Goal: Task Accomplishment & Management: Complete application form

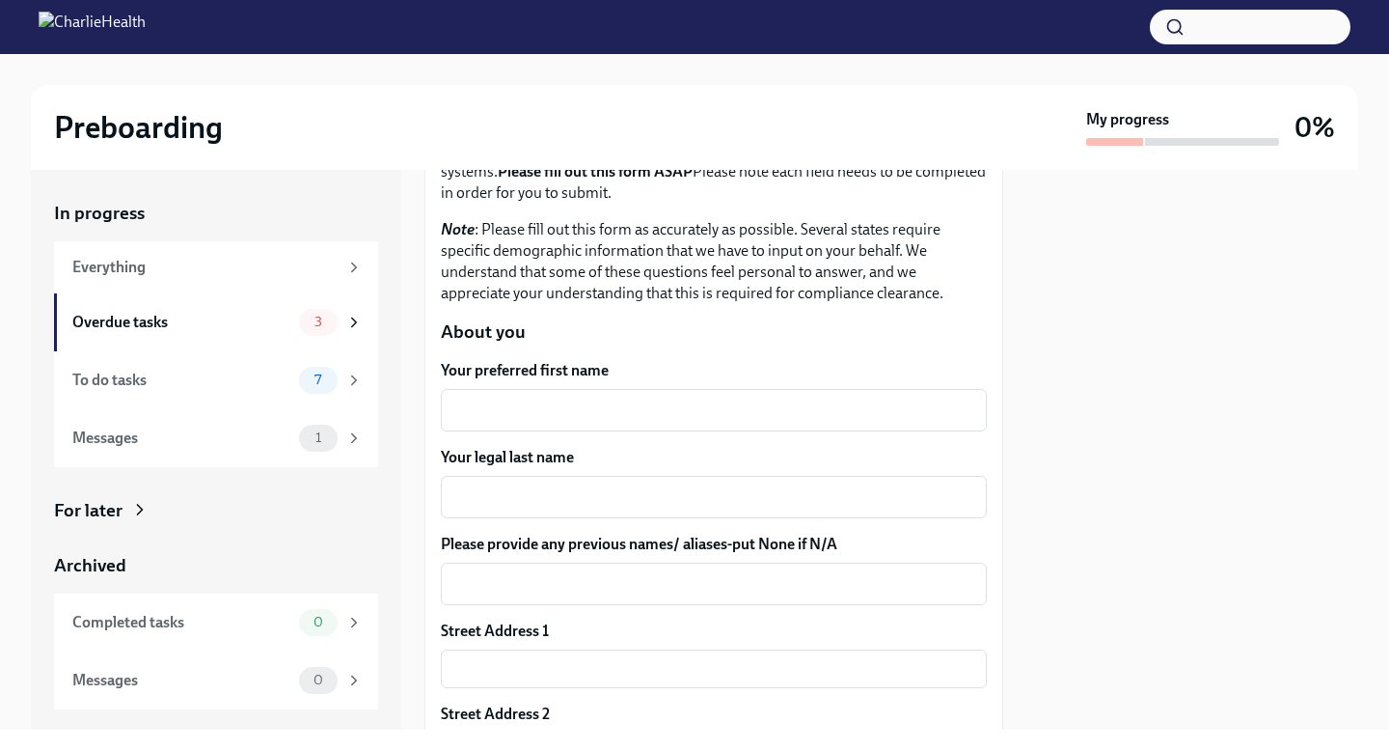
scroll to position [162, 0]
click at [626, 409] on textarea "Your preferred first name" at bounding box center [713, 408] width 523 height 23
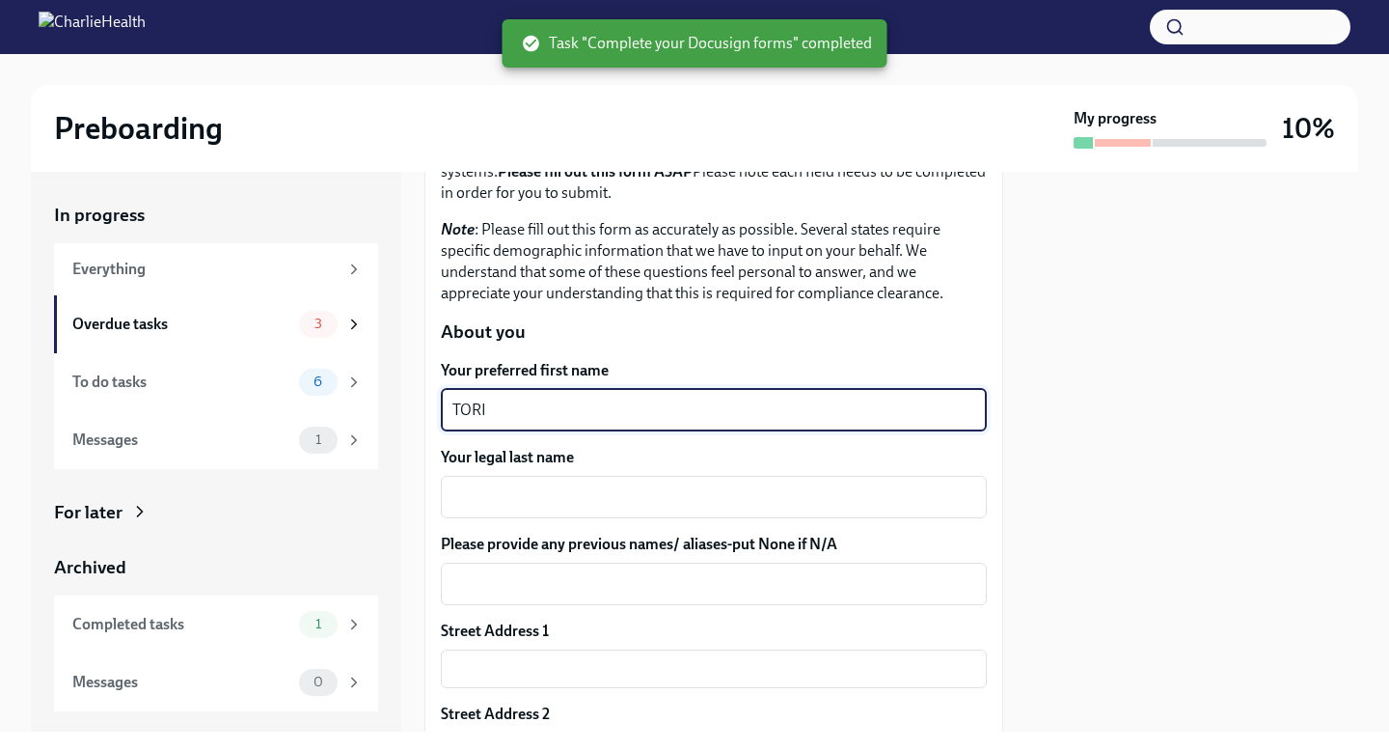
type textarea "TORI"
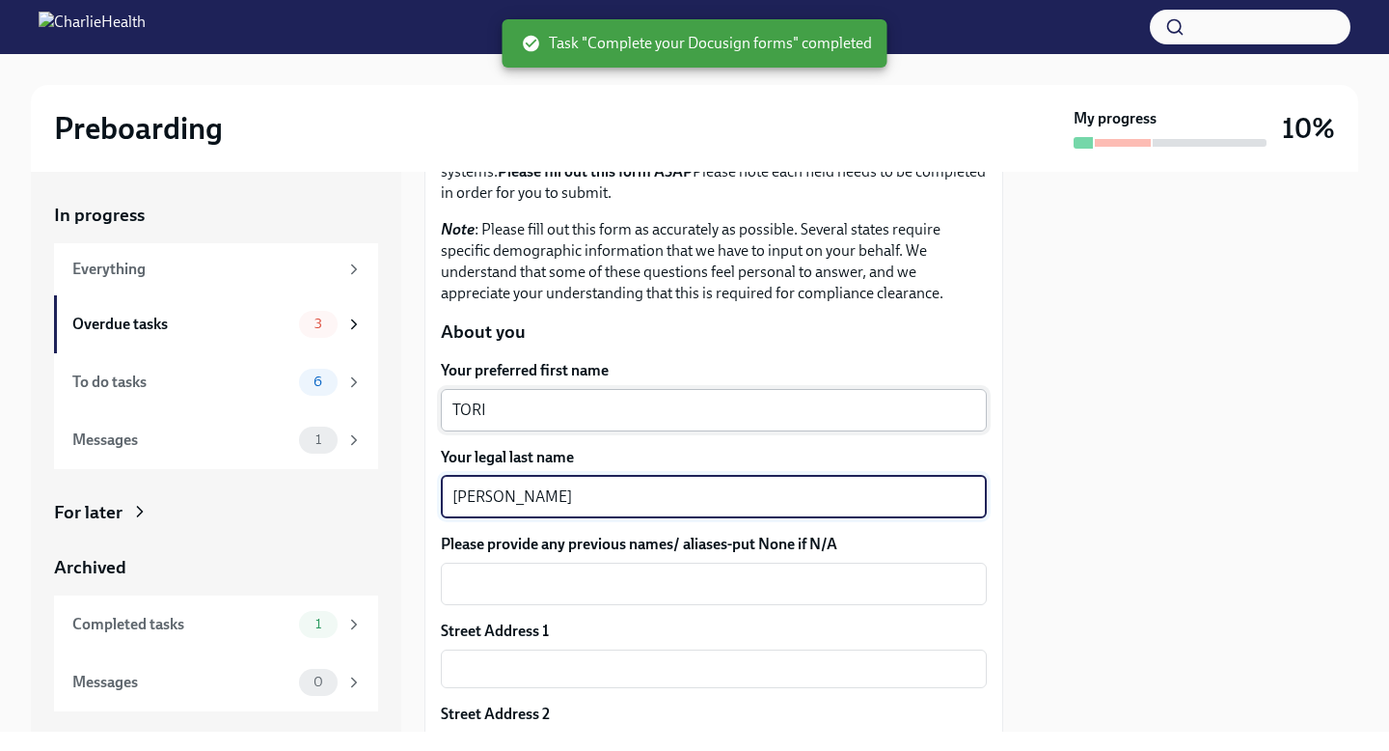
type textarea "[PERSON_NAME]"
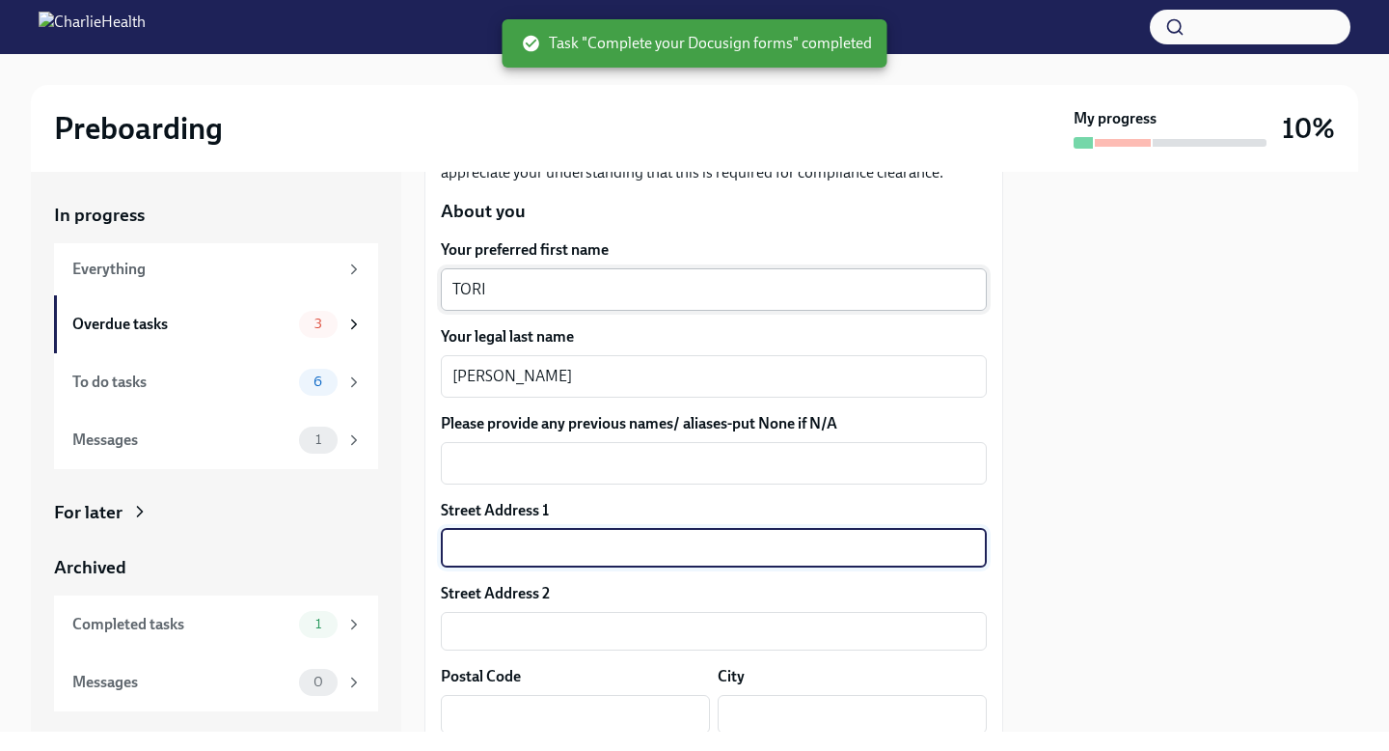
scroll to position [282, 0]
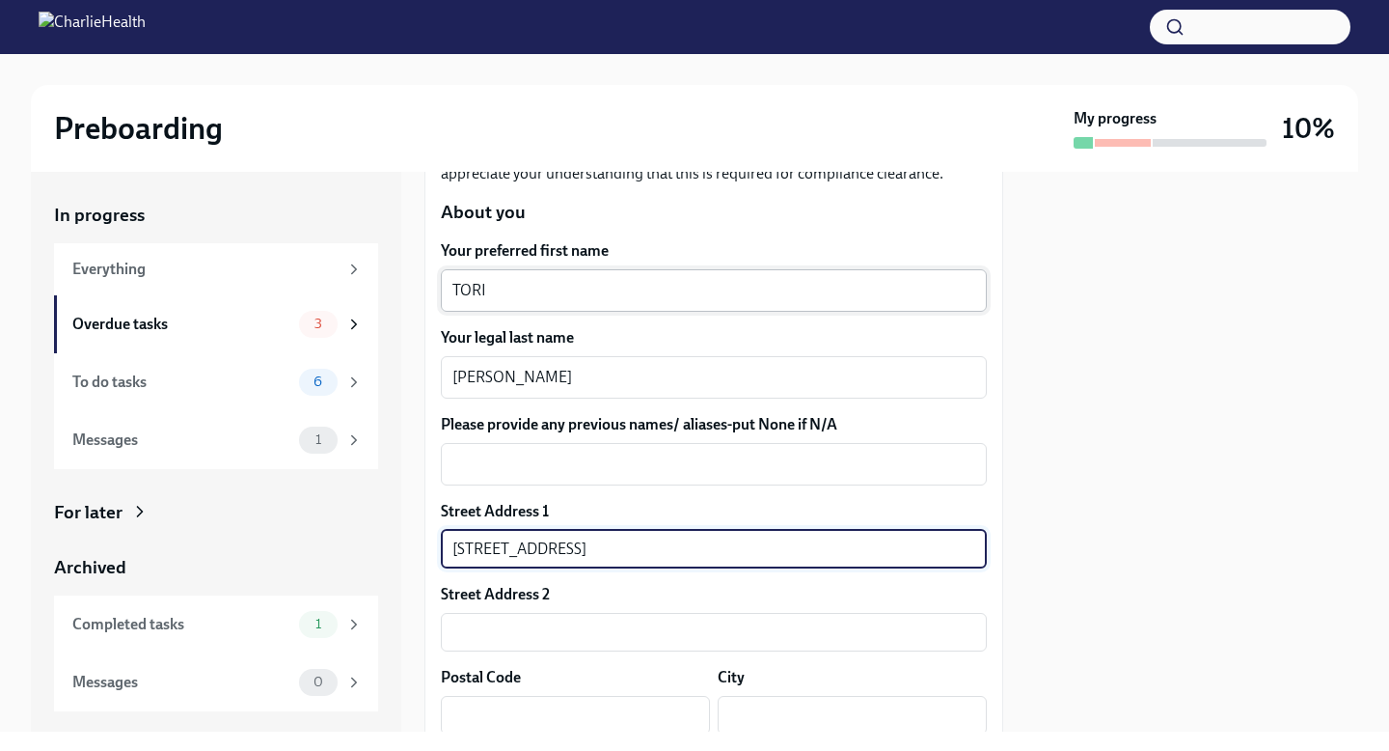
type input "[STREET_ADDRESS]"
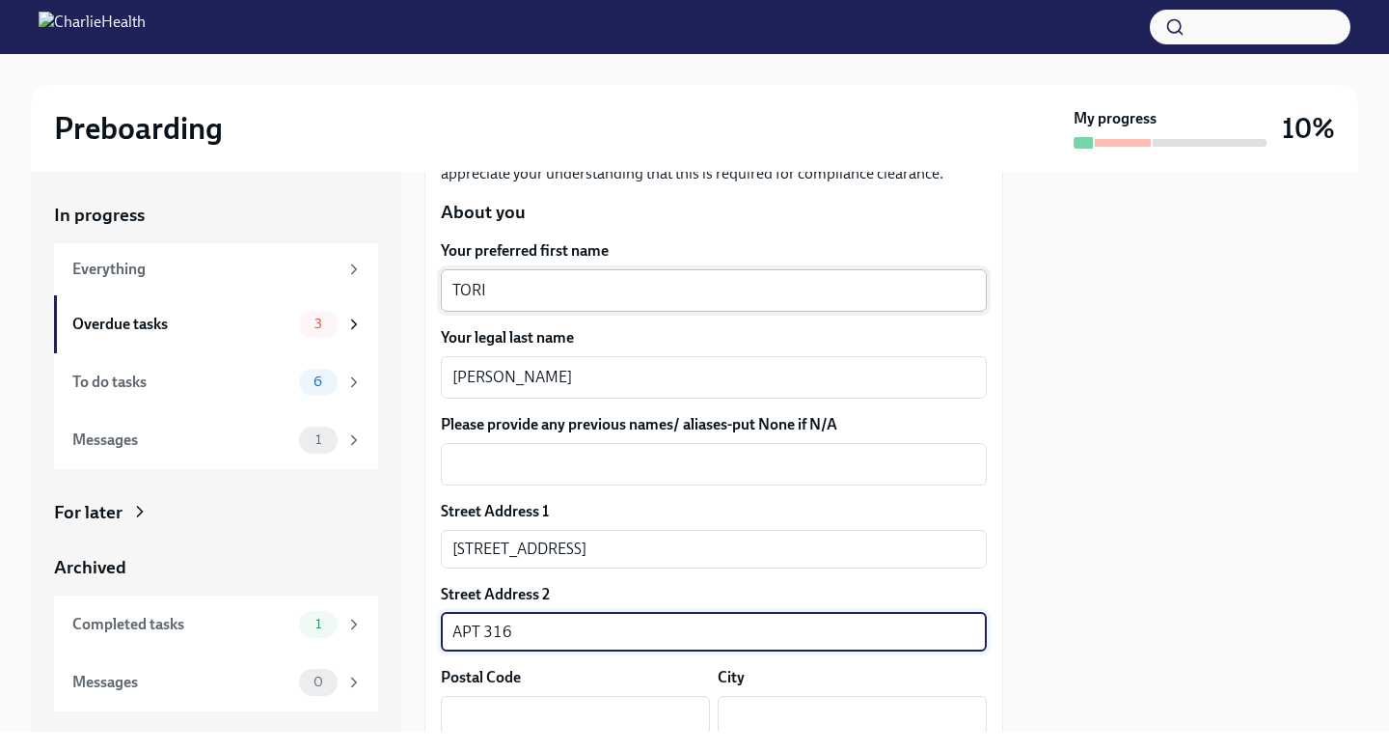
type input "APT 316"
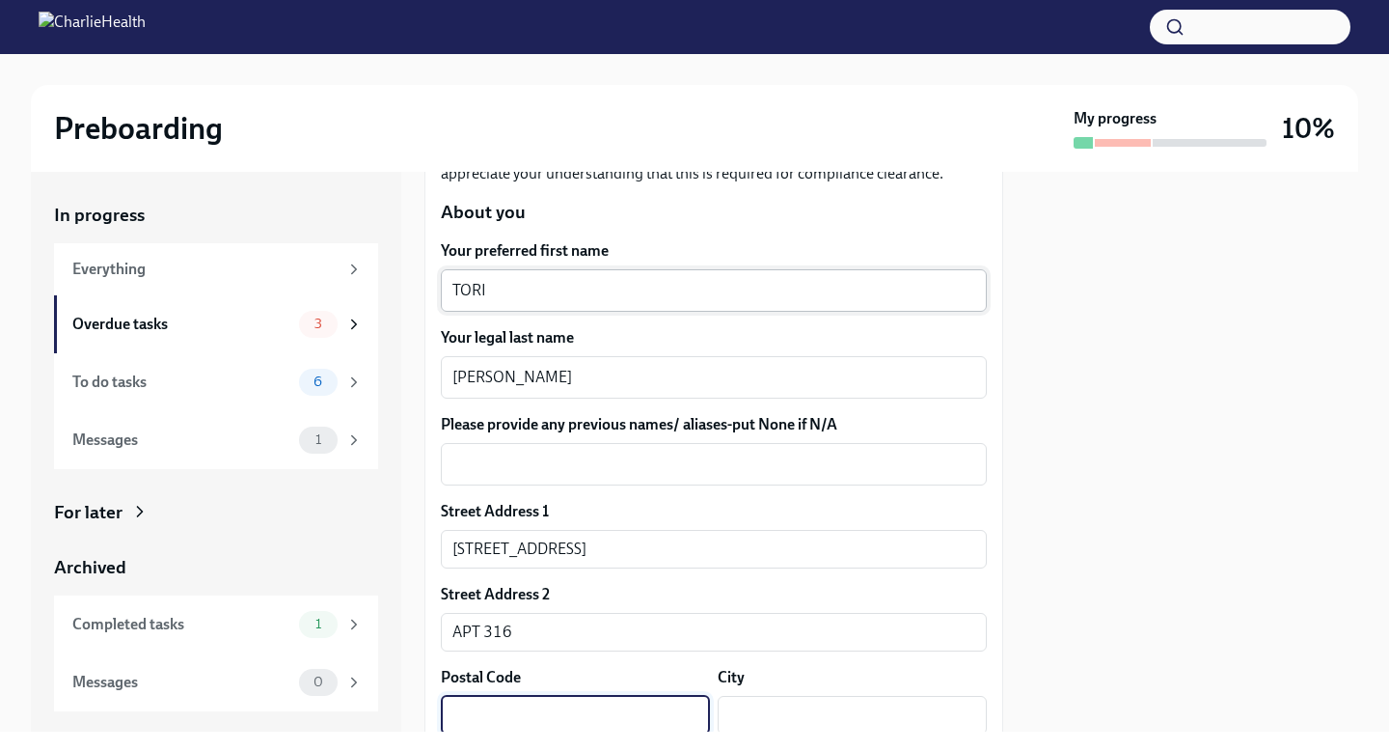
scroll to position [285, 0]
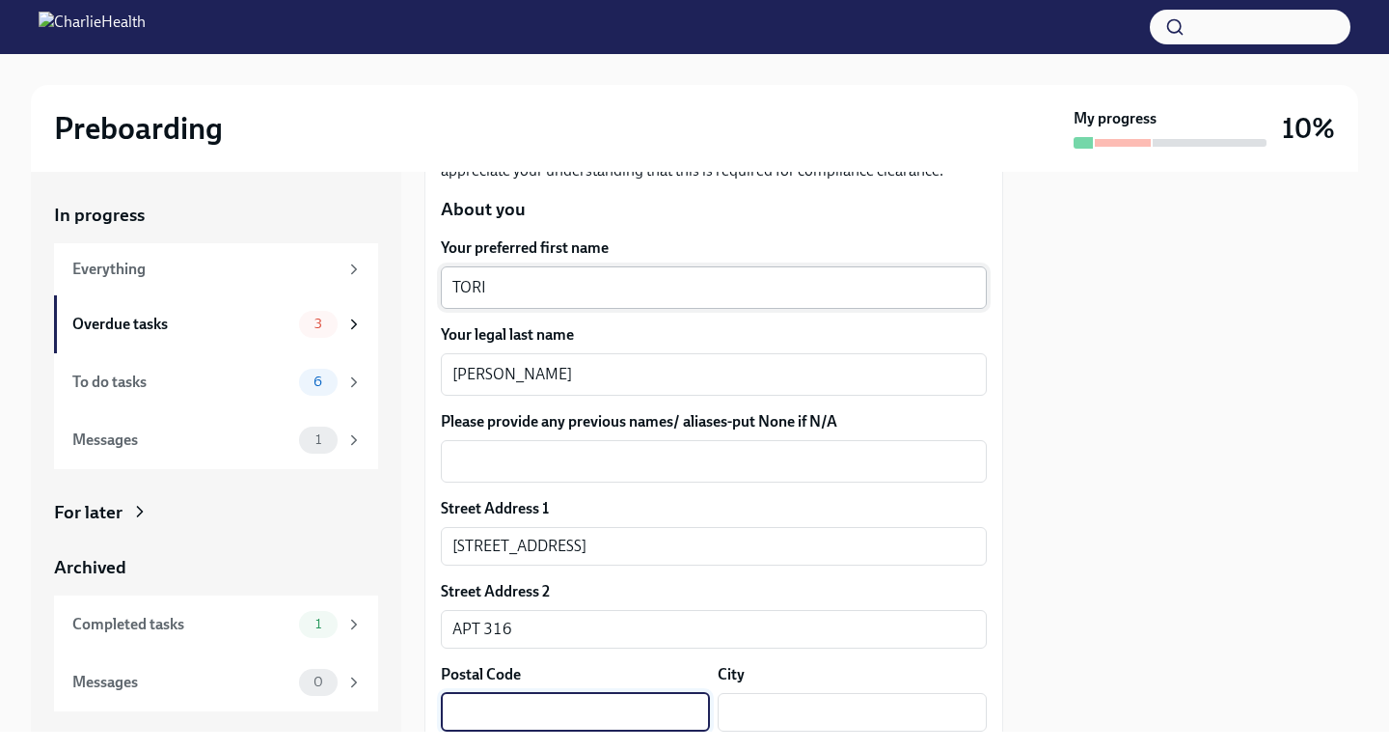
type input "7"
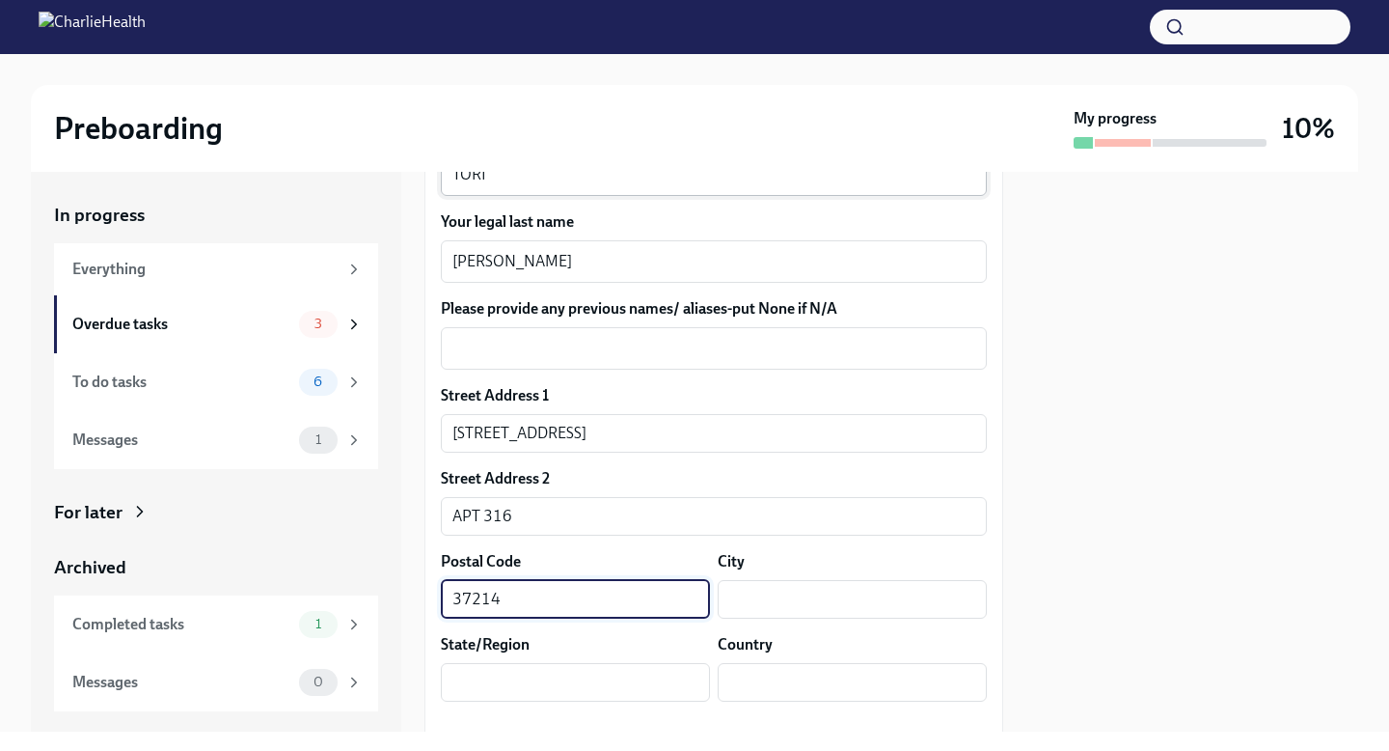
scroll to position [442, 0]
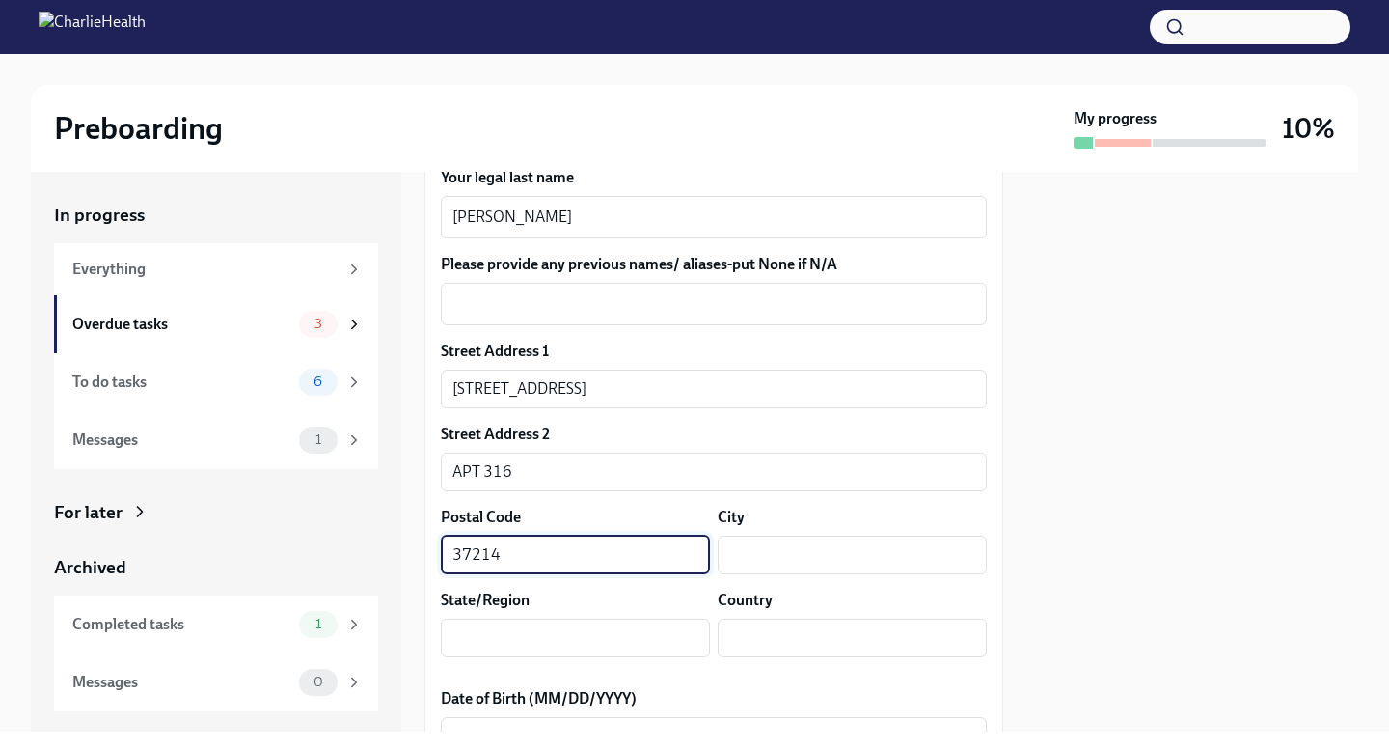
type input "37214"
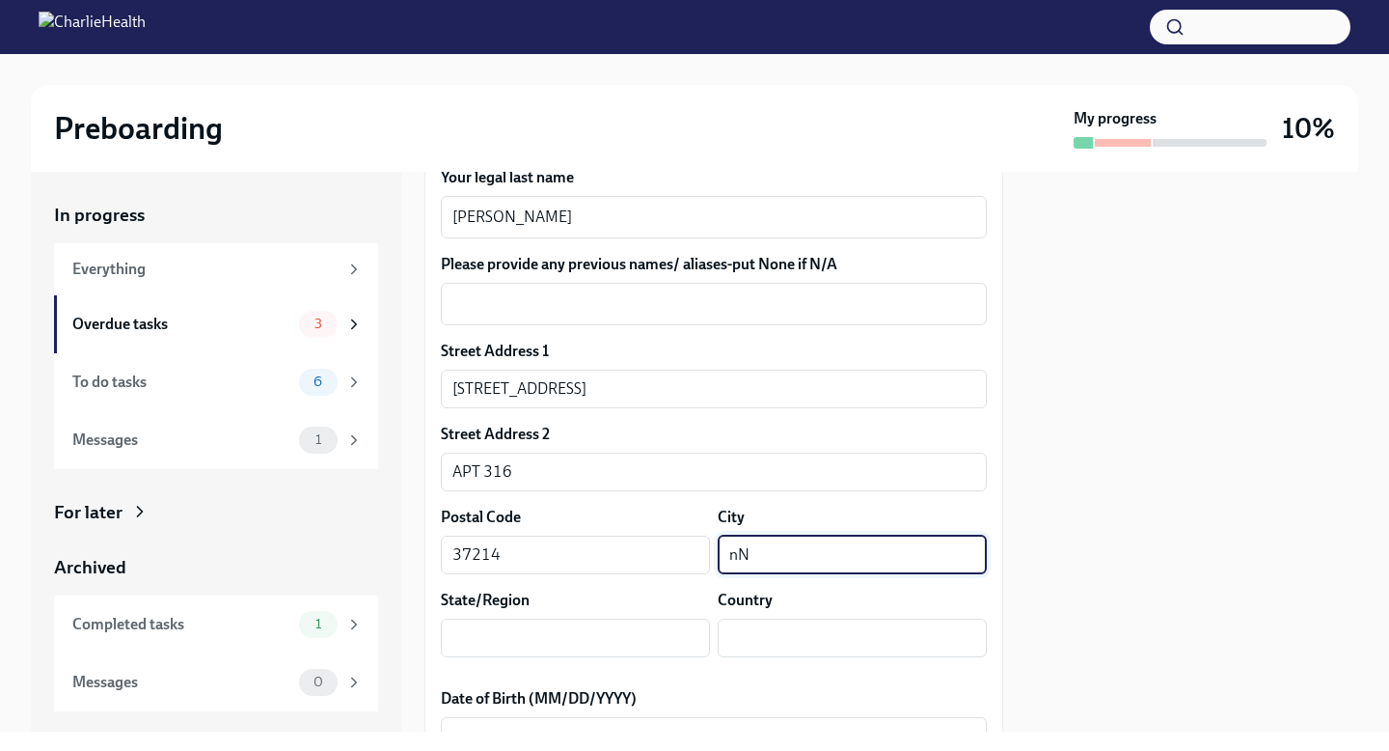
type input "n"
type input "[GEOGRAPHIC_DATA]"
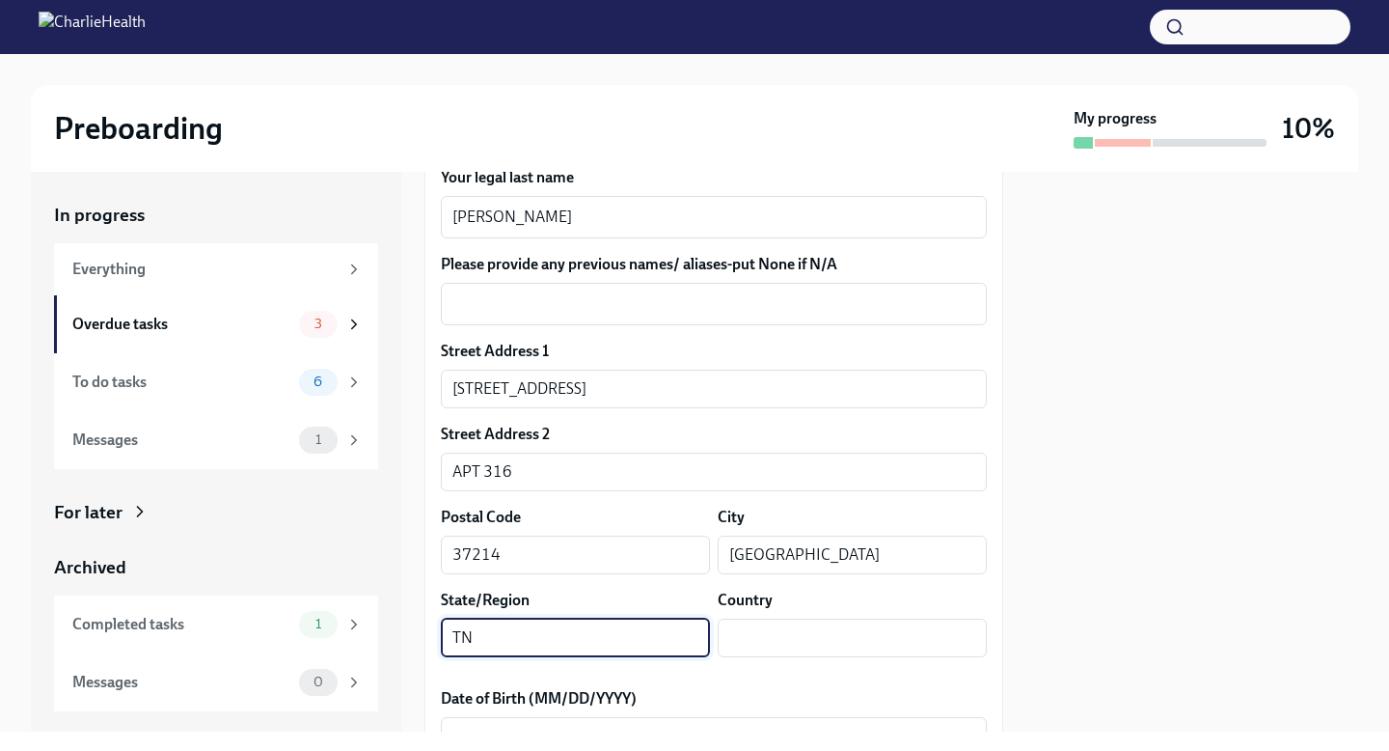
type input "TN"
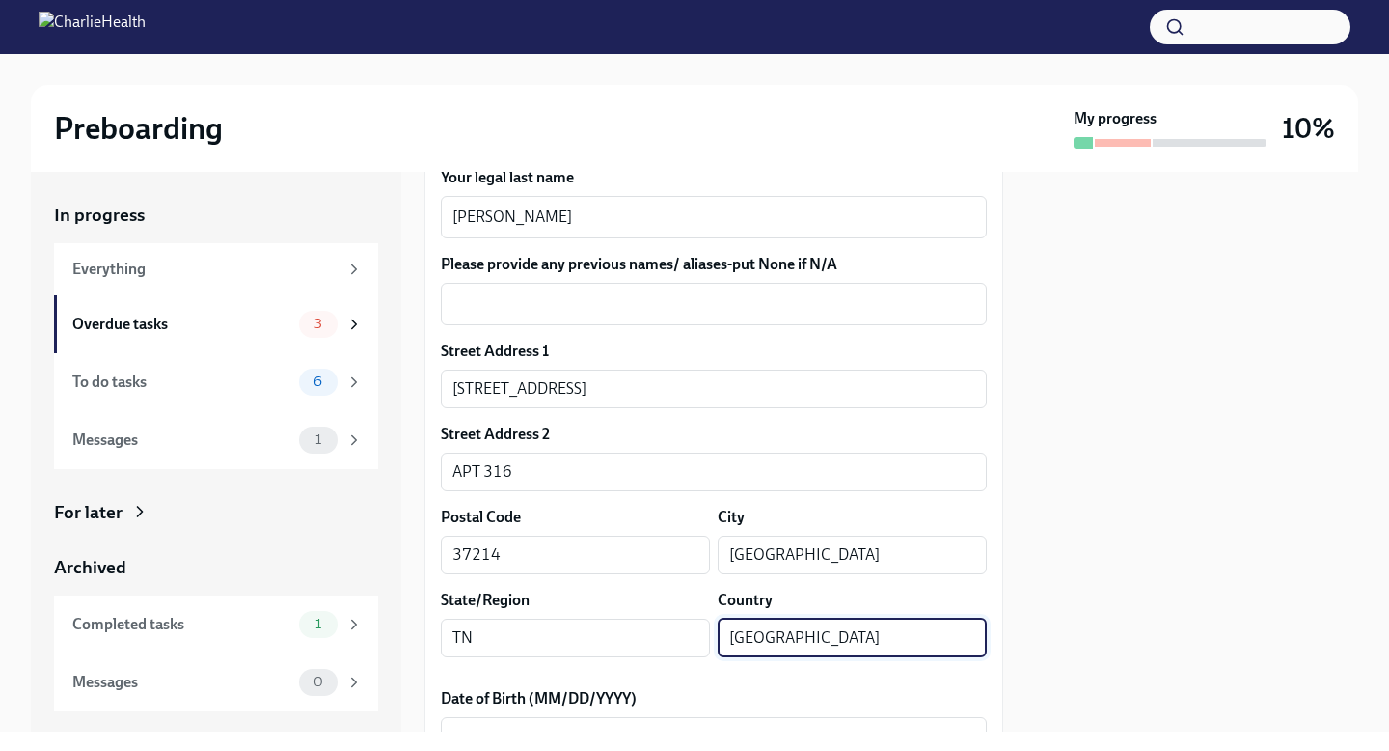
type input "[GEOGRAPHIC_DATA]"
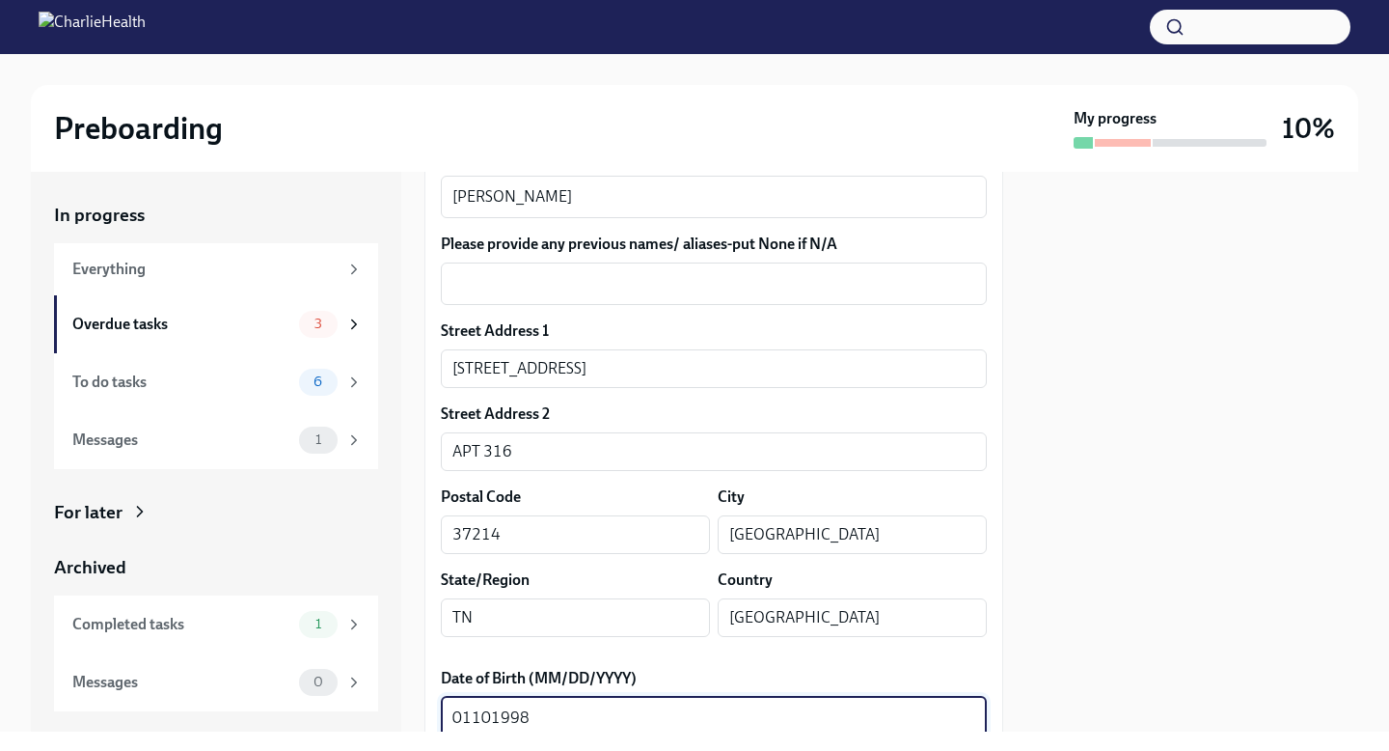
scroll to position [470, 0]
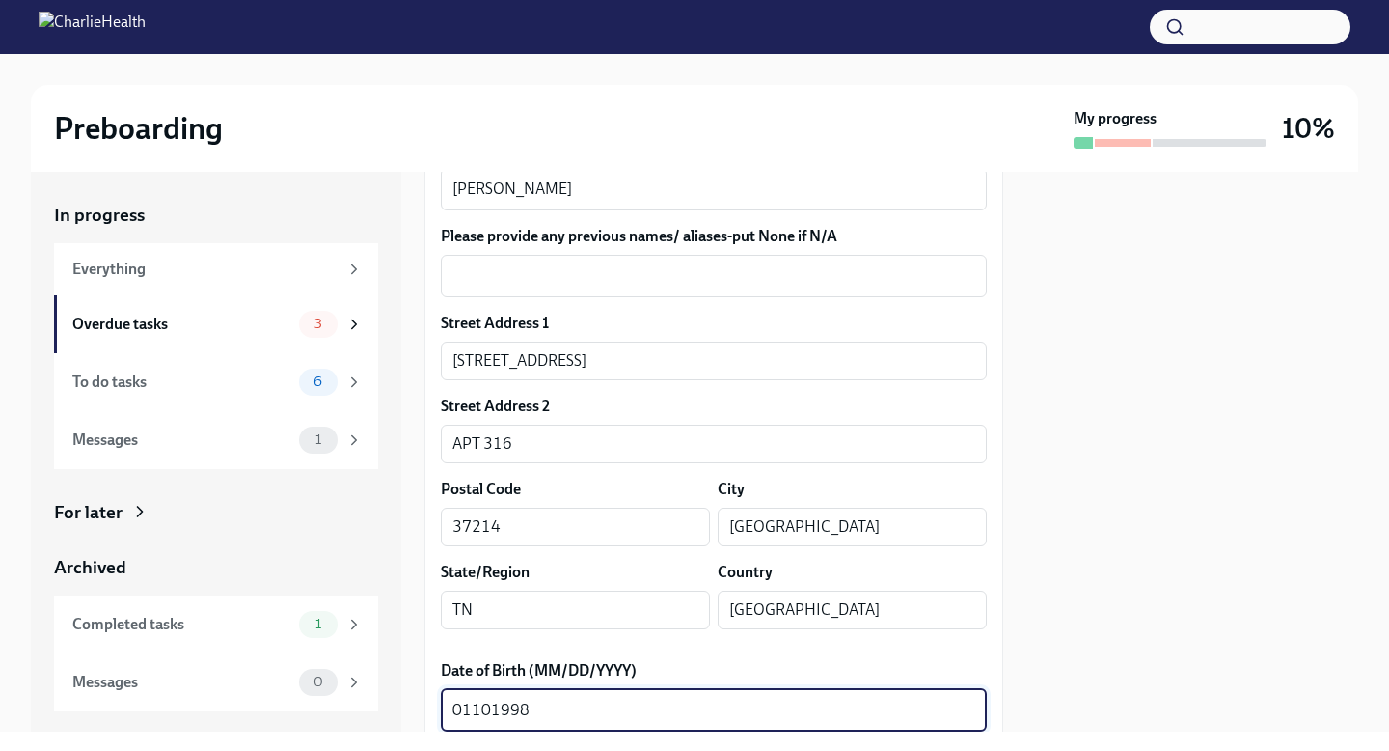
click at [469, 710] on textarea "01101998" at bounding box center [713, 709] width 523 height 23
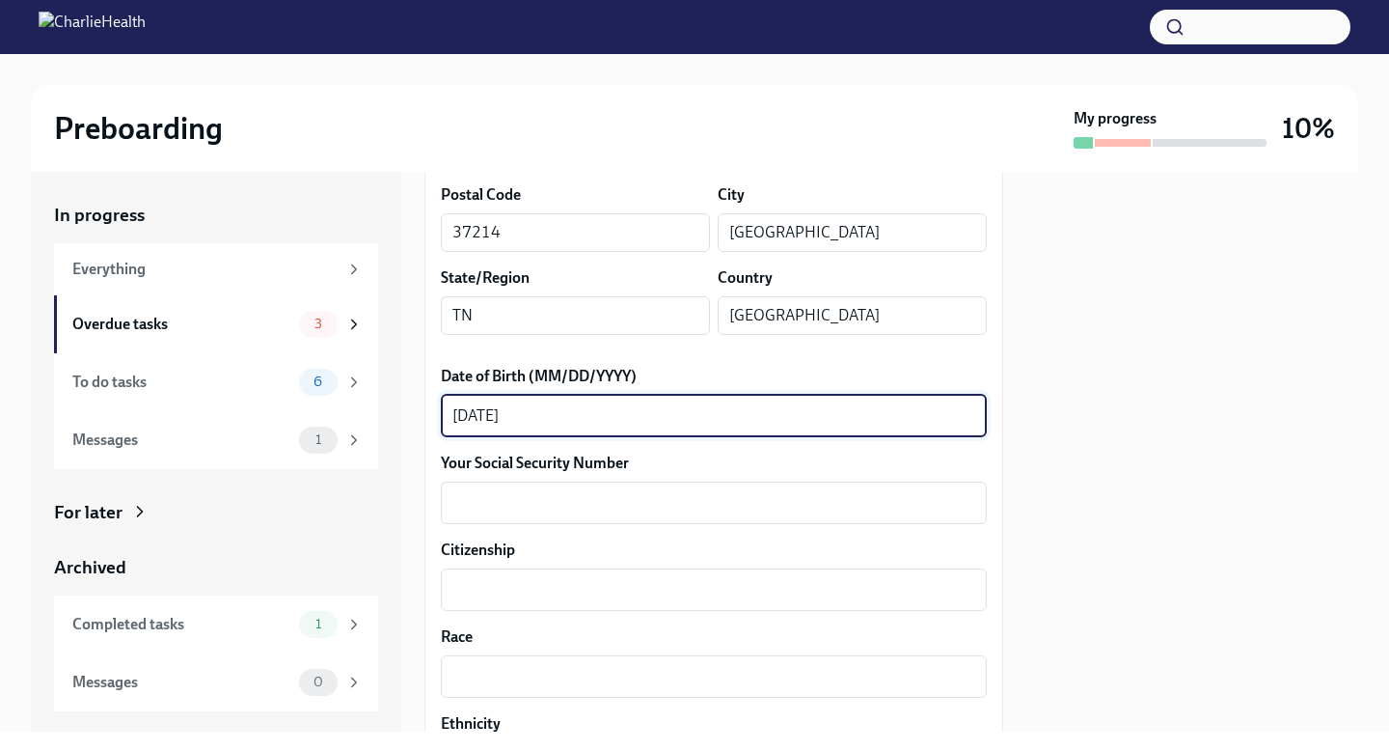
scroll to position [793, 0]
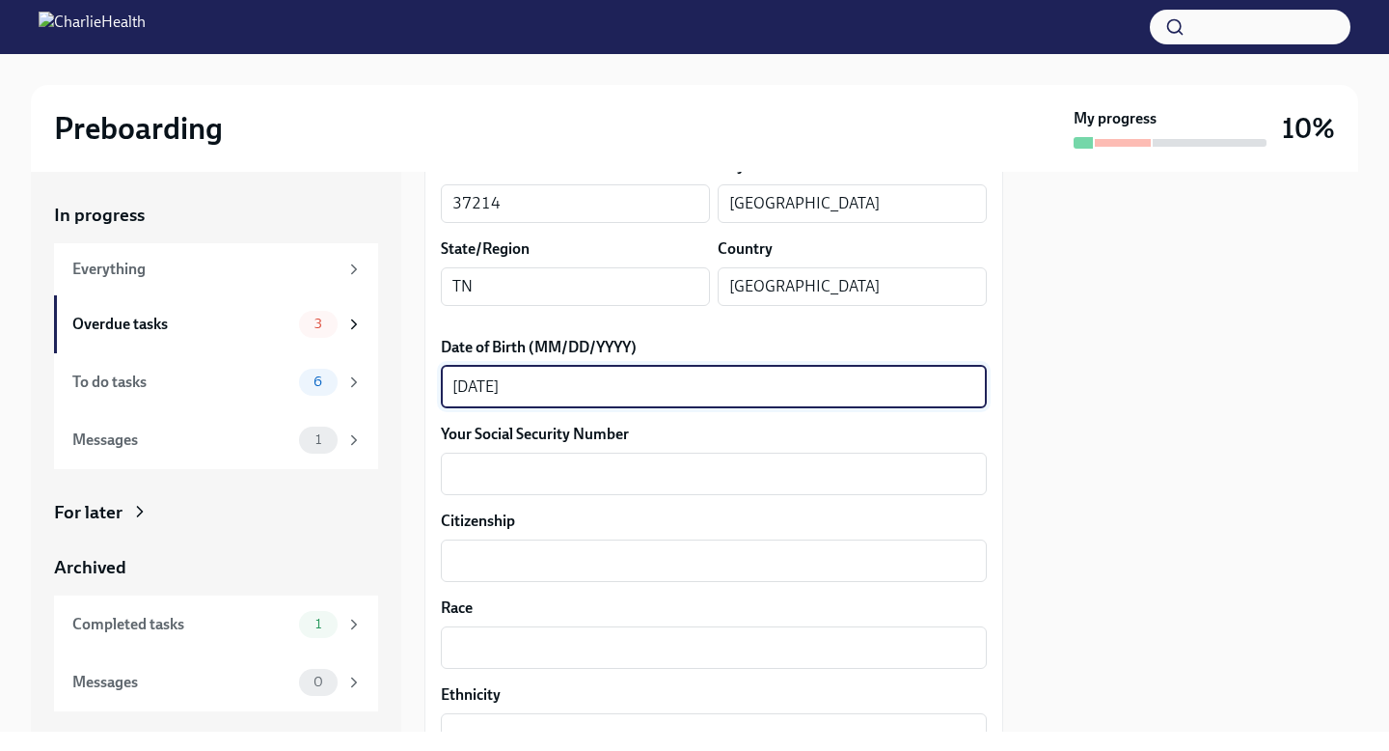
type textarea "[DATE]"
click at [663, 444] on label "Your Social Security Number" at bounding box center [714, 434] width 546 height 21
click at [663, 462] on textarea "Your Social Security Number" at bounding box center [713, 473] width 523 height 23
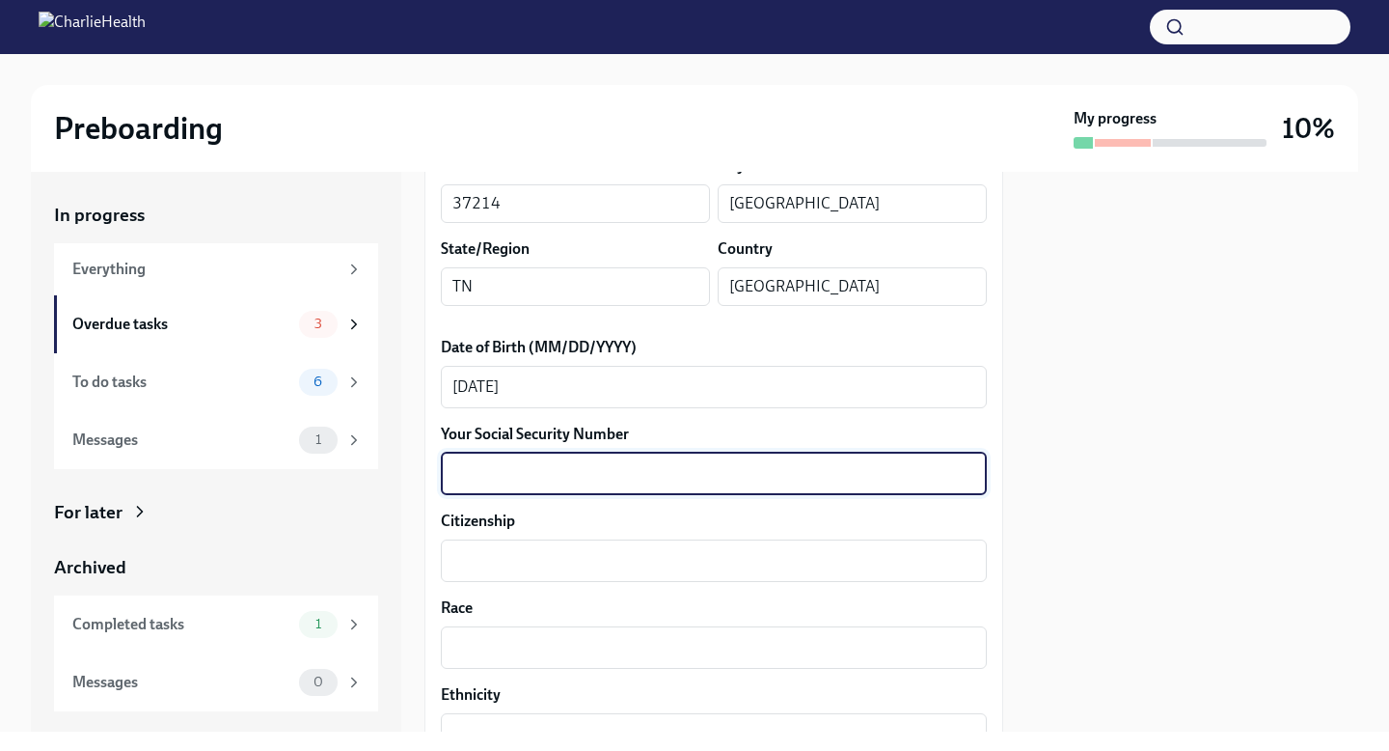
click at [663, 462] on textarea "Your Social Security Number" at bounding box center [713, 473] width 523 height 23
type textarea "670-01-5694"
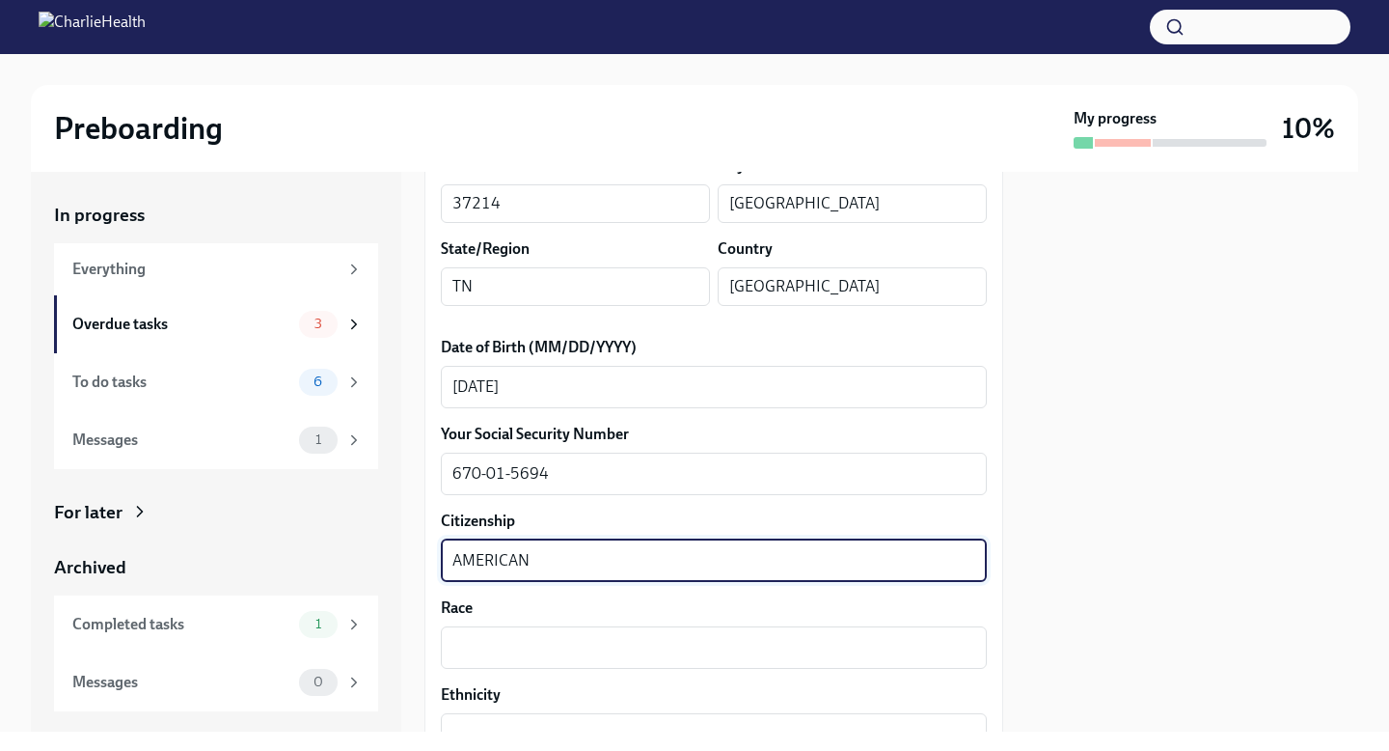
type textarea "AMERICAN"
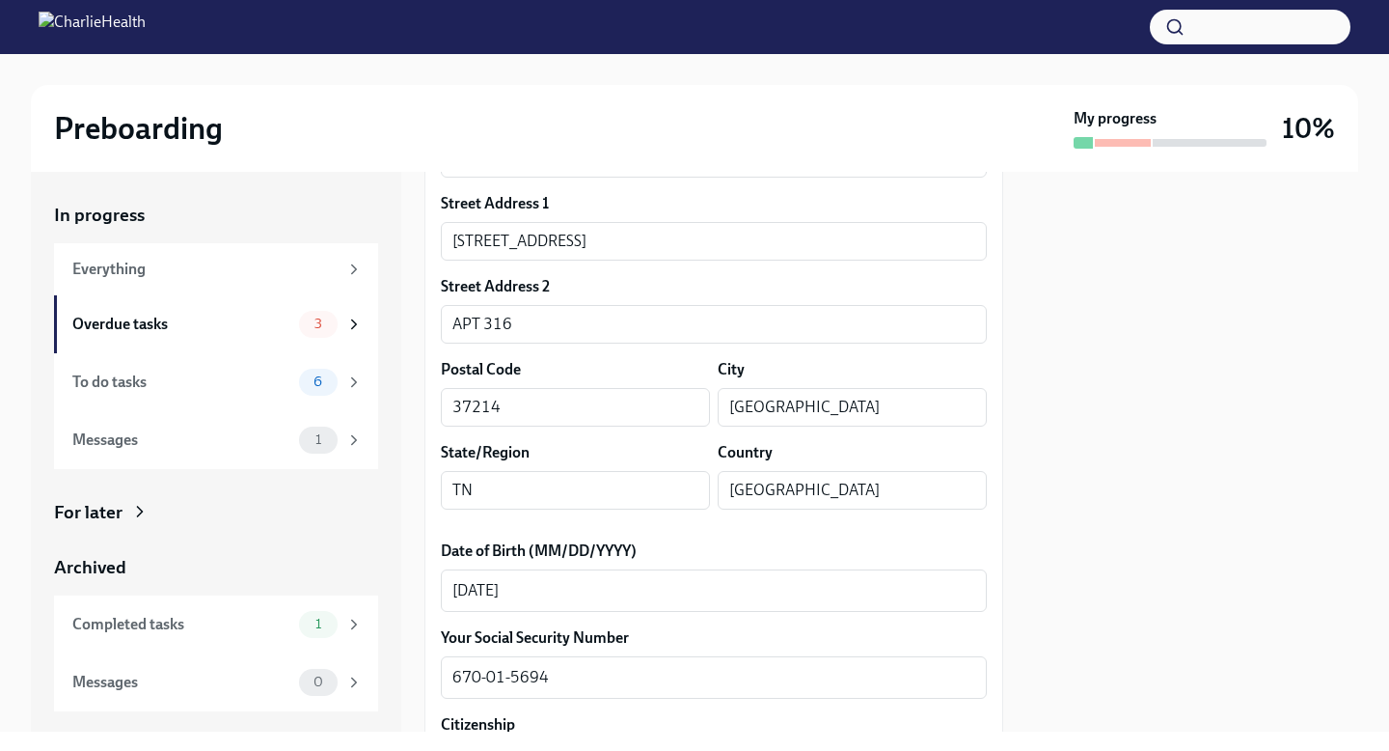
scroll to position [1061, 0]
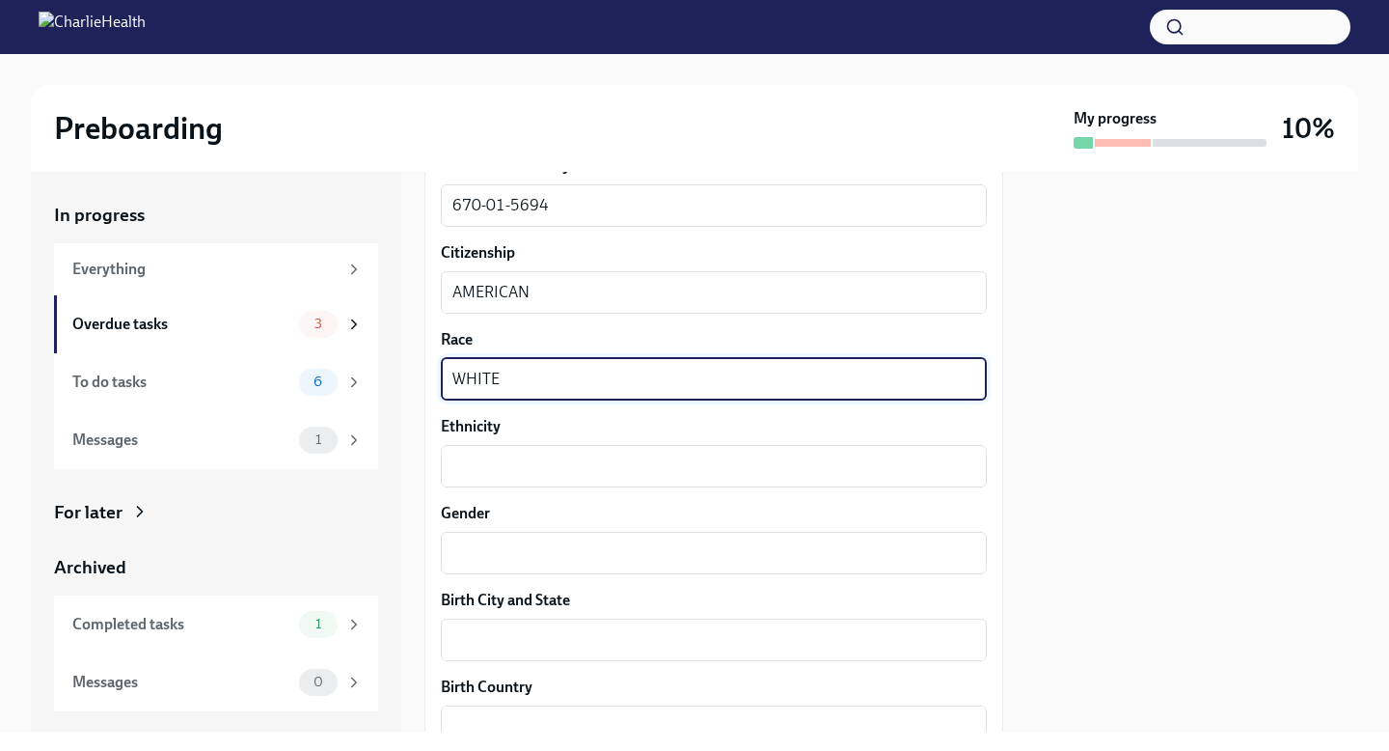
type textarea "WHITE"
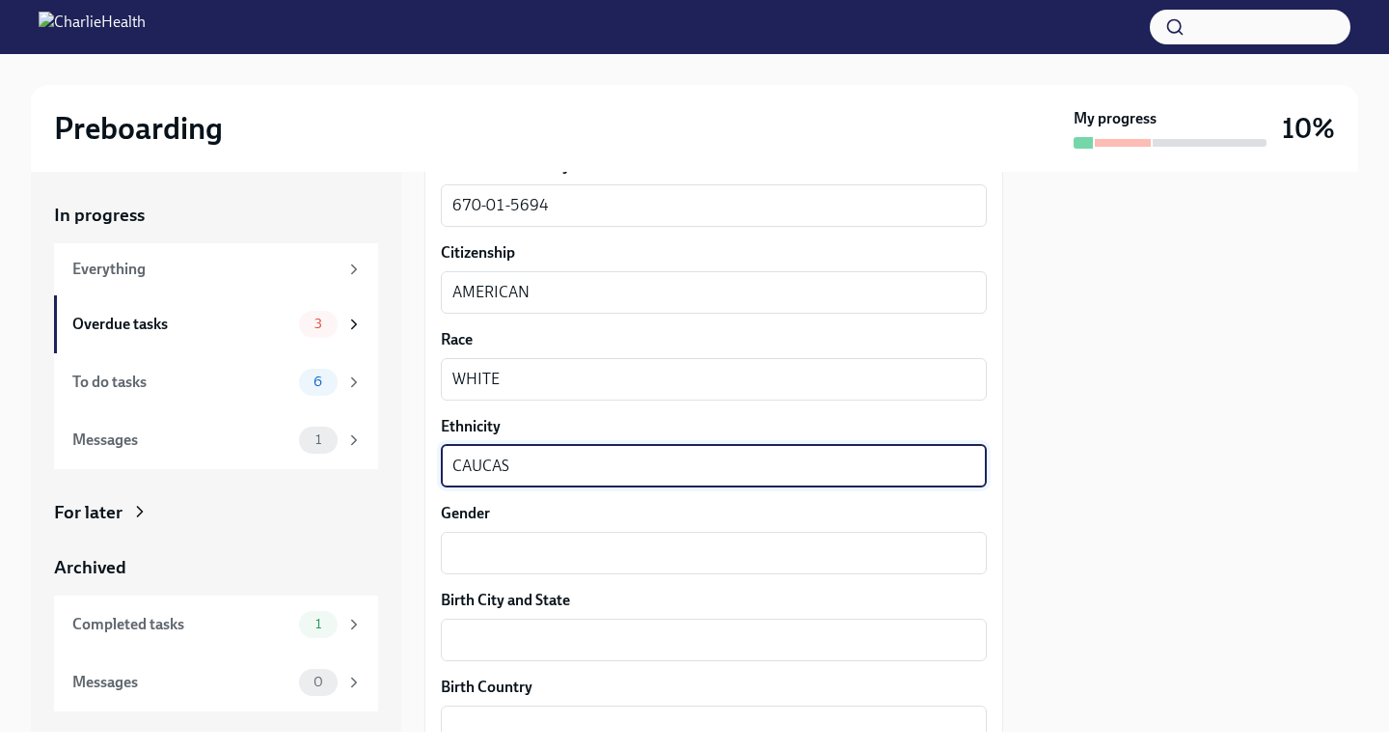
drag, startPoint x: 556, startPoint y: 458, endPoint x: 388, endPoint y: 456, distance: 167.9
click at [394, 458] on div "In progress Everything Overdue tasks 3 To do tasks 6 Messages 1 For later Archi…" at bounding box center [695, 452] width 1328 height 560
type textarea "WHITE"
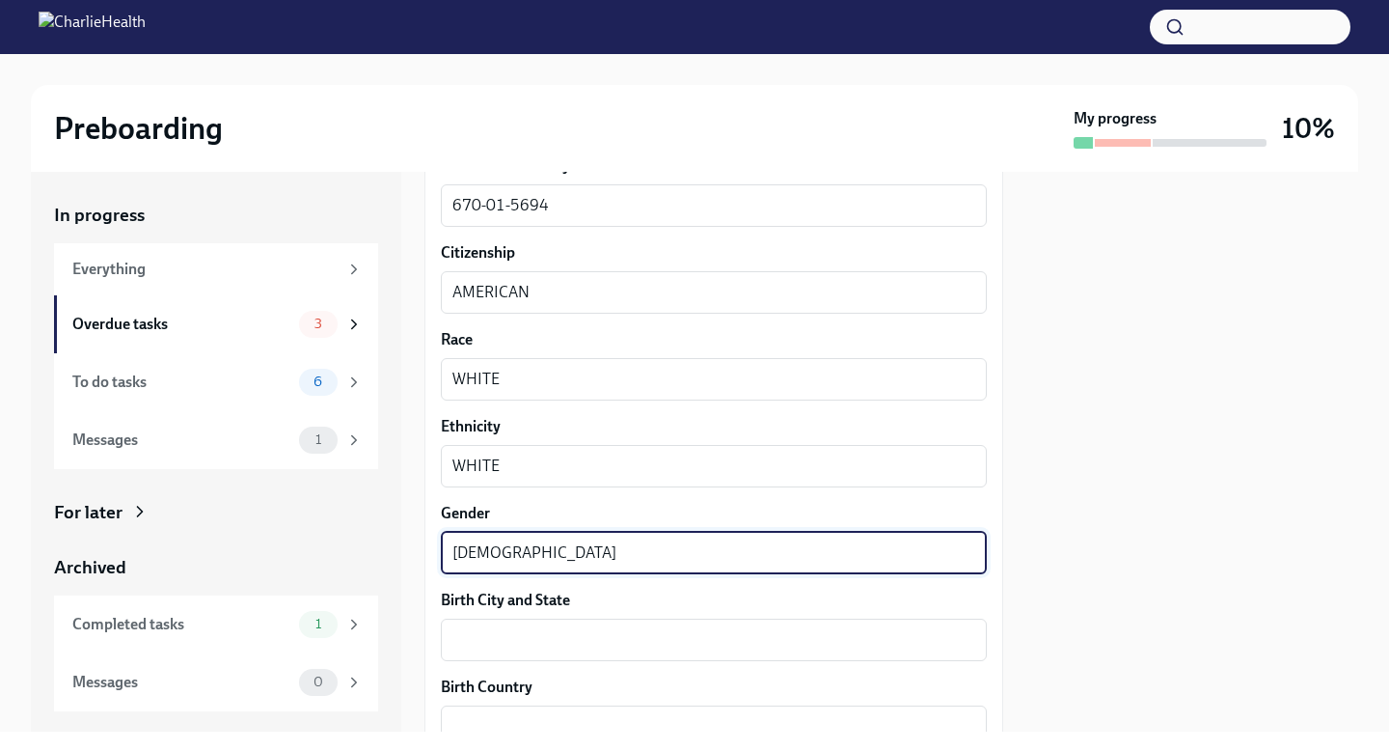
type textarea "[DEMOGRAPHIC_DATA]"
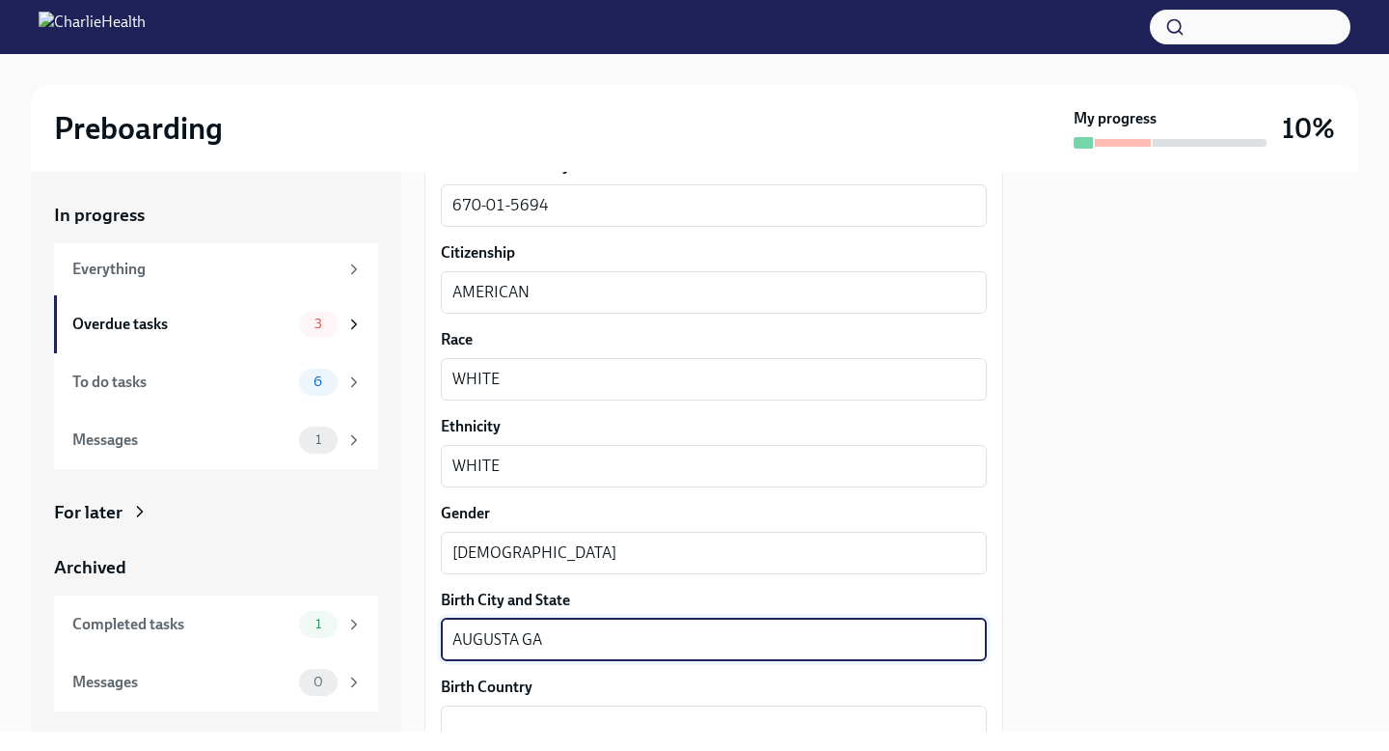
type textarea "AUGUSTA GA"
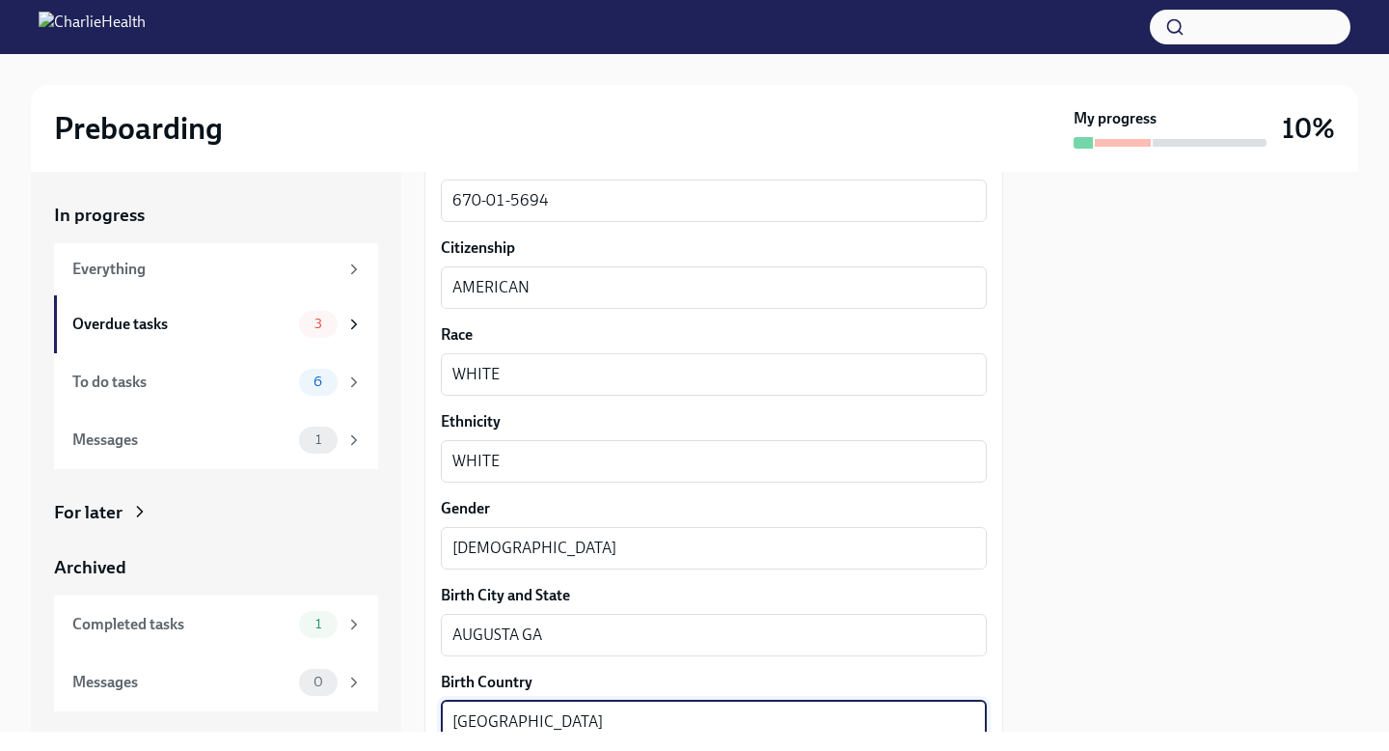
type textarea "[GEOGRAPHIC_DATA]"
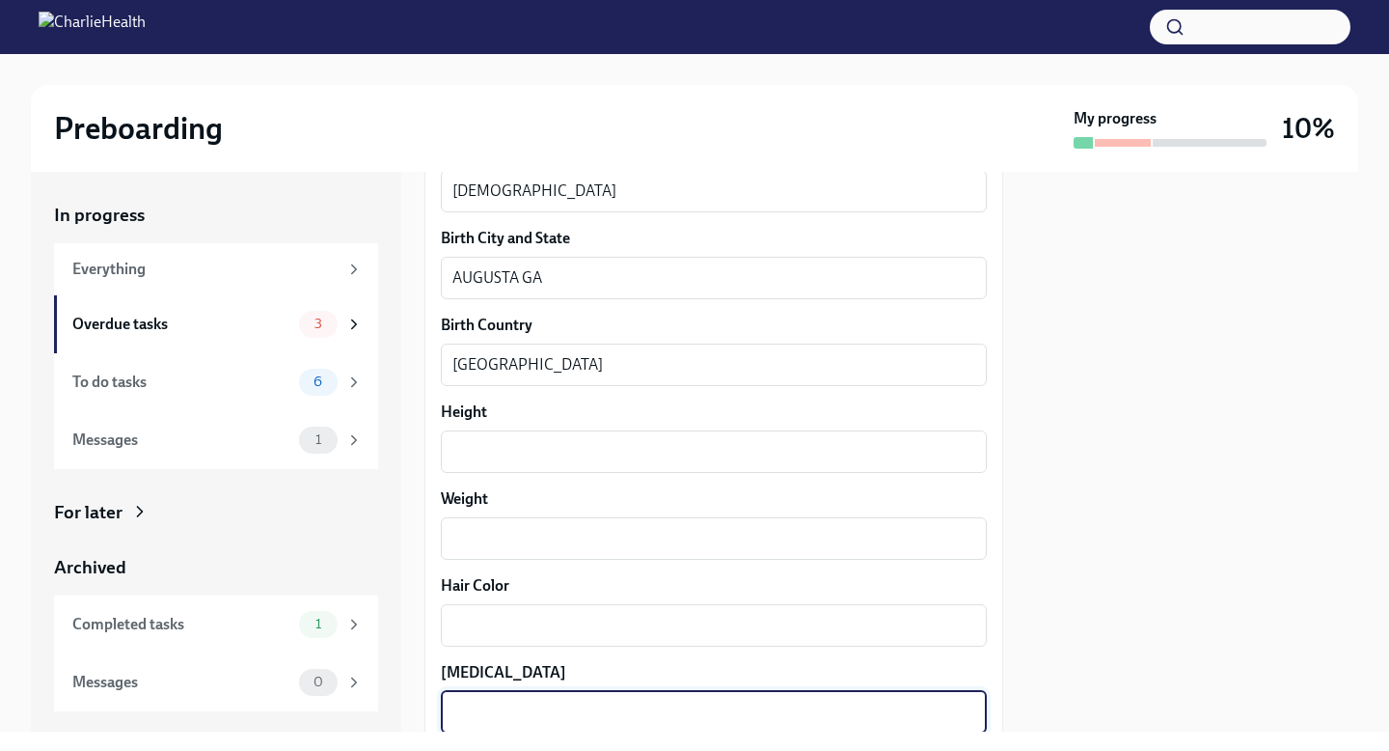
scroll to position [1770, 0]
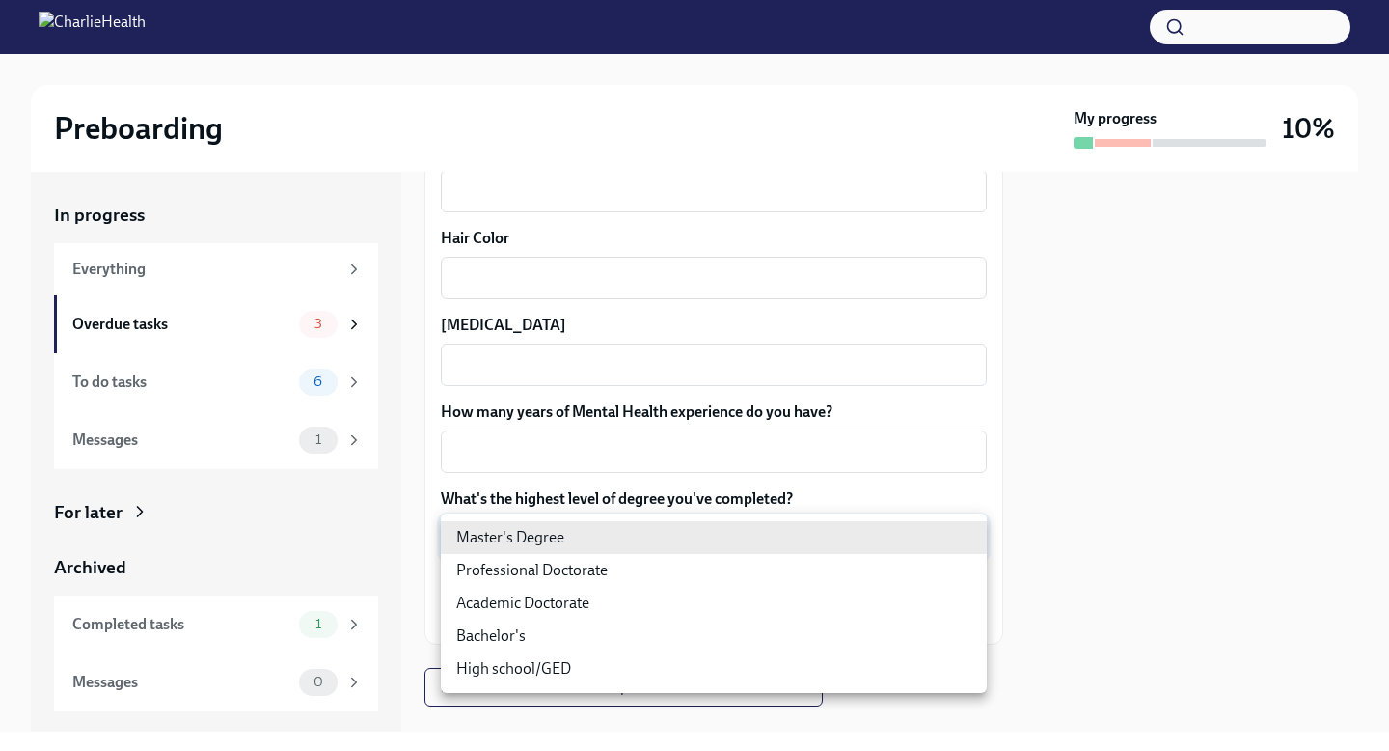
click at [741, 532] on body "Preboarding My progress 10% In progress Everything Overdue tasks 3 To do tasks …" at bounding box center [694, 375] width 1389 height 751
click at [708, 650] on li "Bachelor's" at bounding box center [714, 635] width 546 height 33
type input "oQxEXK86X"
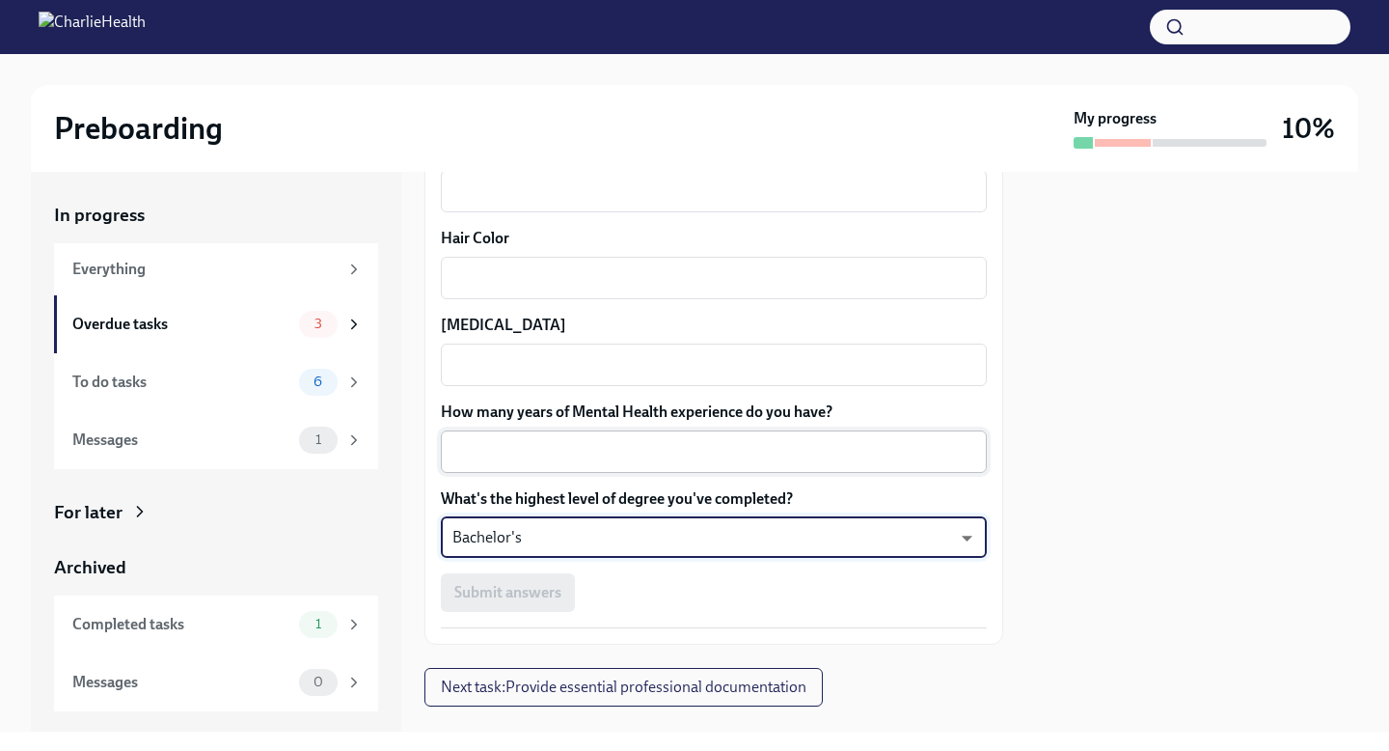
click at [753, 461] on textarea "How many years of Mental Health experience do you have?" at bounding box center [713, 451] width 523 height 23
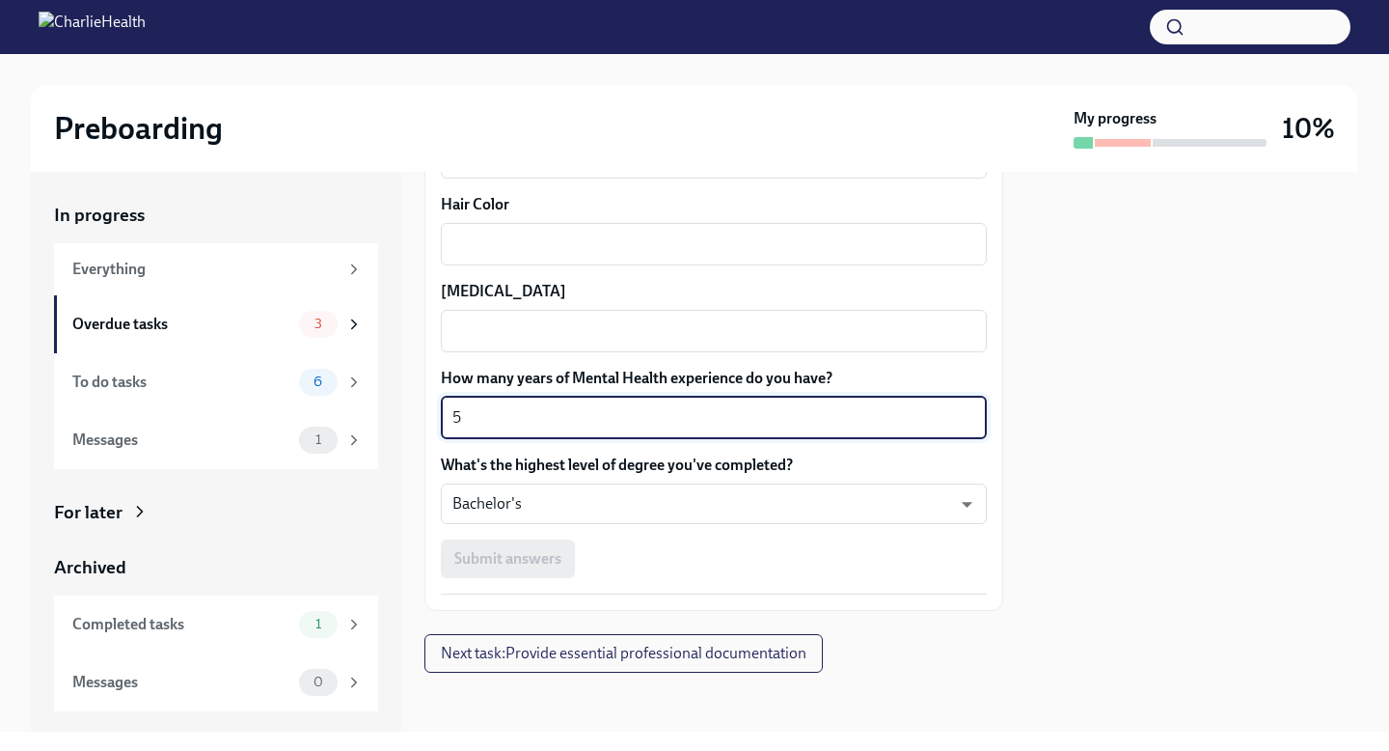
scroll to position [1807, 0]
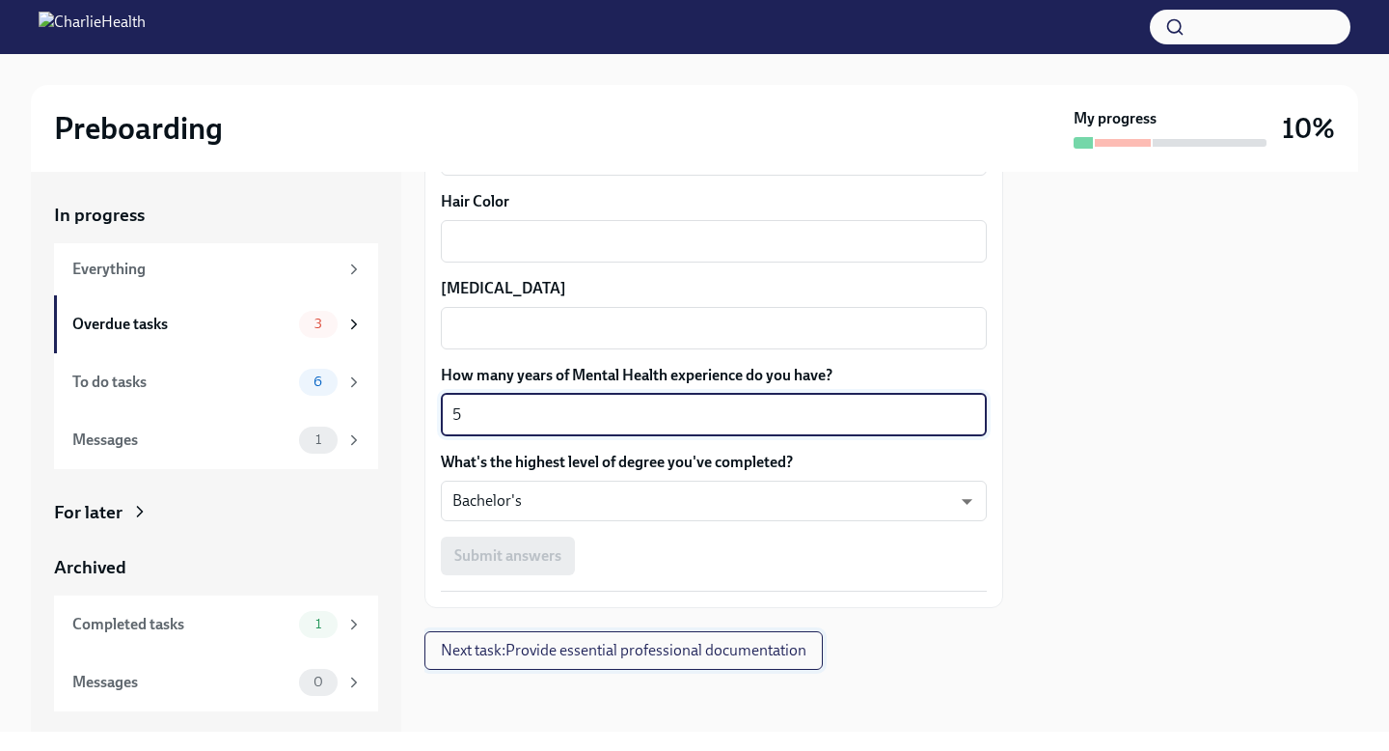
type textarea "5"
click at [690, 663] on button "Next task : Provide essential professional documentation" at bounding box center [623, 650] width 398 height 39
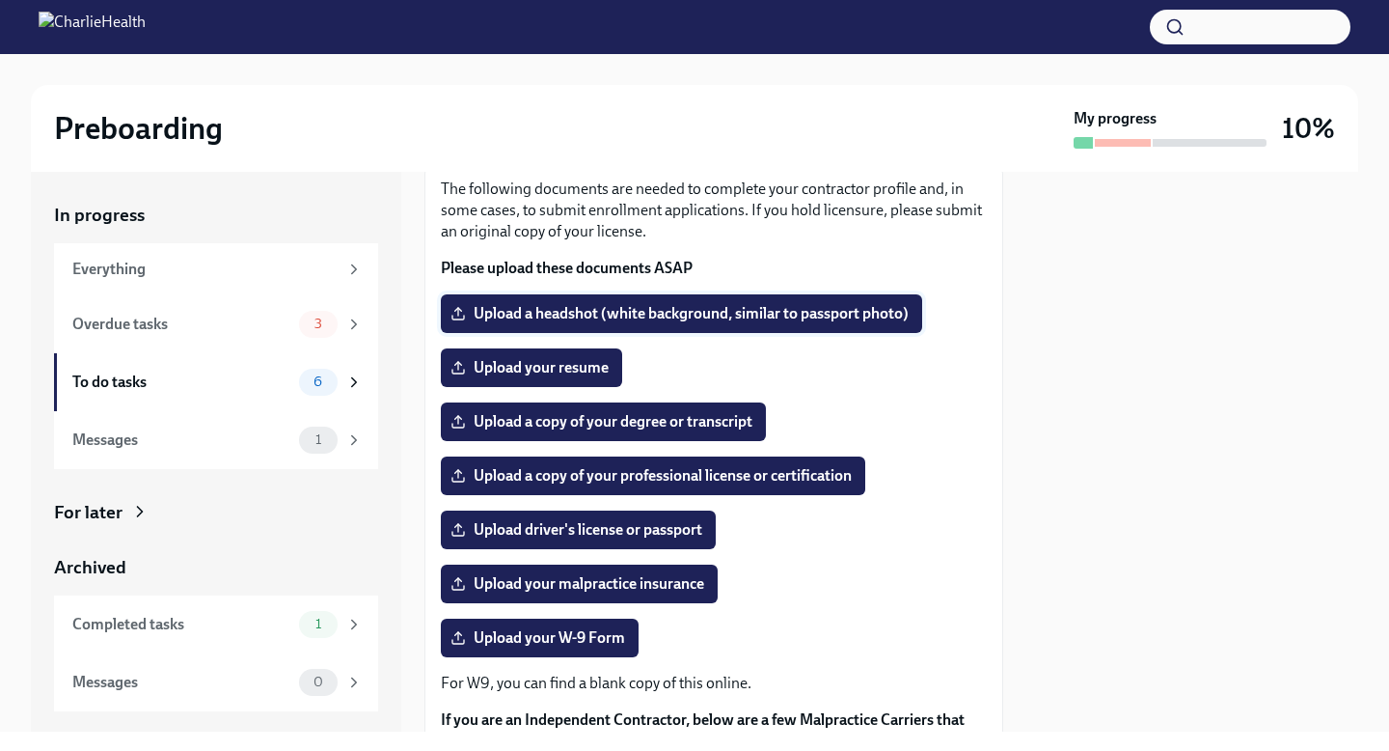
scroll to position [126, 0]
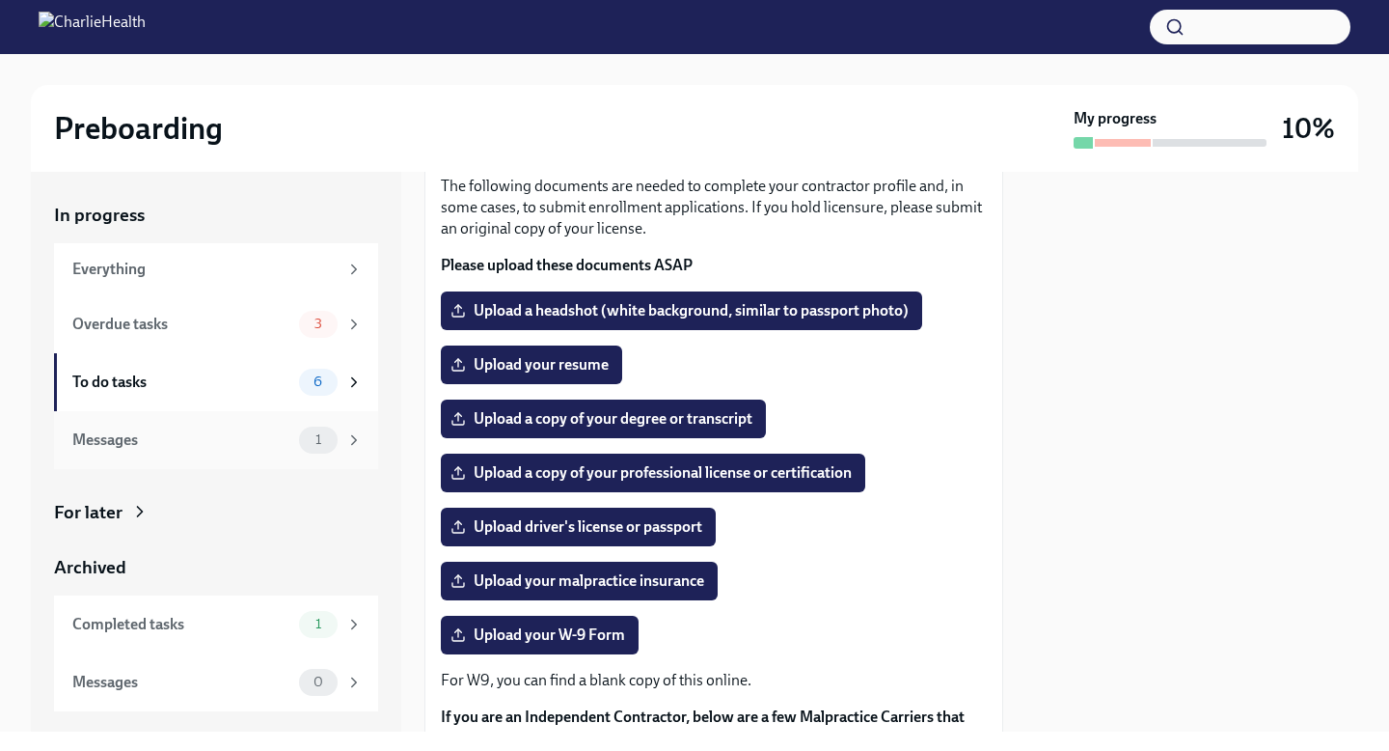
click at [335, 430] on div "1" at bounding box center [331, 439] width 64 height 27
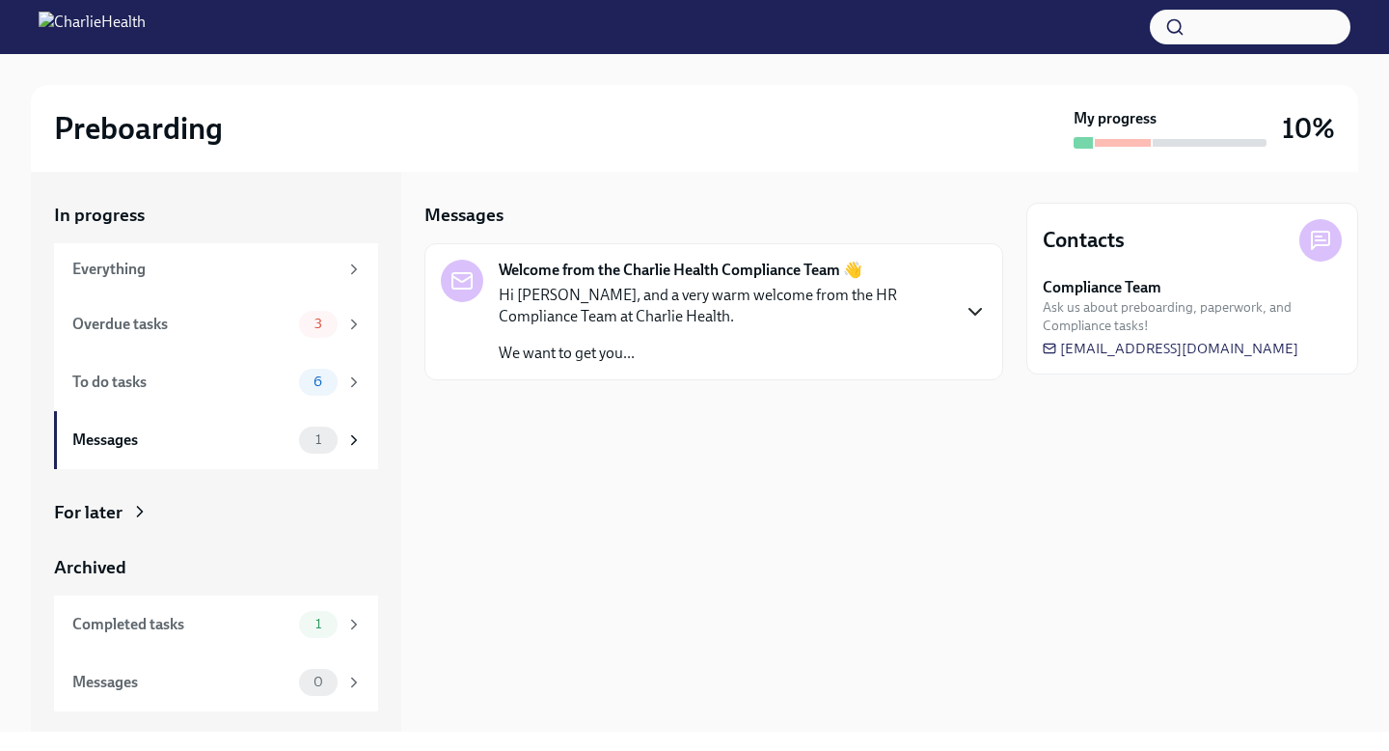
click at [972, 303] on icon "button" at bounding box center [975, 311] width 23 height 23
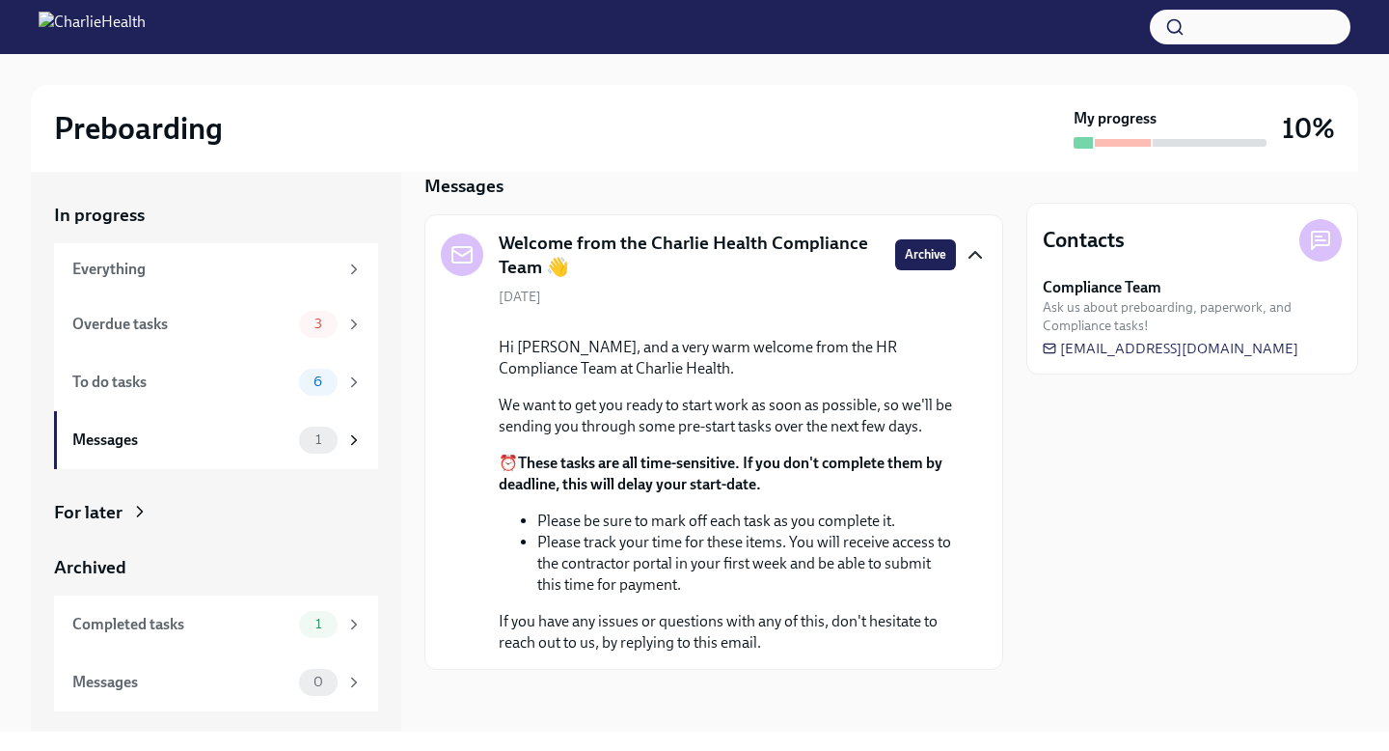
scroll to position [160, 0]
click at [265, 396] on div "To do tasks 6" at bounding box center [216, 382] width 324 height 58
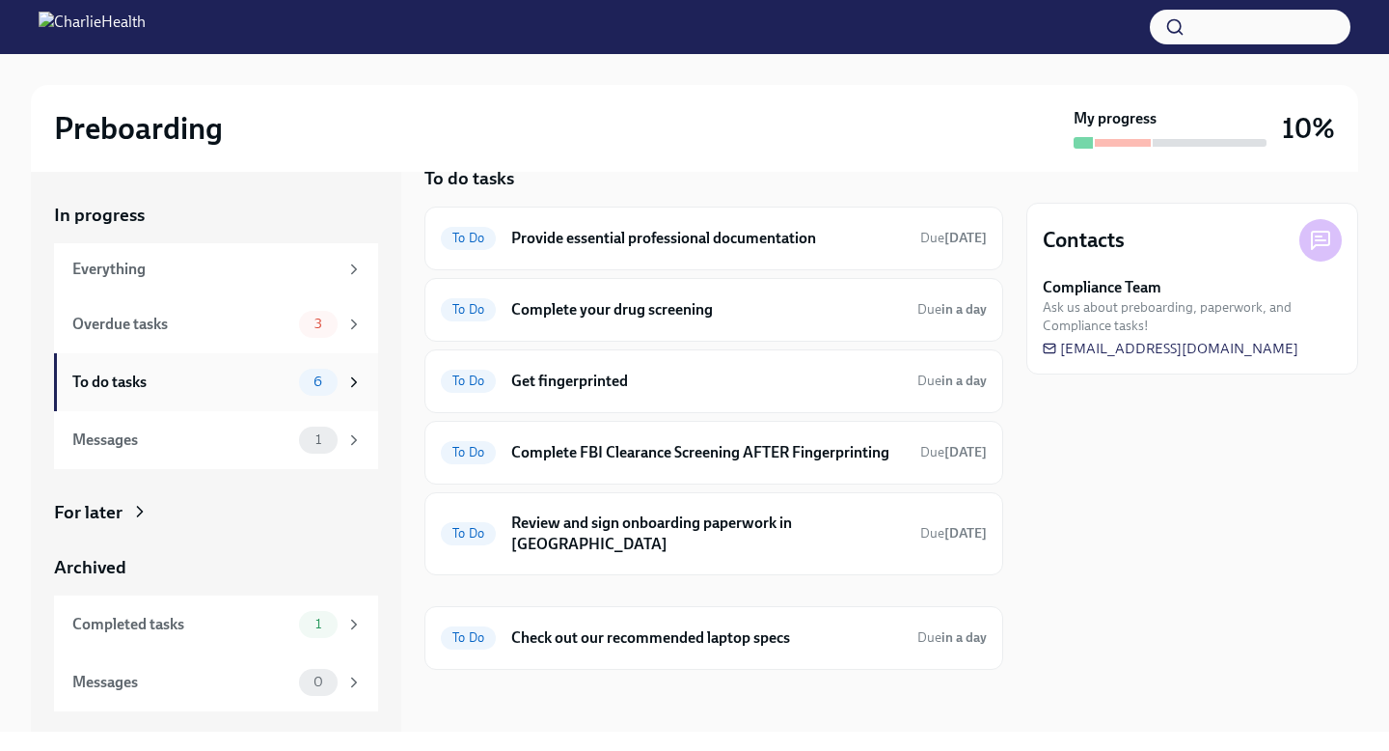
scroll to position [16, 0]
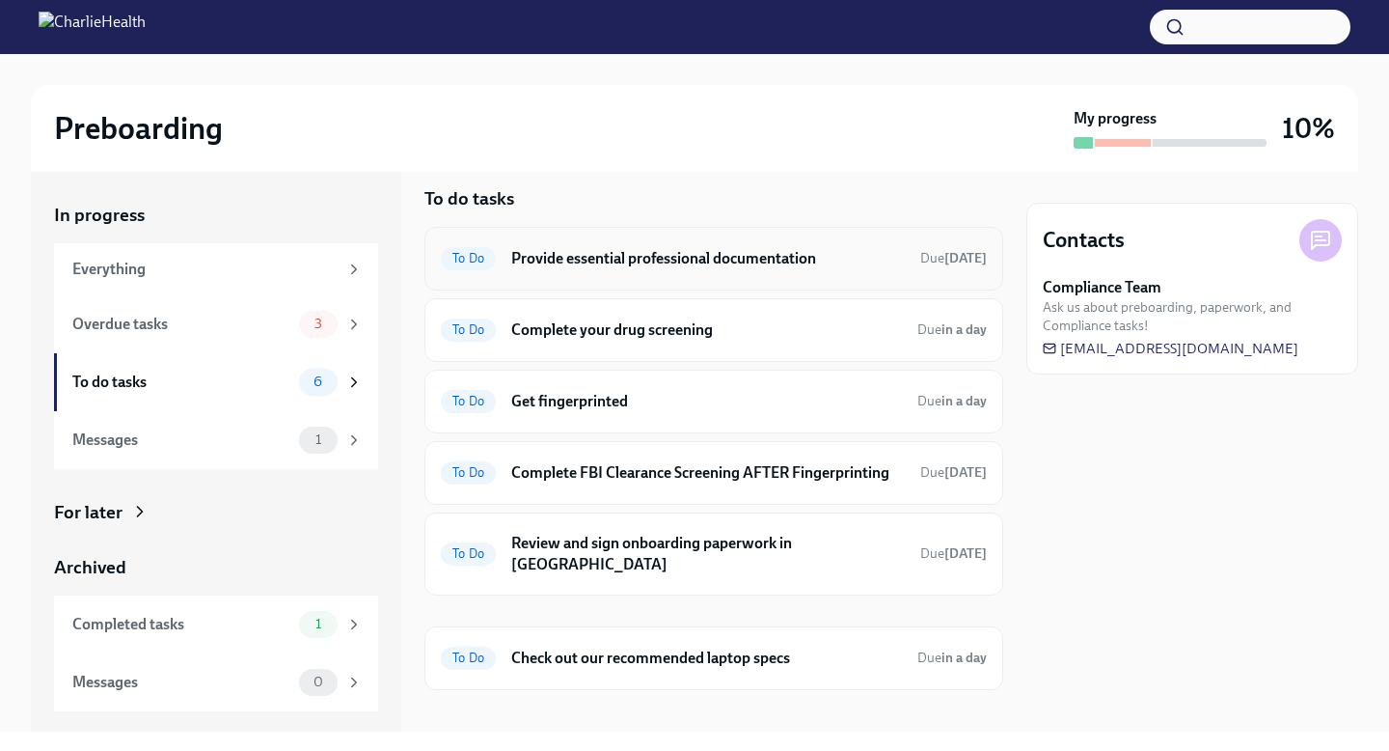
click at [610, 269] on div "To Do Provide essential professional documentation Due [DATE]" at bounding box center [714, 258] width 546 height 31
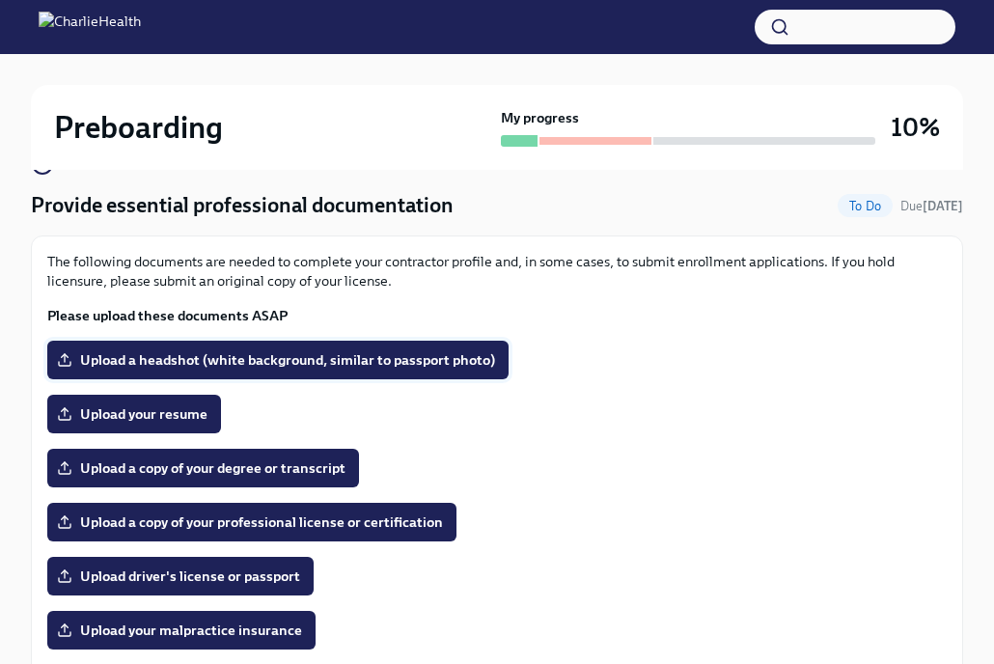
scroll to position [169, 0]
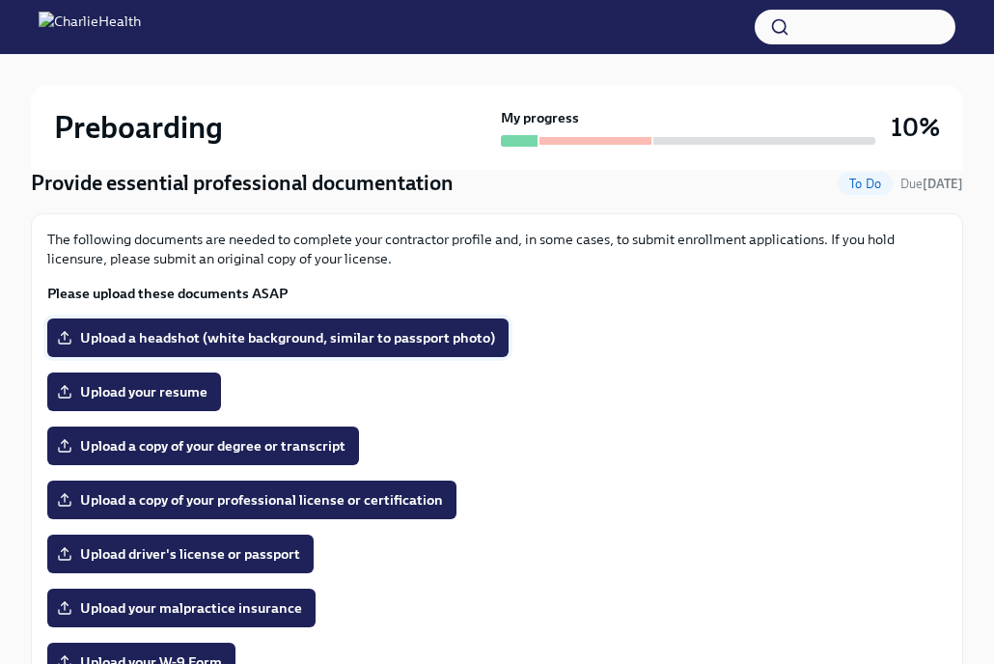
click at [361, 345] on span "Upload a headshot (white background, similar to passport photo)" at bounding box center [278, 337] width 434 height 19
click at [0, 0] on input "Upload a headshot (white background, similar to passport photo)" at bounding box center [0, 0] width 0 height 0
click at [413, 341] on span "Upload a headshot (white background, similar to passport photo)" at bounding box center [278, 337] width 434 height 19
click at [0, 0] on input "Upload a headshot (white background, similar to passport photo)" at bounding box center [0, 0] width 0 height 0
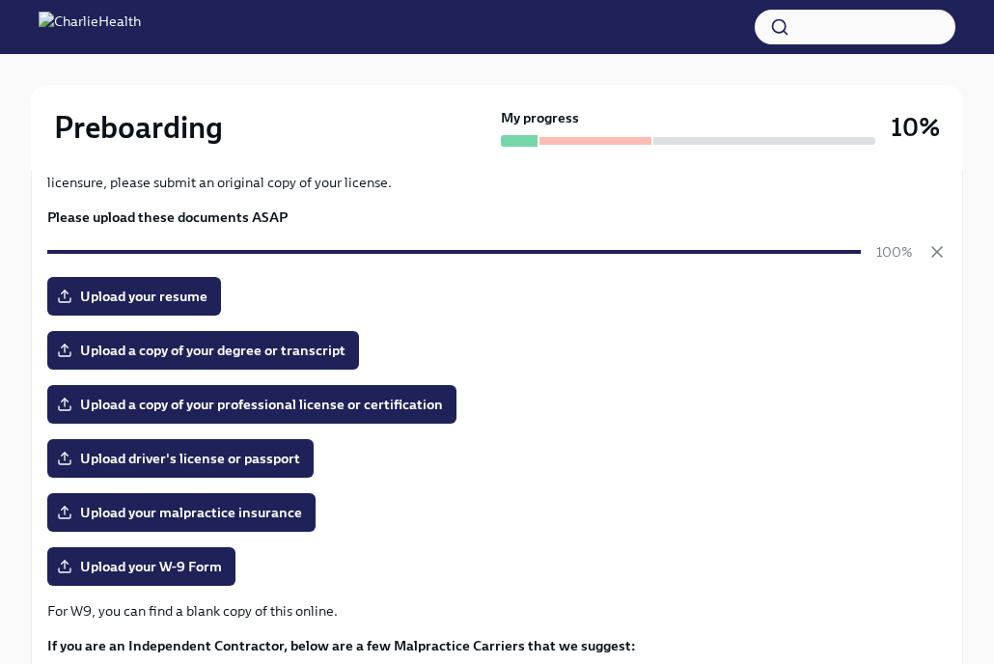
scroll to position [250, 0]
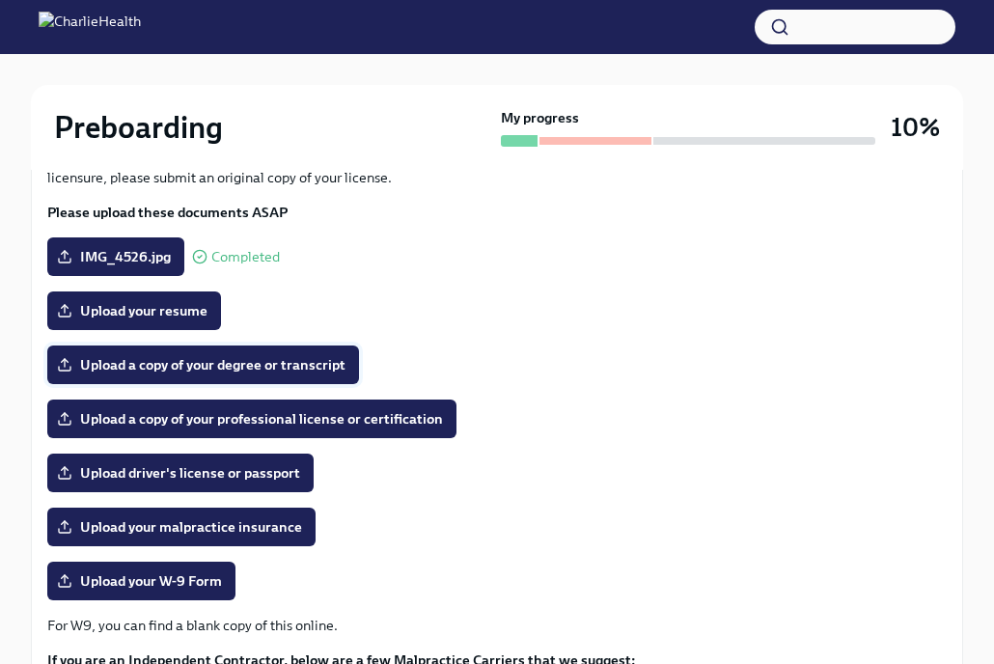
click at [309, 370] on span "Upload a copy of your degree or transcript" at bounding box center [203, 364] width 285 height 19
click at [0, 0] on input "Upload a copy of your degree or transcript" at bounding box center [0, 0] width 0 height 0
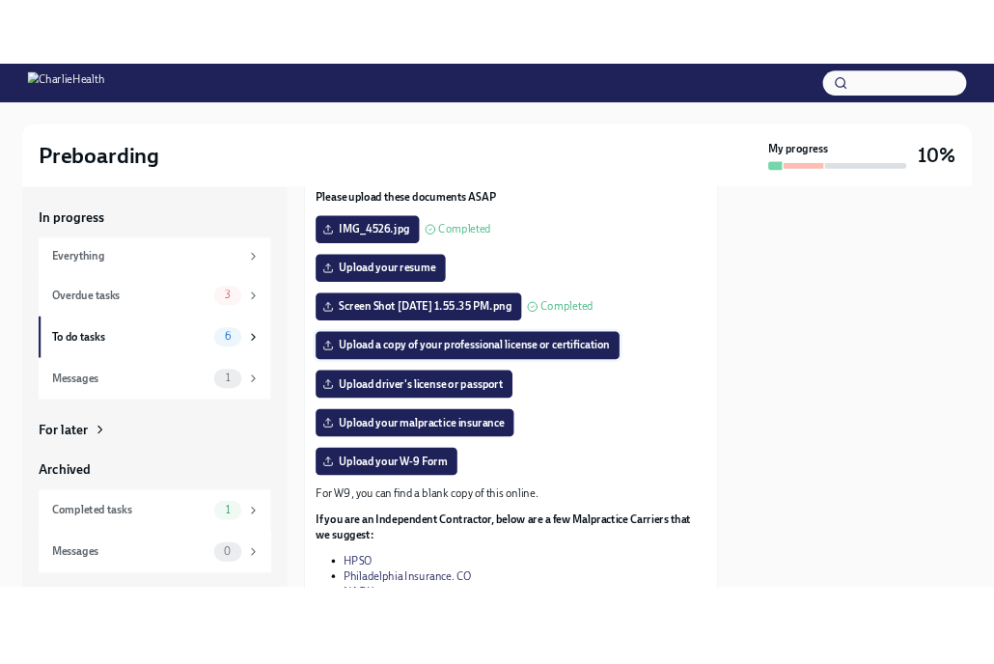
scroll to position [202, 0]
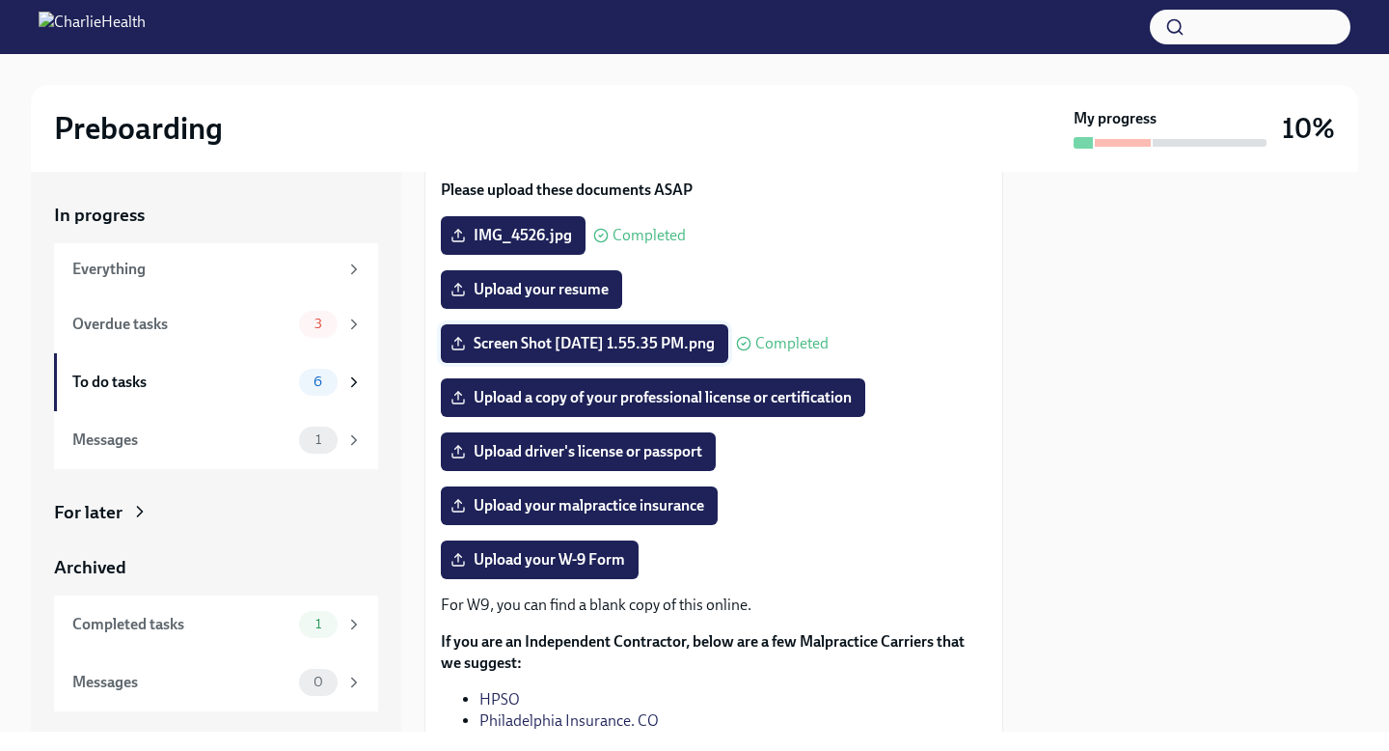
click at [566, 353] on span "Screen Shot [DATE] 1.55.35 PM.png" at bounding box center [584, 343] width 260 height 19
click at [0, 0] on input "Screen Shot [DATE] 1.55.35 PM.png" at bounding box center [0, 0] width 0 height 0
click at [564, 299] on span "Upload your resume" at bounding box center [531, 289] width 154 height 19
click at [0, 0] on input "Upload your resume" at bounding box center [0, 0] width 0 height 0
click at [543, 299] on span "Upload your resume" at bounding box center [531, 289] width 154 height 19
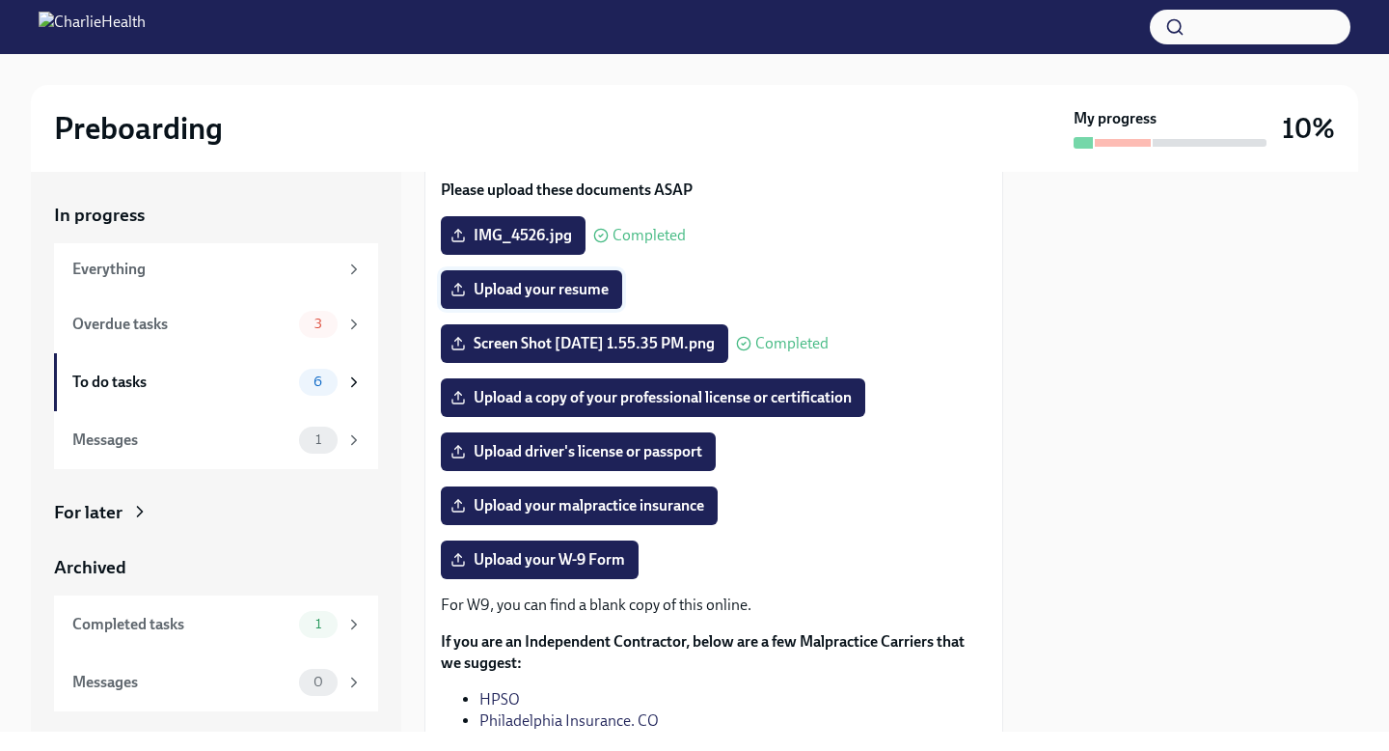
click at [0, 0] on input "Upload your resume" at bounding box center [0, 0] width 0 height 0
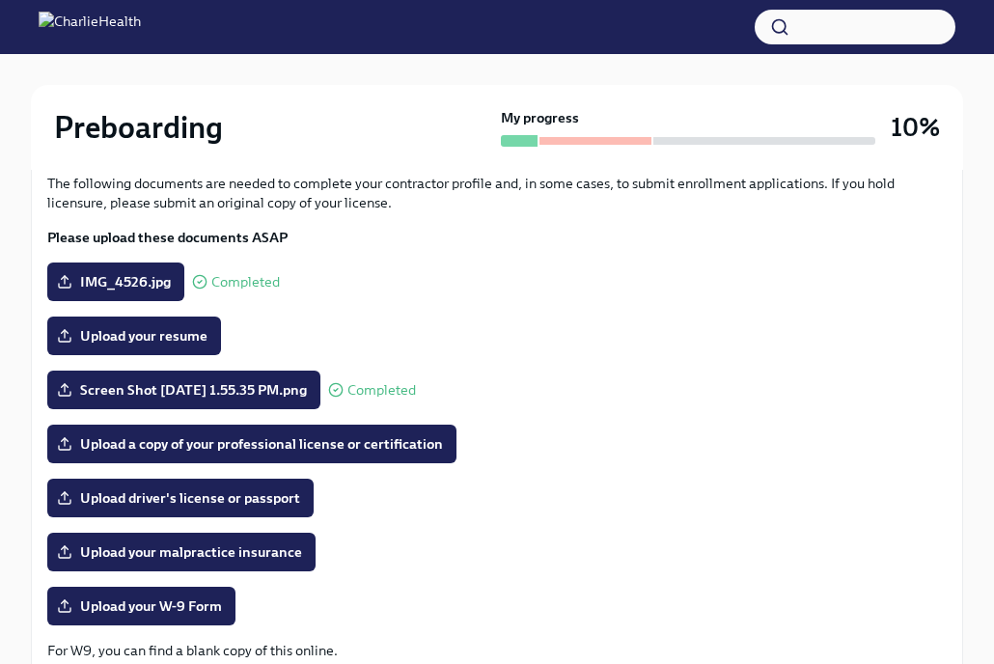
scroll to position [282, 0]
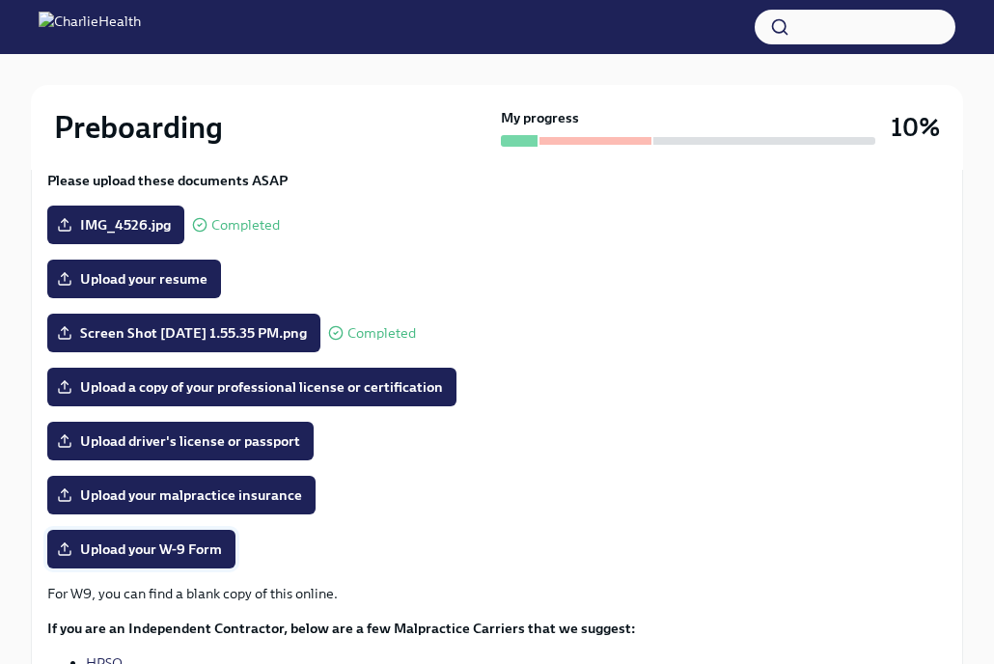
click at [203, 548] on span "Upload your W-9 Form" at bounding box center [141, 548] width 161 height 19
click at [0, 0] on input "Upload your W-9 Form" at bounding box center [0, 0] width 0 height 0
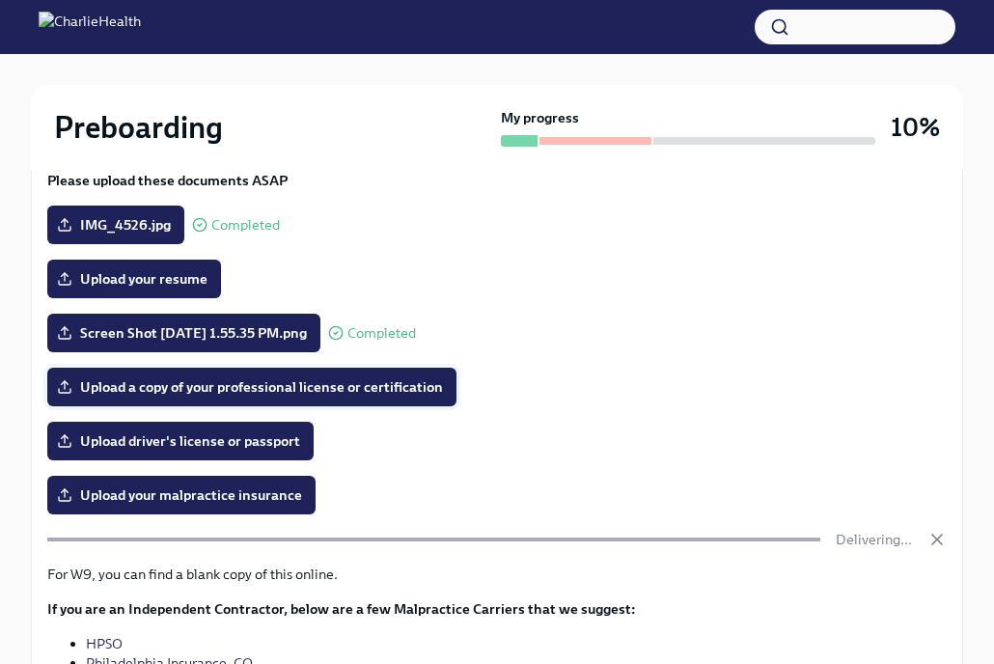
click at [303, 381] on span "Upload a copy of your professional license or certification" at bounding box center [252, 386] width 382 height 19
click at [0, 0] on input "Upload a copy of your professional license or certification" at bounding box center [0, 0] width 0 height 0
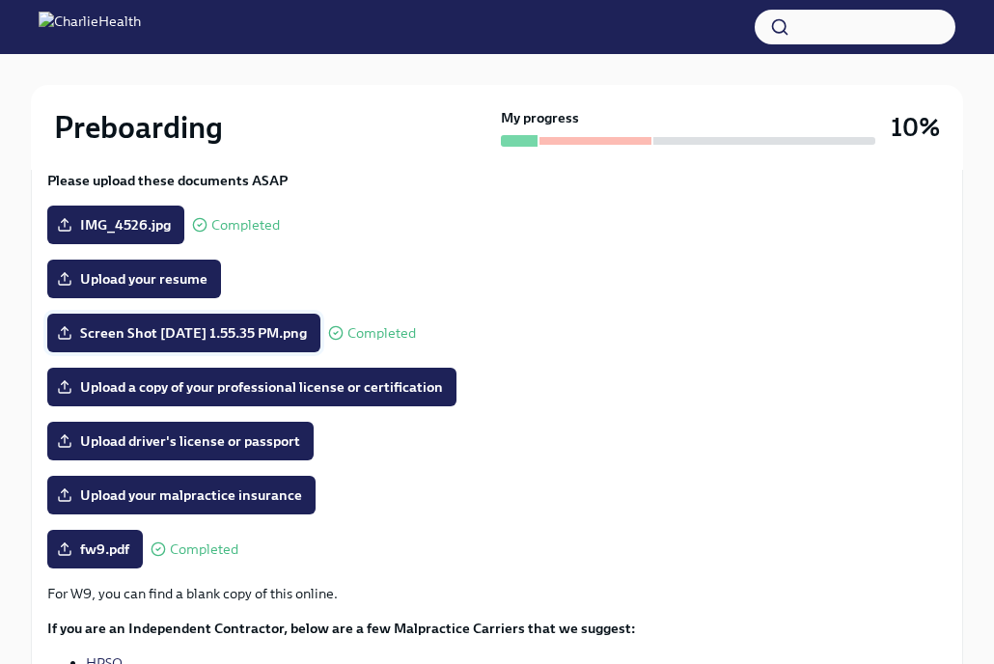
click at [307, 331] on span "Screen Shot [DATE] 1.55.35 PM.png" at bounding box center [184, 332] width 246 height 19
click at [0, 0] on input "Screen Shot [DATE] 1.55.35 PM.png" at bounding box center [0, 0] width 0 height 0
click at [360, 392] on span "Upload a copy of your professional license or certification" at bounding box center [252, 386] width 382 height 19
click at [0, 0] on input "Upload a copy of your professional license or certification" at bounding box center [0, 0] width 0 height 0
click at [290, 338] on span "Screen Shot [DATE] 1.55.35 PM.png" at bounding box center [184, 332] width 246 height 19
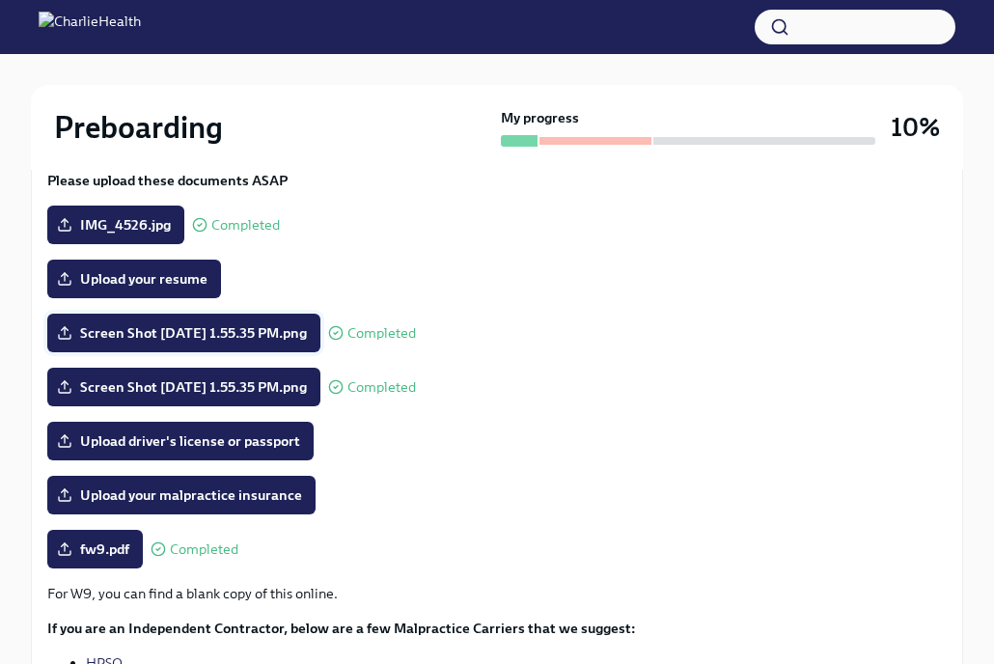
click at [0, 0] on input "Screen Shot [DATE] 1.55.35 PM.png" at bounding box center [0, 0] width 0 height 0
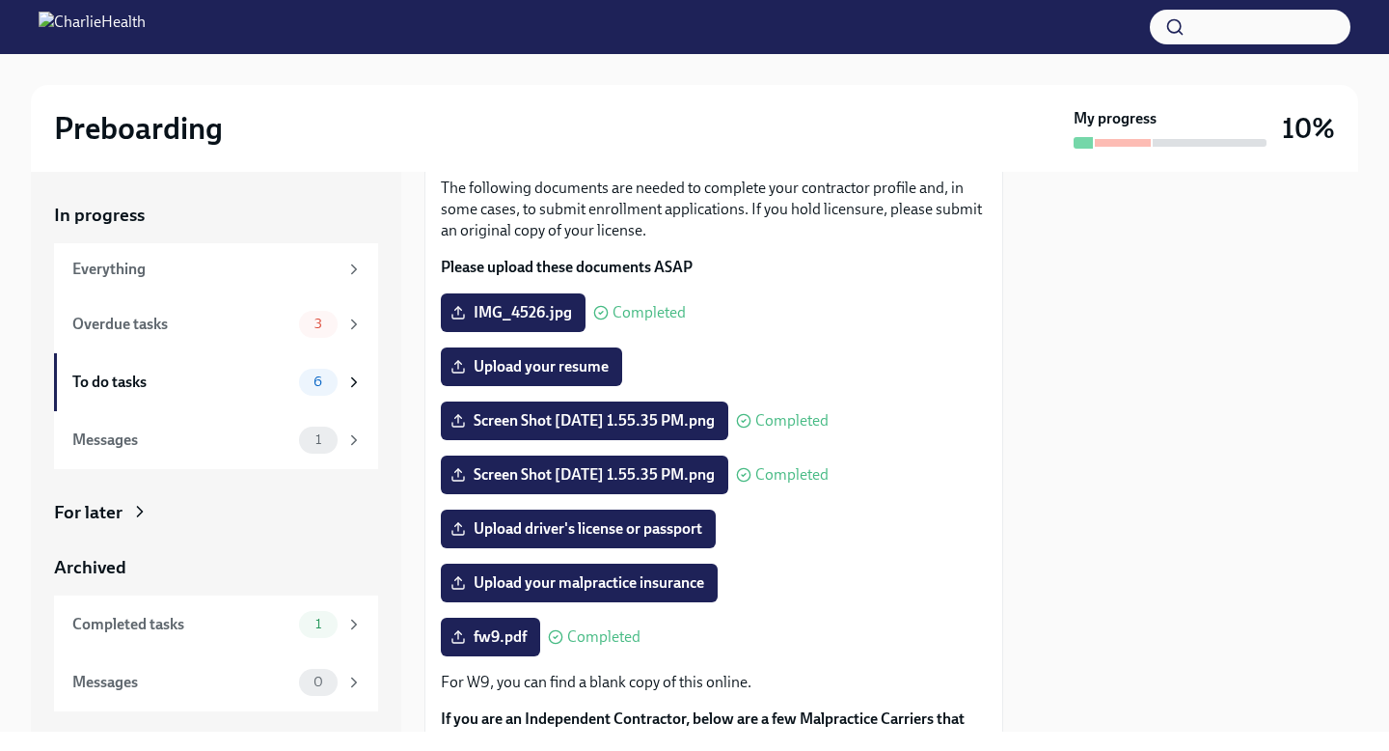
scroll to position [158, 0]
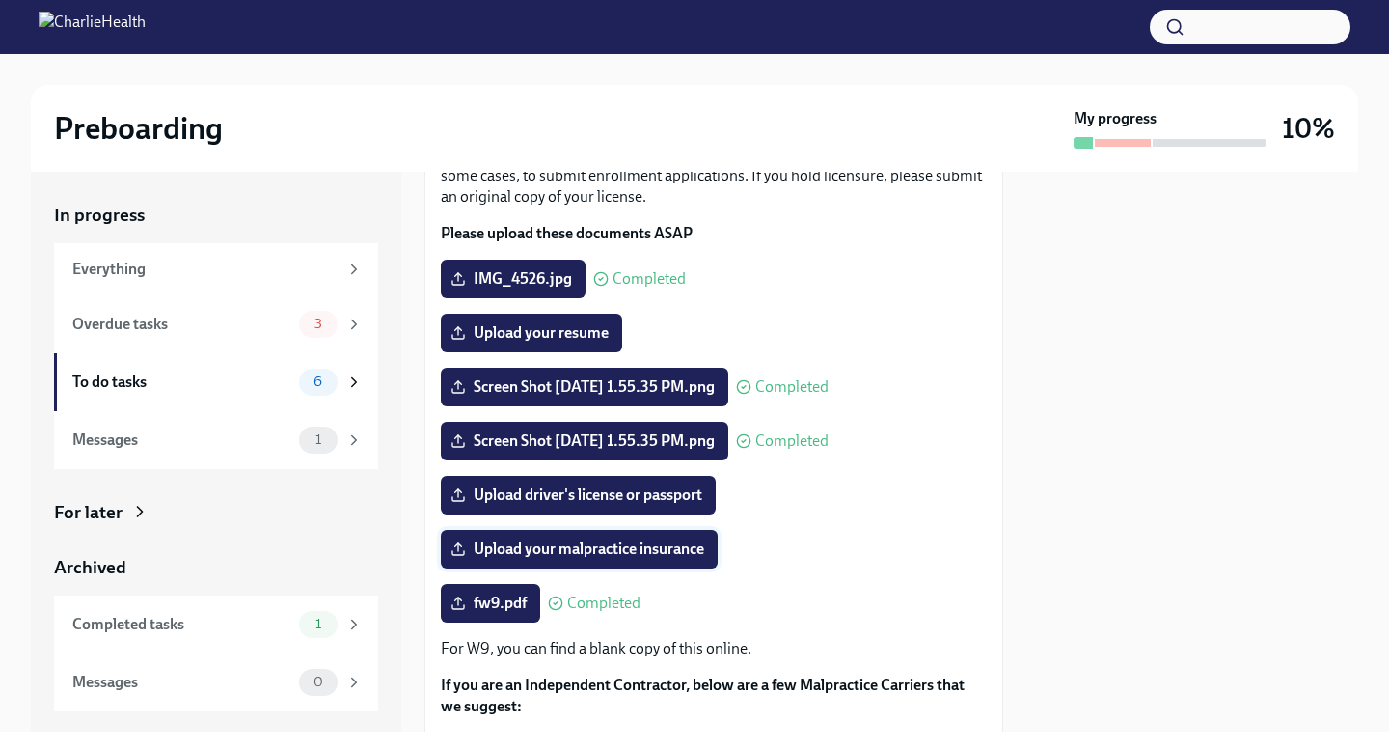
click at [671, 568] on label "Upload your malpractice insurance" at bounding box center [579, 549] width 277 height 39
click at [0, 0] on input "Upload your malpractice insurance" at bounding box center [0, 0] width 0 height 0
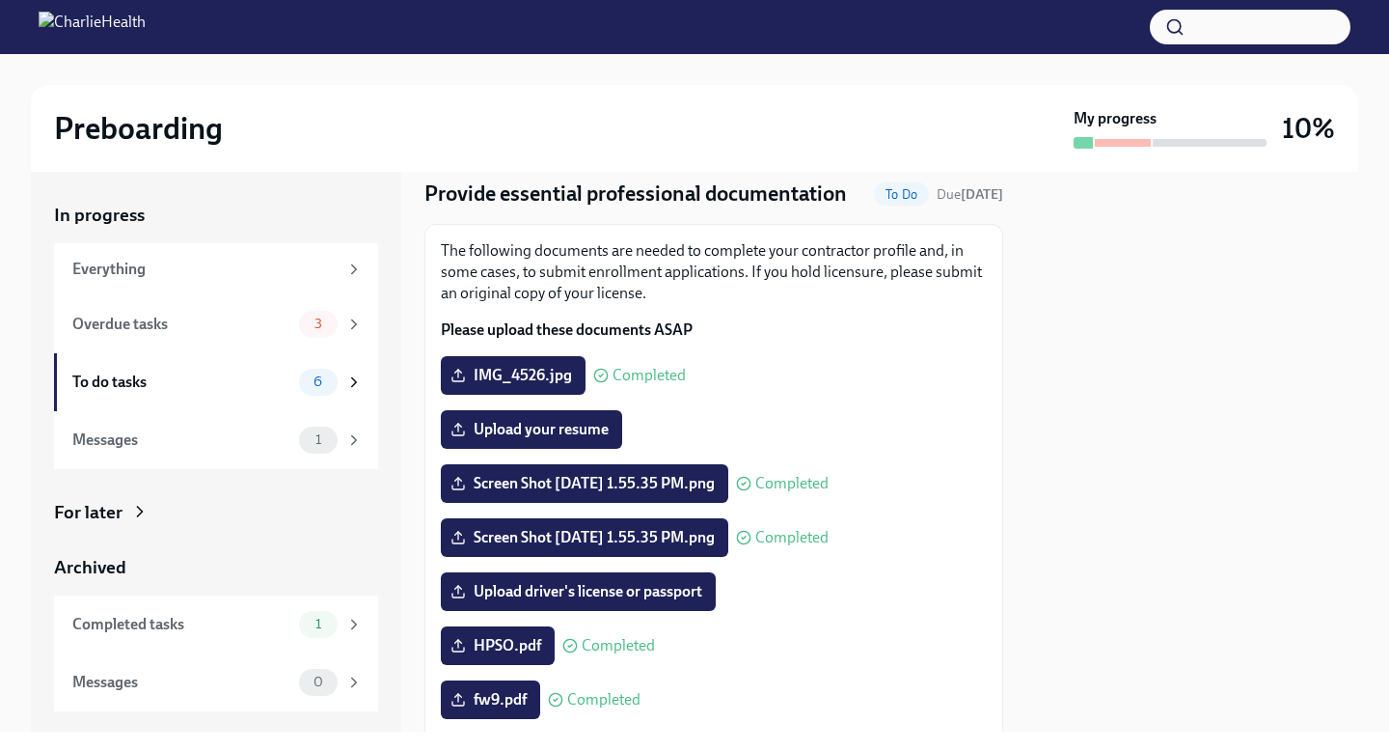
scroll to position [0, 0]
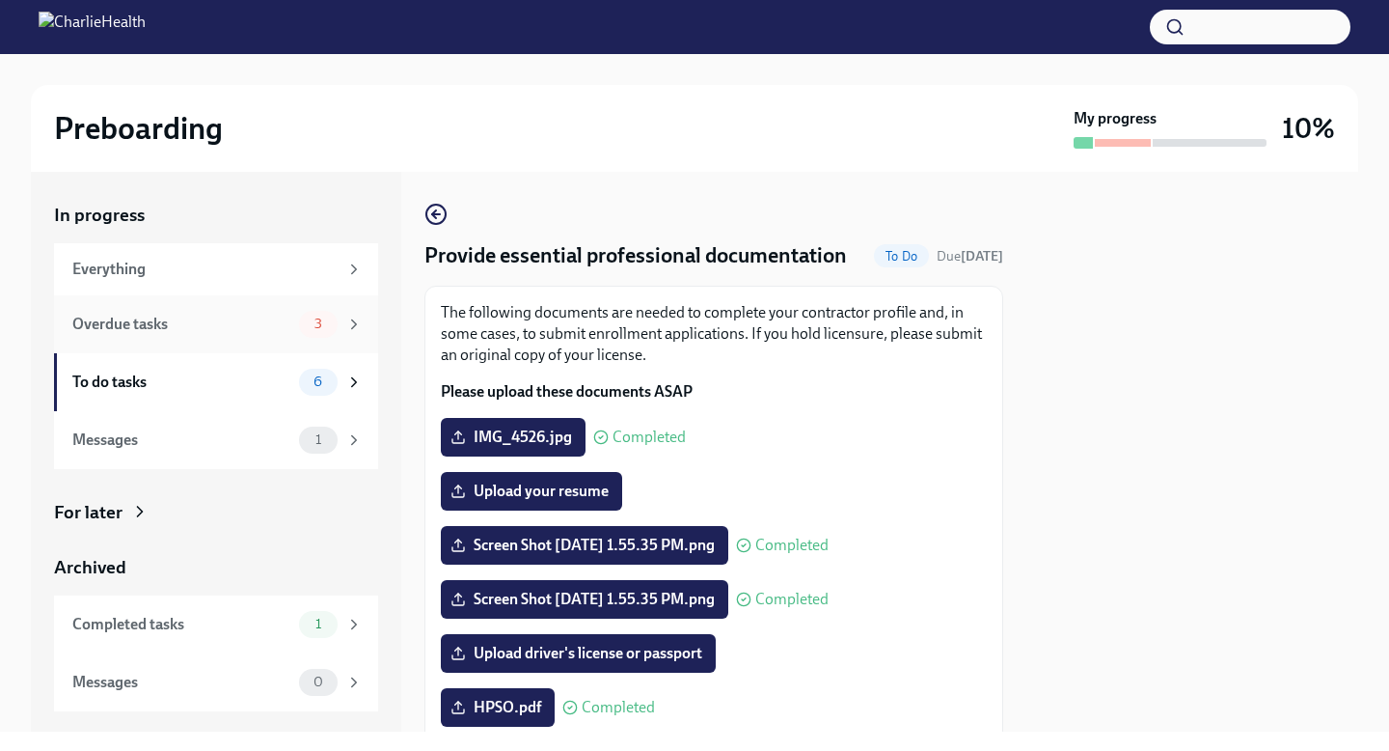
click at [228, 318] on div "Overdue tasks" at bounding box center [181, 324] width 219 height 21
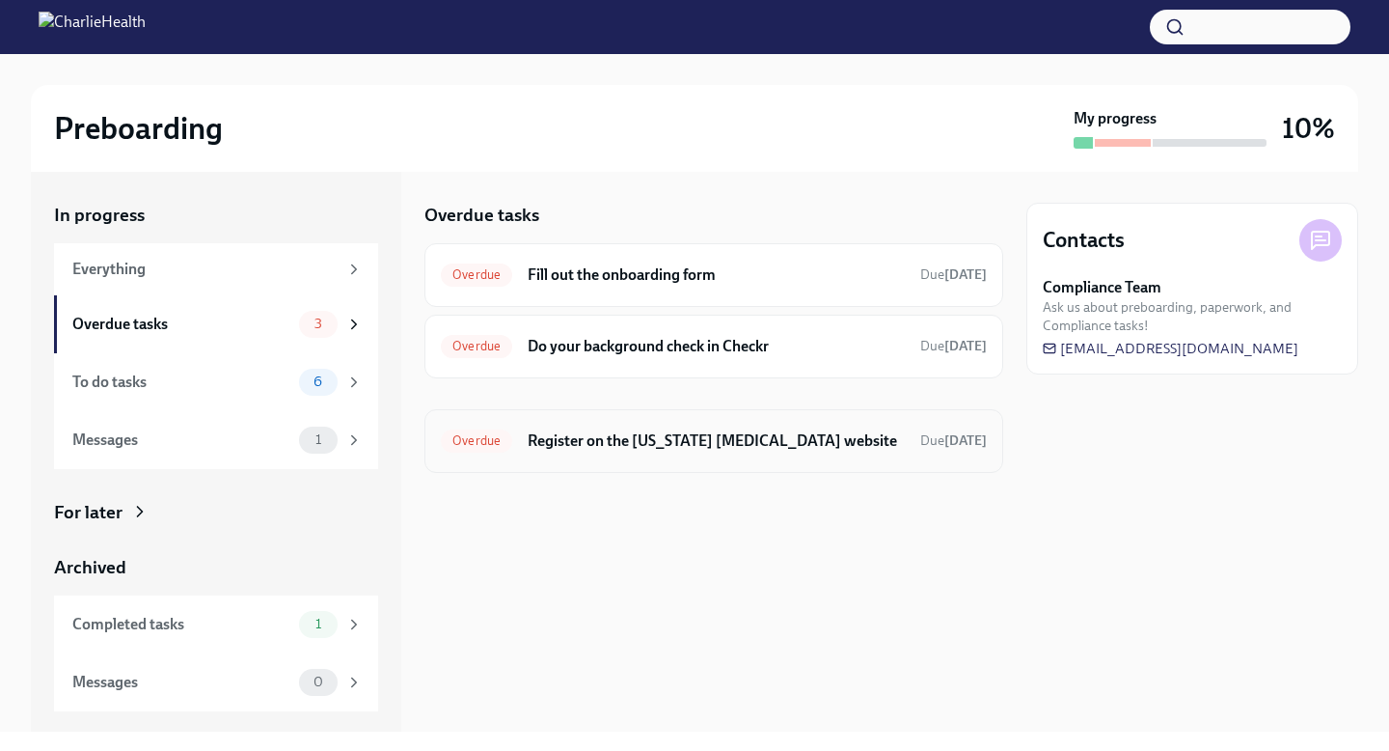
click at [647, 458] on div "Overdue Register on the [US_STATE] [MEDICAL_DATA] website Due [DATE]" at bounding box center [713, 441] width 579 height 64
click at [640, 438] on h6 "Register on the [US_STATE] [MEDICAL_DATA] website" at bounding box center [716, 440] width 377 height 21
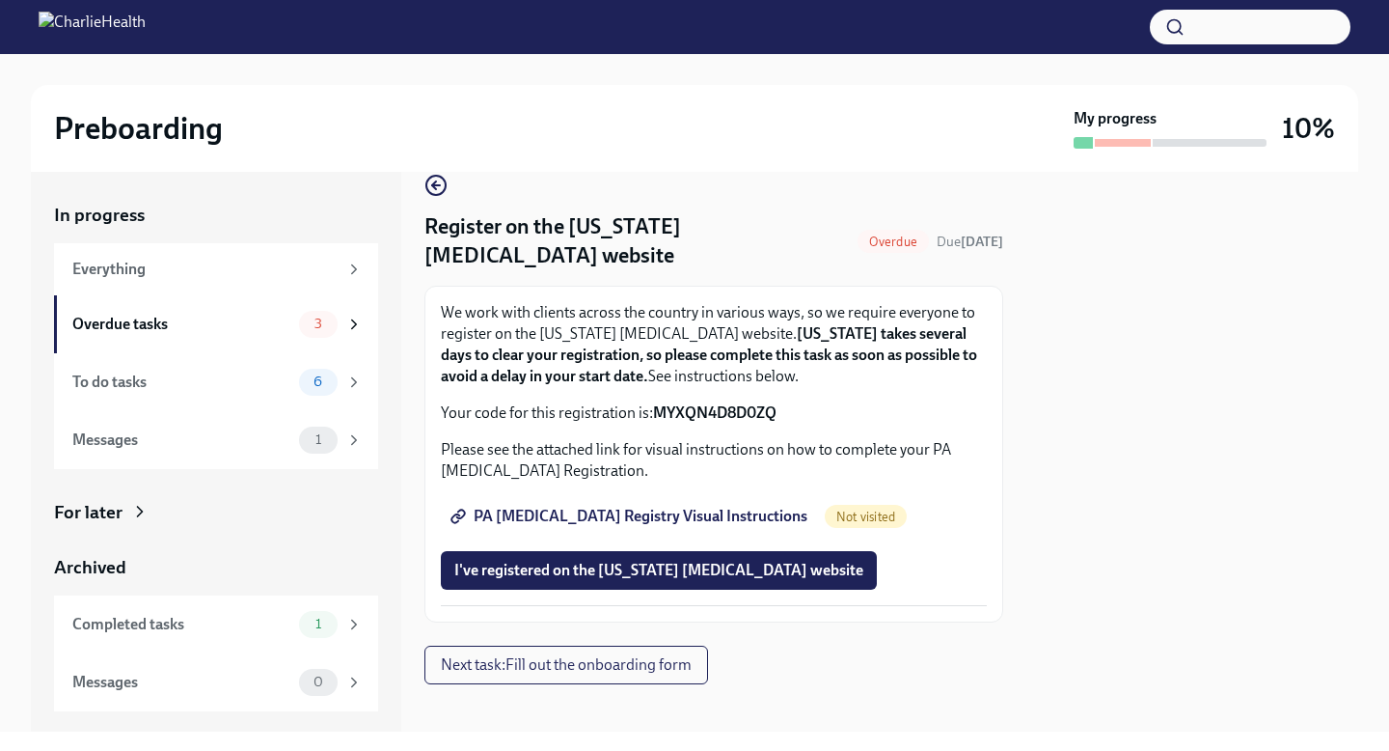
scroll to position [32, 0]
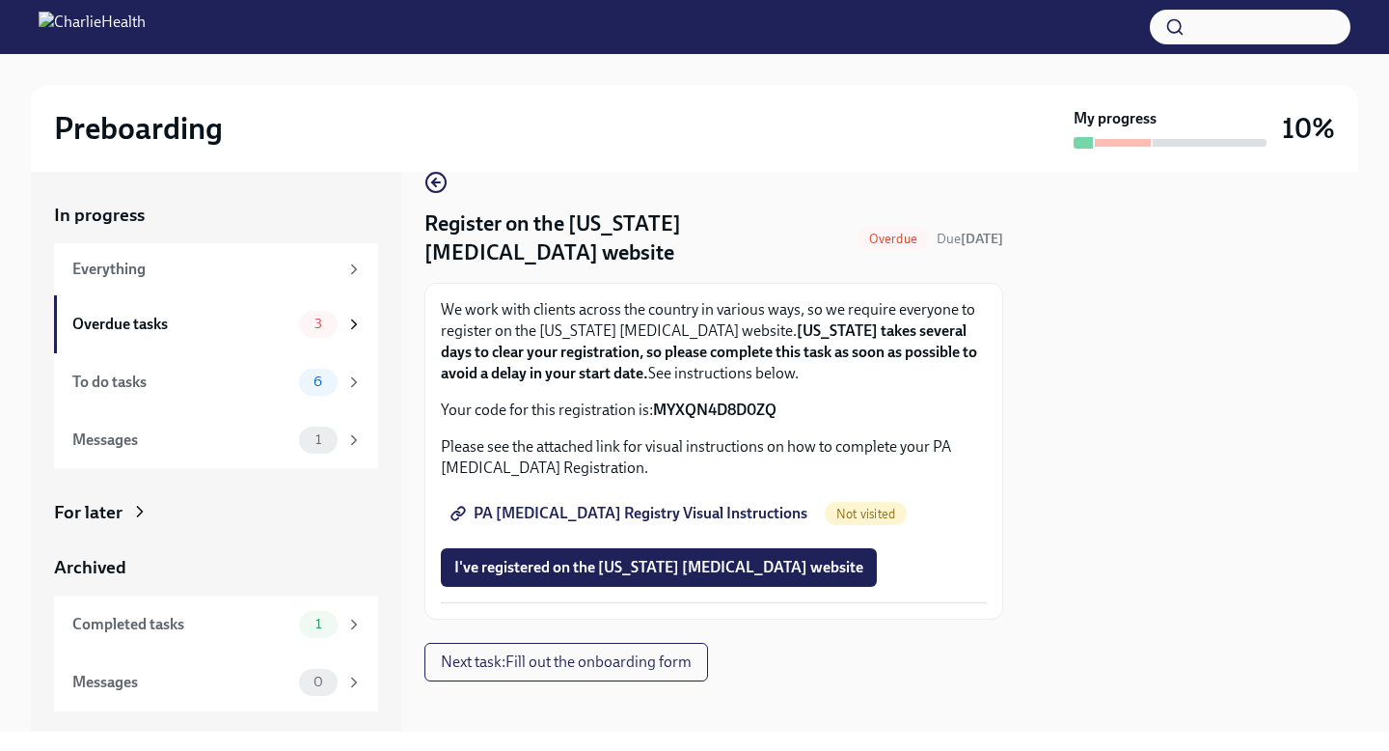
click at [725, 519] on span "PA [MEDICAL_DATA] Registry Visual Instructions" at bounding box center [630, 513] width 353 height 19
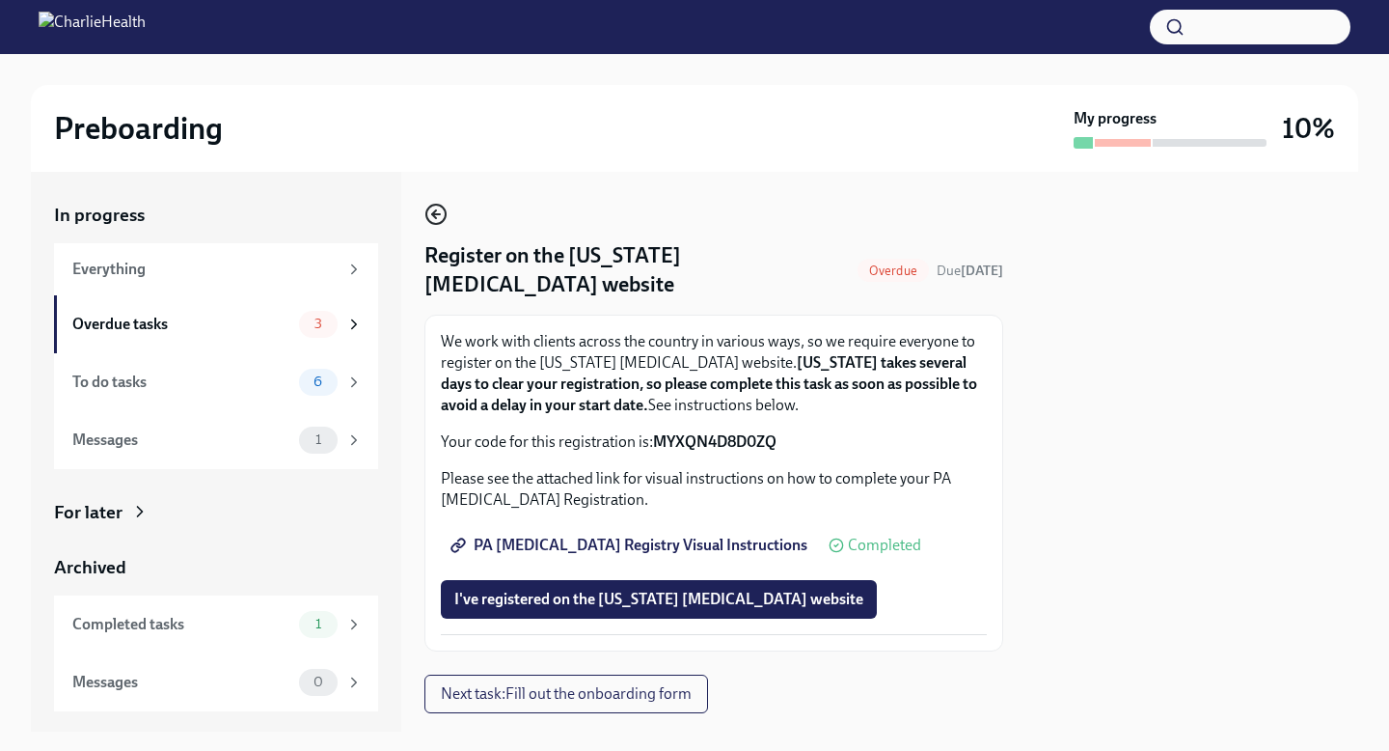
click at [439, 219] on icon "button" at bounding box center [435, 214] width 23 height 23
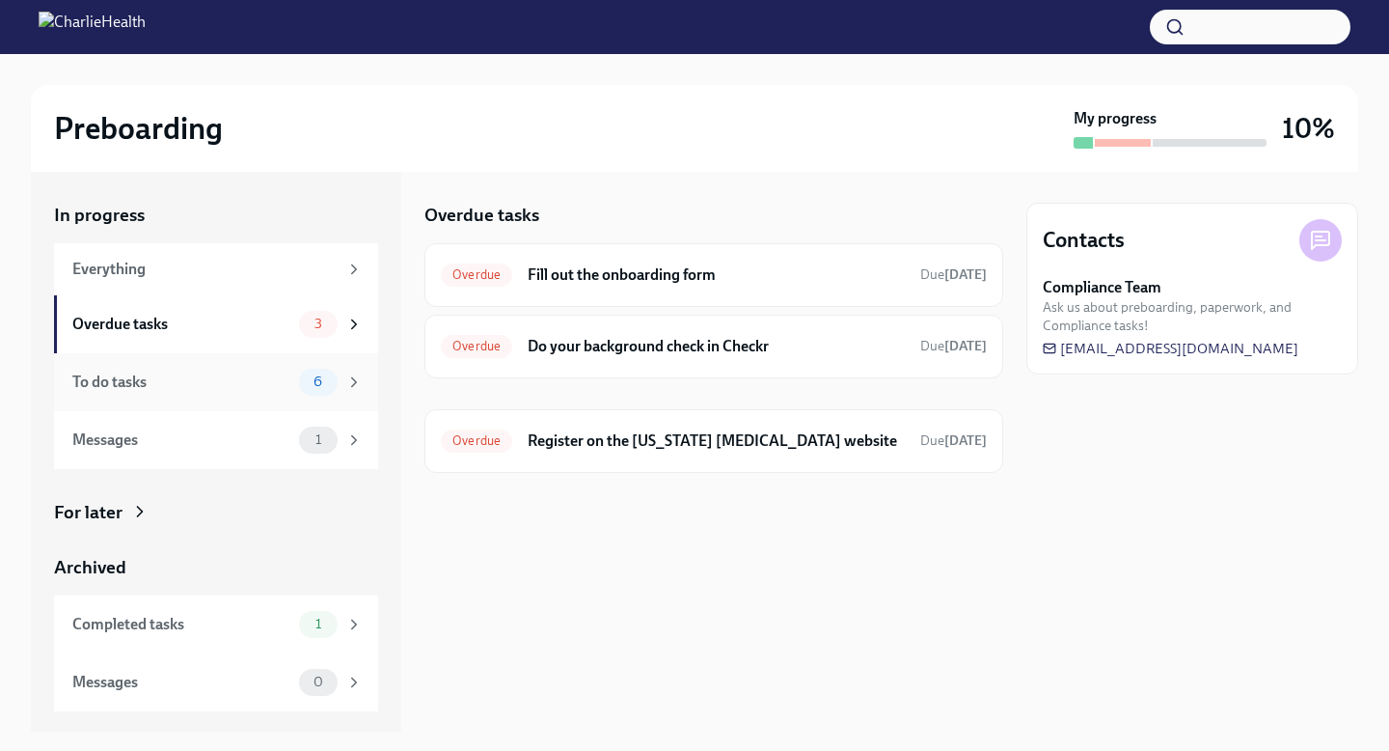
click at [235, 373] on div "To do tasks" at bounding box center [181, 381] width 219 height 21
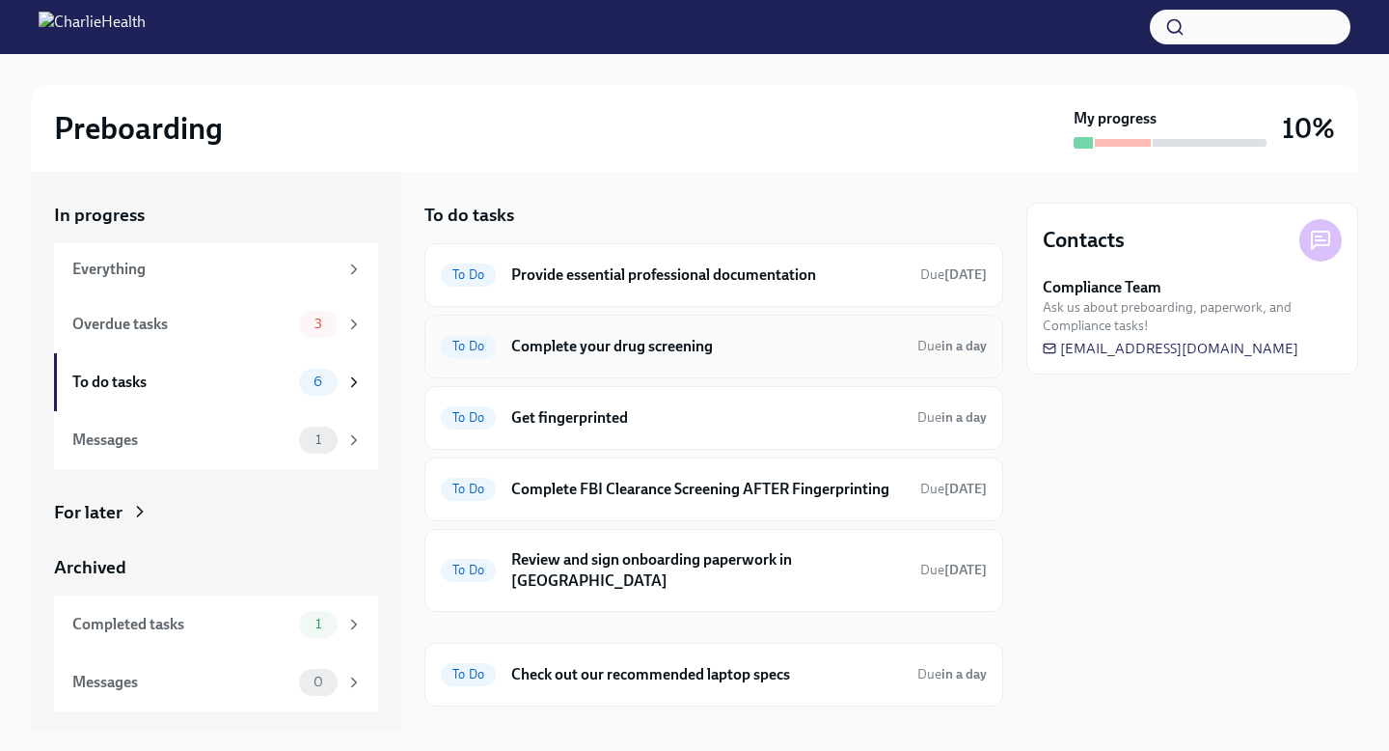
click at [689, 353] on h6 "Complete your drug screening" at bounding box center [706, 346] width 391 height 21
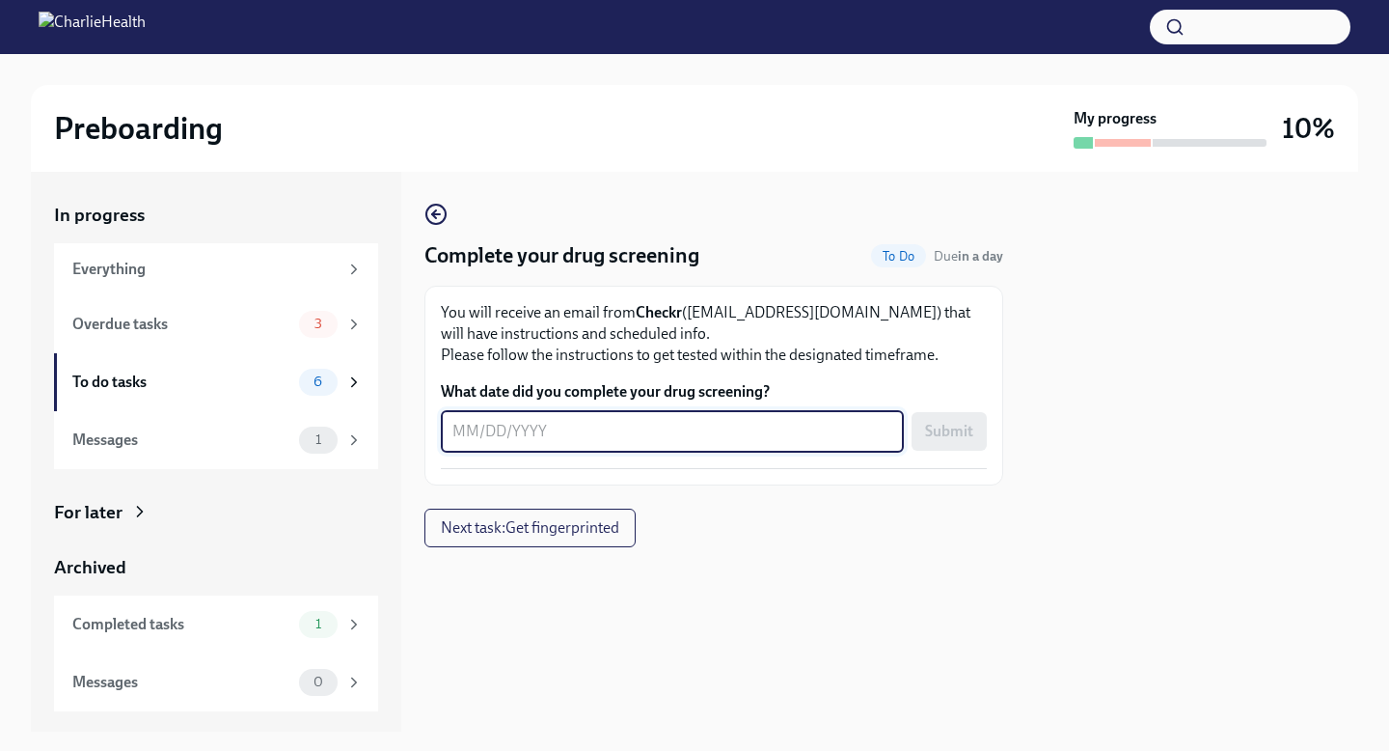
click at [684, 435] on textarea "What date did you complete your drug screening?" at bounding box center [672, 431] width 440 height 23
click at [223, 404] on div "To do tasks 6" at bounding box center [216, 382] width 324 height 58
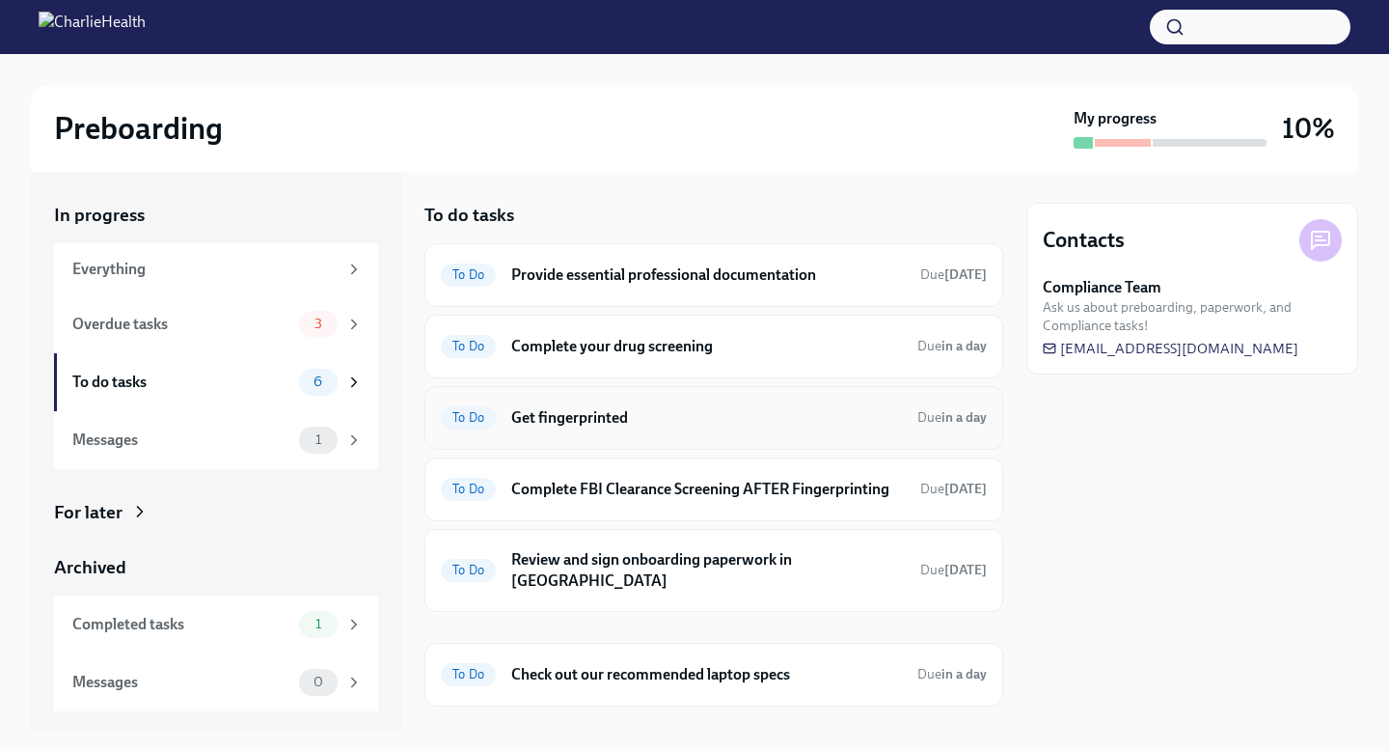
click at [648, 421] on h6 "Get fingerprinted" at bounding box center [706, 417] width 391 height 21
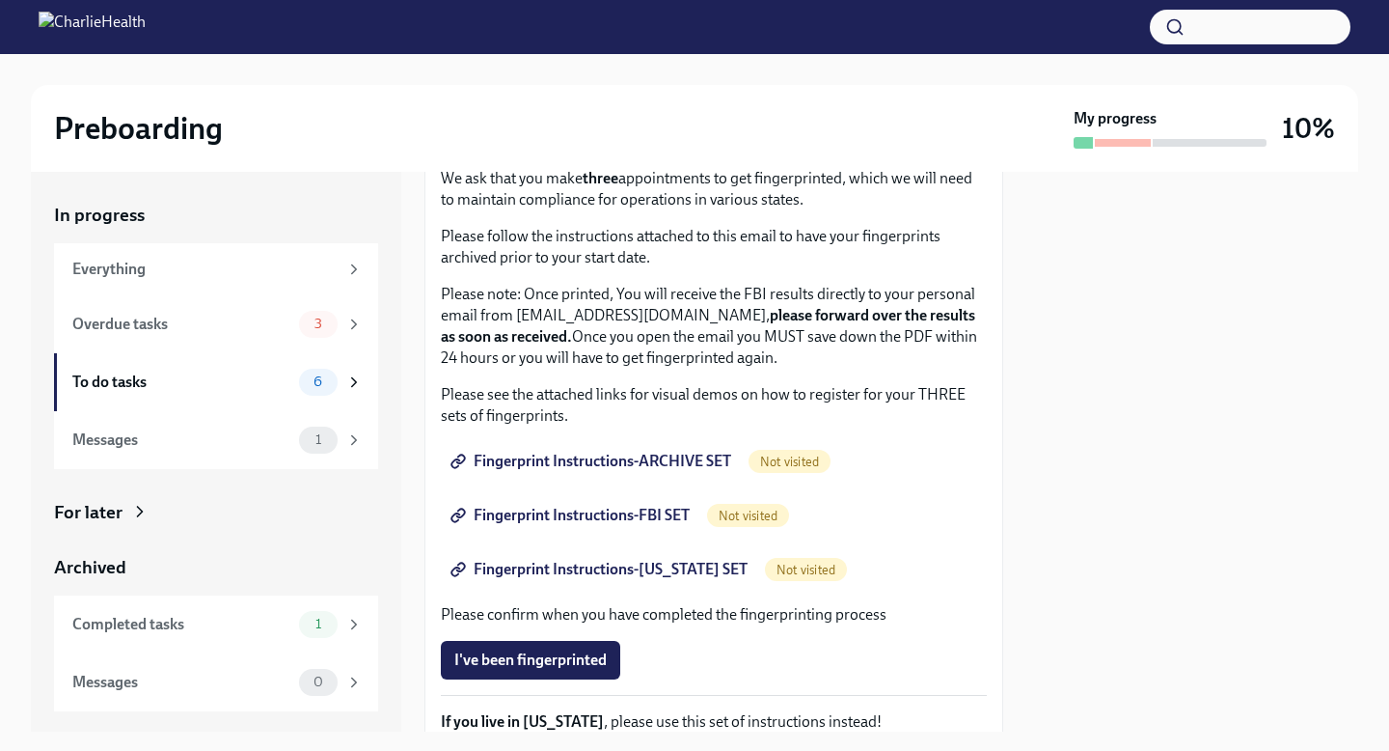
scroll to position [132, 0]
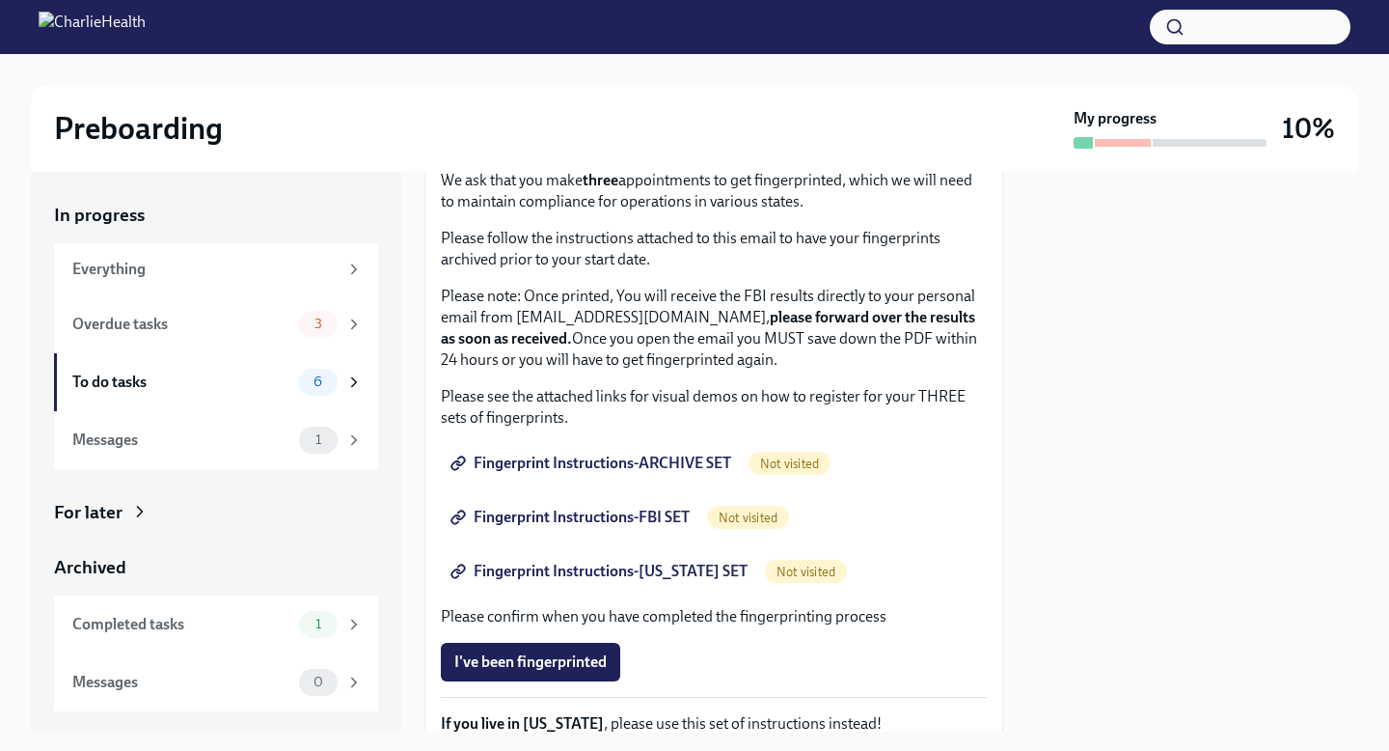
click at [644, 460] on span "Fingerprint Instructions-ARCHIVE SET" at bounding box center [592, 462] width 277 height 19
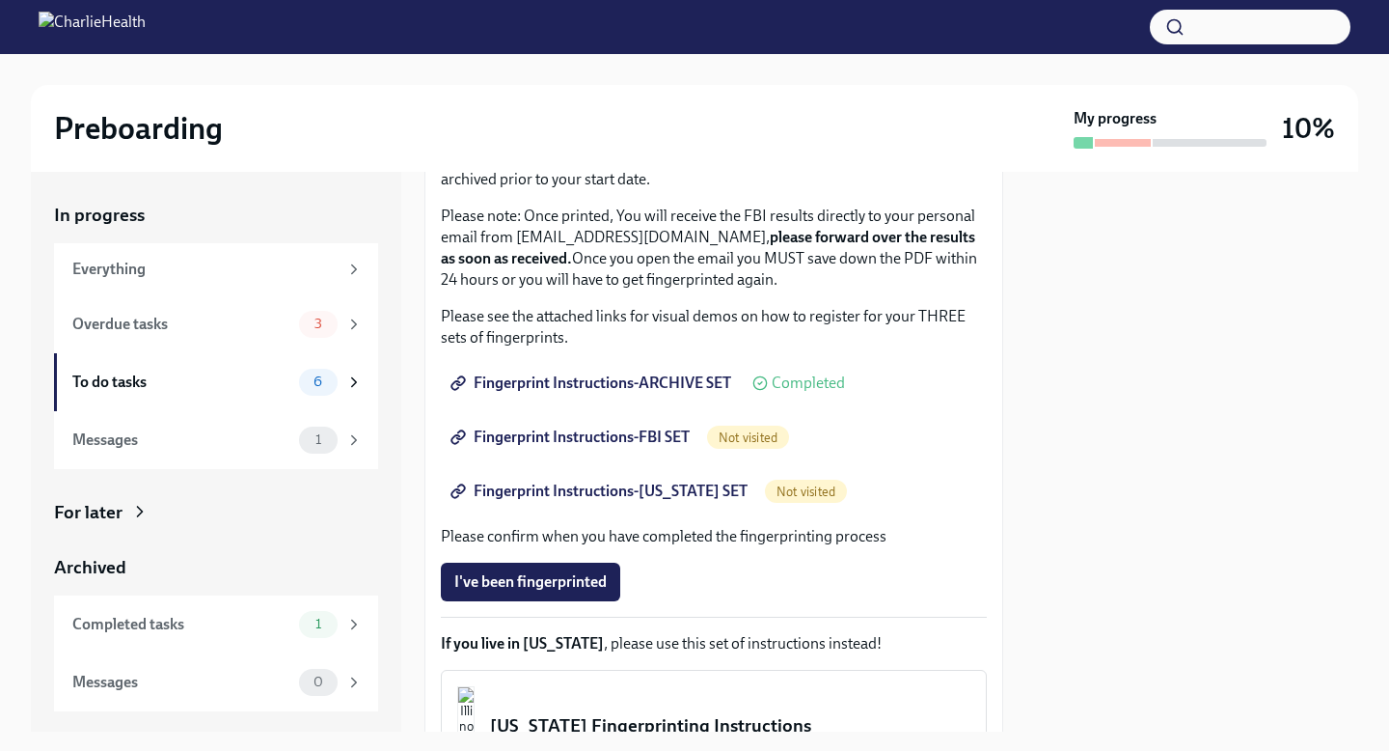
scroll to position [209, 0]
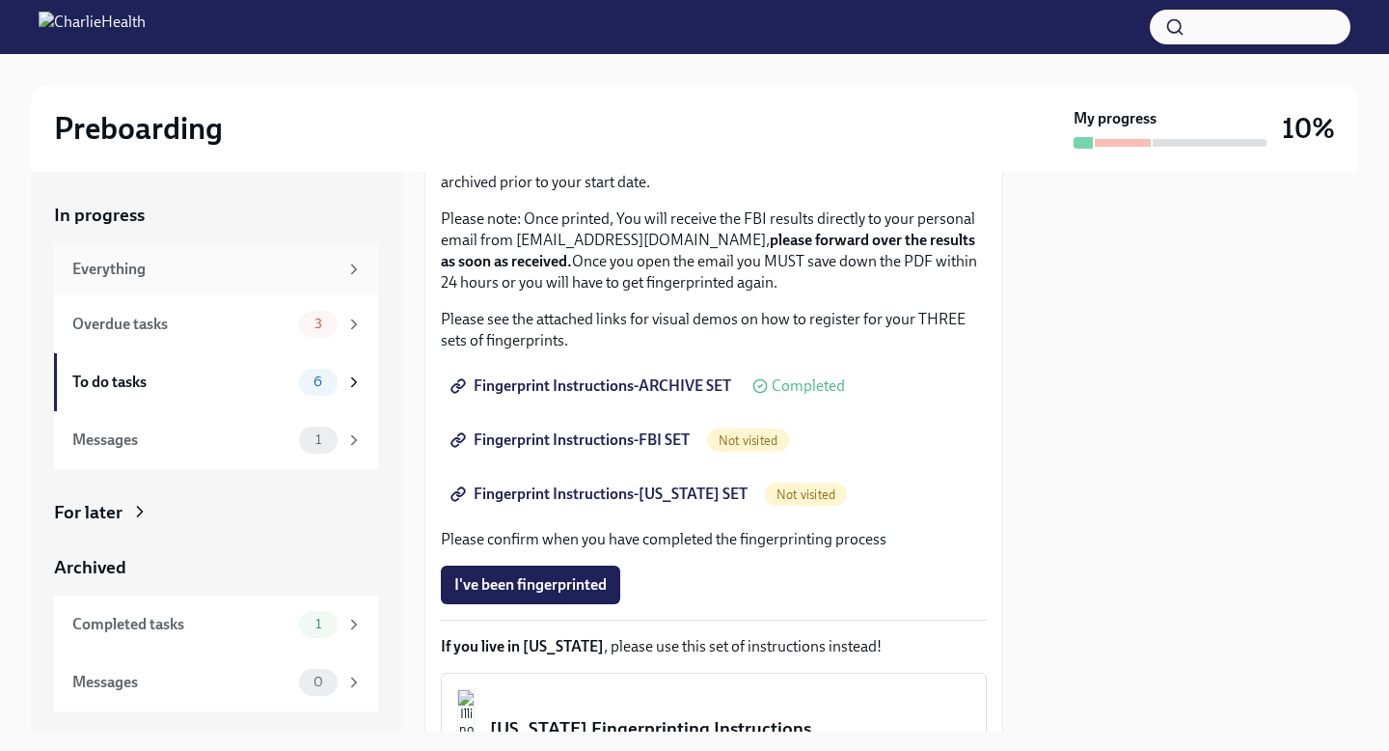
click at [294, 257] on div "Everything" at bounding box center [216, 269] width 324 height 52
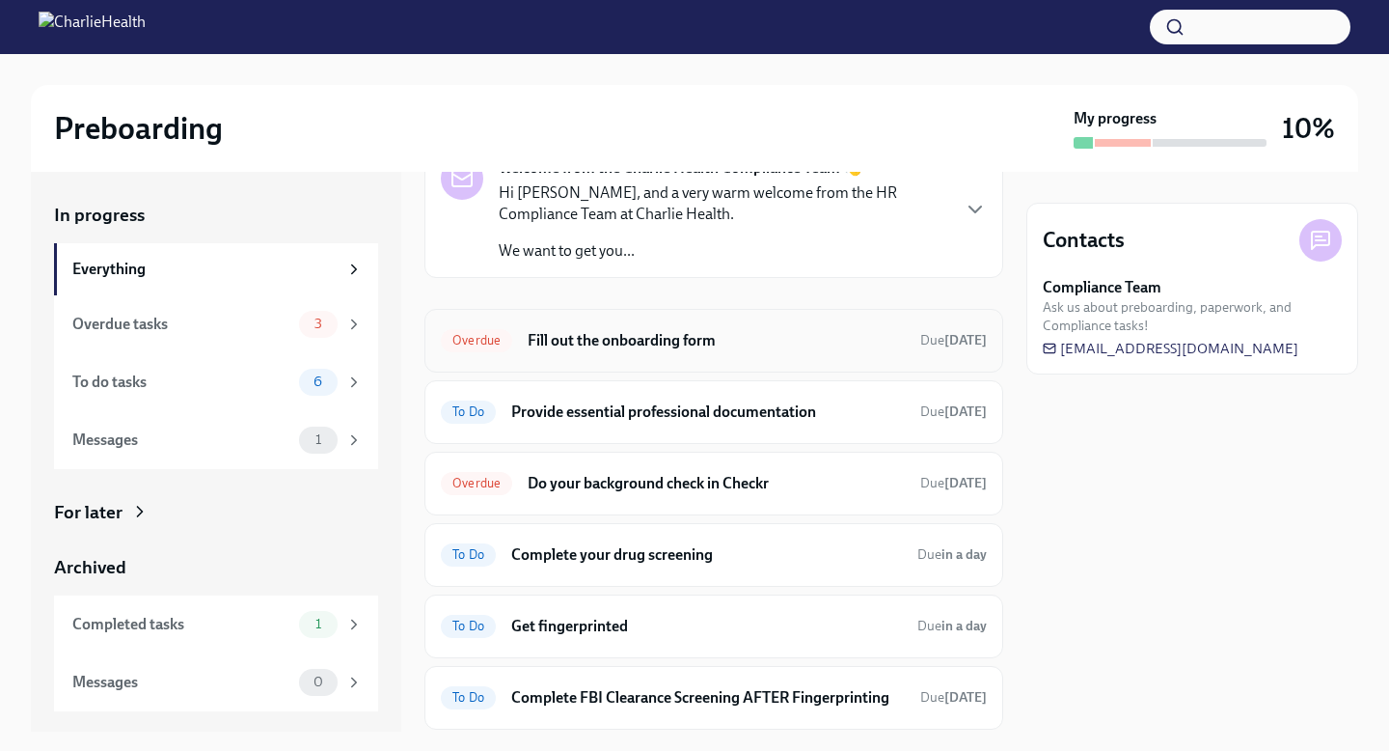
scroll to position [101, 0]
click at [706, 351] on div "Overdue Fill out the onboarding form Due [DATE]" at bounding box center [714, 341] width 546 height 31
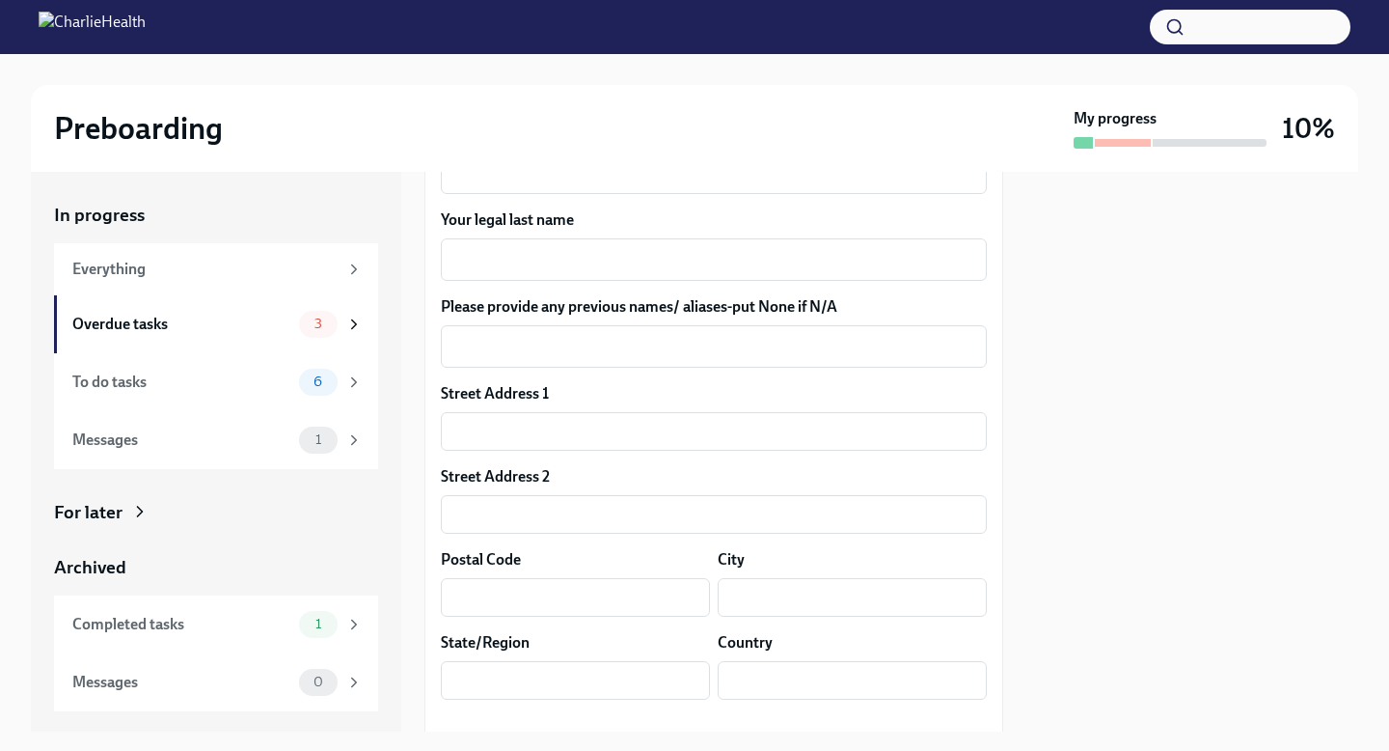
scroll to position [12, 0]
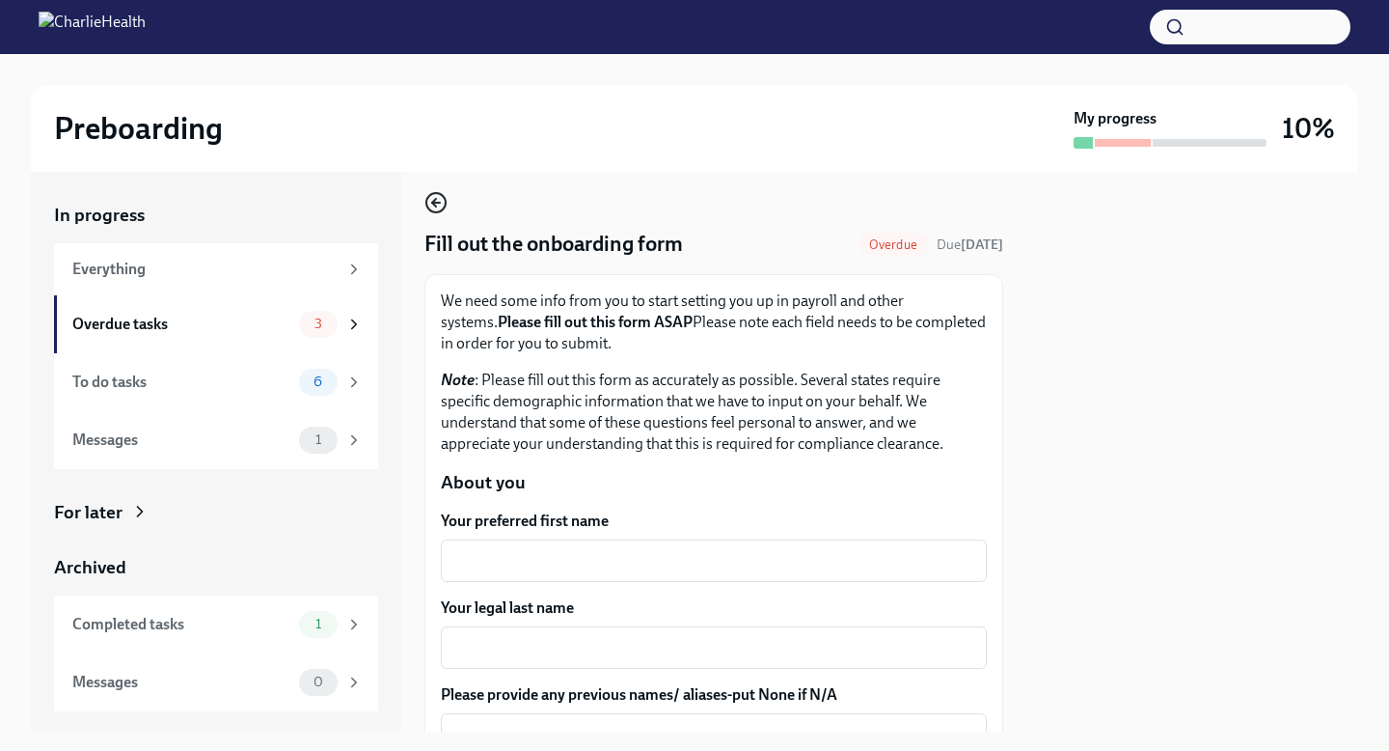
click at [436, 203] on icon "button" at bounding box center [436, 203] width 8 height 0
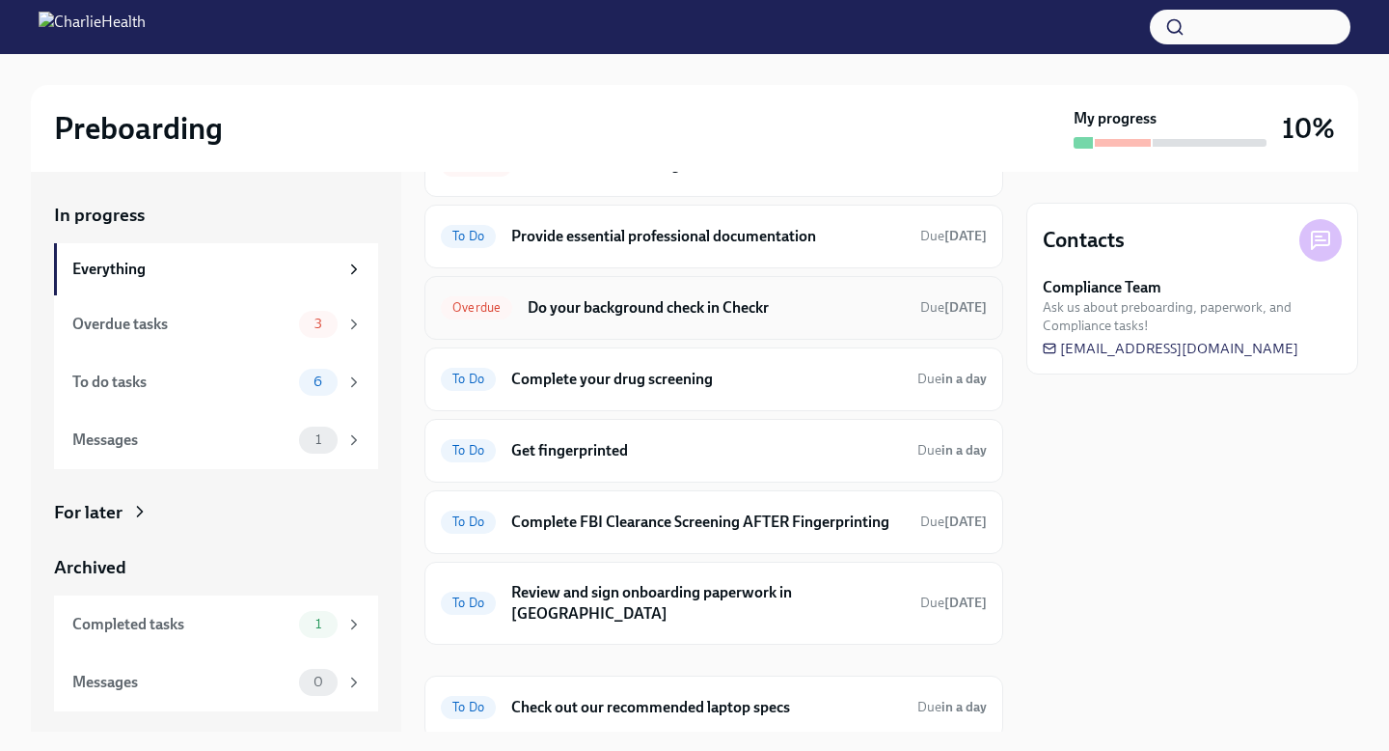
scroll to position [294, 0]
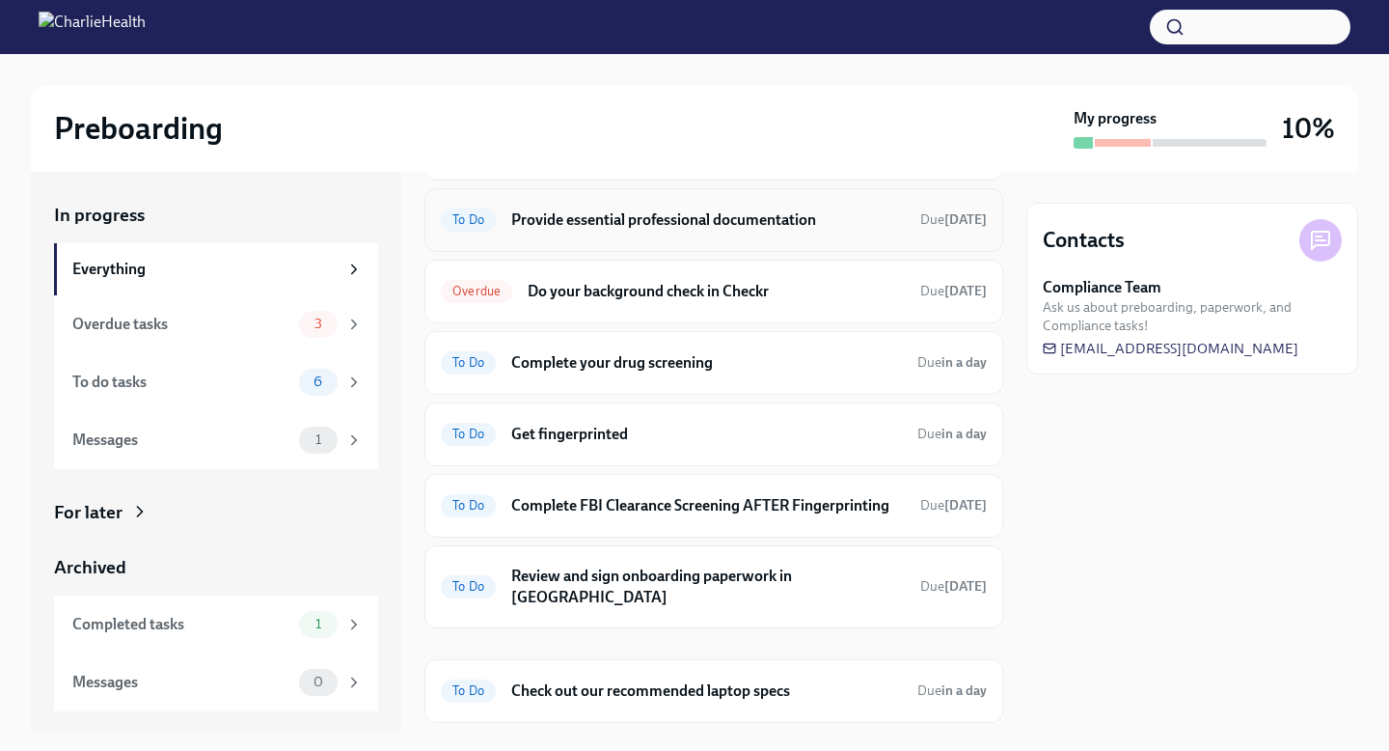
click at [762, 236] on div "To Do Provide essential professional documentation Due [DATE]" at bounding box center [713, 220] width 579 height 64
click at [753, 223] on h6 "Provide essential professional documentation" at bounding box center [708, 219] width 394 height 21
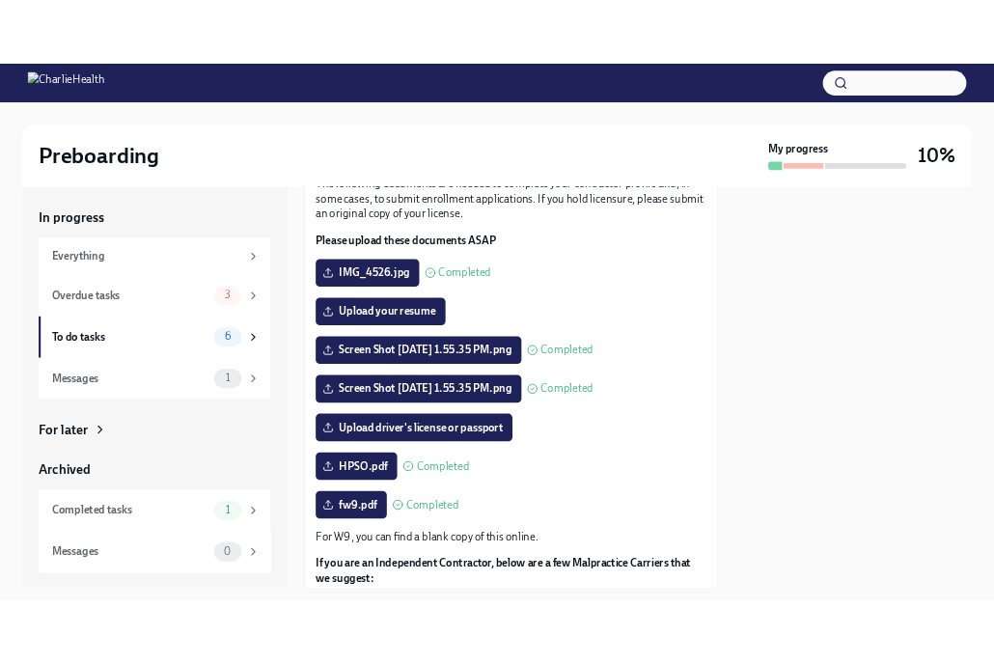
scroll to position [156, 0]
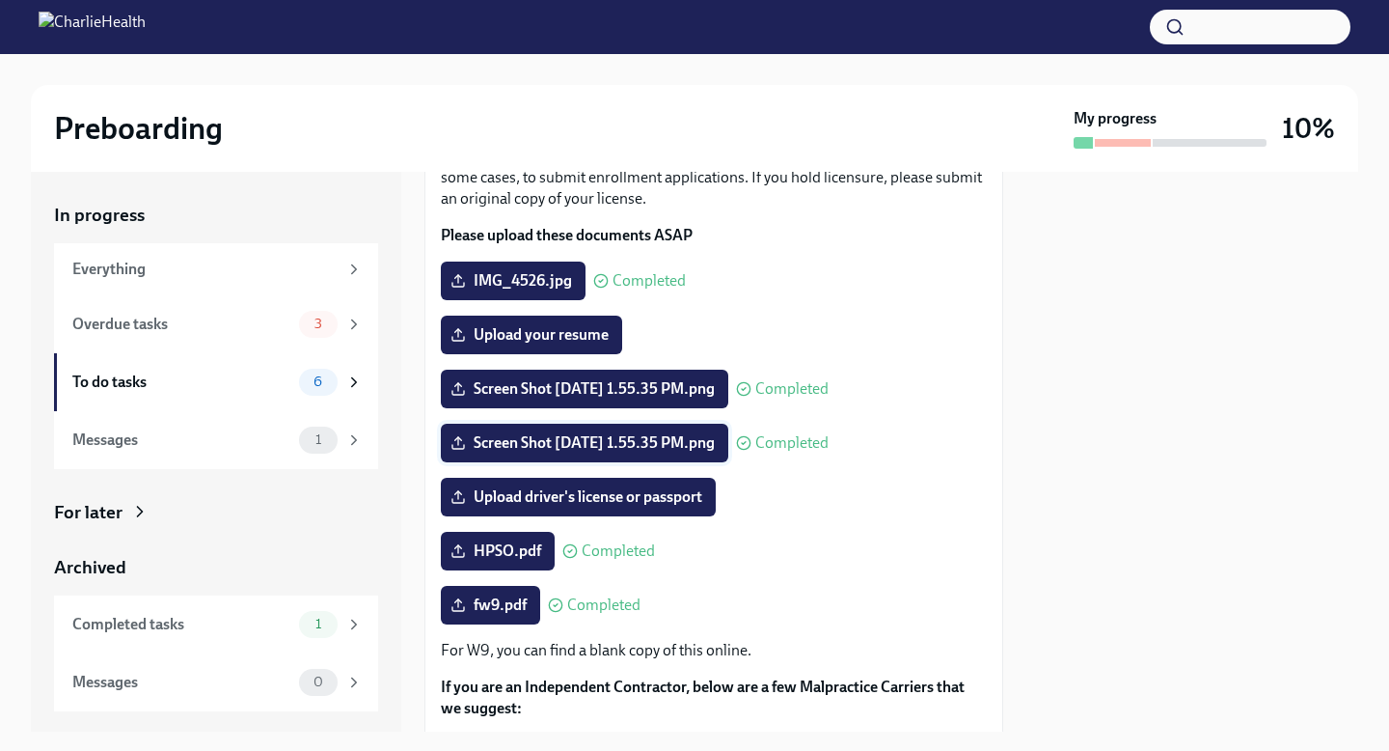
click at [603, 452] on span "Screen Shot [DATE] 1.55.35 PM.png" at bounding box center [584, 442] width 260 height 19
click at [0, 0] on input "Screen Shot [DATE] 1.55.35 PM.png" at bounding box center [0, 0] width 0 height 0
click at [618, 452] on span "Screen Shot [DATE] 1.55.35 PM.png" at bounding box center [584, 442] width 260 height 19
click at [0, 0] on input "Screen Shot [DATE] 1.55.35 PM.png" at bounding box center [0, 0] width 0 height 0
click at [568, 344] on span "Upload your resume" at bounding box center [531, 334] width 154 height 19
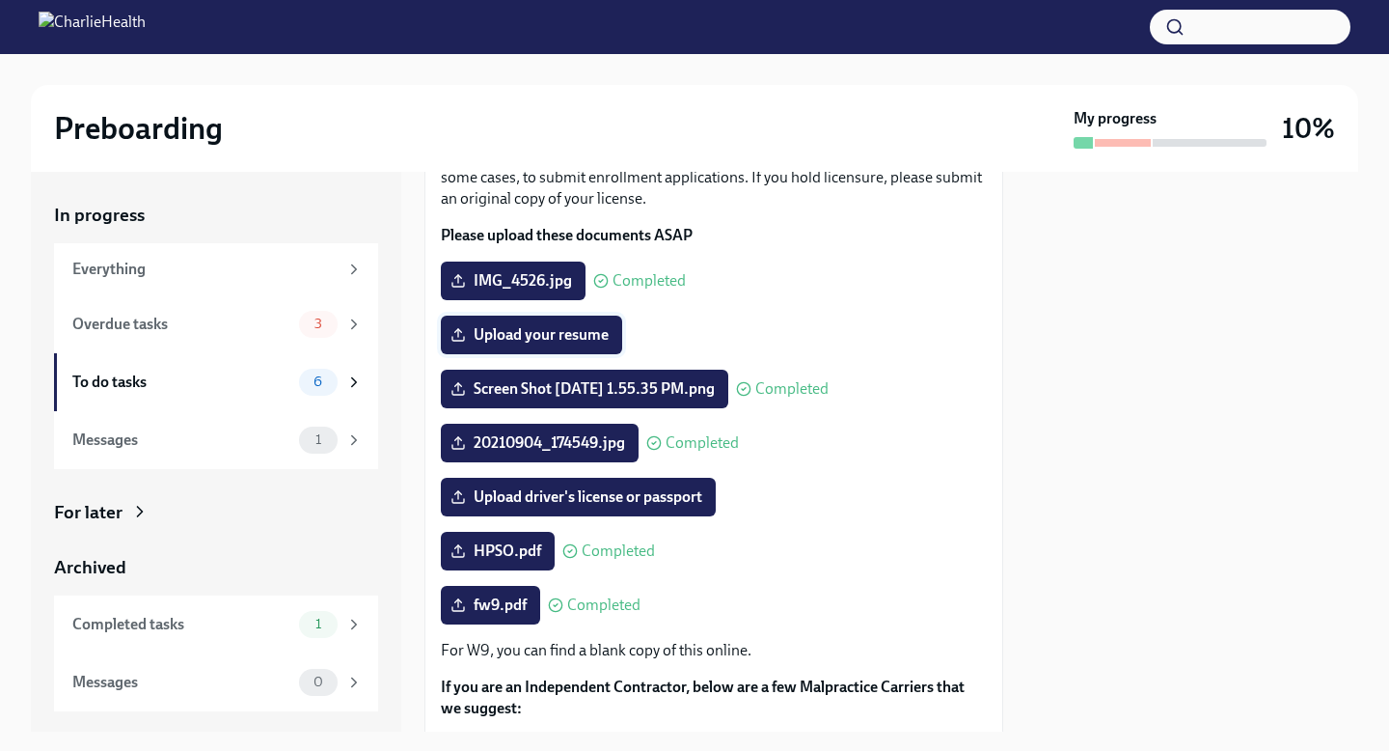
click at [0, 0] on input "Upload your resume" at bounding box center [0, 0] width 0 height 0
click at [587, 344] on span "Upload your resume" at bounding box center [531, 334] width 154 height 19
click at [0, 0] on input "Upload your resume" at bounding box center [0, 0] width 0 height 0
click at [487, 344] on span "Upload your resume" at bounding box center [531, 334] width 154 height 19
click at [0, 0] on input "Upload your resume" at bounding box center [0, 0] width 0 height 0
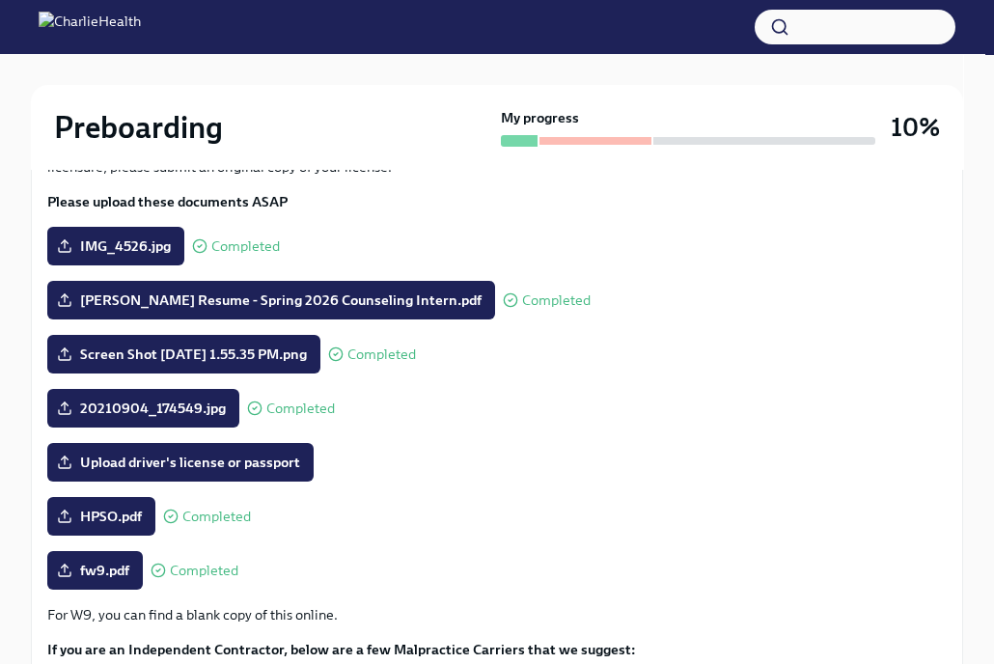
scroll to position [269, 0]
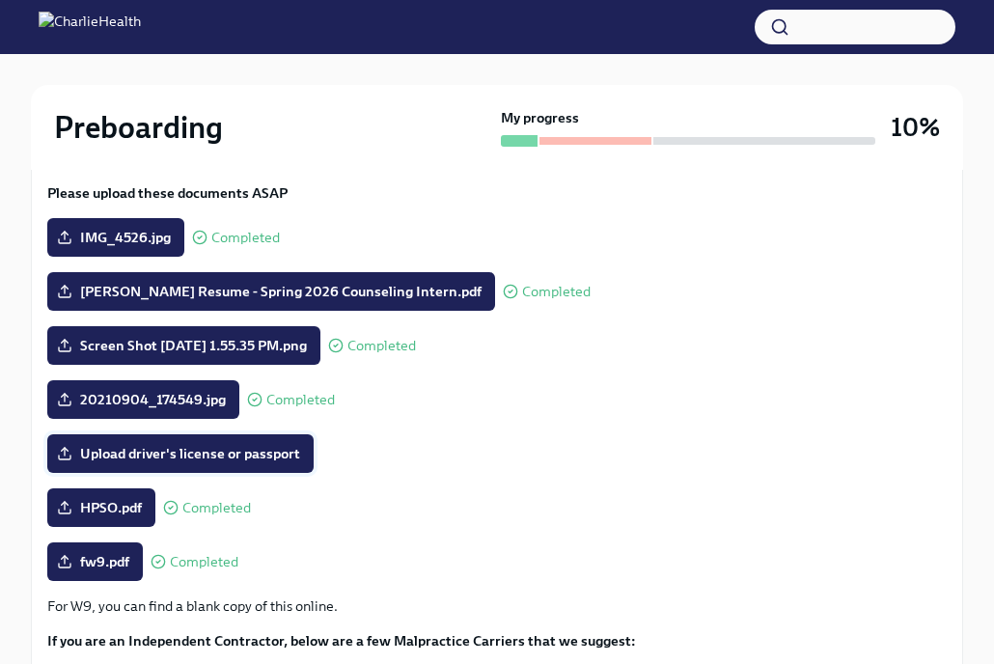
click at [260, 455] on span "Upload driver's license or passport" at bounding box center [180, 453] width 239 height 19
click at [0, 0] on input "Upload driver's license or passport" at bounding box center [0, 0] width 0 height 0
click at [277, 466] on label "Upload driver's license or passport" at bounding box center [180, 453] width 266 height 39
click at [0, 0] on input "Upload driver's license or passport" at bounding box center [0, 0] width 0 height 0
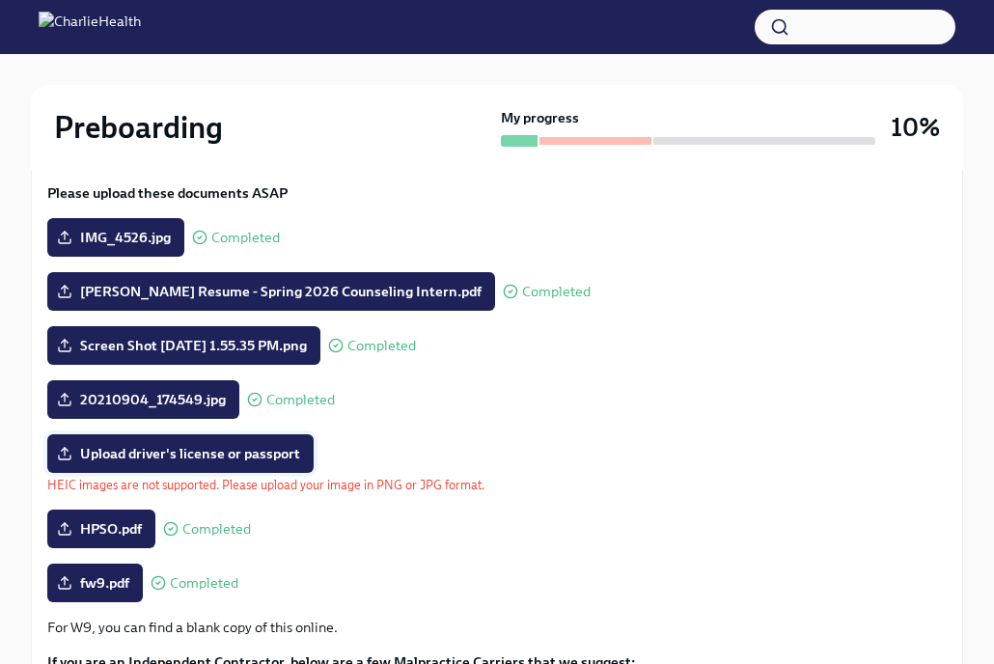
click at [265, 453] on span "Upload driver's license or passport" at bounding box center [180, 453] width 239 height 19
click at [0, 0] on input "Upload driver's license or passport" at bounding box center [0, 0] width 0 height 0
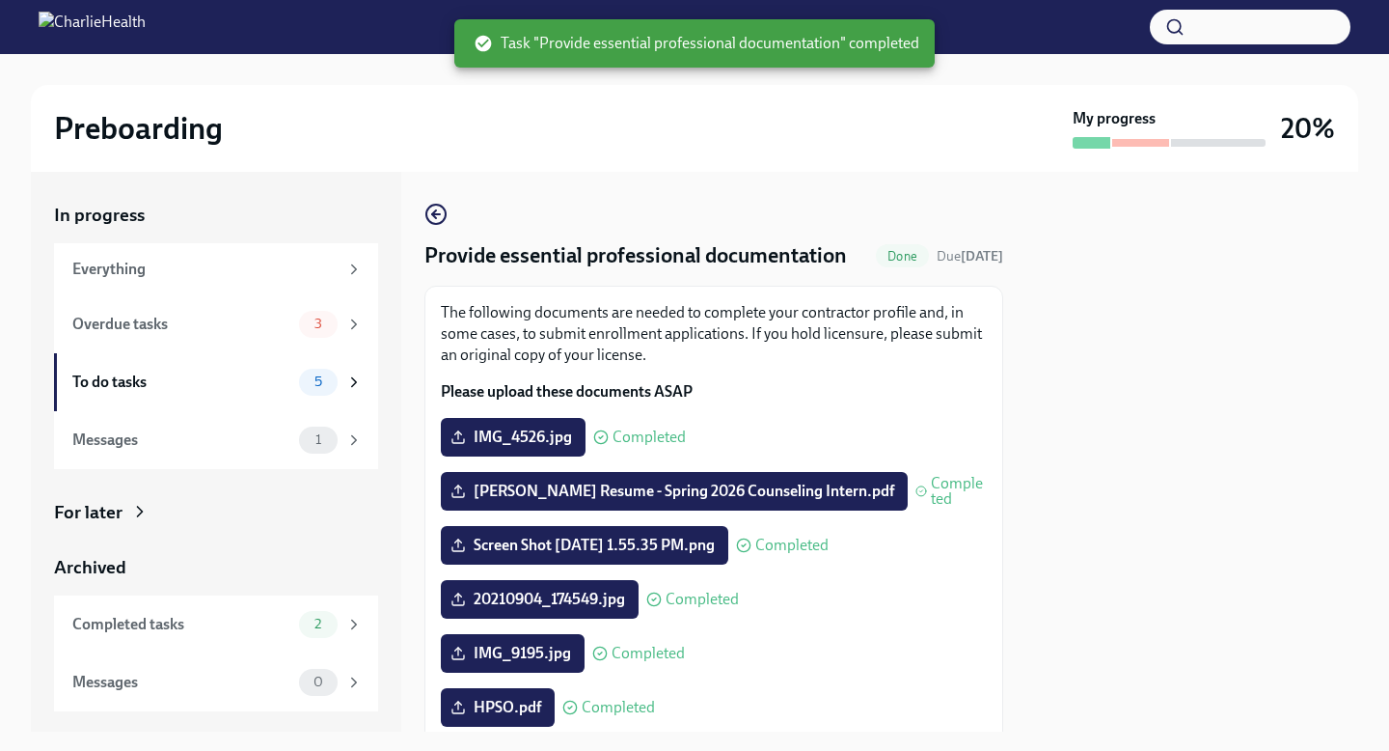
scroll to position [416, 0]
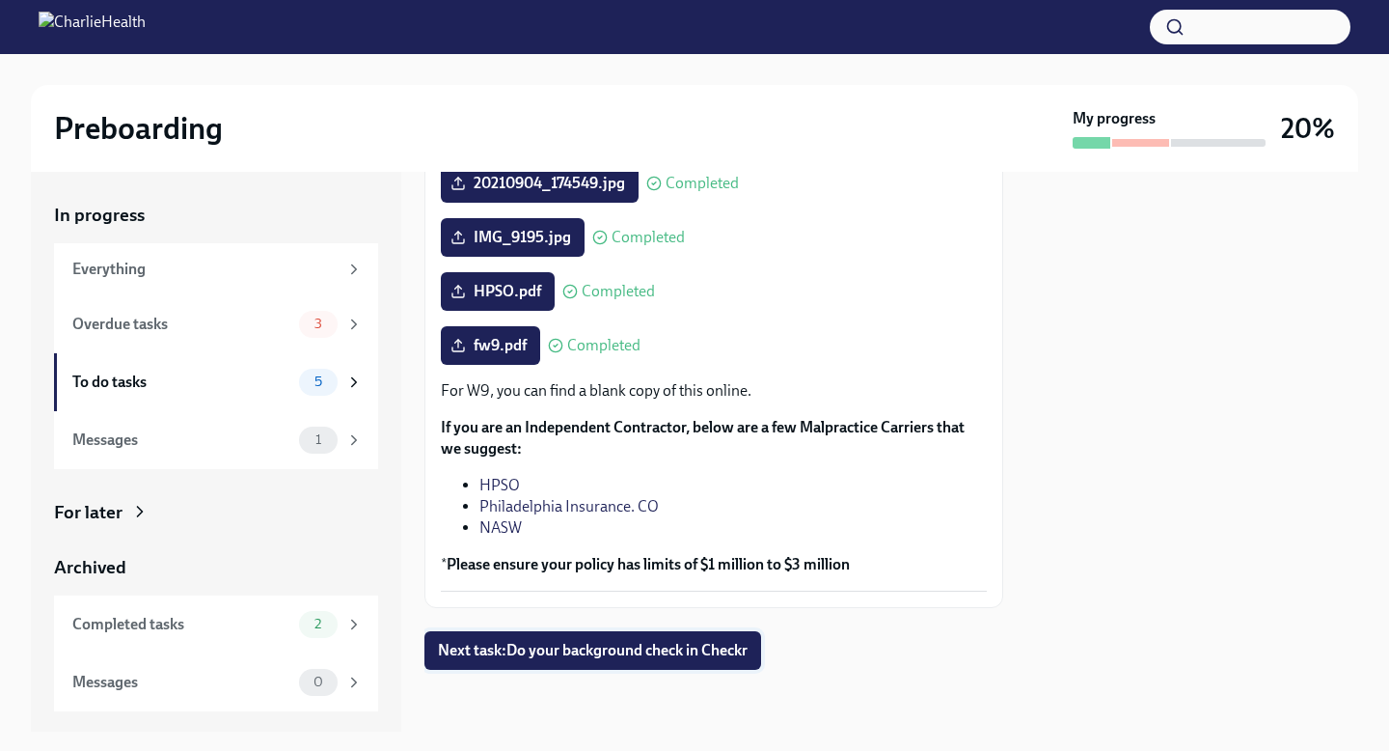
click at [581, 652] on span "Next task : Do your background check in Checkr" at bounding box center [593, 650] width 310 height 19
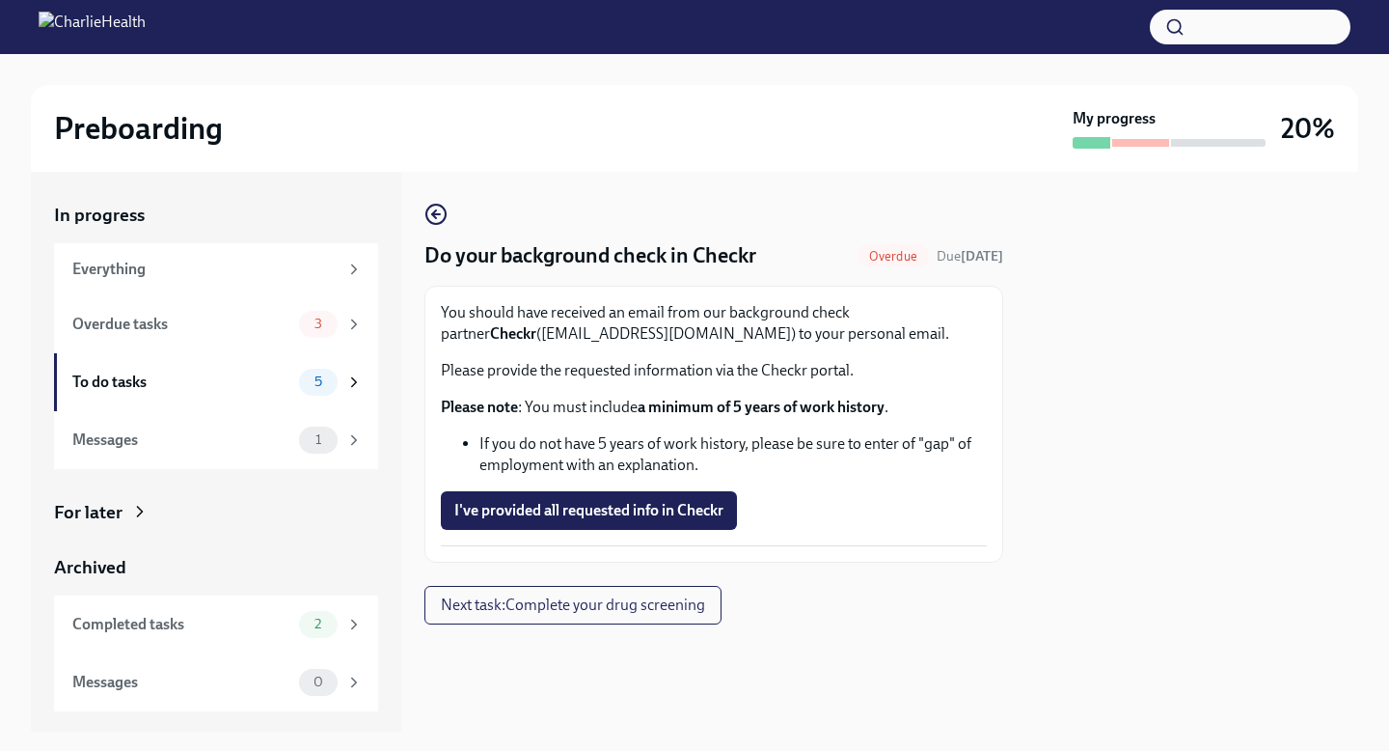
click at [632, 510] on span "I've provided all requested info in Checkr" at bounding box center [588, 510] width 269 height 19
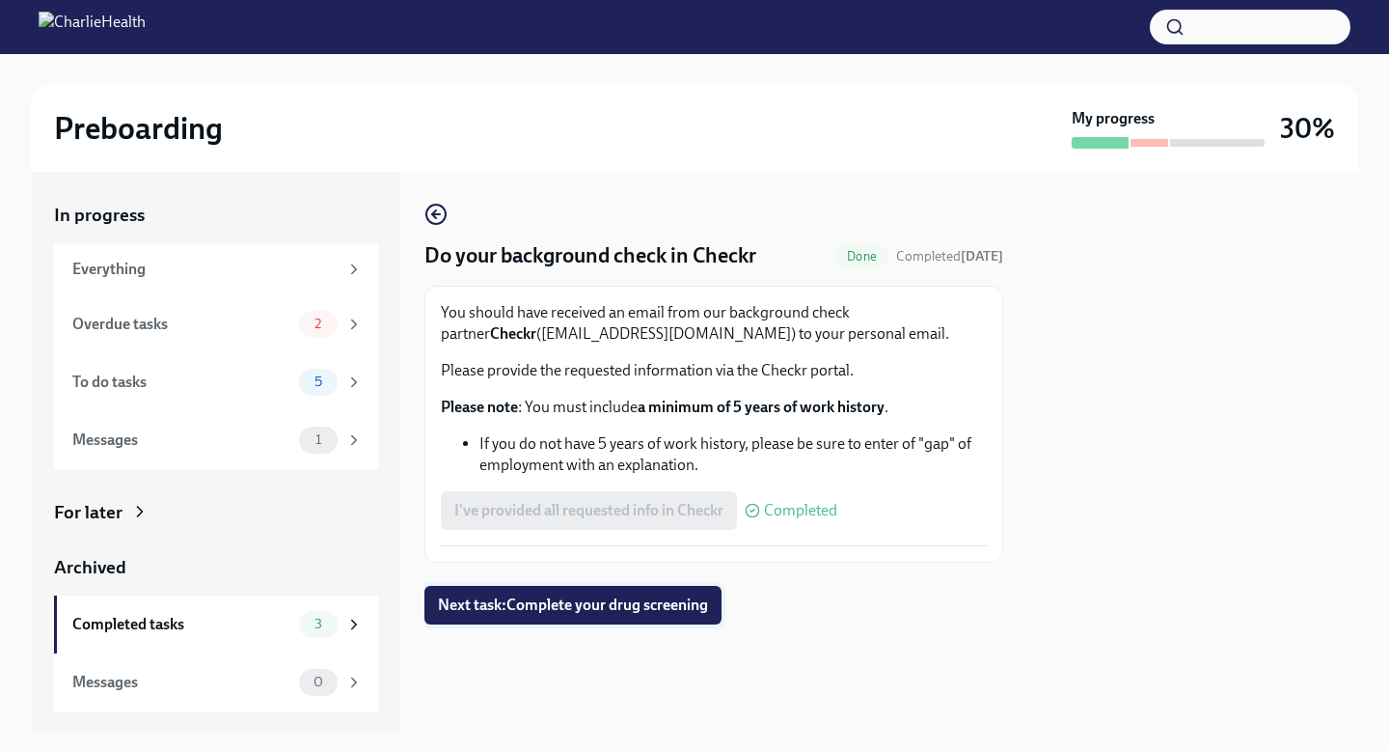
click at [633, 608] on span "Next task : Complete your drug screening" at bounding box center [573, 604] width 270 height 19
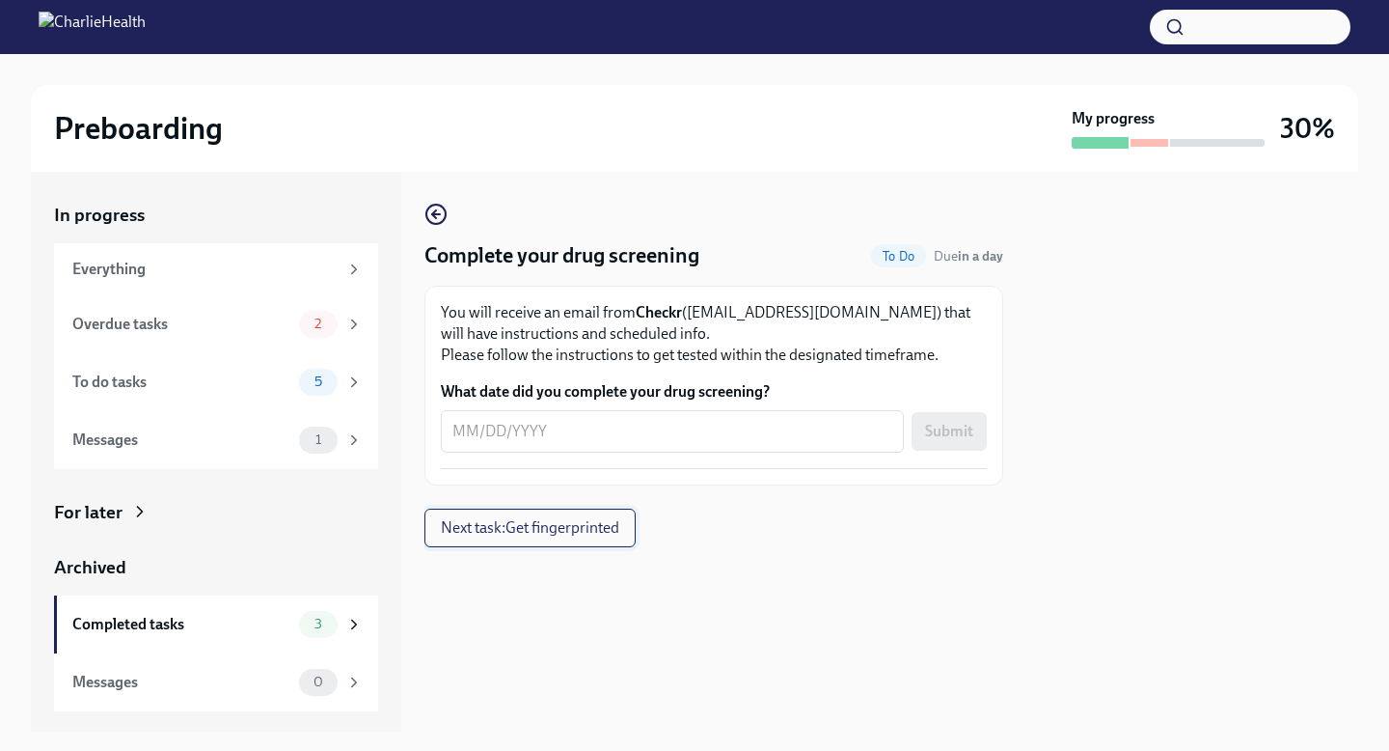
click at [507, 538] on button "Next task : Get fingerprinted" at bounding box center [529, 527] width 211 height 39
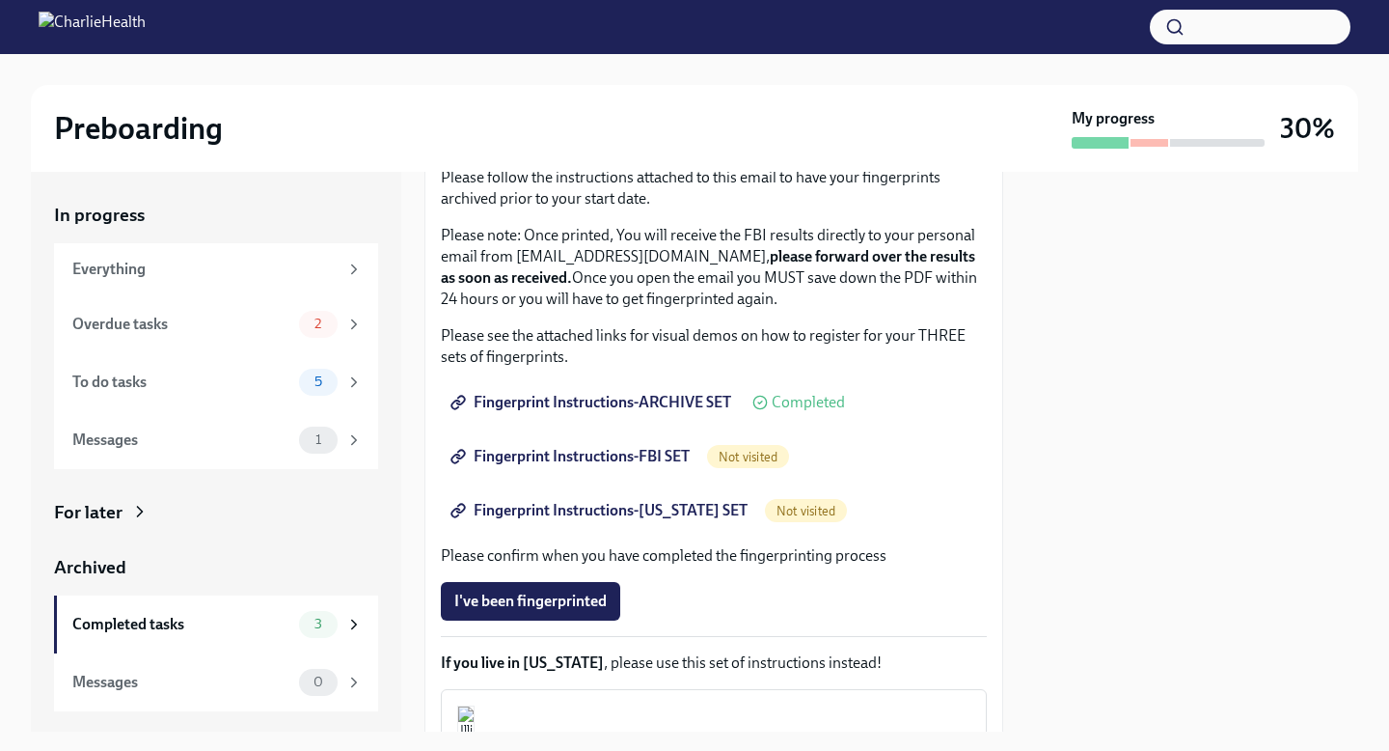
scroll to position [217, 0]
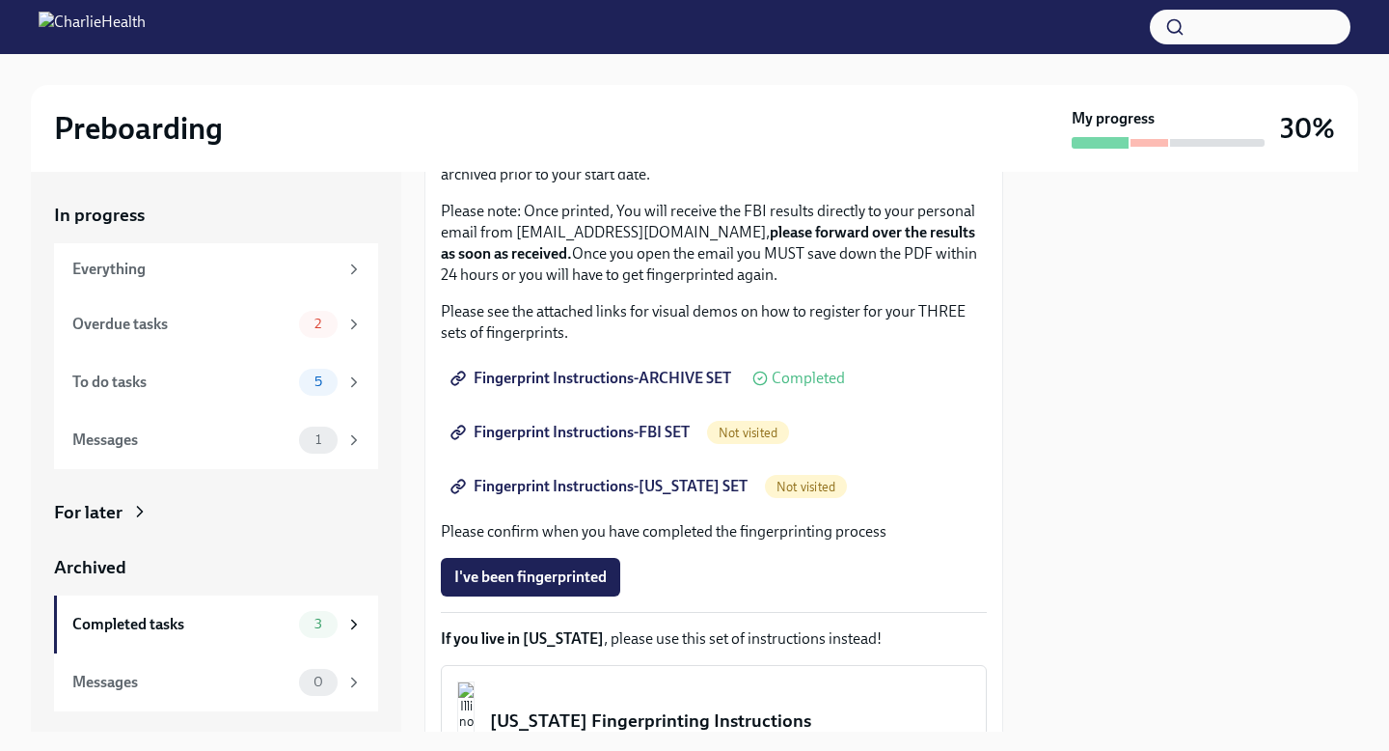
click at [681, 373] on span "Fingerprint Instructions-ARCHIVE SET" at bounding box center [592, 378] width 277 height 19
click at [586, 424] on span "Fingerprint Instructions-FBI SET" at bounding box center [571, 432] width 235 height 19
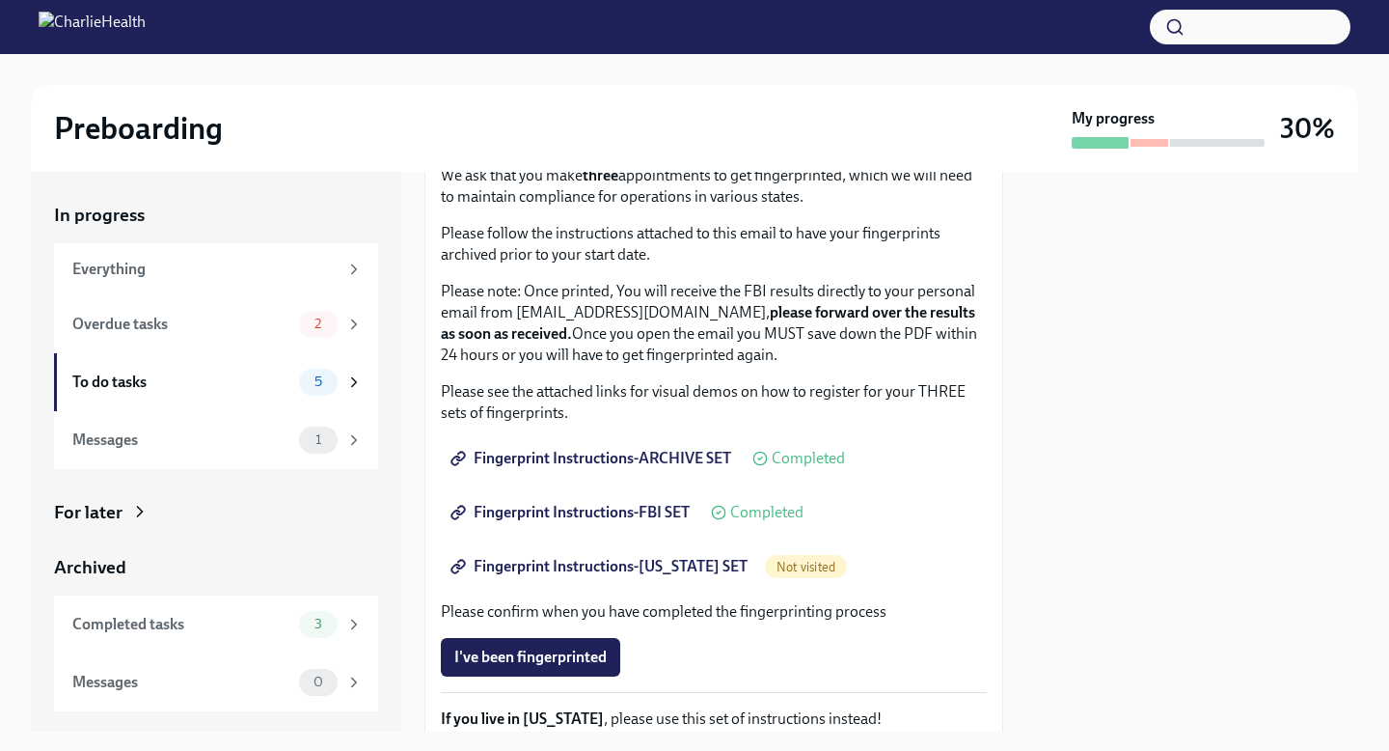
scroll to position [139, 0]
click at [695, 569] on span "Fingerprint Instructions-[US_STATE] SET" at bounding box center [600, 564] width 293 height 19
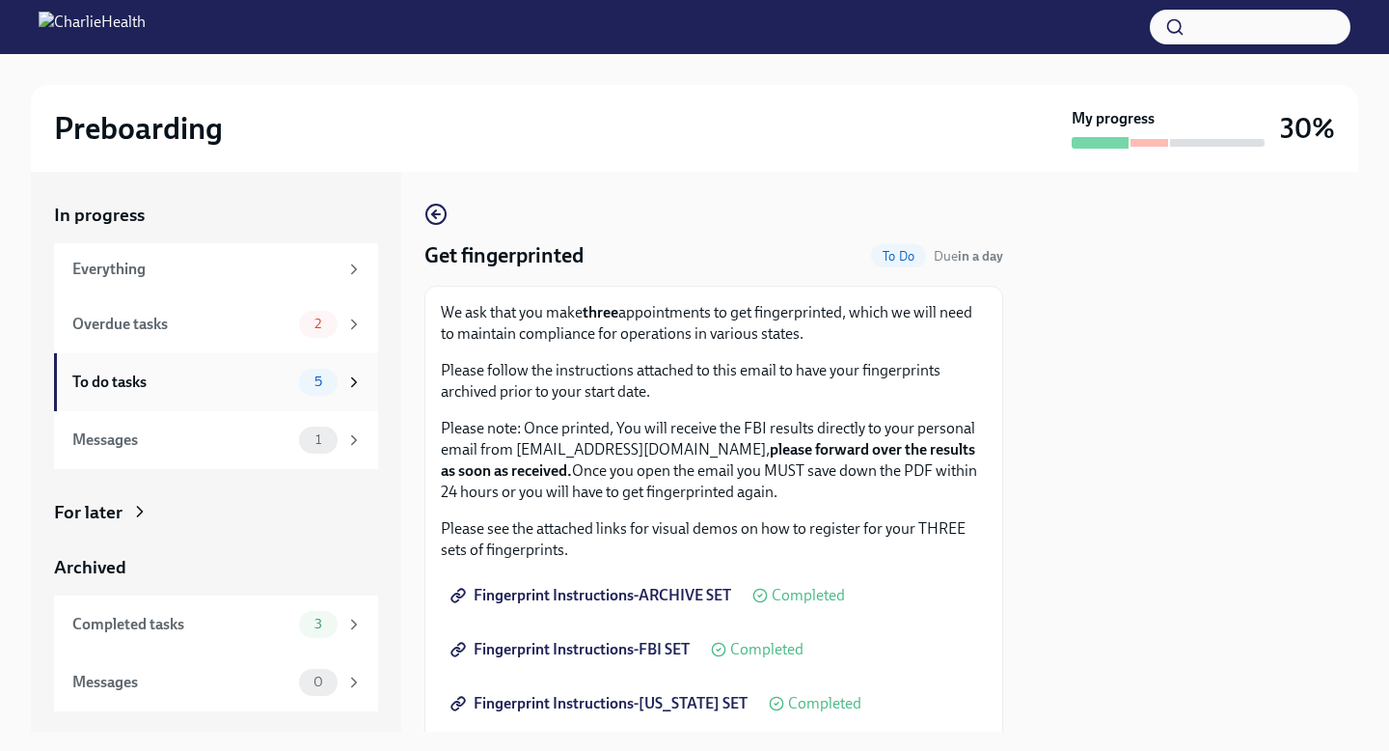
click at [257, 393] on div "To do tasks 5" at bounding box center [217, 382] width 290 height 27
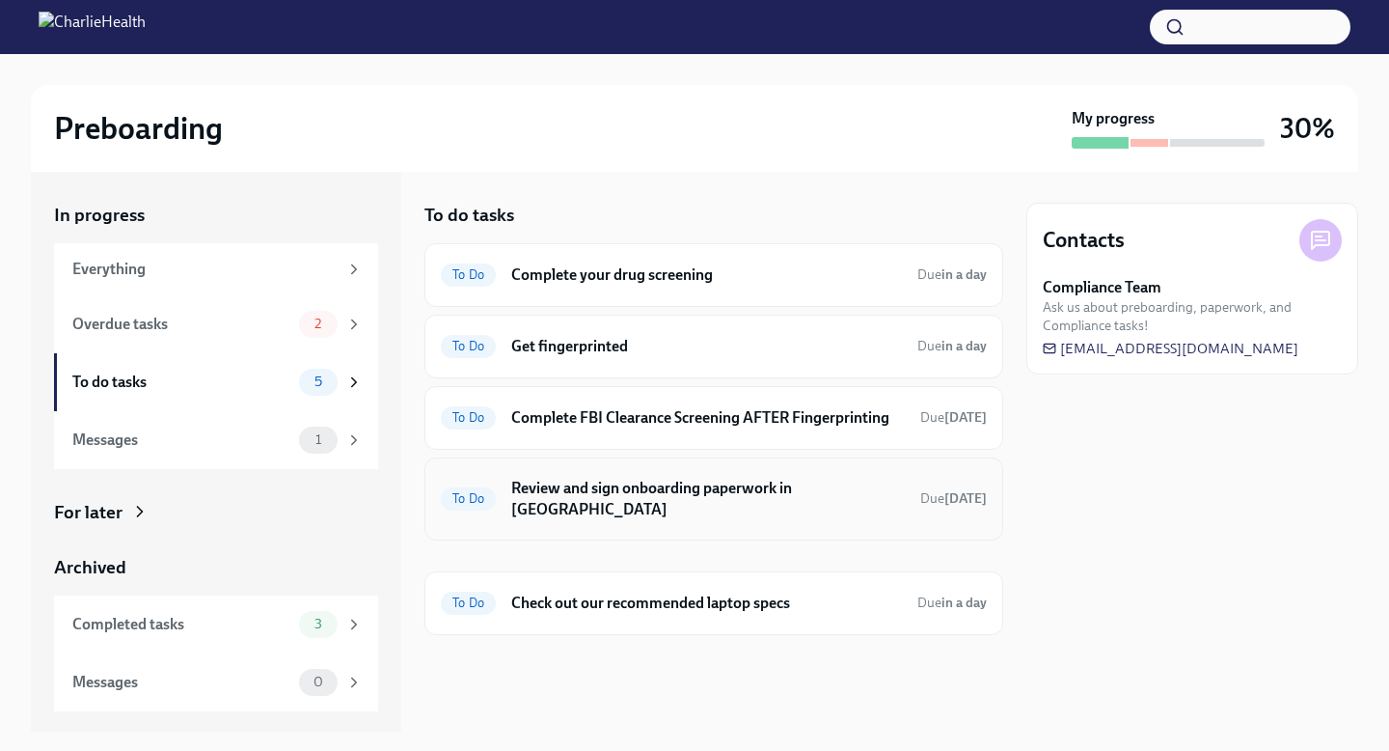
click at [701, 486] on h6 "Review and sign onboarding paperwork in [GEOGRAPHIC_DATA]" at bounding box center [708, 499] width 394 height 42
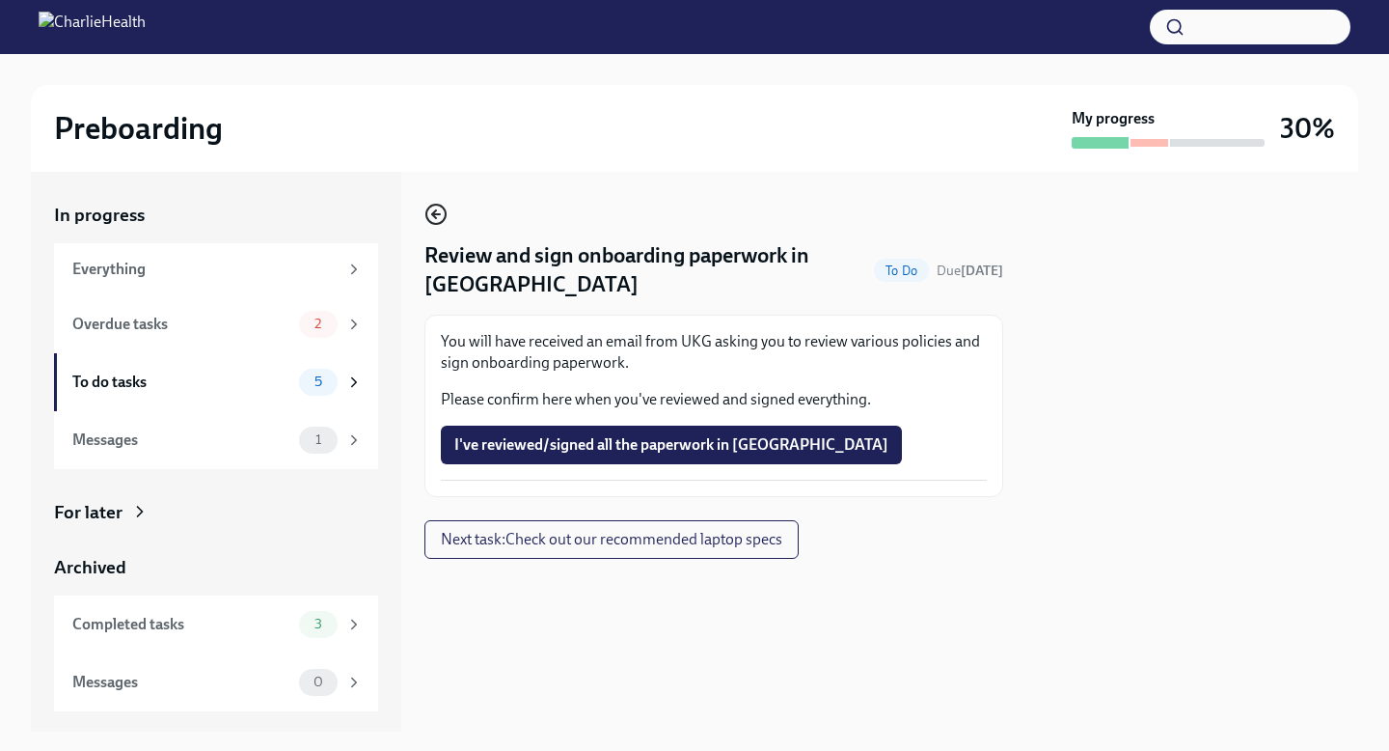
click at [434, 220] on icon "button" at bounding box center [435, 214] width 23 height 23
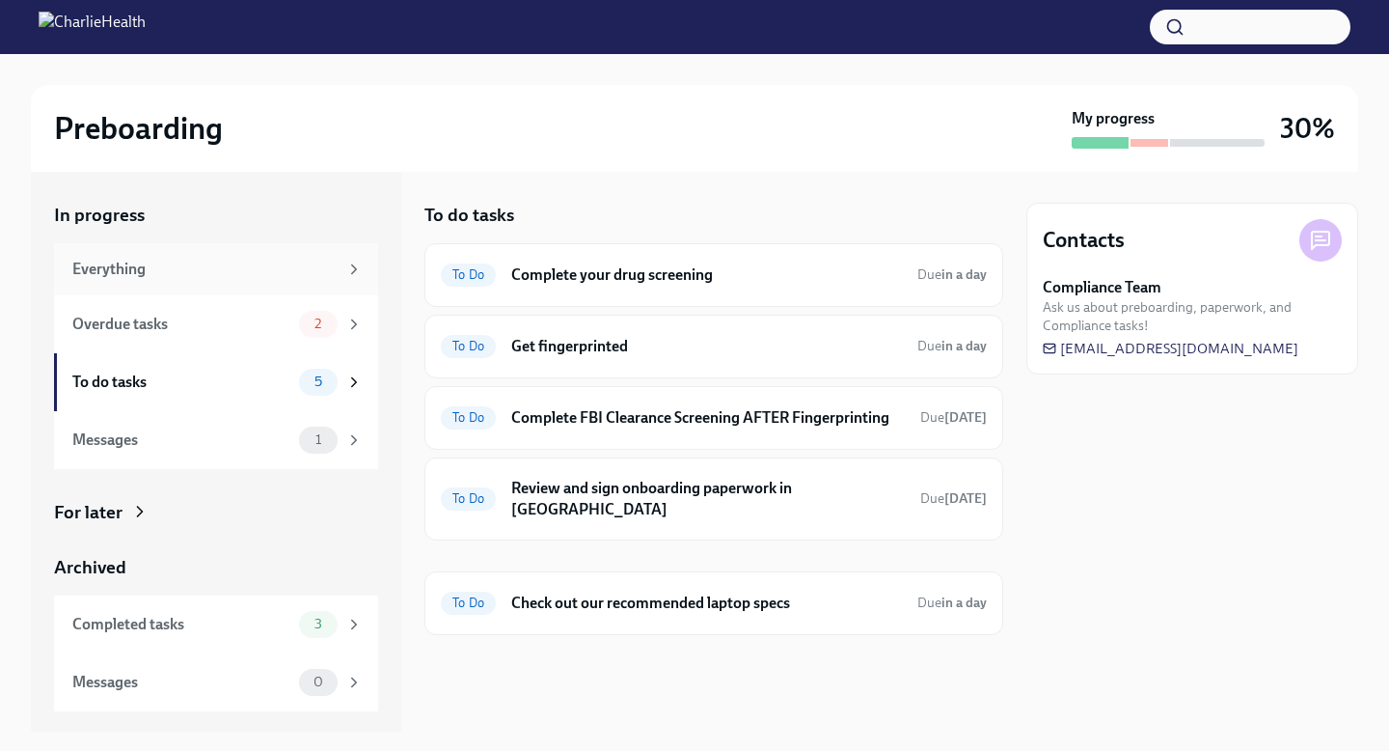
click at [291, 267] on div "Everything" at bounding box center [204, 269] width 265 height 21
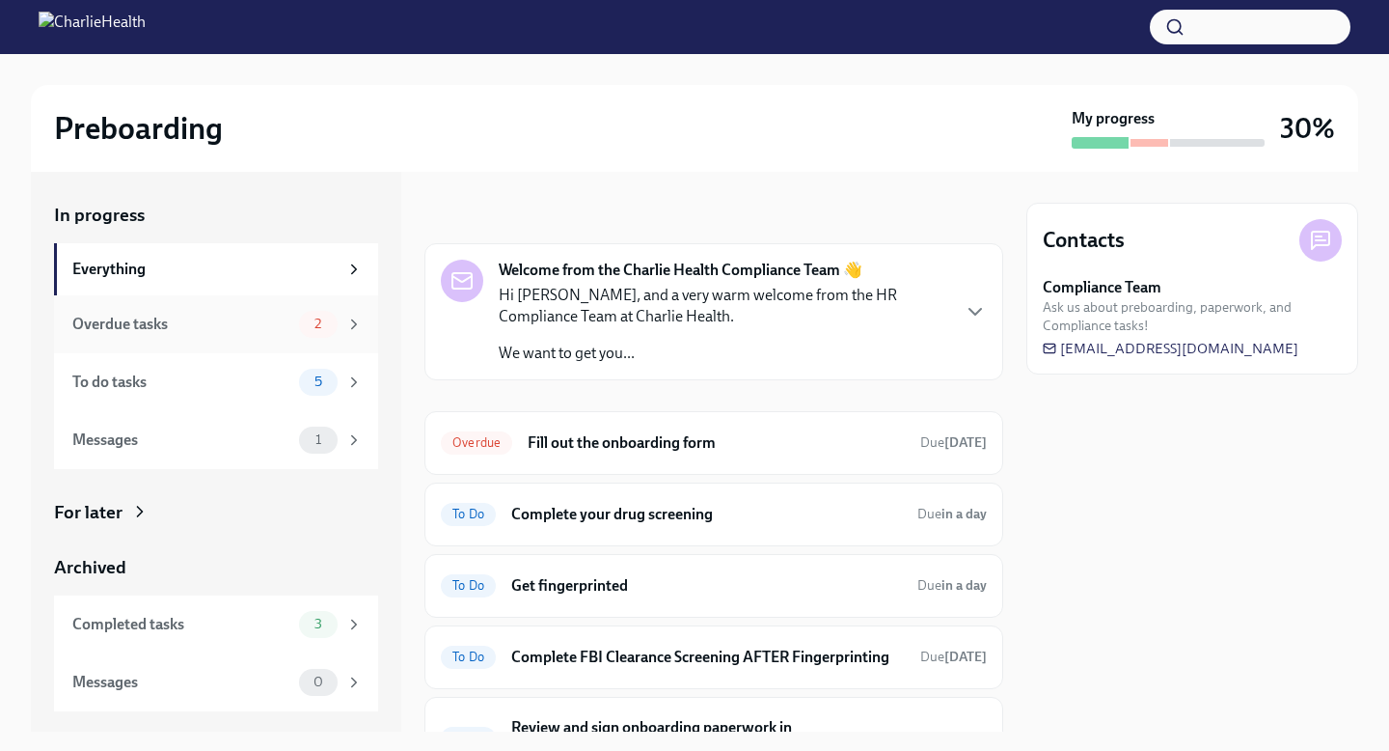
click at [282, 320] on div "Overdue tasks" at bounding box center [181, 324] width 219 height 21
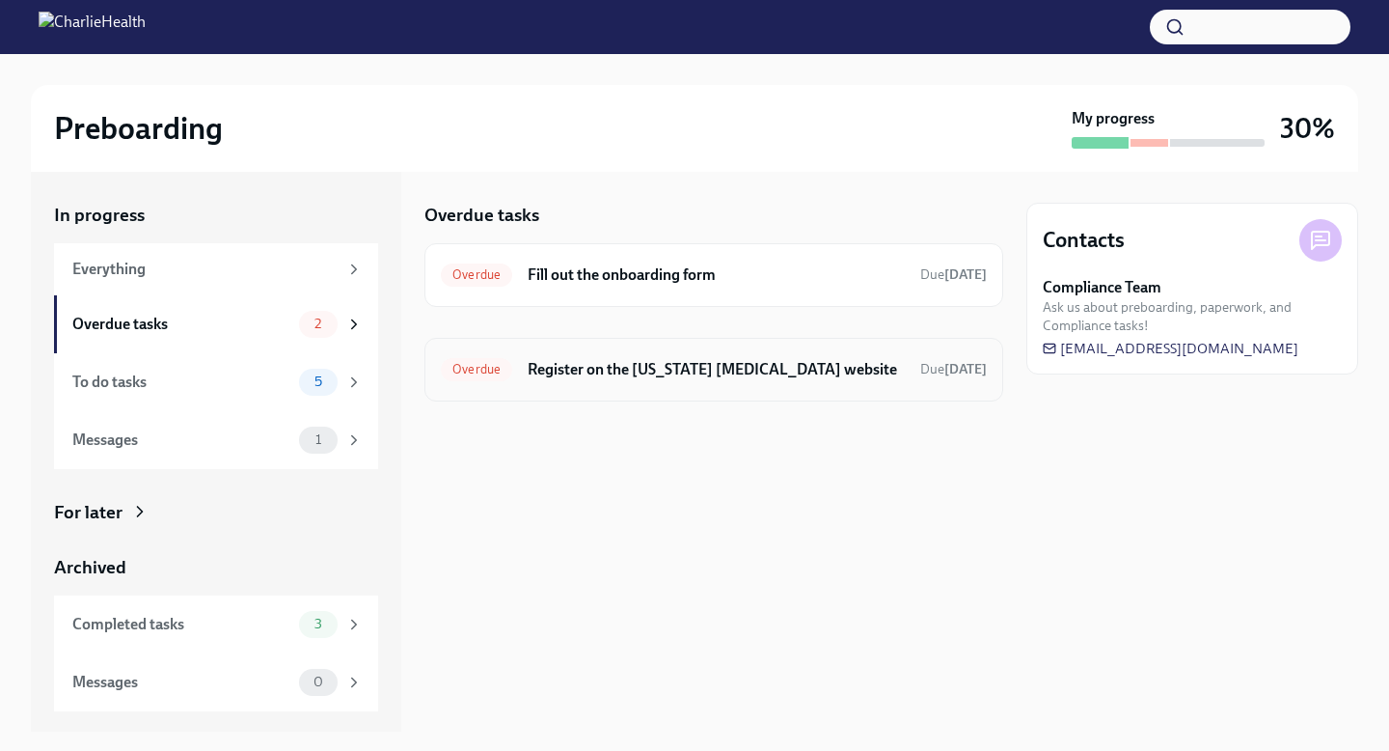
click at [808, 363] on h6 "Register on the [US_STATE] [MEDICAL_DATA] website" at bounding box center [716, 369] width 377 height 21
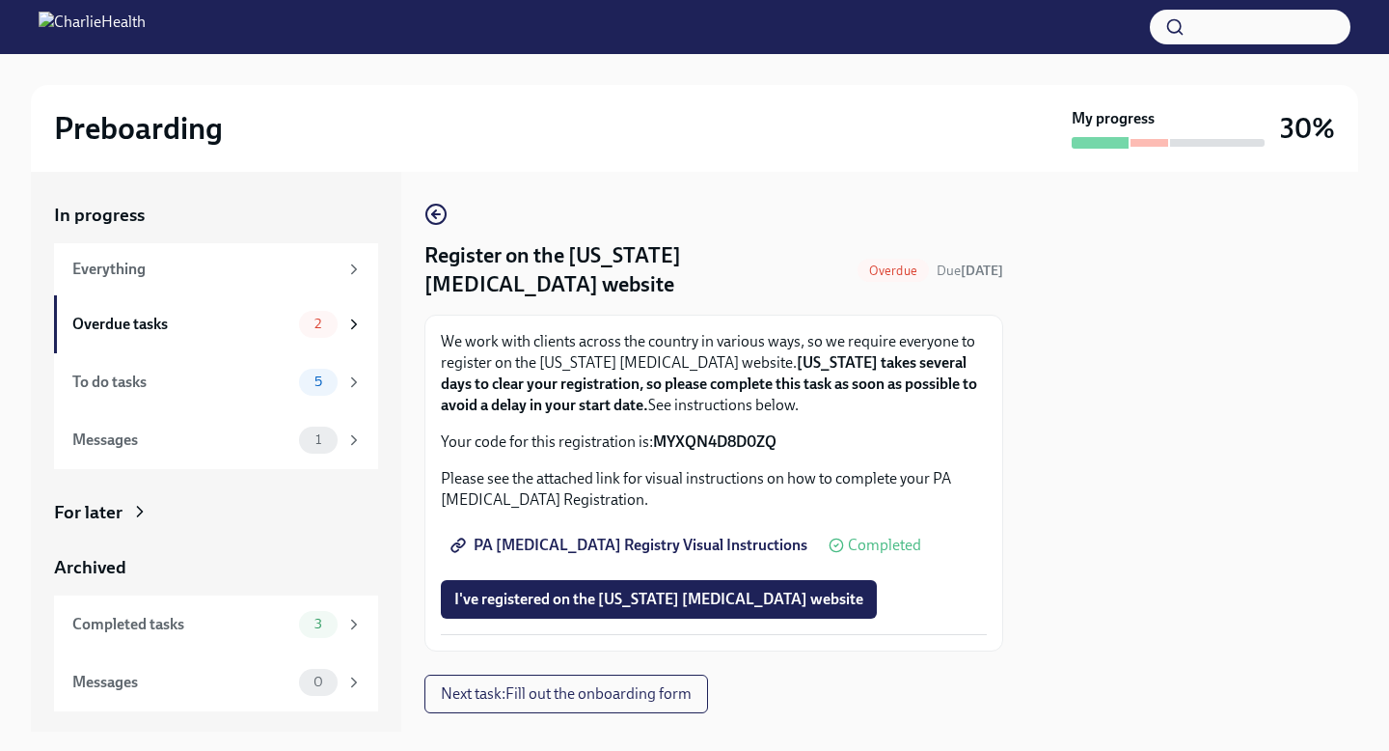
click at [671, 544] on span "PA [MEDICAL_DATA] Registry Visual Instructions" at bounding box center [630, 544] width 353 height 19
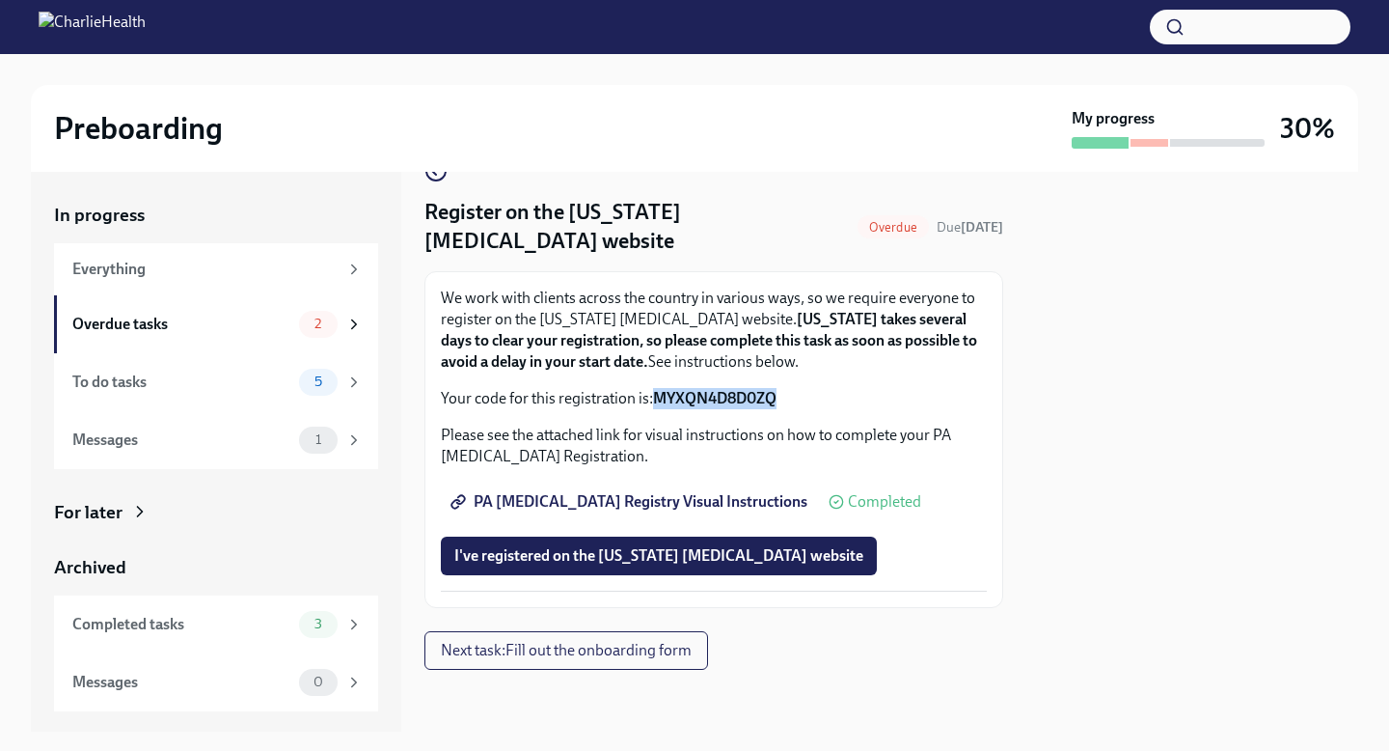
drag, startPoint x: 780, startPoint y: 397, endPoint x: 655, endPoint y: 399, distance: 125.4
click at [655, 399] on p "Your code for this registration is: MYXQN4D8D0ZQ" at bounding box center [714, 398] width 546 height 21
copy strong "MYXQN4D8D0ZQ"
click at [690, 495] on span "PA [MEDICAL_DATA] Registry Visual Instructions" at bounding box center [630, 501] width 353 height 19
copy strong "MYXQN4D8D0ZQ"
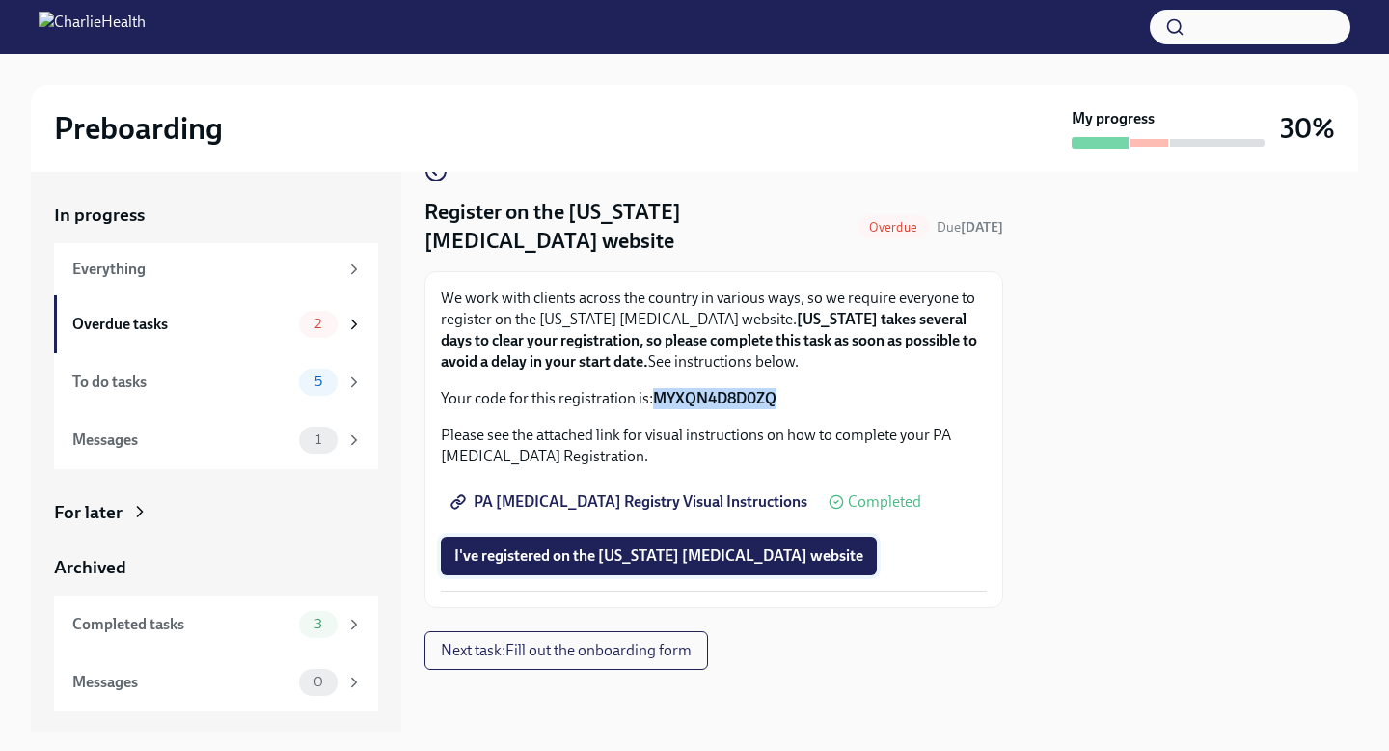
click at [675, 555] on span "I've registered on the [US_STATE] [MEDICAL_DATA] website" at bounding box center [658, 555] width 409 height 19
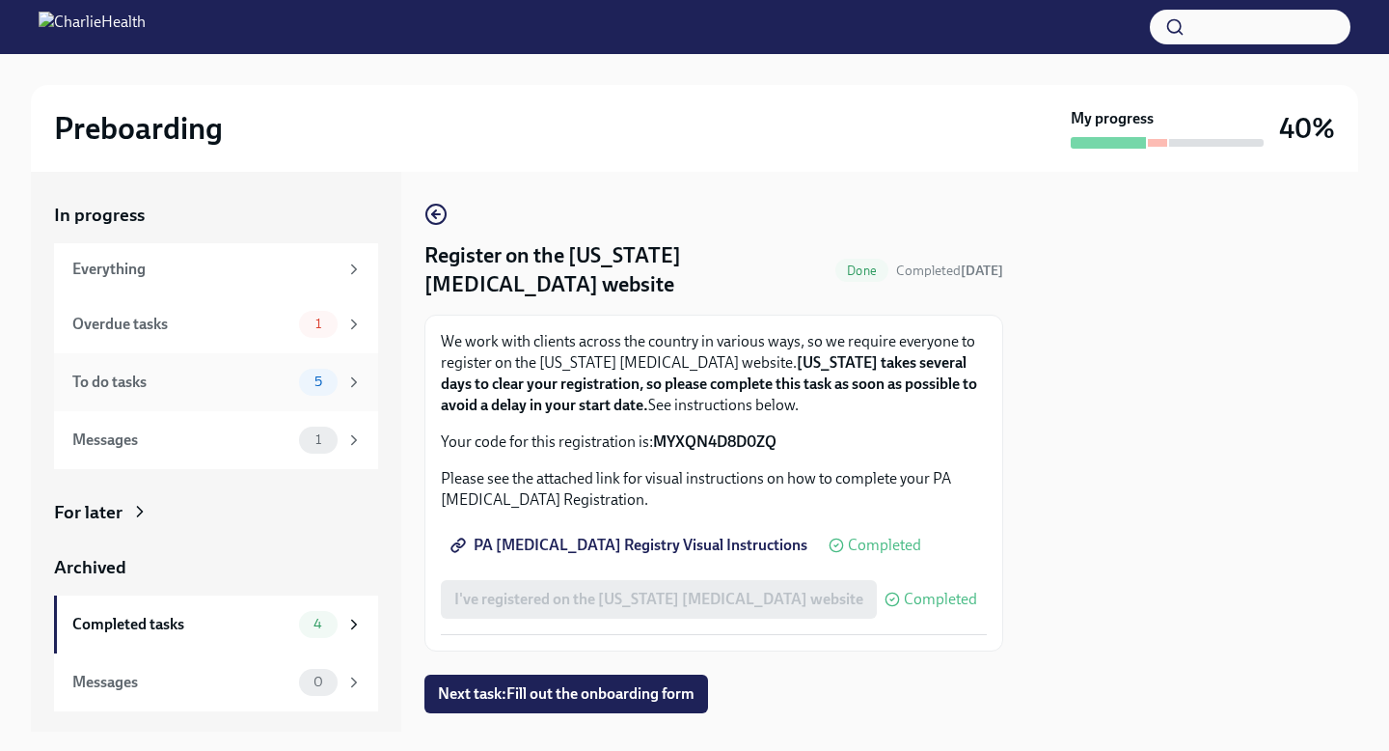
click at [205, 385] on div "To do tasks" at bounding box center [181, 381] width 219 height 21
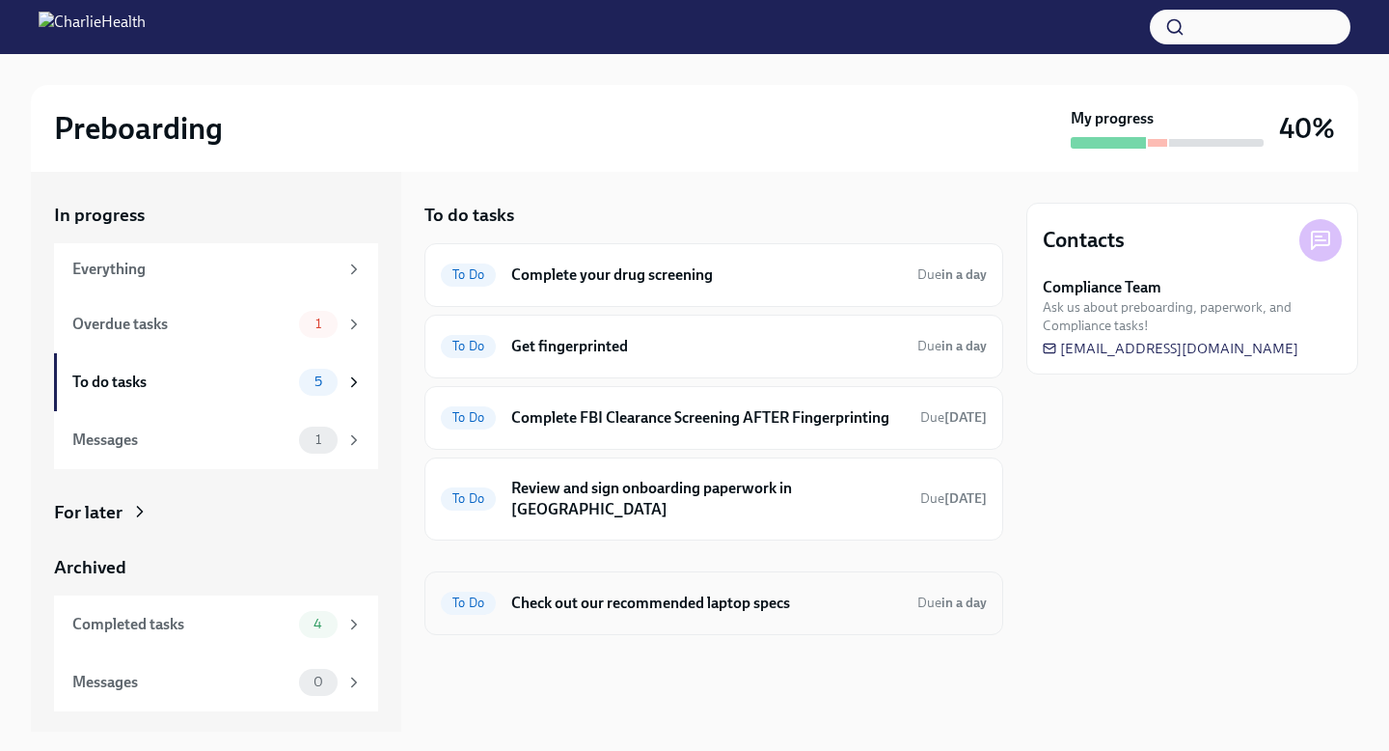
click at [793, 592] on h6 "Check out our recommended laptop specs" at bounding box center [706, 602] width 391 height 21
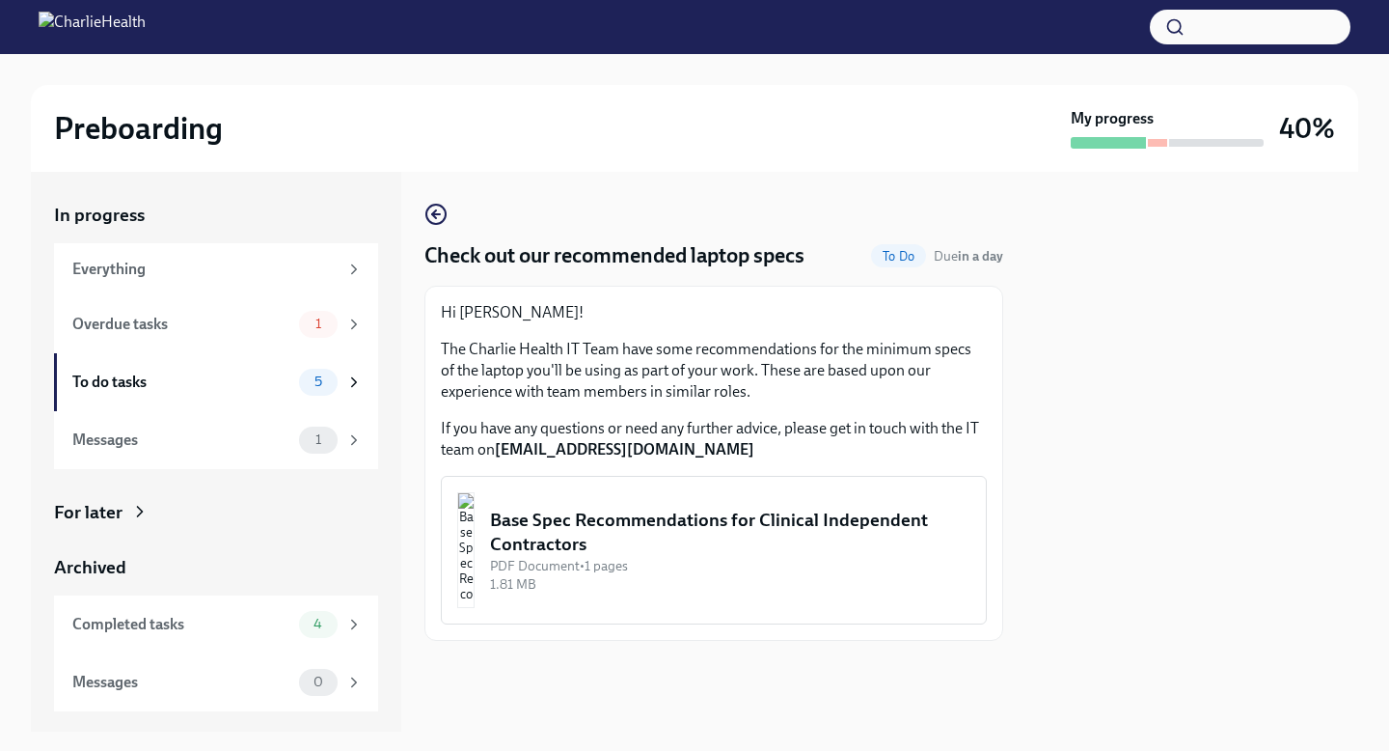
click at [771, 558] on div "PDF Document • 1 pages" at bounding box center [730, 566] width 480 height 18
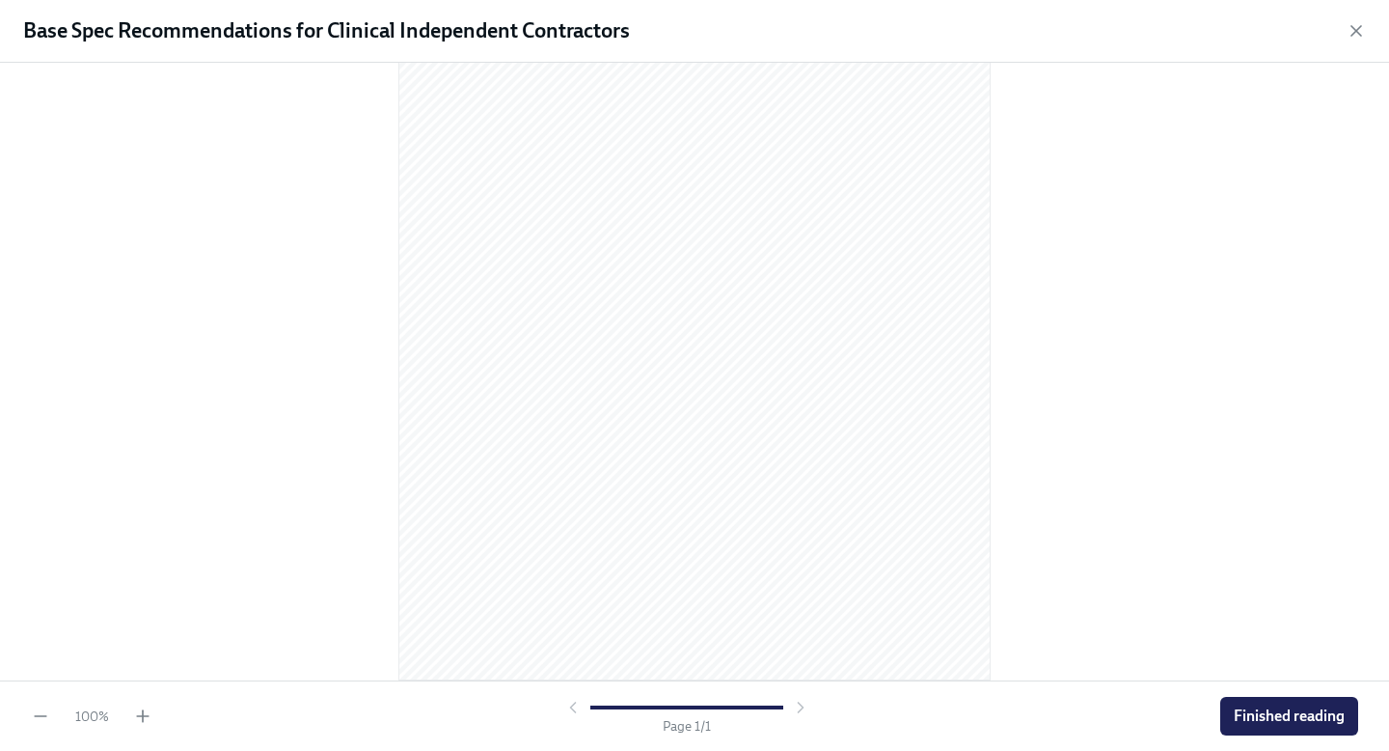
scroll to position [74, 0]
click at [1318, 711] on span "Finished reading" at bounding box center [1289, 715] width 111 height 19
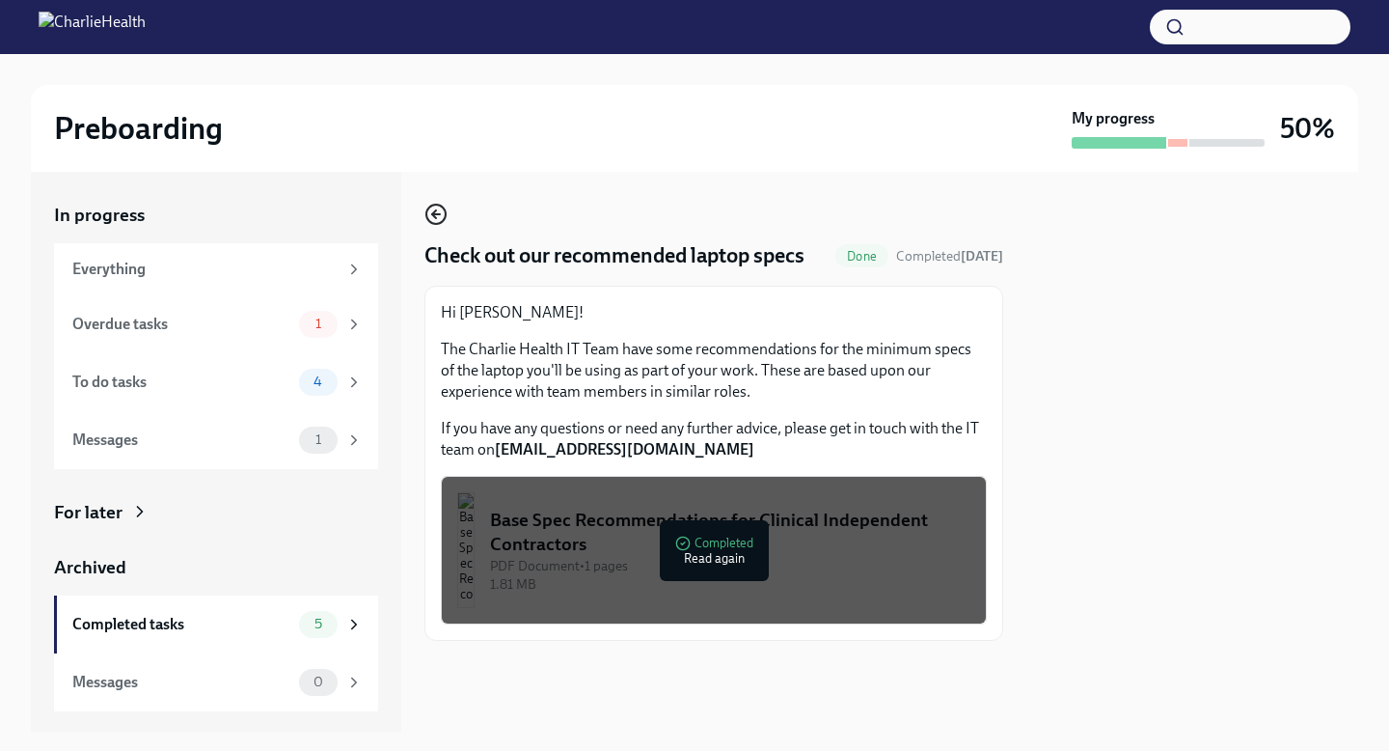
click at [440, 215] on icon "button" at bounding box center [435, 214] width 23 height 23
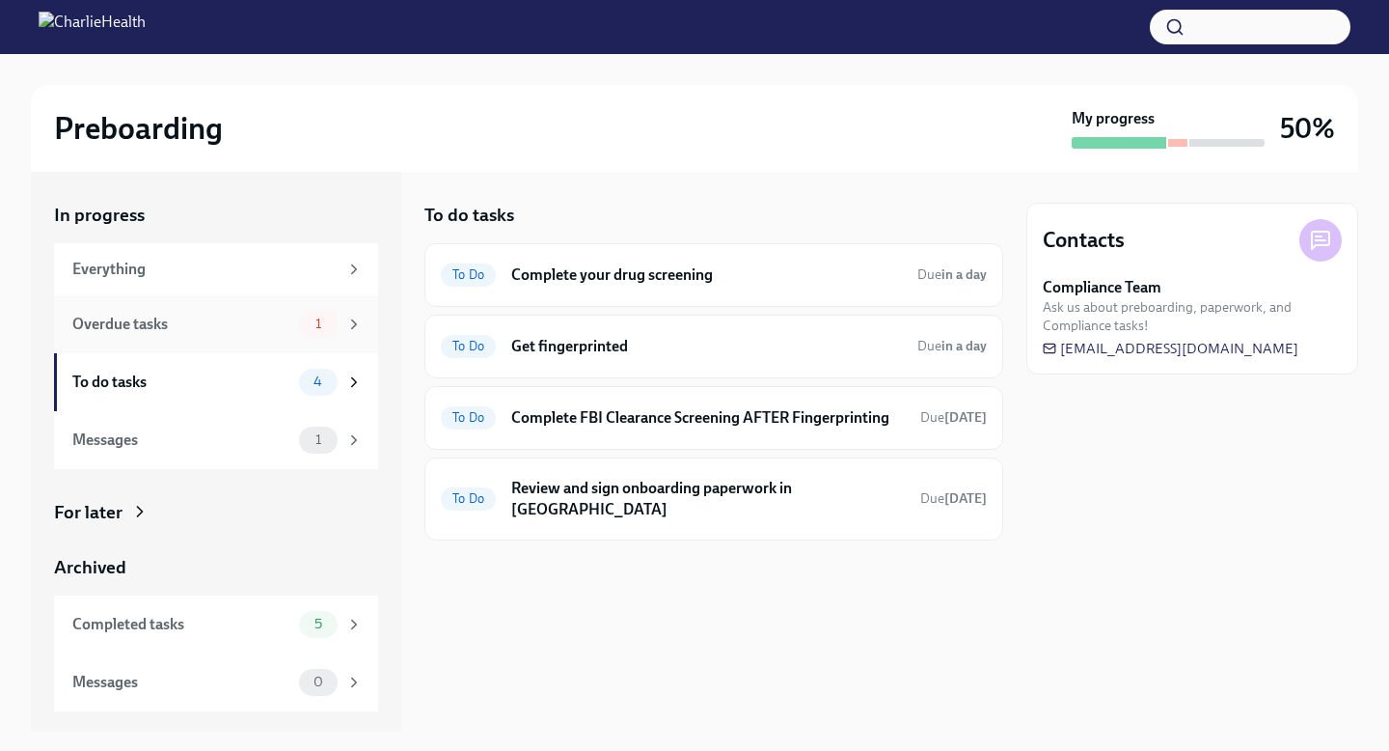
click at [183, 332] on div "Overdue tasks" at bounding box center [181, 324] width 219 height 21
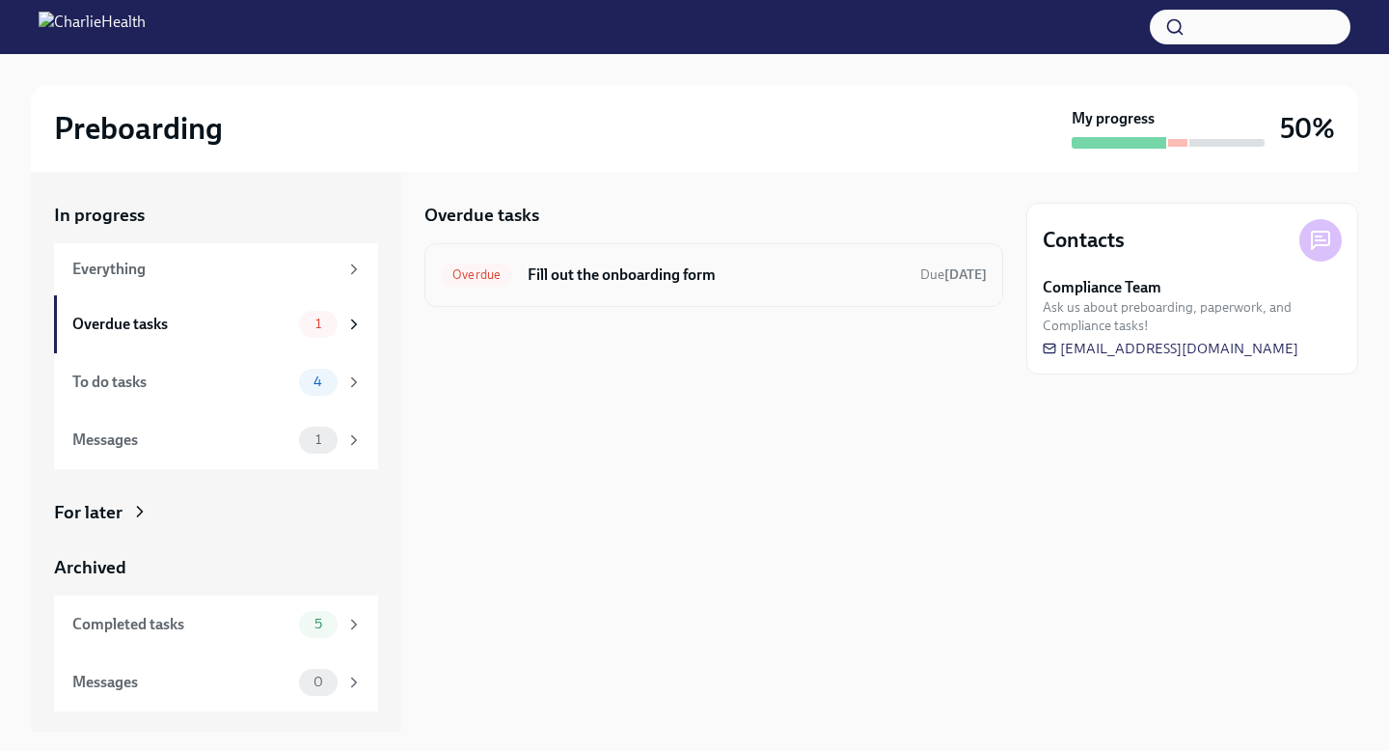
click at [662, 283] on h6 "Fill out the onboarding form" at bounding box center [716, 274] width 377 height 21
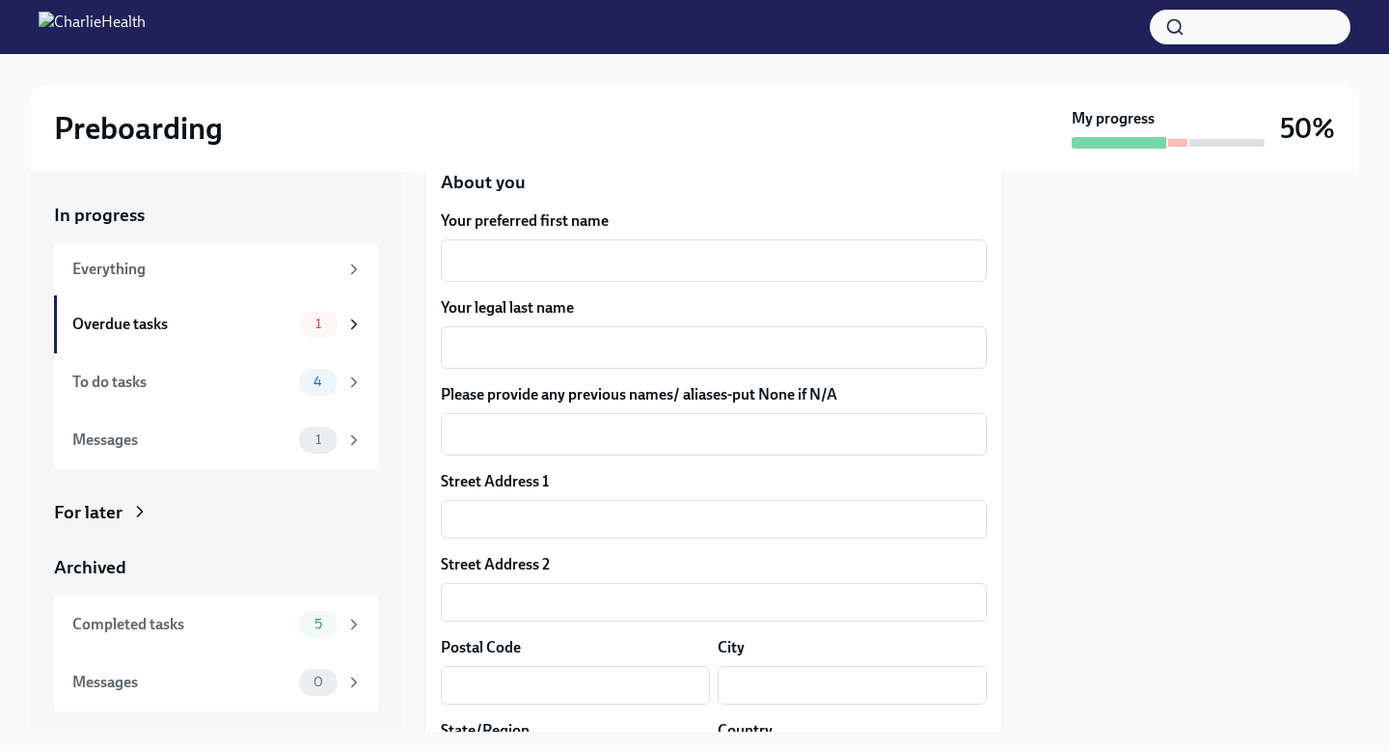
scroll to position [305, 0]
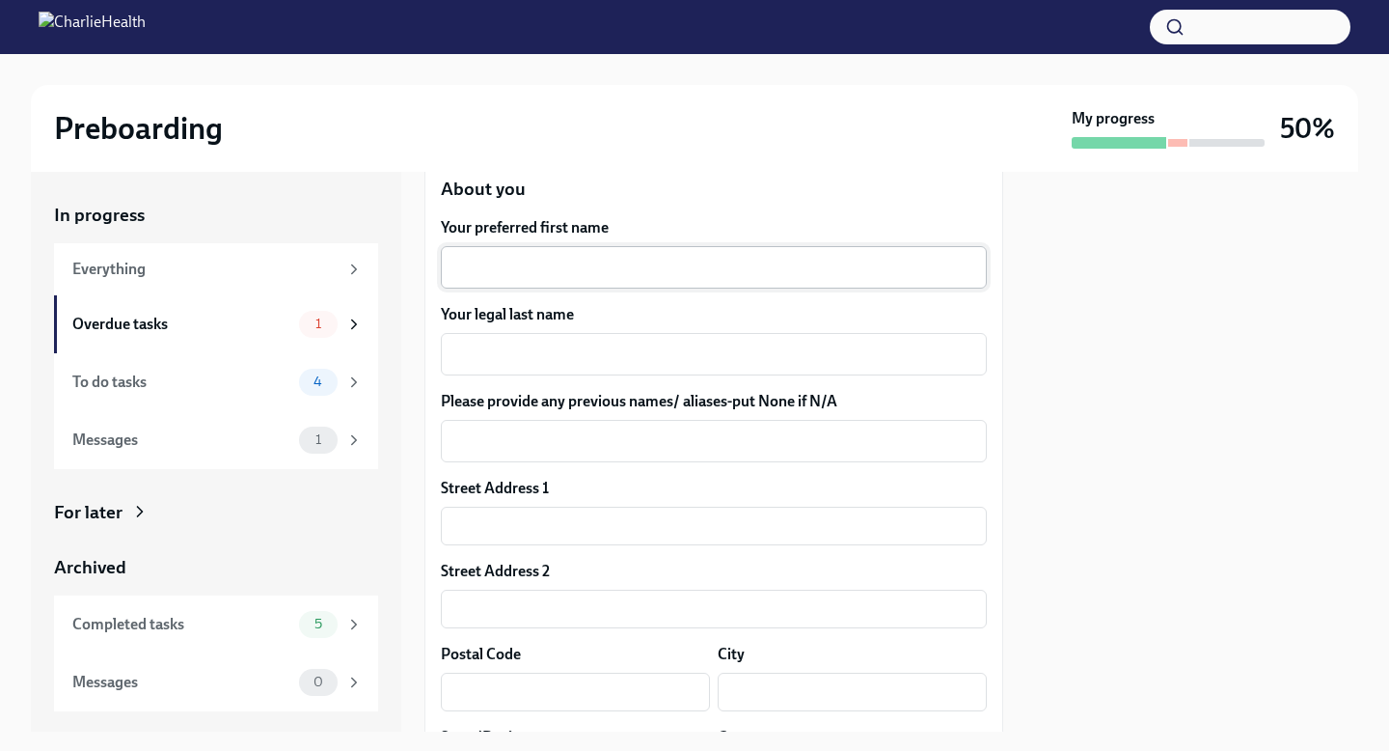
click at [630, 278] on textarea "Your preferred first name" at bounding box center [713, 267] width 523 height 23
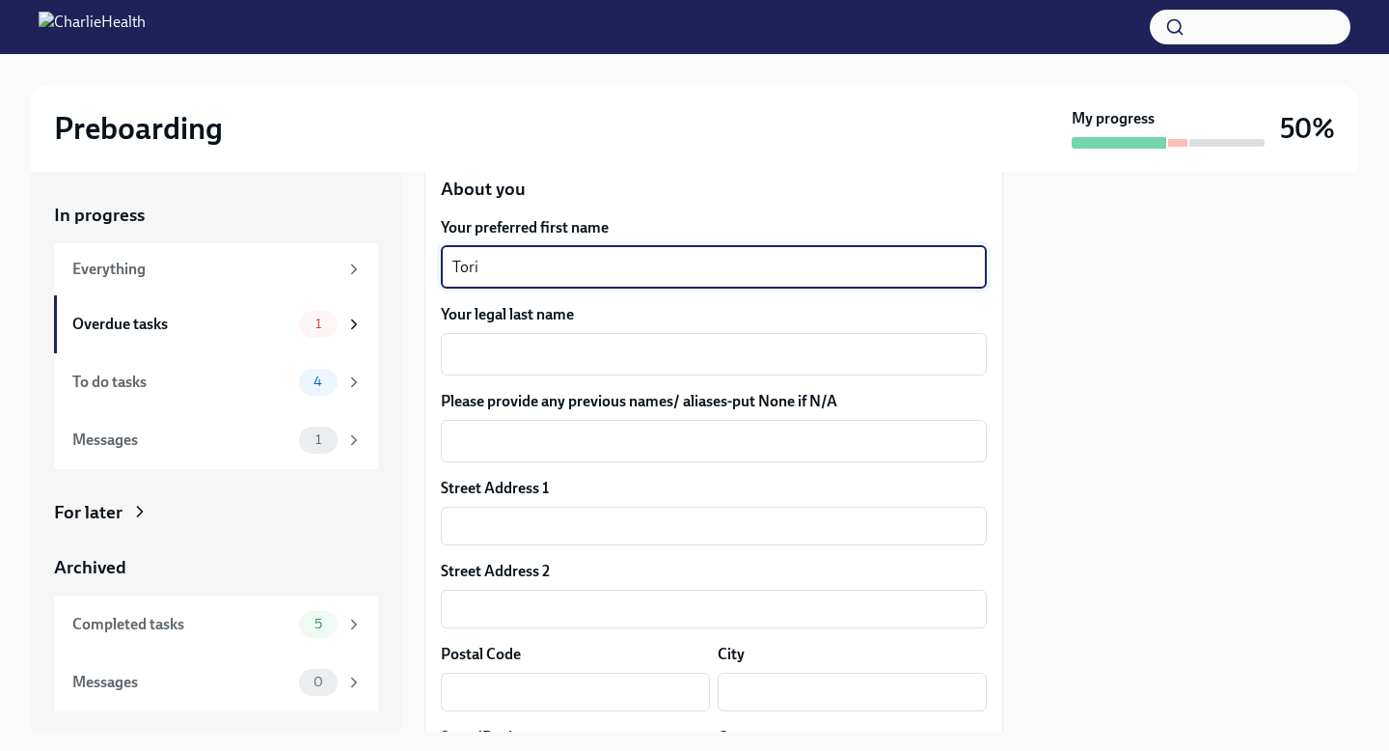
type textarea "Tori"
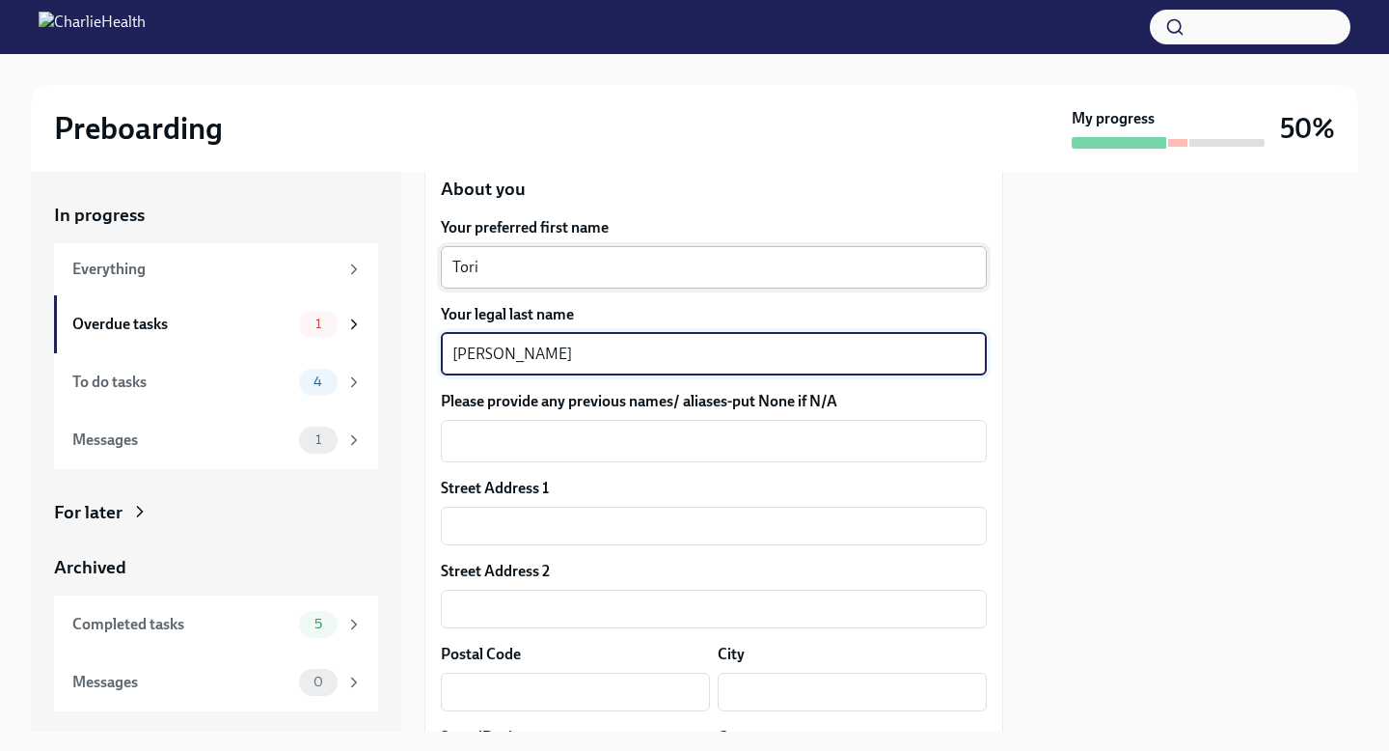
type textarea "[PERSON_NAME]"
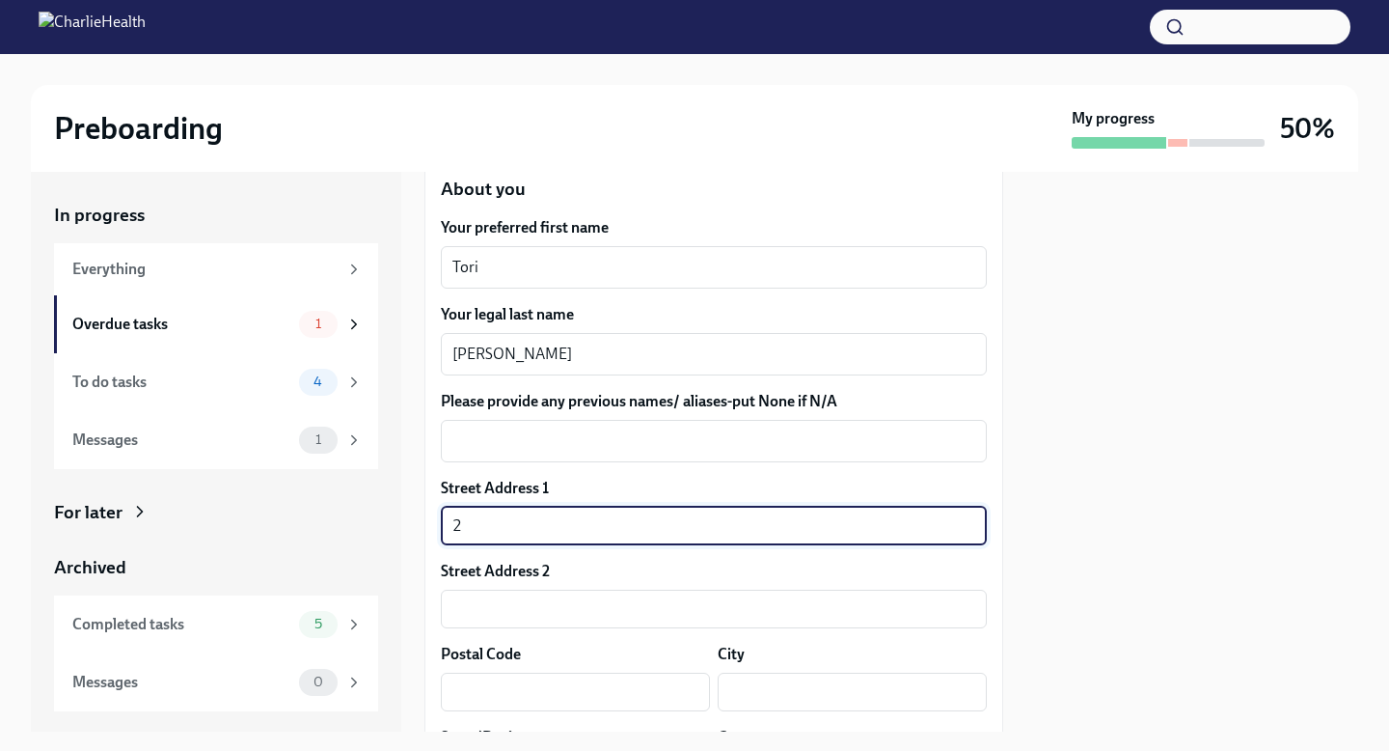
type input "[STREET_ADDRESS]"
type input "316"
type input "37214-2545"
type input "[GEOGRAPHIC_DATA]"
type input "[US_STATE]"
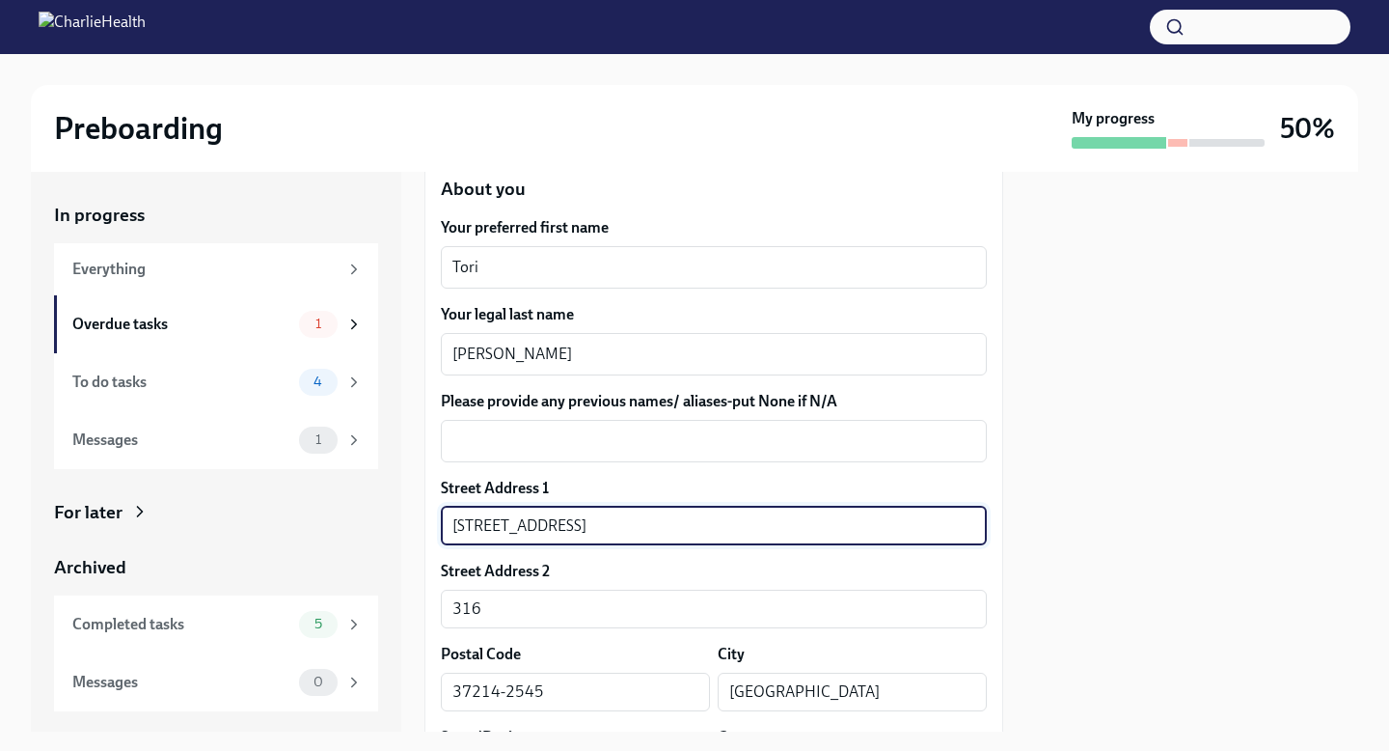
type input "US"
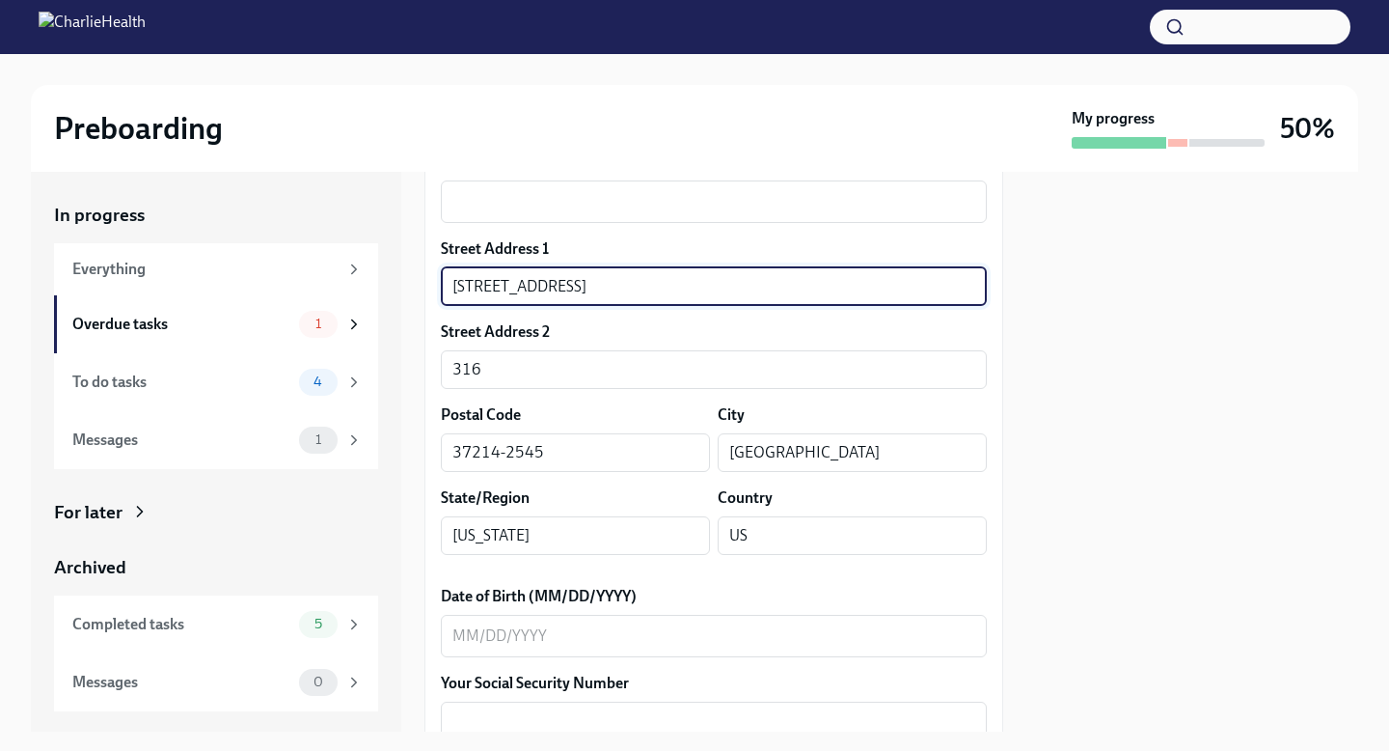
scroll to position [703, 0]
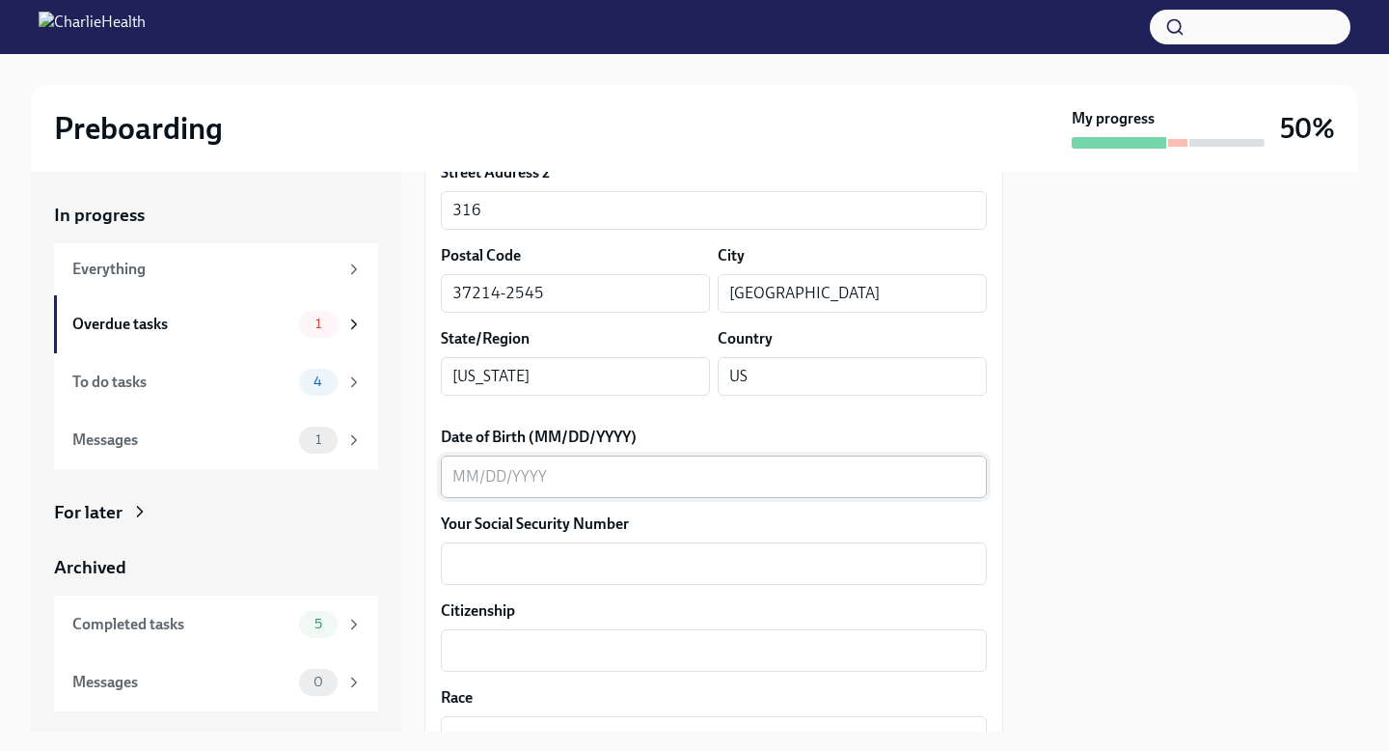
click at [611, 481] on textarea "Date of Birth (MM/DD/YYYY)" at bounding box center [713, 476] width 523 height 23
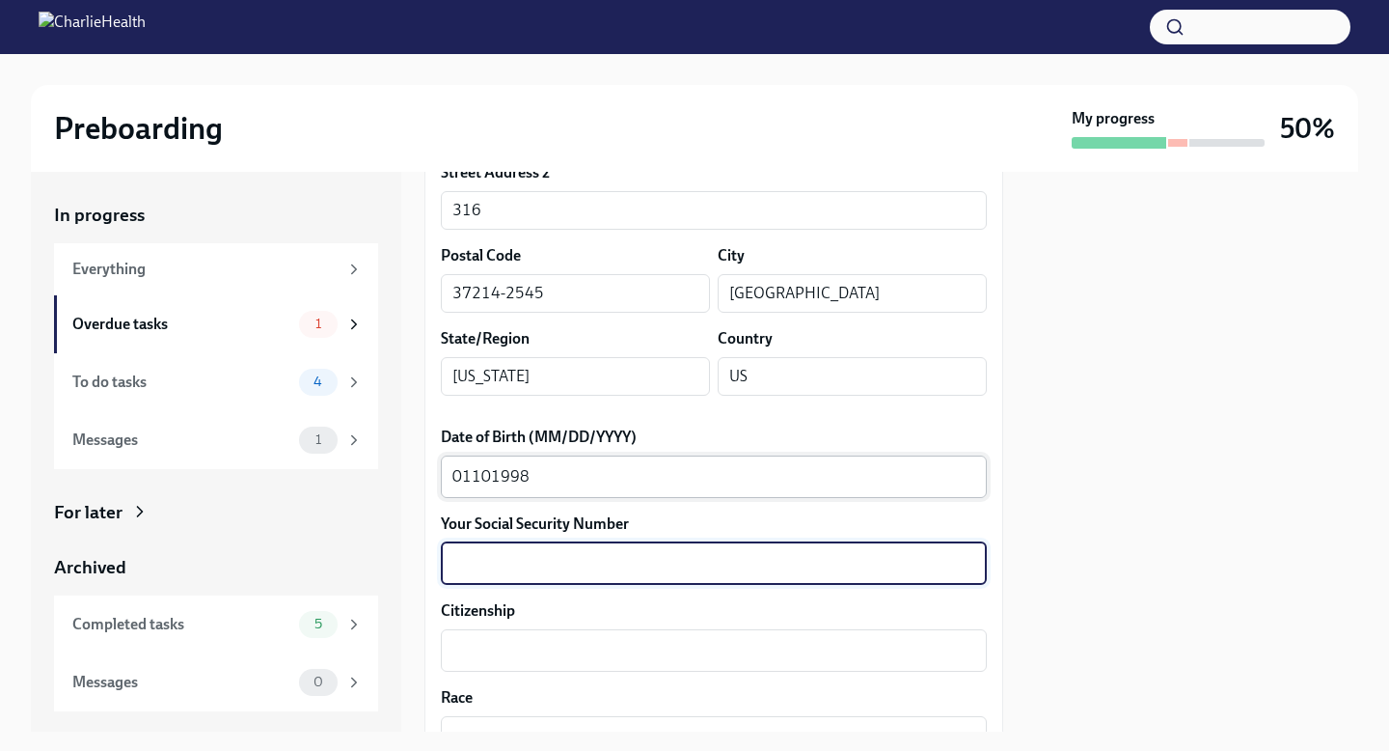
click at [473, 479] on textarea "01101998" at bounding box center [713, 476] width 523 height 23
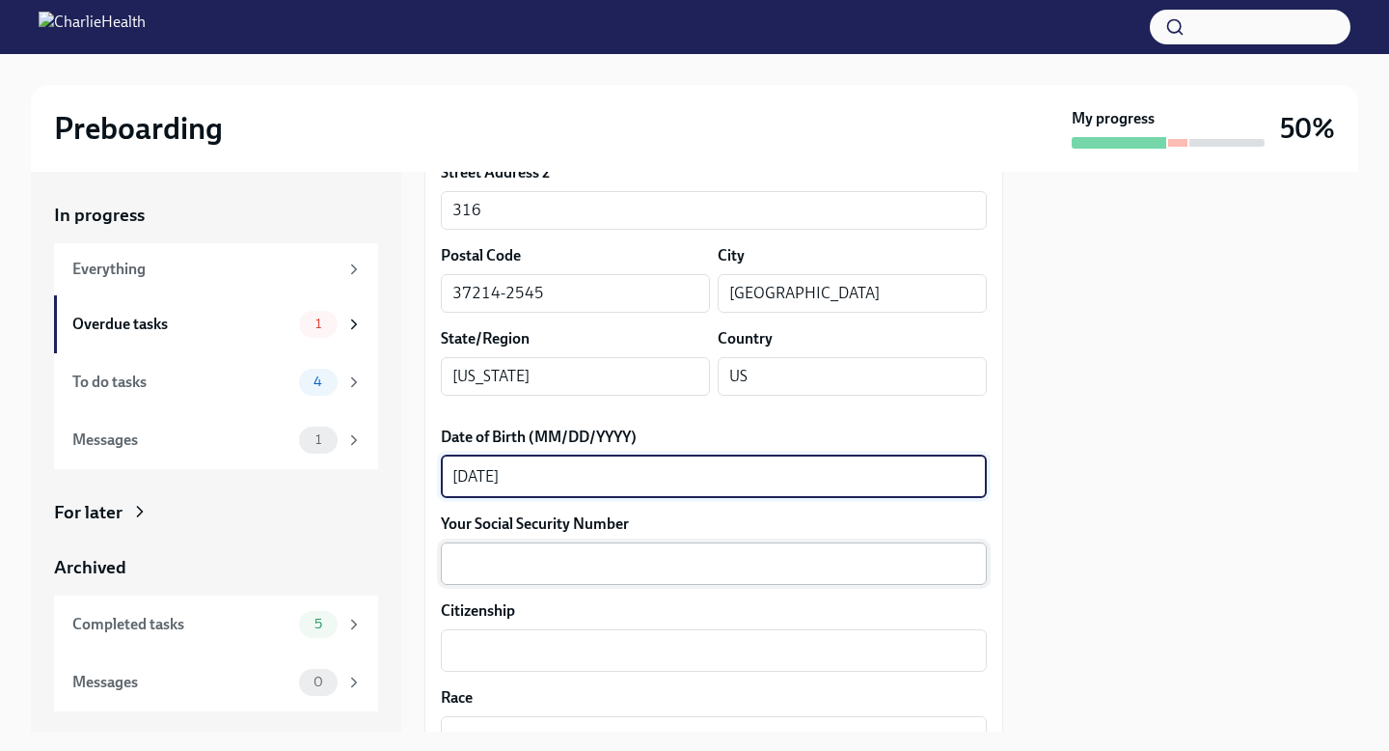
type textarea "[DATE]"
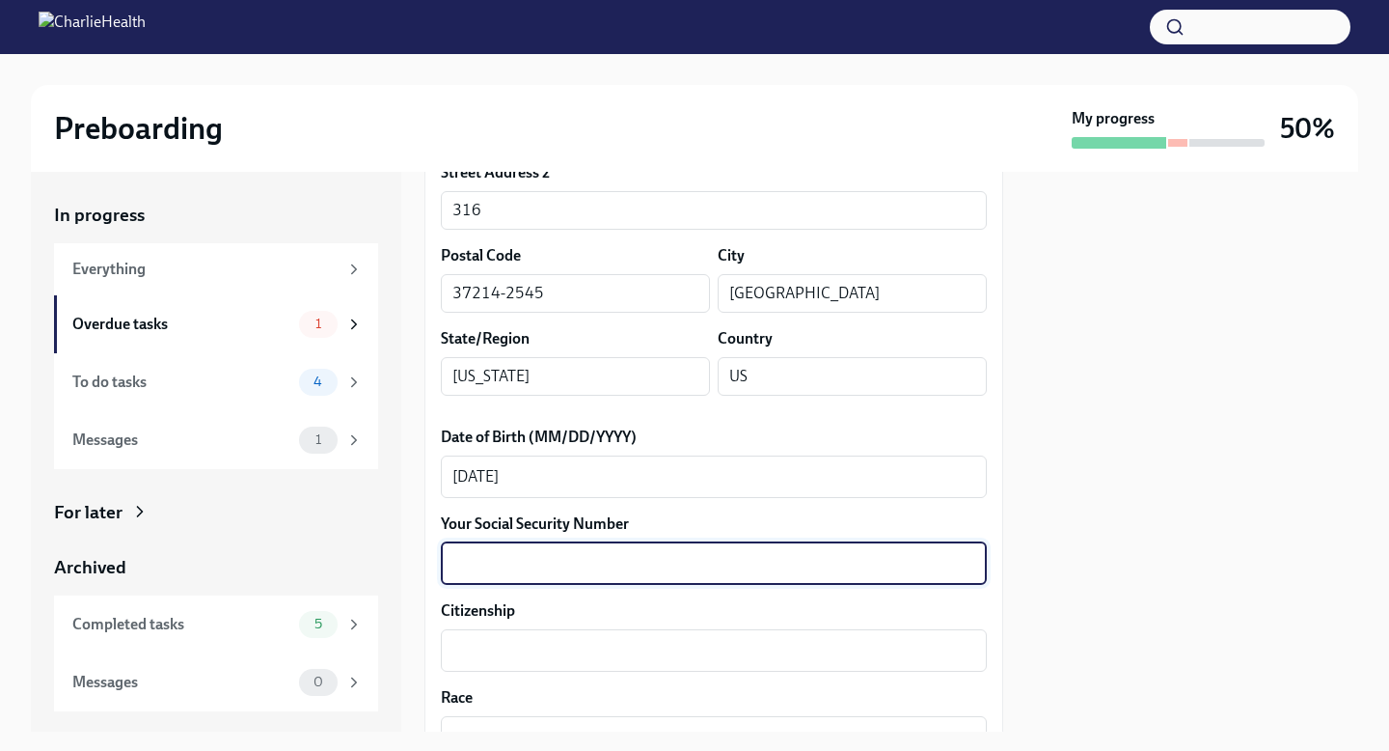
click at [515, 572] on textarea "Your Social Security Number" at bounding box center [713, 563] width 523 height 23
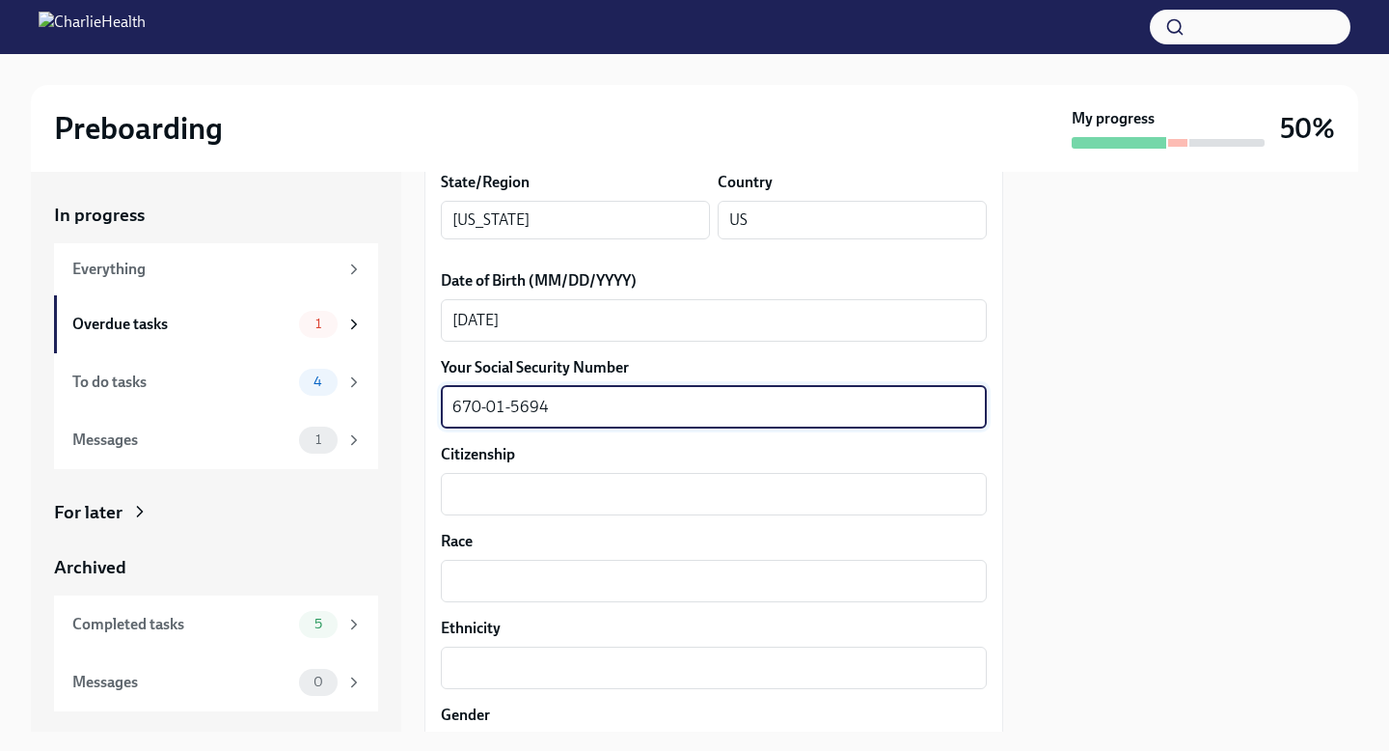
scroll to position [867, 0]
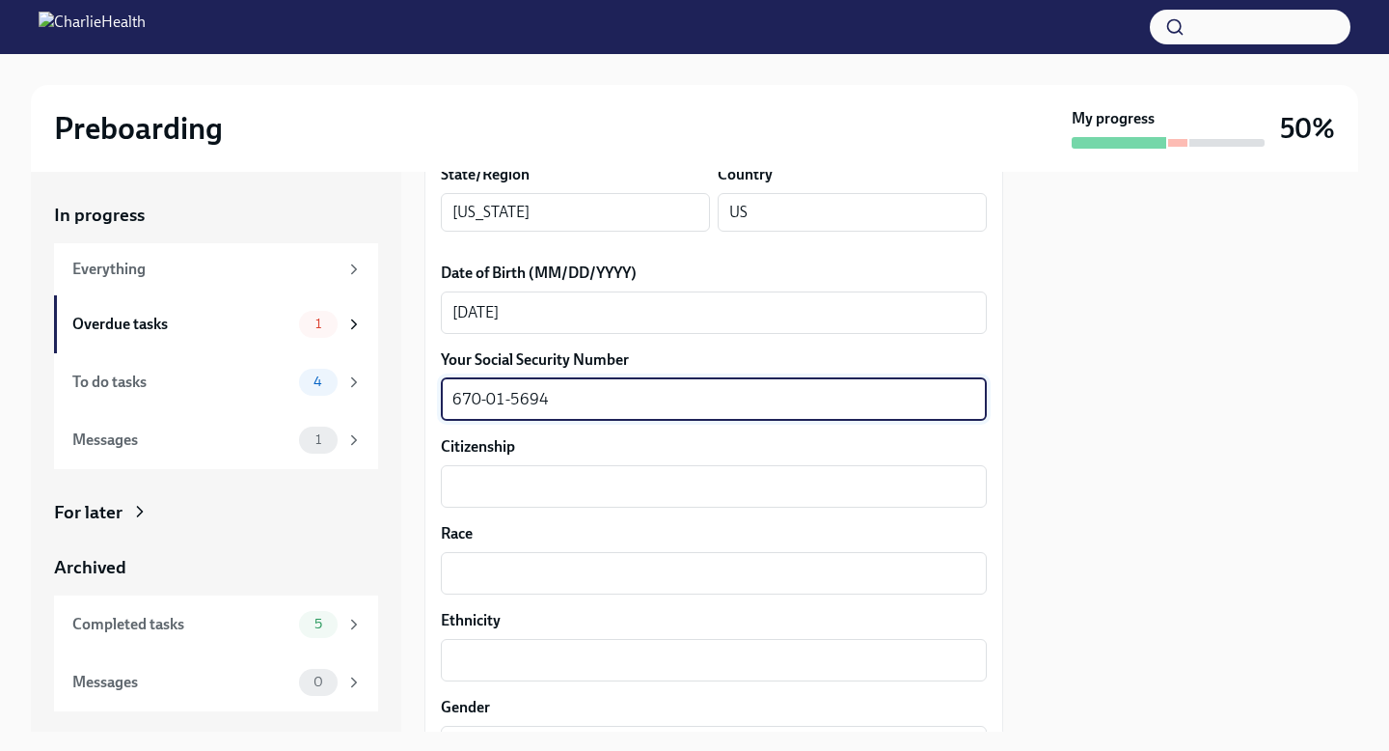
type textarea "670-01-5694"
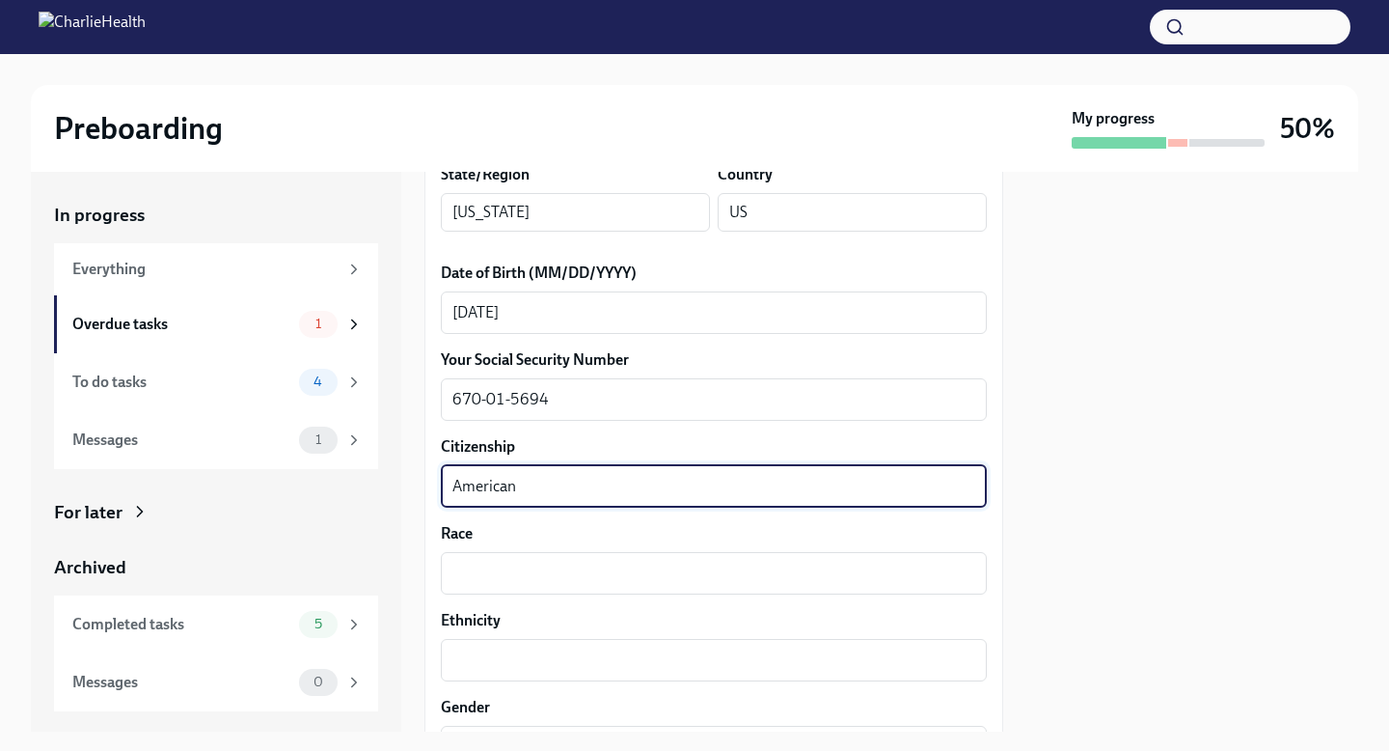
drag, startPoint x: 532, startPoint y: 481, endPoint x: 336, endPoint y: 480, distance: 195.8
click at [336, 480] on div "In progress Everything Overdue tasks 1 To do tasks 4 Messages 1 For later Archi…" at bounding box center [695, 452] width 1328 height 560
type textarea "[GEOGRAPHIC_DATA]"
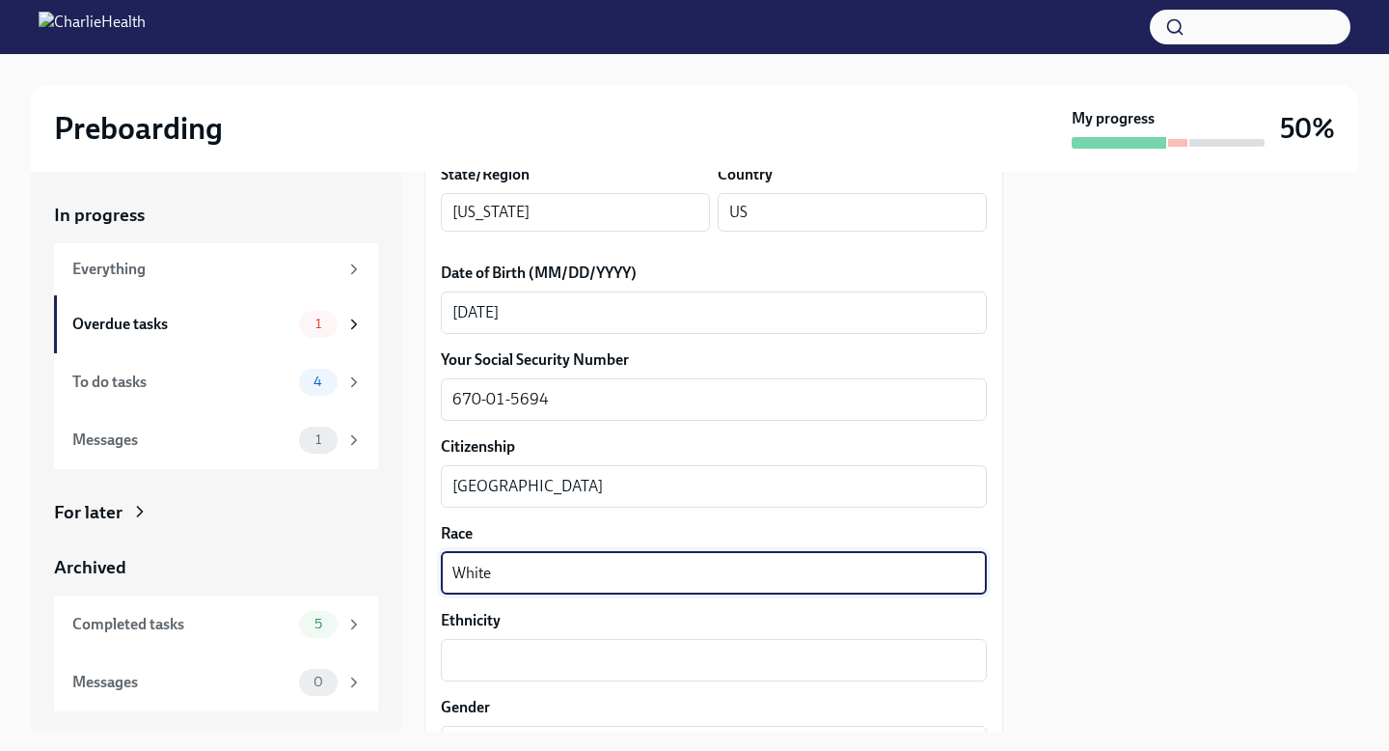
type textarea "White"
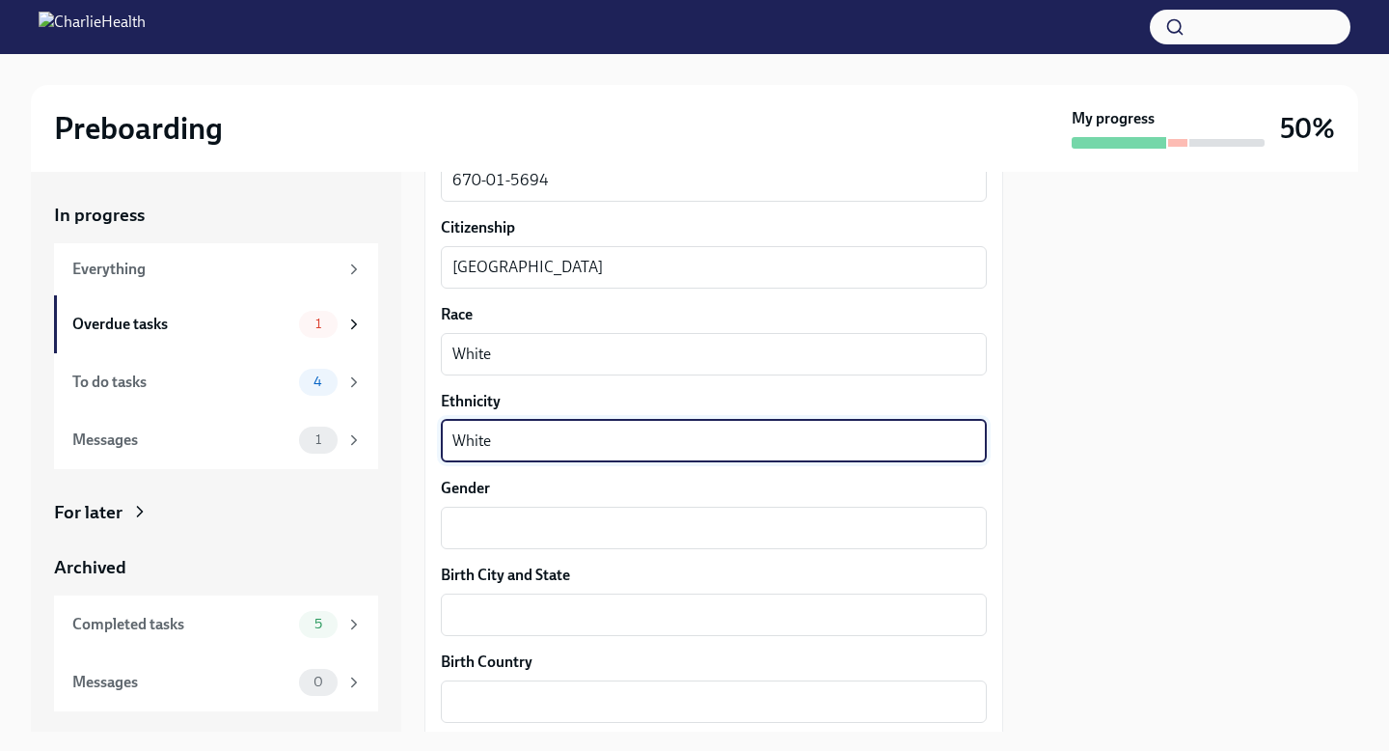
scroll to position [1087, 0]
type textarea "White"
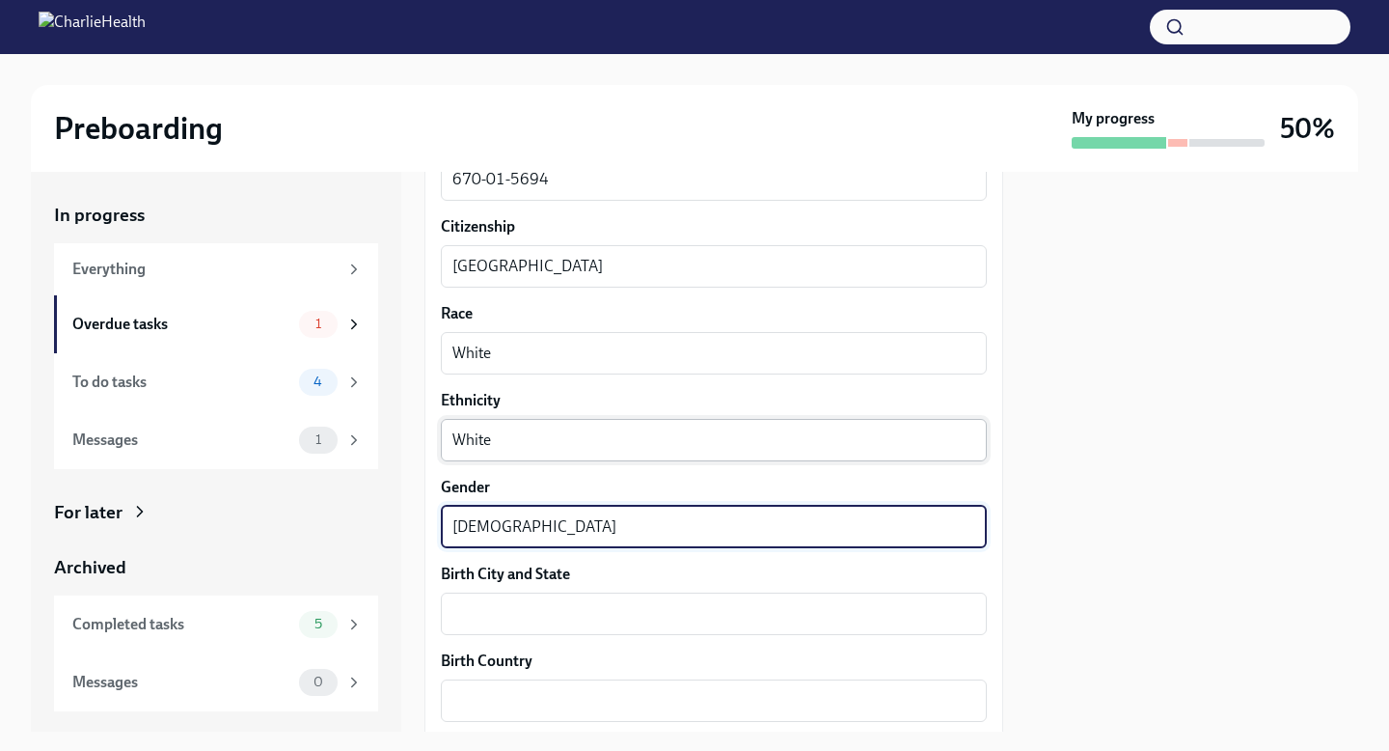
type textarea "[DEMOGRAPHIC_DATA]"
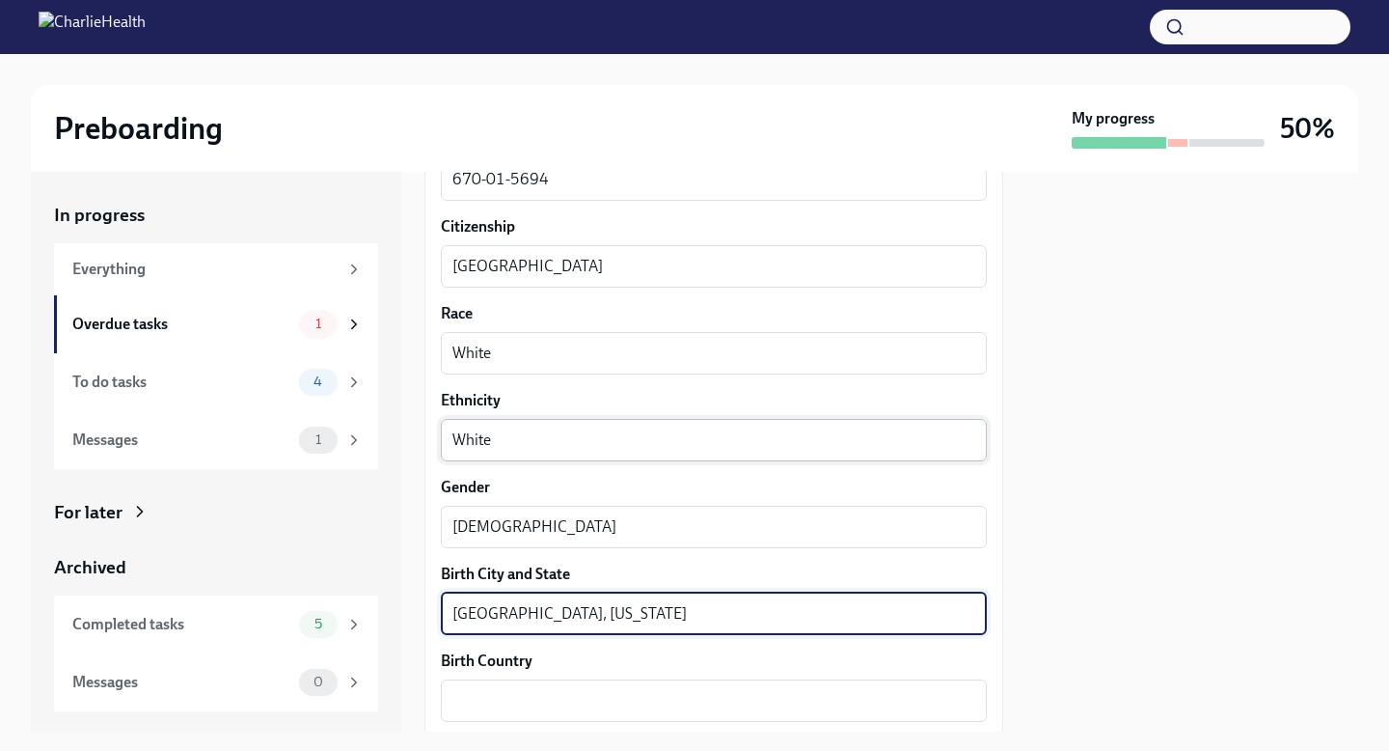
type textarea "[GEOGRAPHIC_DATA], [US_STATE]"
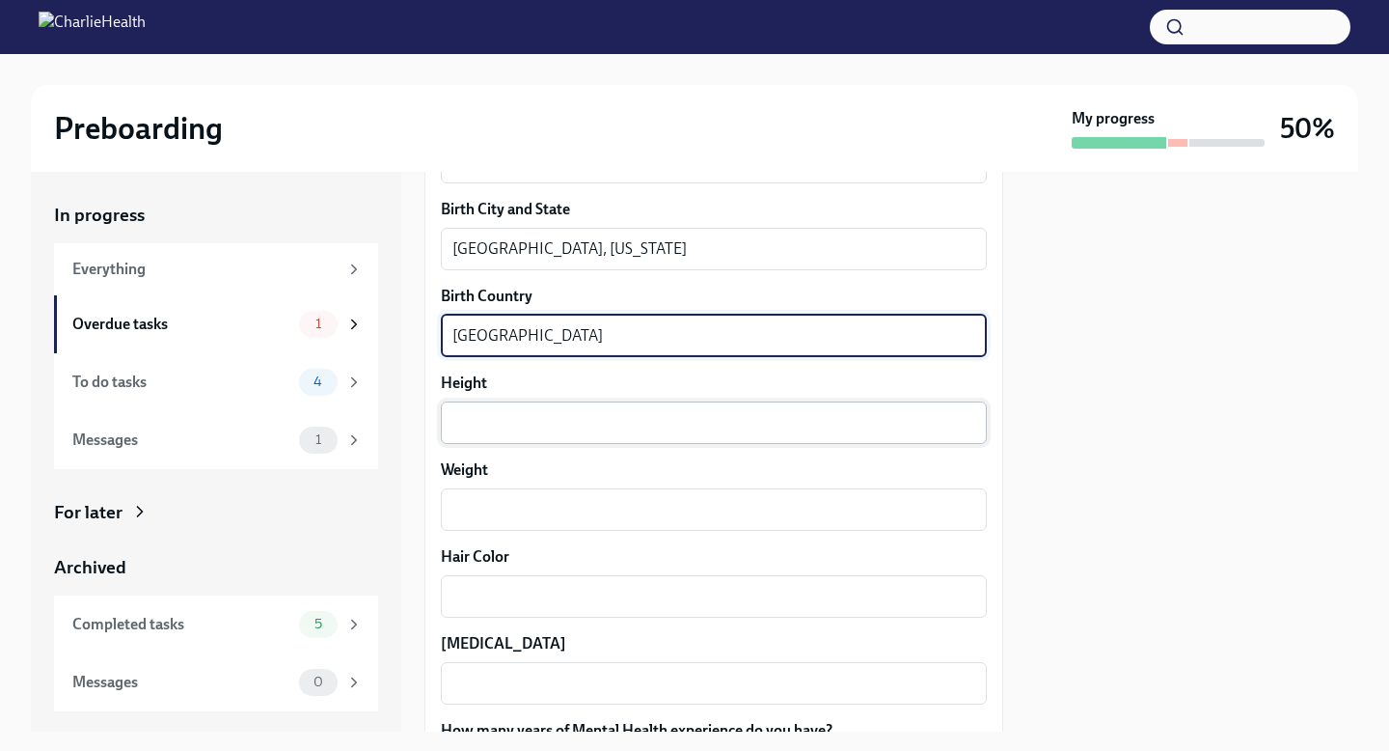
scroll to position [1449, 0]
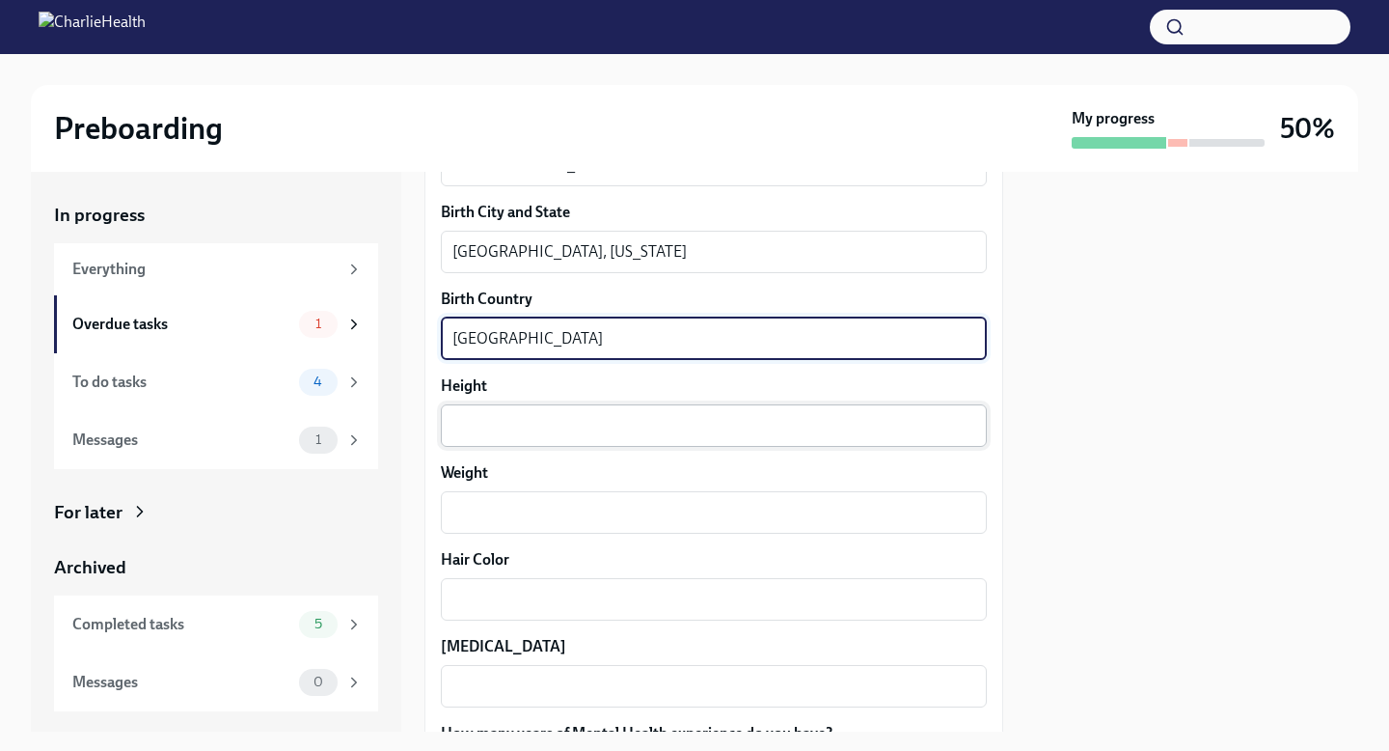
type textarea "[GEOGRAPHIC_DATA]"
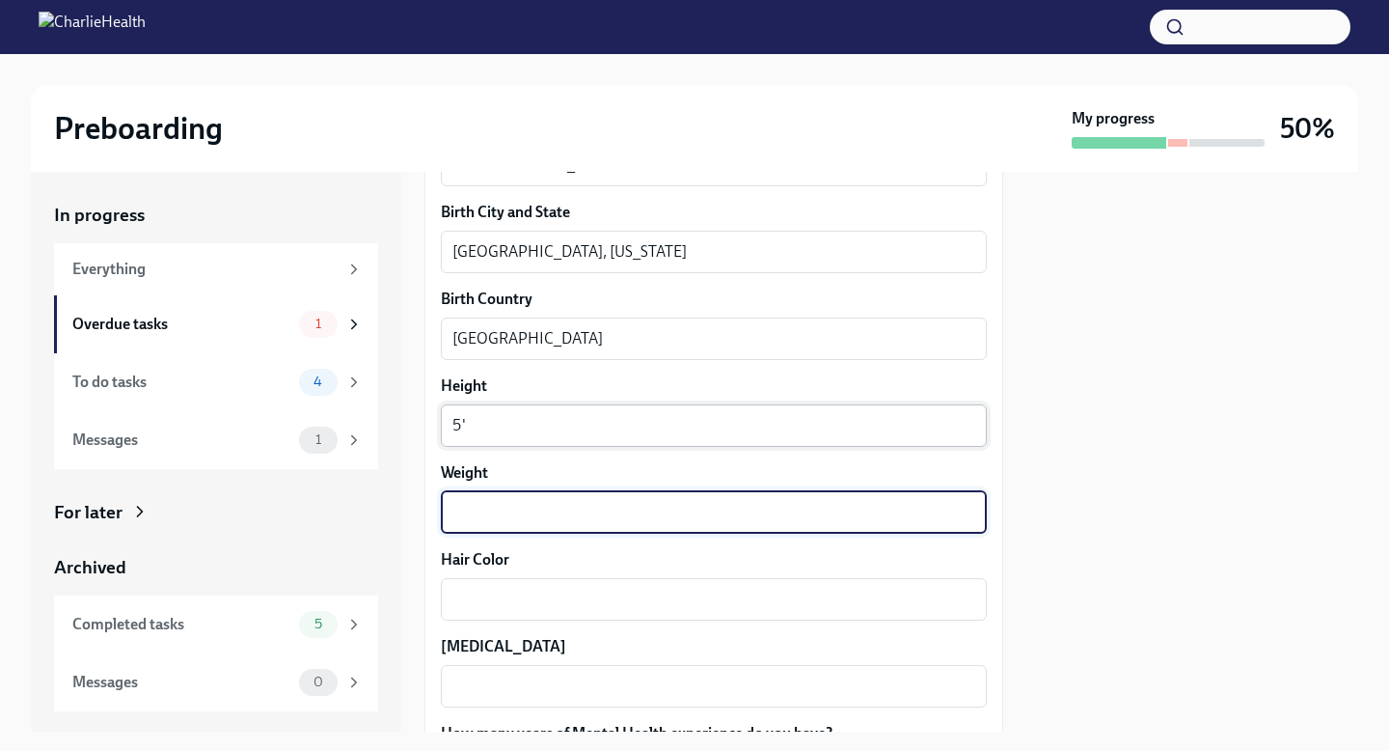
click at [599, 429] on textarea "5'" at bounding box center [713, 425] width 523 height 23
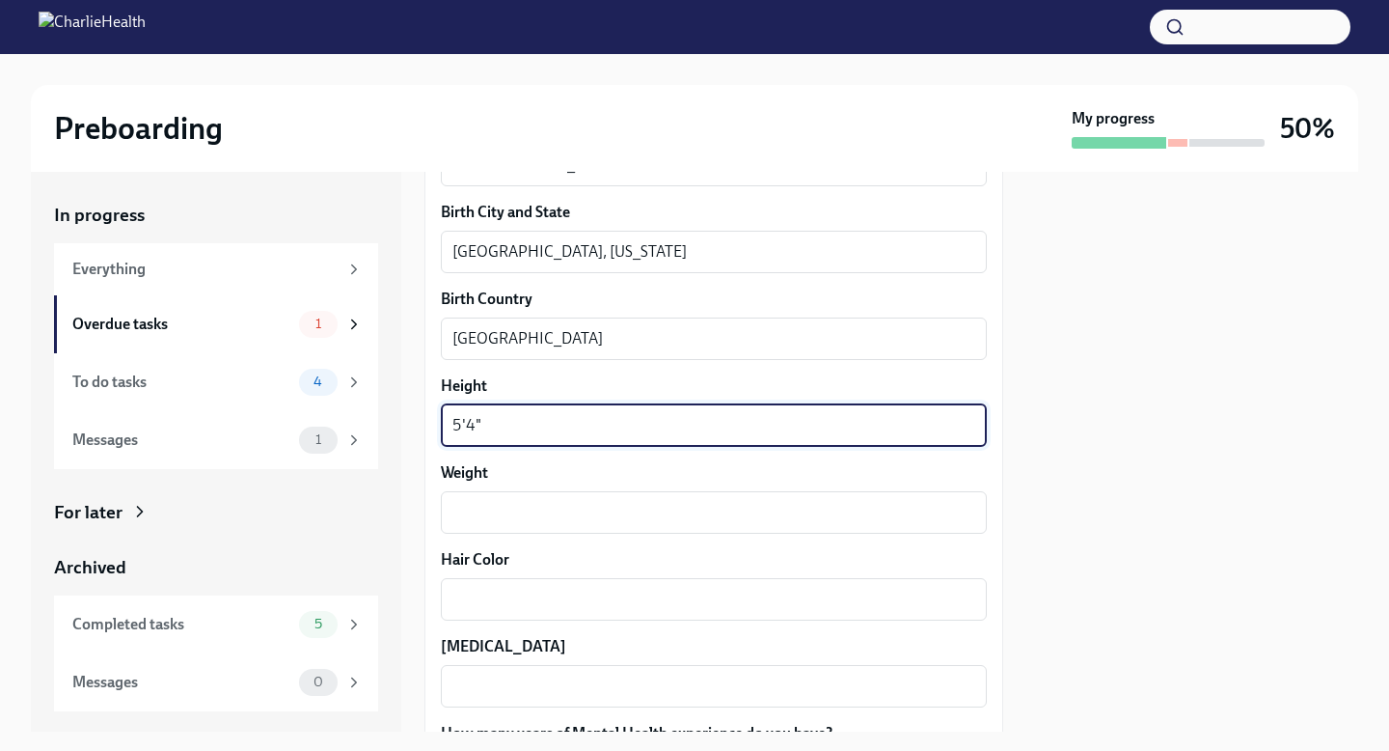
type textarea "5'4""
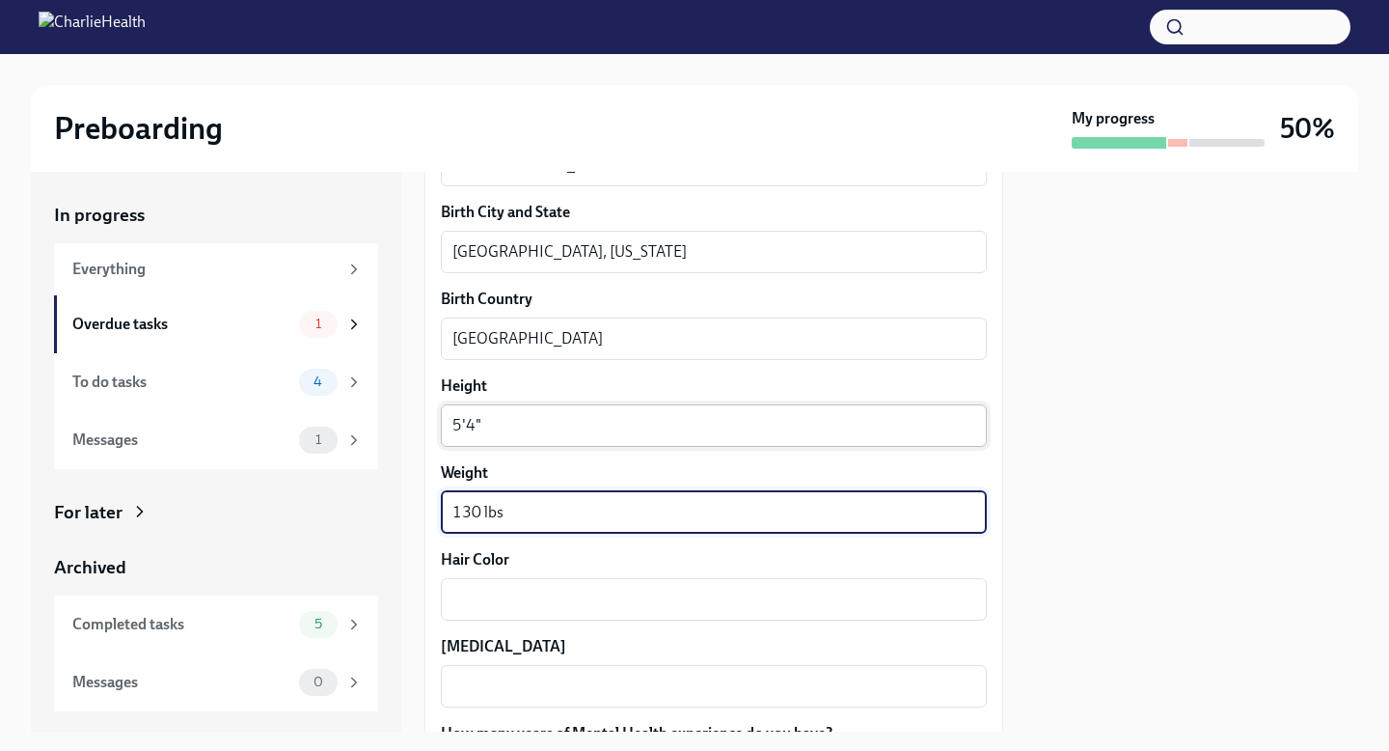
type textarea "130 lbs"
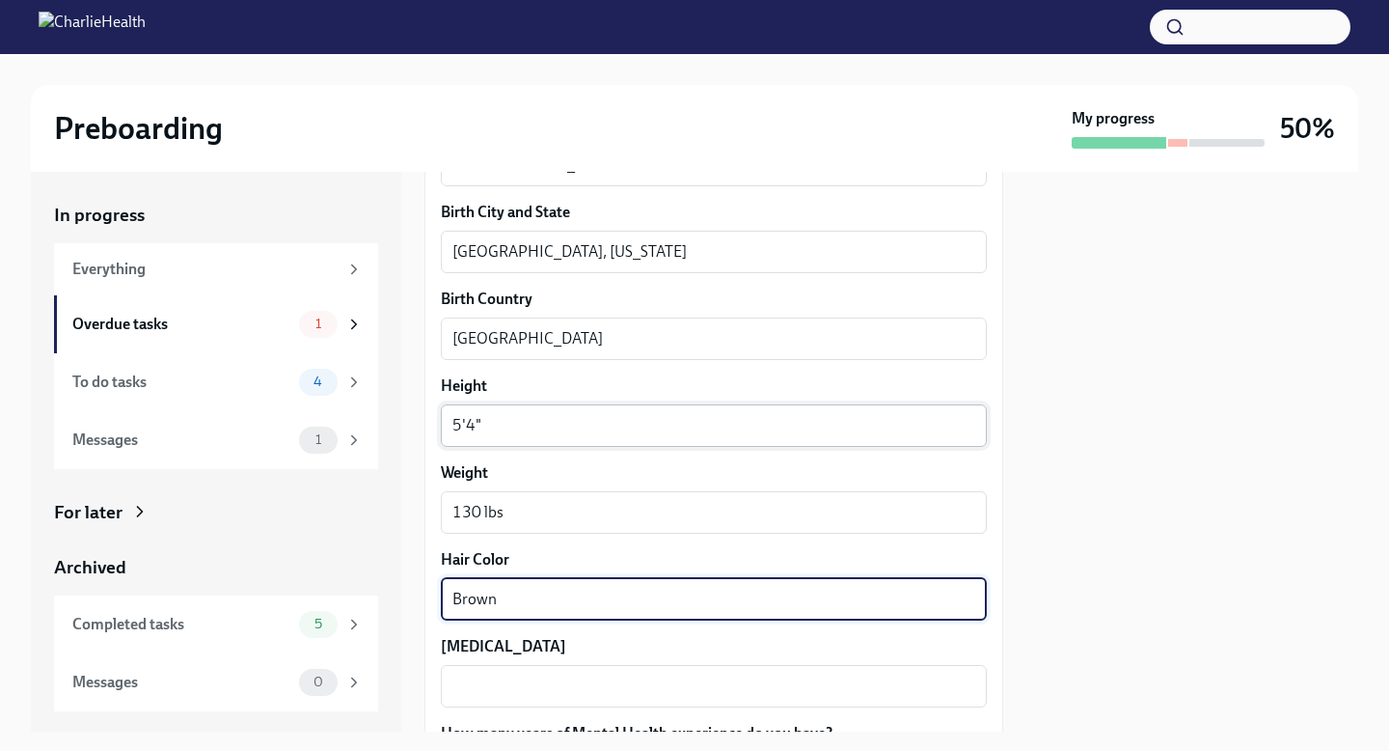
type textarea "Brown"
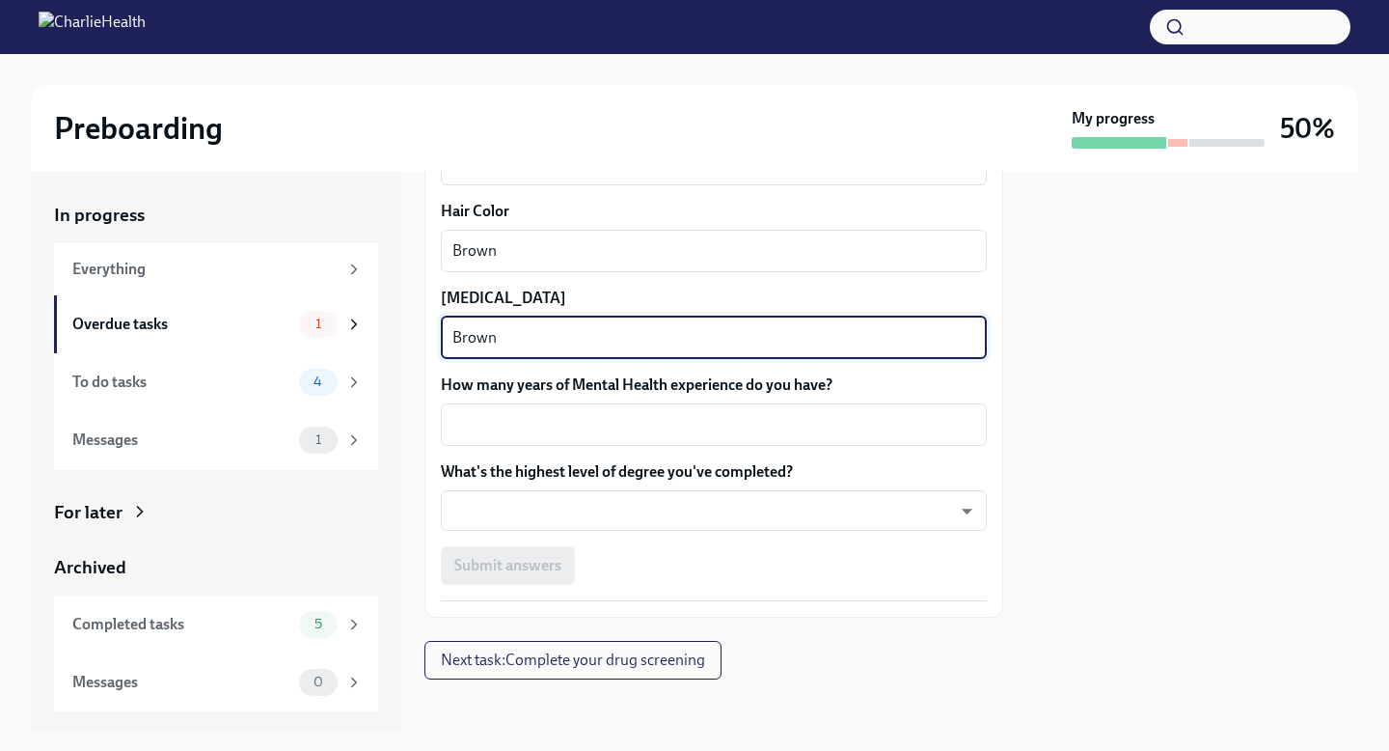
scroll to position [1796, 0]
type textarea "Brown"
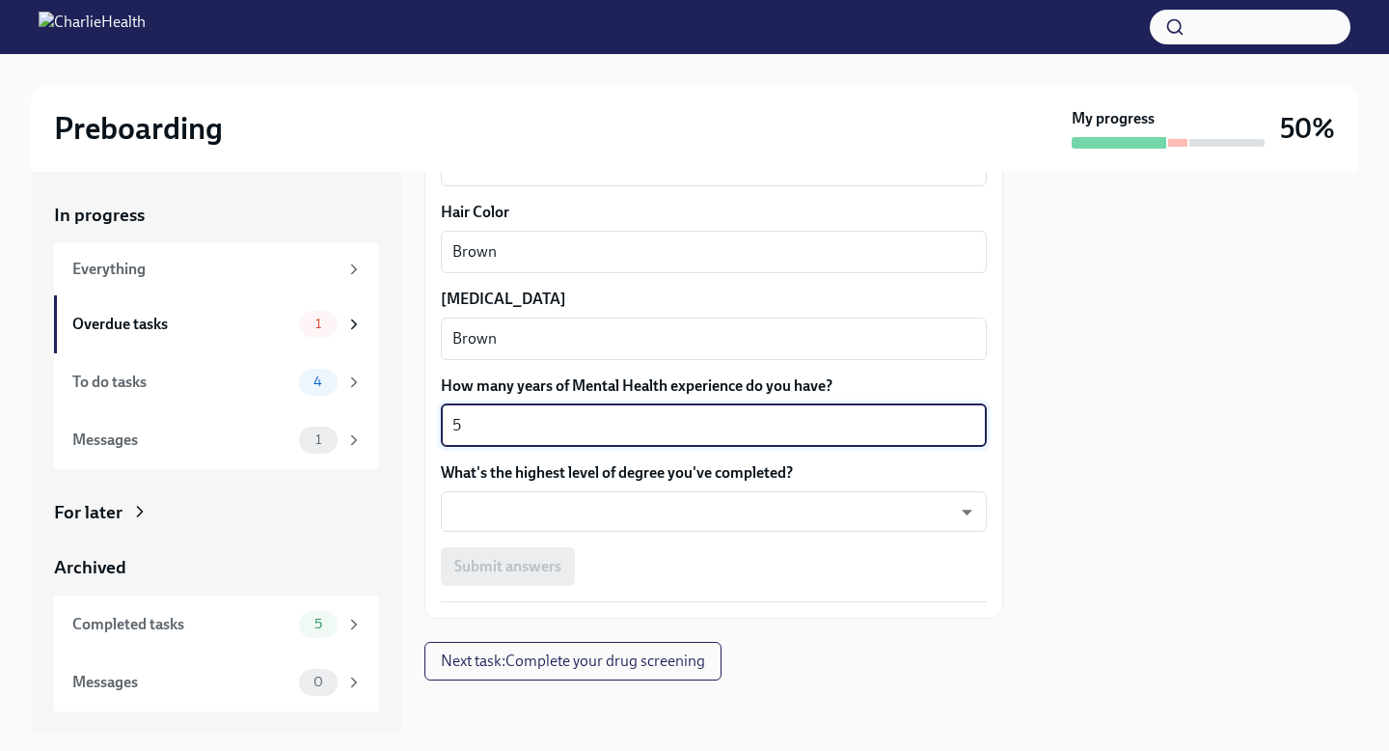
type textarea "5"
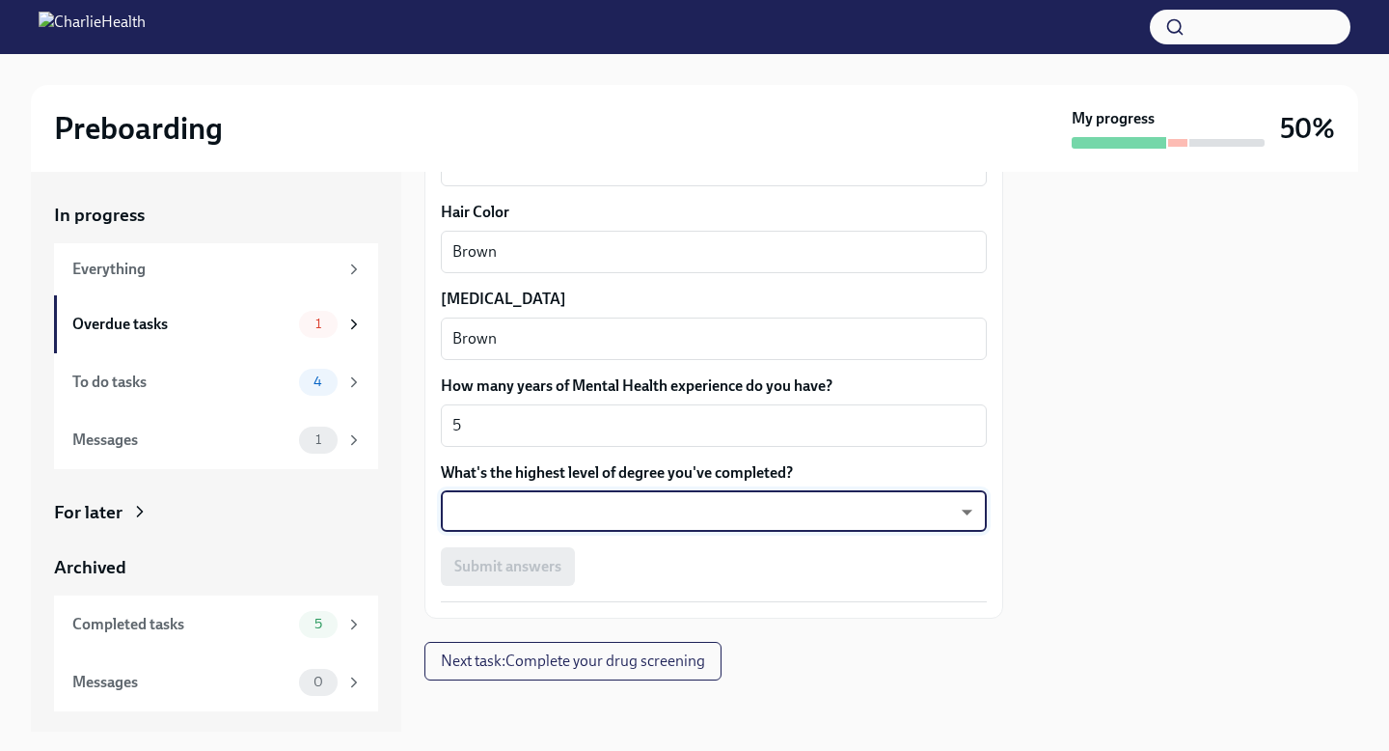
click at [814, 518] on body "Preboarding My progress 50% In progress Everything Overdue tasks 1 To do tasks …" at bounding box center [694, 375] width 1389 height 751
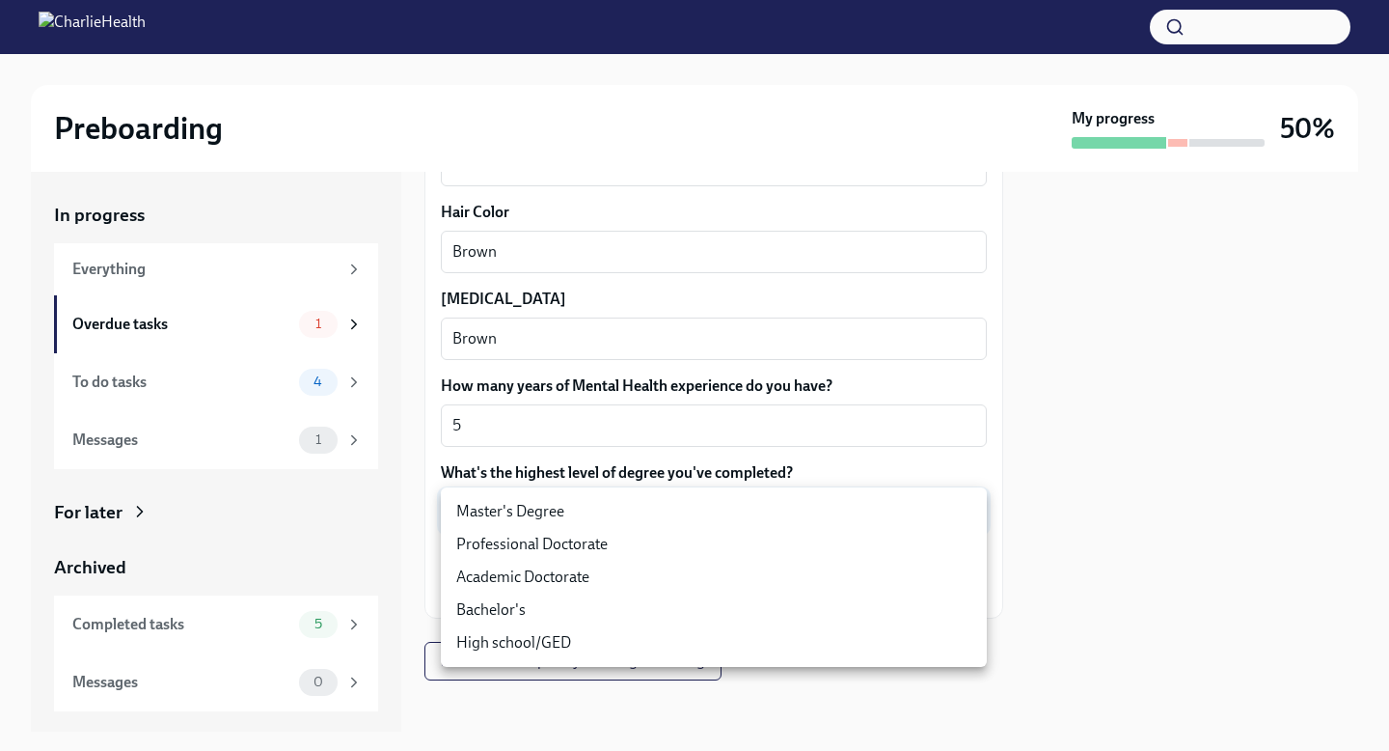
click at [786, 609] on li "Bachelor's" at bounding box center [714, 609] width 546 height 33
type input "oQxEXK86X"
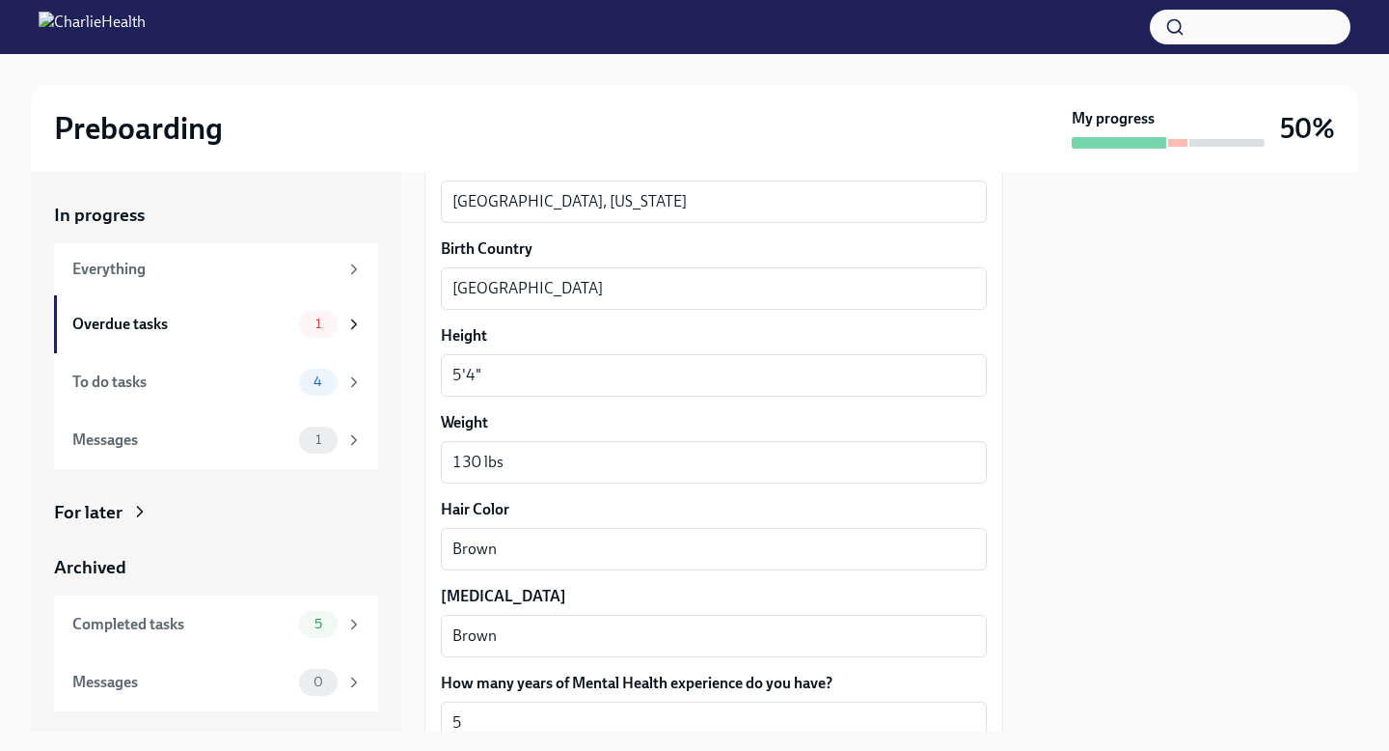
scroll to position [1807, 0]
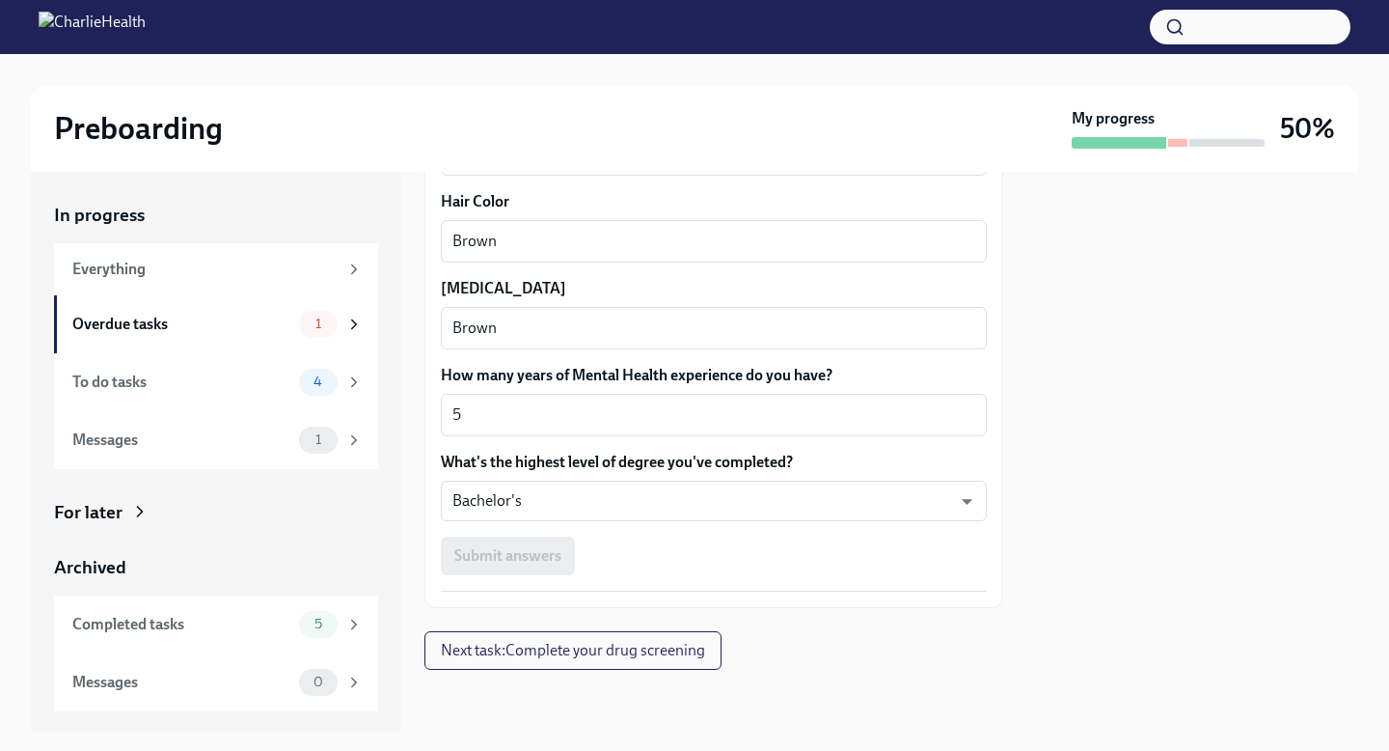
click at [535, 556] on div "Submit answers" at bounding box center [714, 555] width 546 height 39
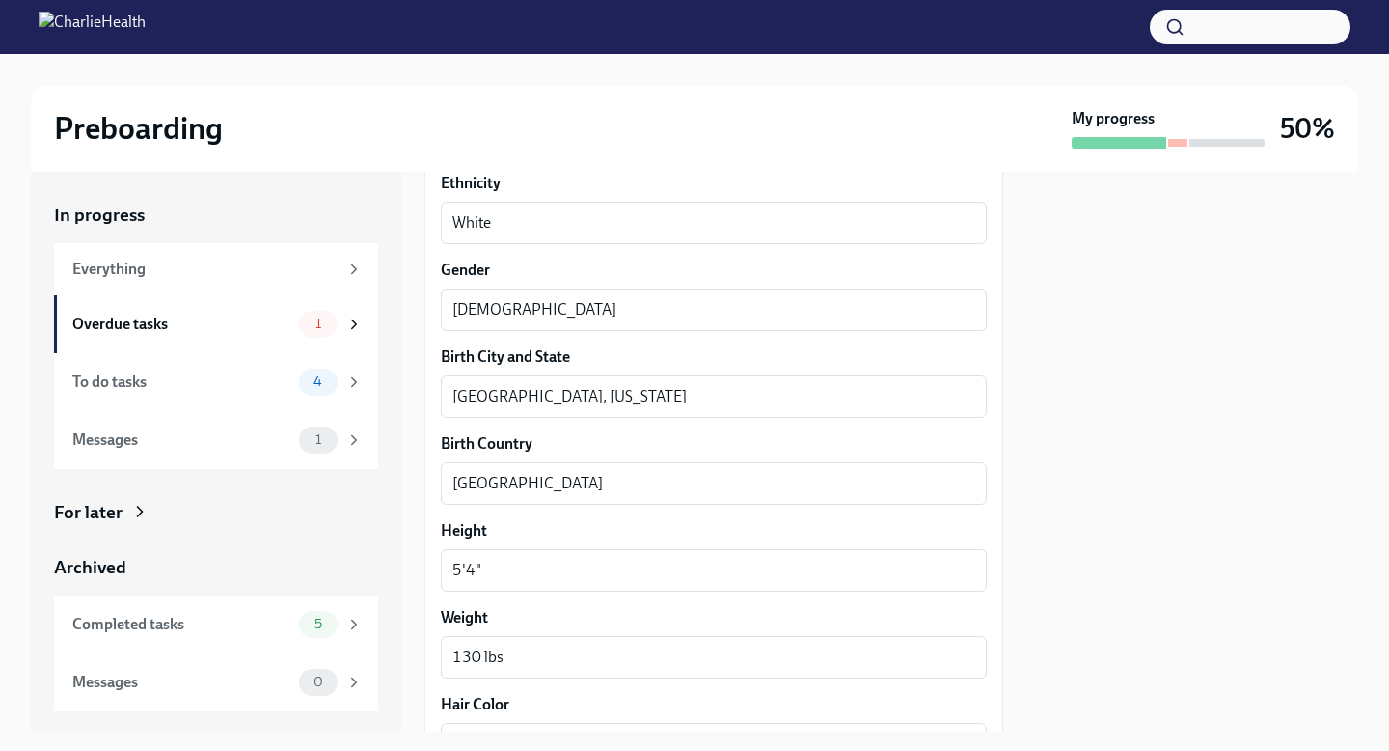
scroll to position [1271, 0]
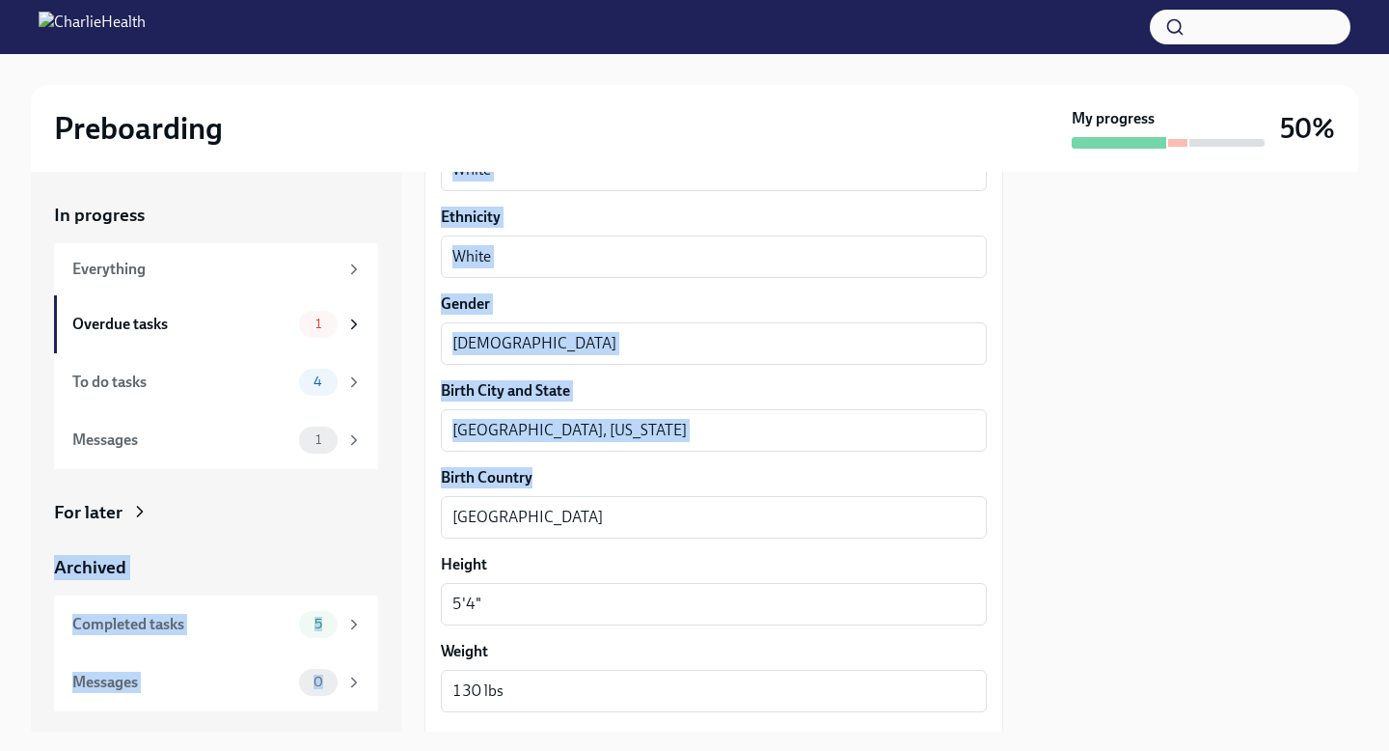
drag, startPoint x: 549, startPoint y: 534, endPoint x: 360, endPoint y: 500, distance: 192.3
click at [362, 501] on div "In progress Everything Overdue tasks 1 To do tasks 4 Messages 1 For later Archi…" at bounding box center [695, 452] width 1328 height 560
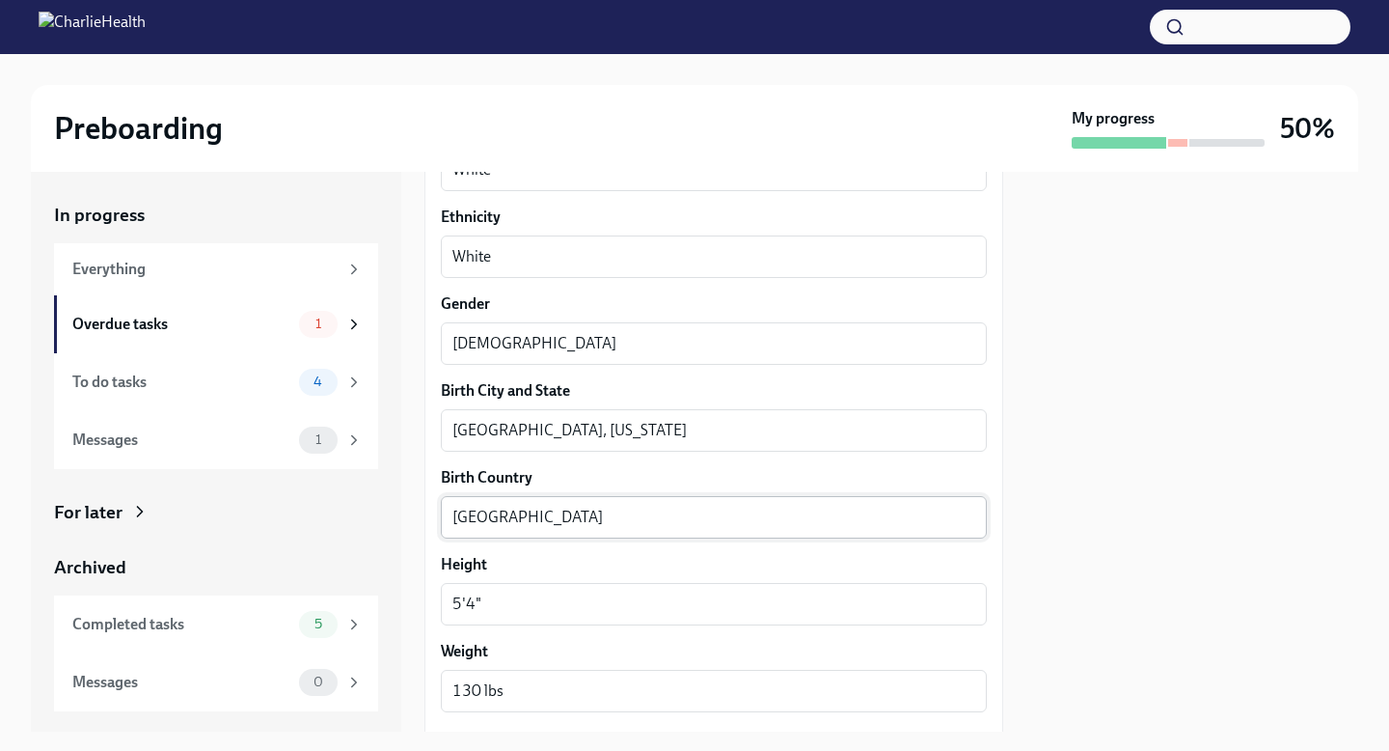
click at [542, 497] on div "USA x ​" at bounding box center [714, 517] width 546 height 42
drag, startPoint x: 542, startPoint y: 500, endPoint x: 452, endPoint y: 507, distance: 90.1
click at [449, 506] on div "USA x ​" at bounding box center [714, 517] width 546 height 42
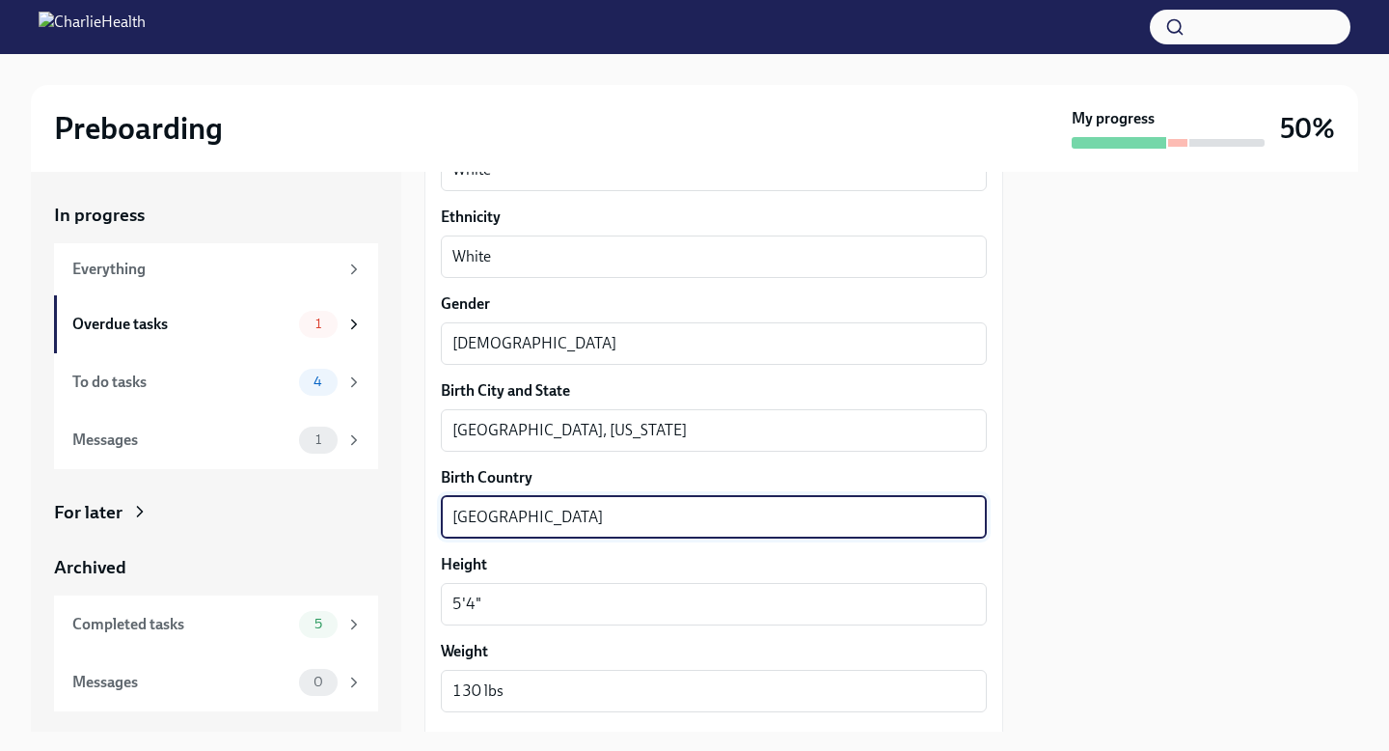
drag, startPoint x: 520, startPoint y: 521, endPoint x: 422, endPoint y: 521, distance: 98.4
click at [422, 521] on div "In progress Everything Overdue tasks 1 To do tasks 4 Messages 1 For later Archi…" at bounding box center [695, 452] width 1328 height 560
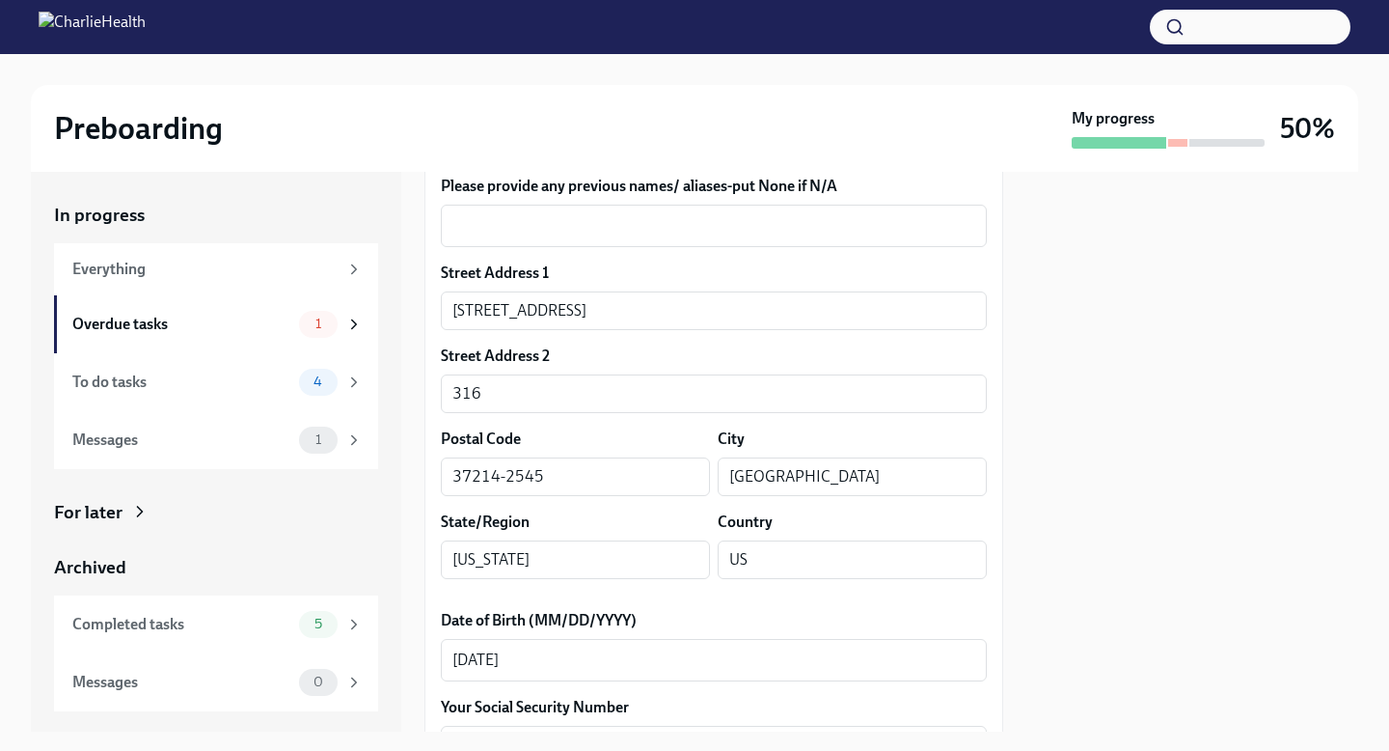
scroll to position [523, 0]
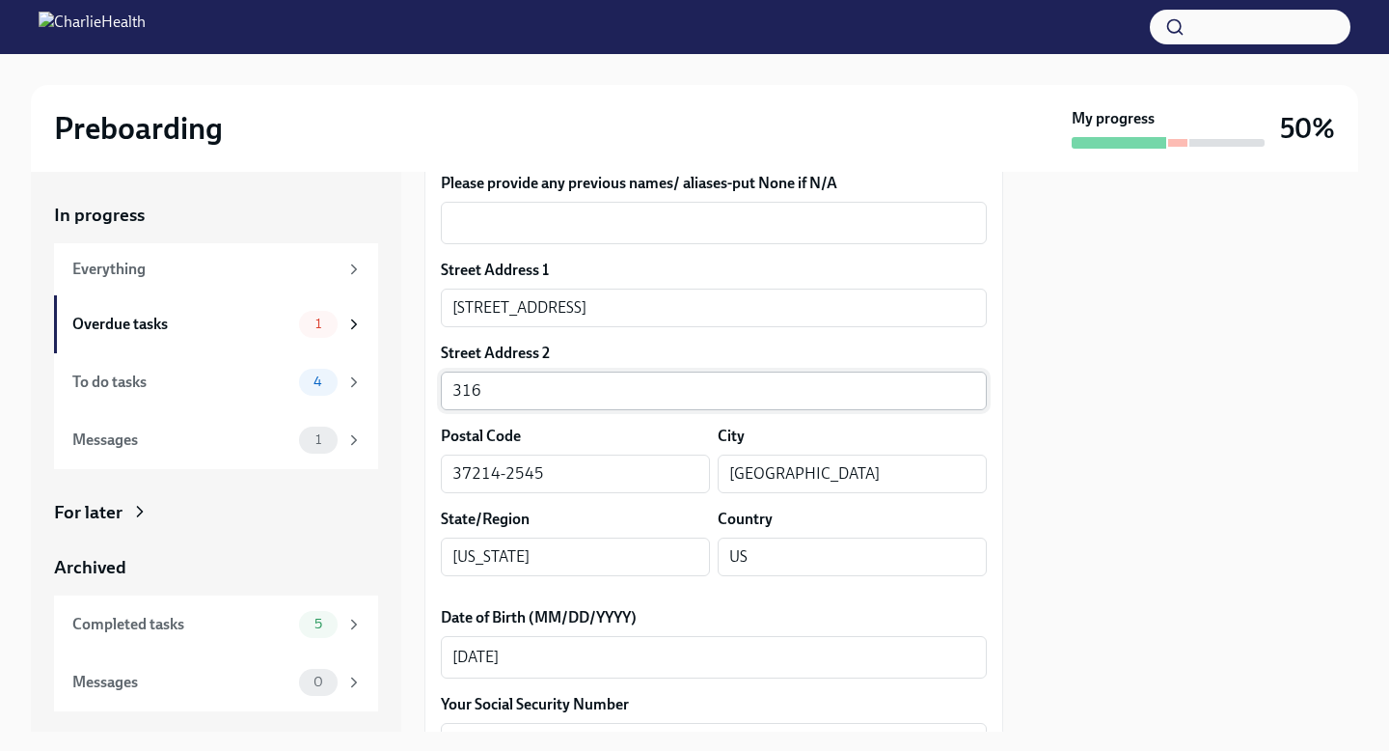
type textarea "[GEOGRAPHIC_DATA]"
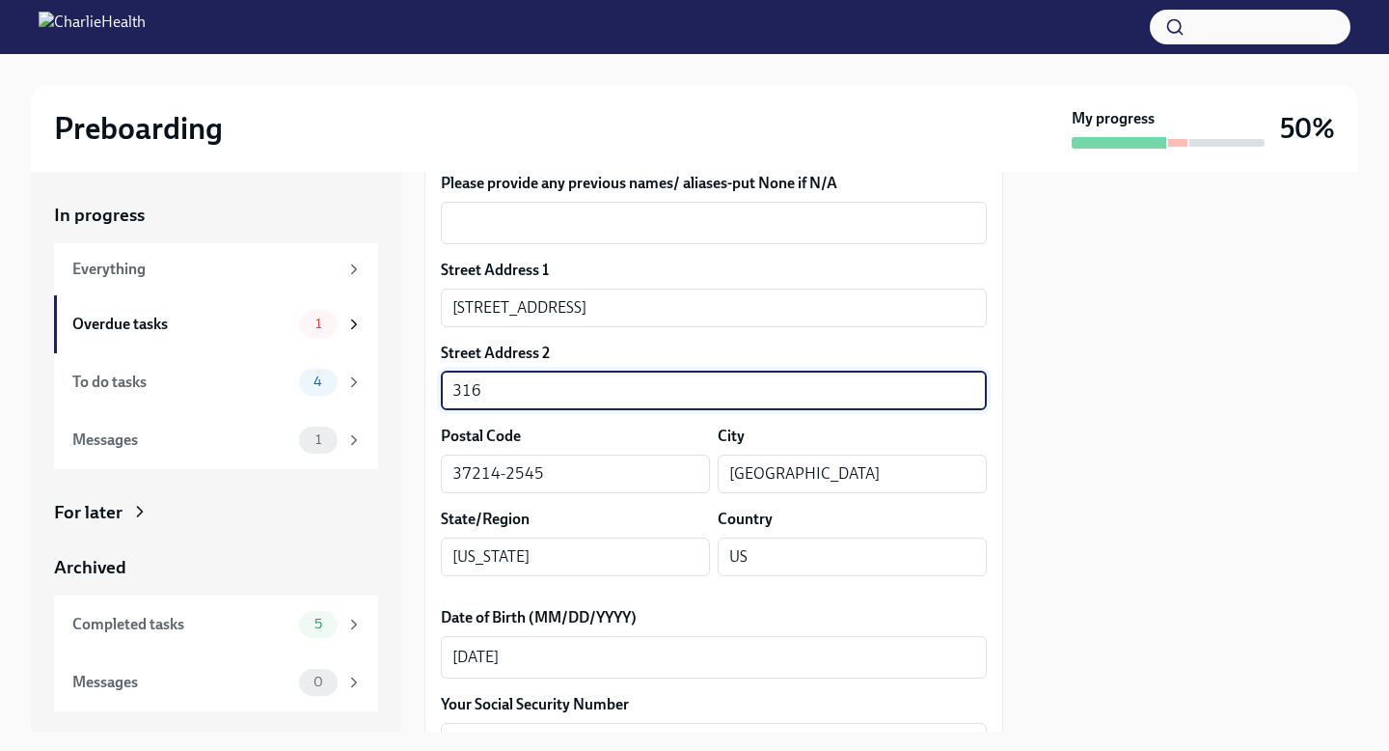
click at [523, 396] on input "316" at bounding box center [714, 390] width 546 height 39
click at [484, 496] on div "Street Address 1 [STREET_ADDRESS] Address 2 316 ​ Postal Code 37214-2545 ​ City…" at bounding box center [714, 426] width 546 height 332
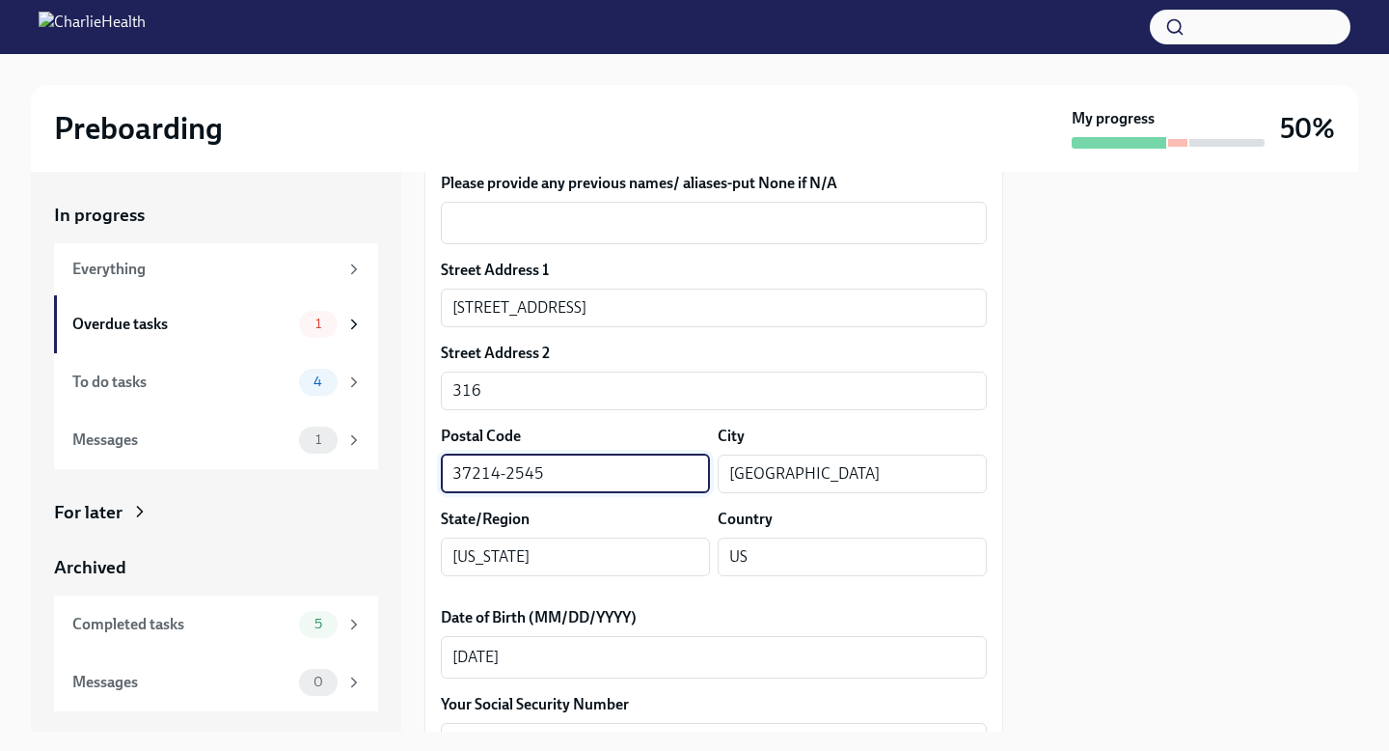
drag, startPoint x: 552, startPoint y: 476, endPoint x: 501, endPoint y: 476, distance: 51.1
click at [500, 476] on input "37214-2545" at bounding box center [575, 473] width 269 height 39
type input "37214"
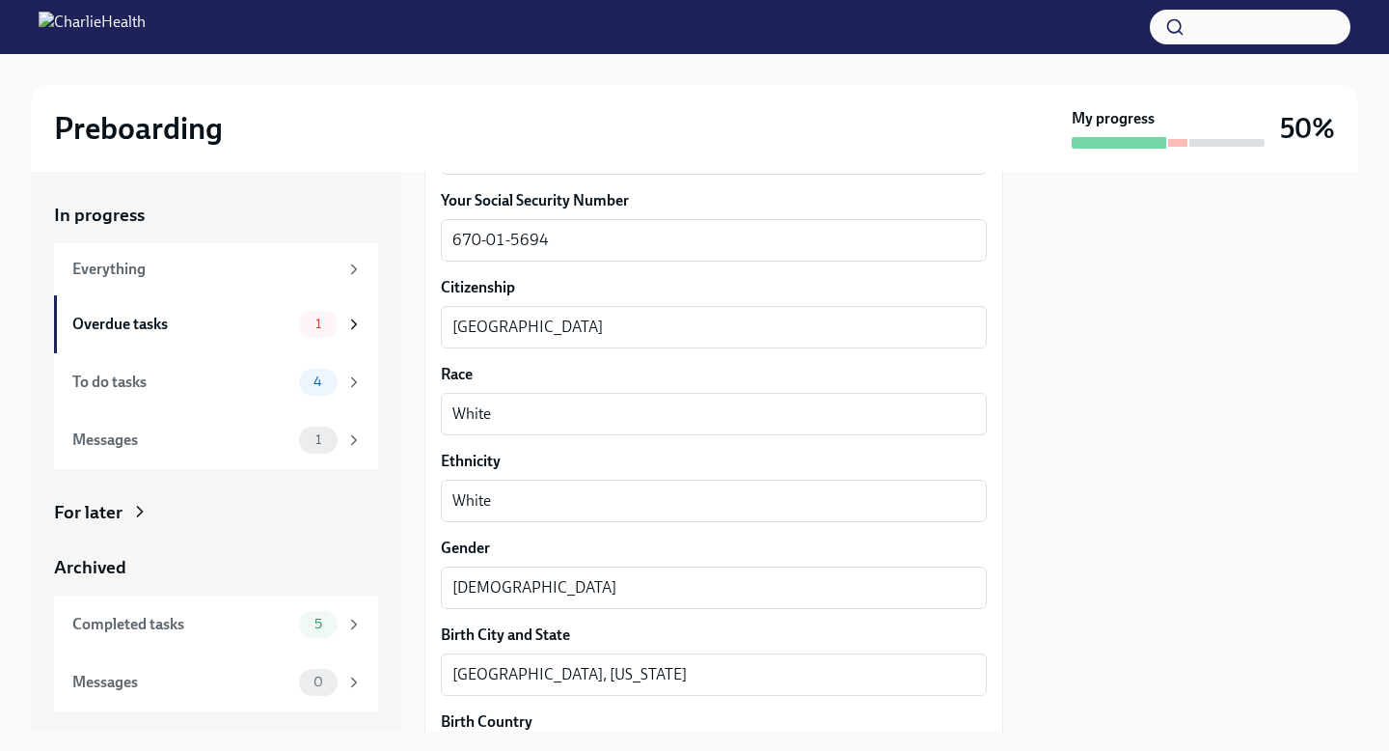
scroll to position [1807, 0]
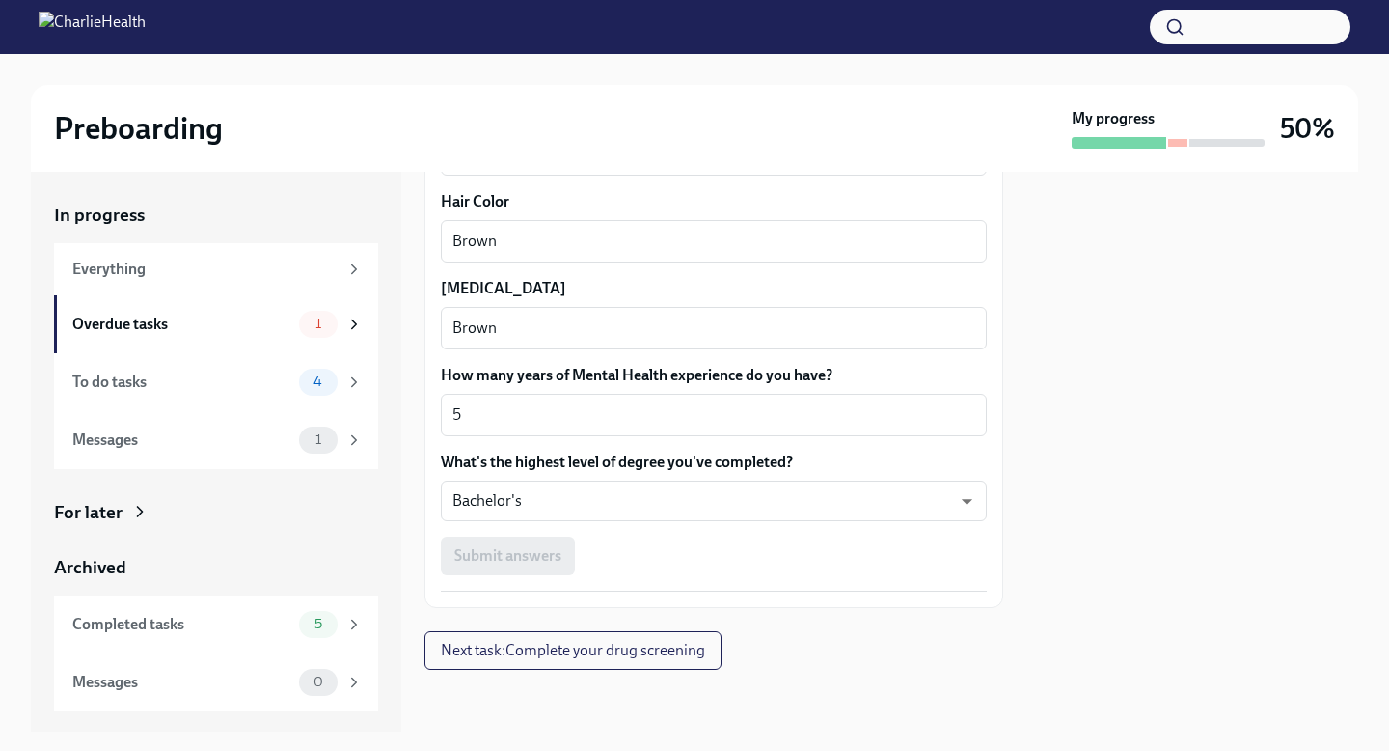
click at [807, 543] on div "Submit answers" at bounding box center [714, 555] width 546 height 39
click at [522, 572] on div "Submit answers" at bounding box center [714, 555] width 546 height 39
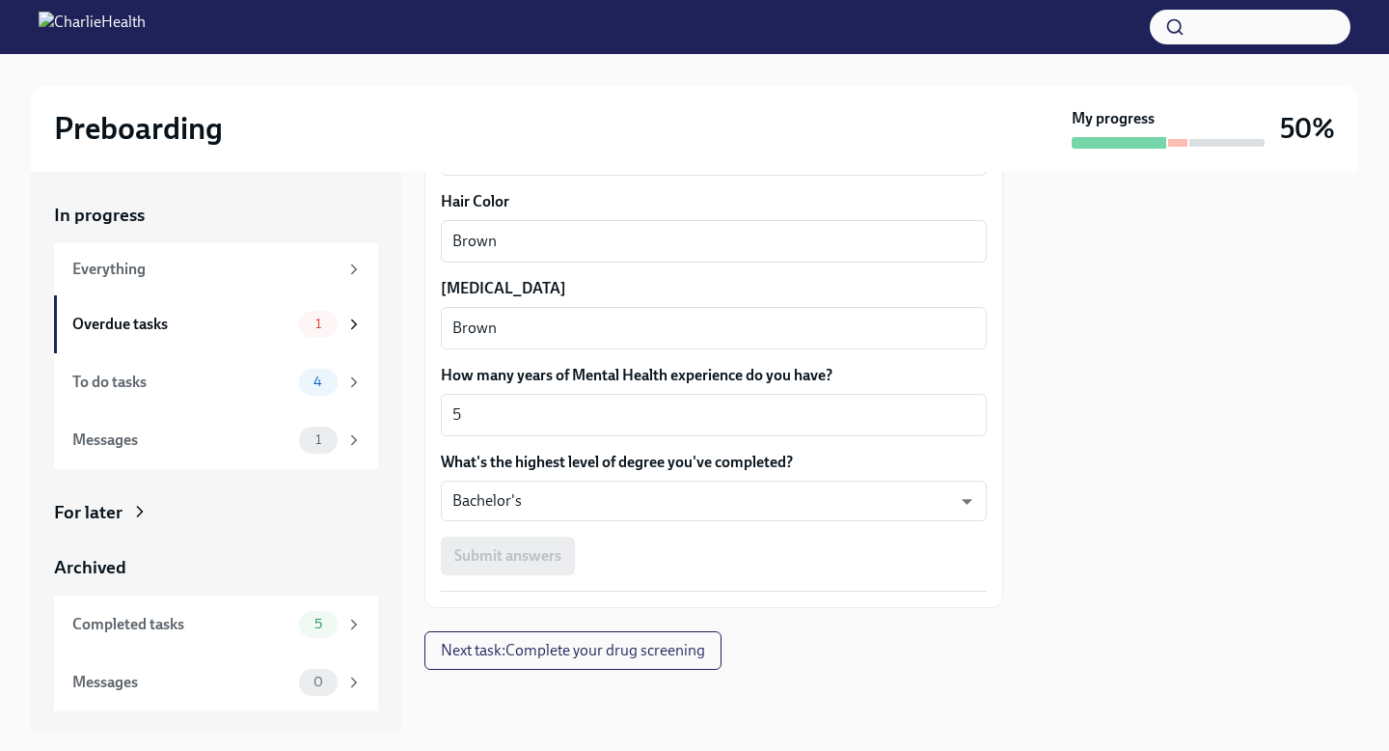
click at [522, 572] on div "Submit answers" at bounding box center [714, 555] width 546 height 39
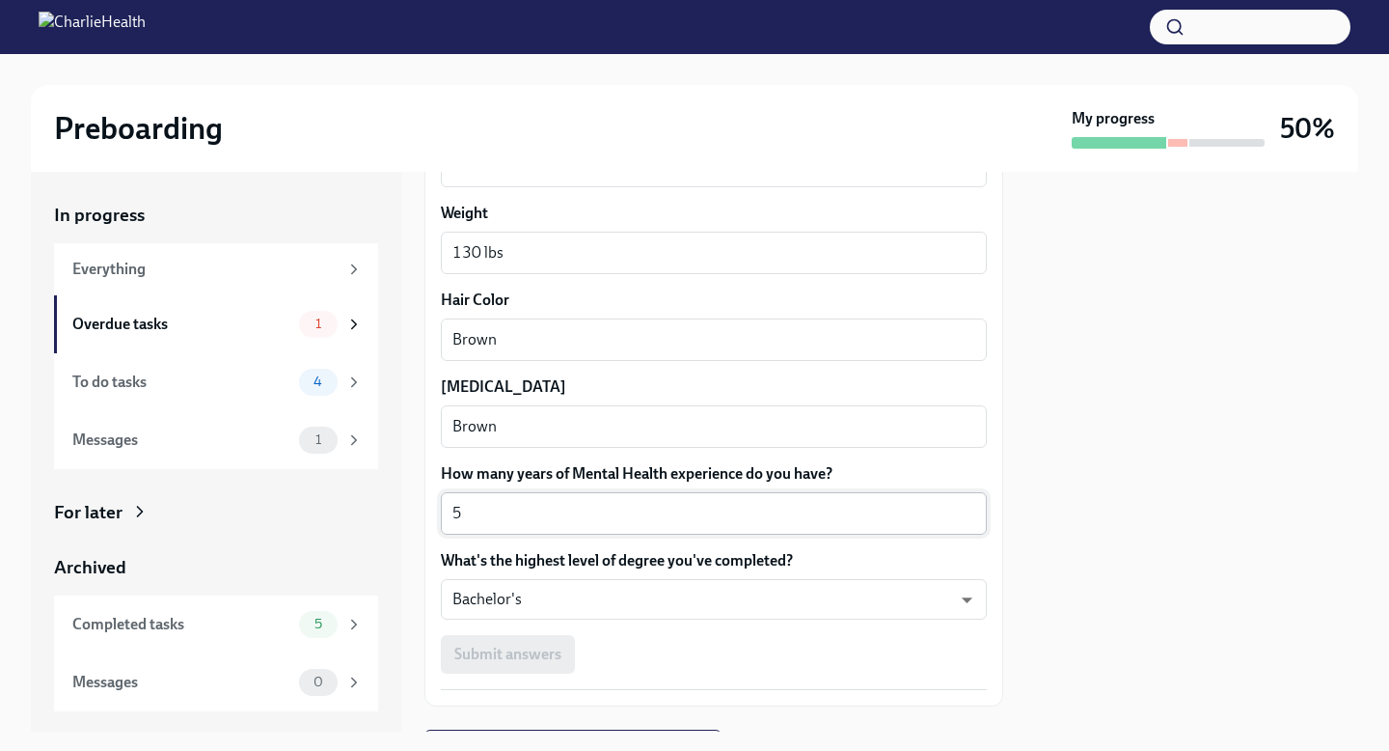
scroll to position [1754, 0]
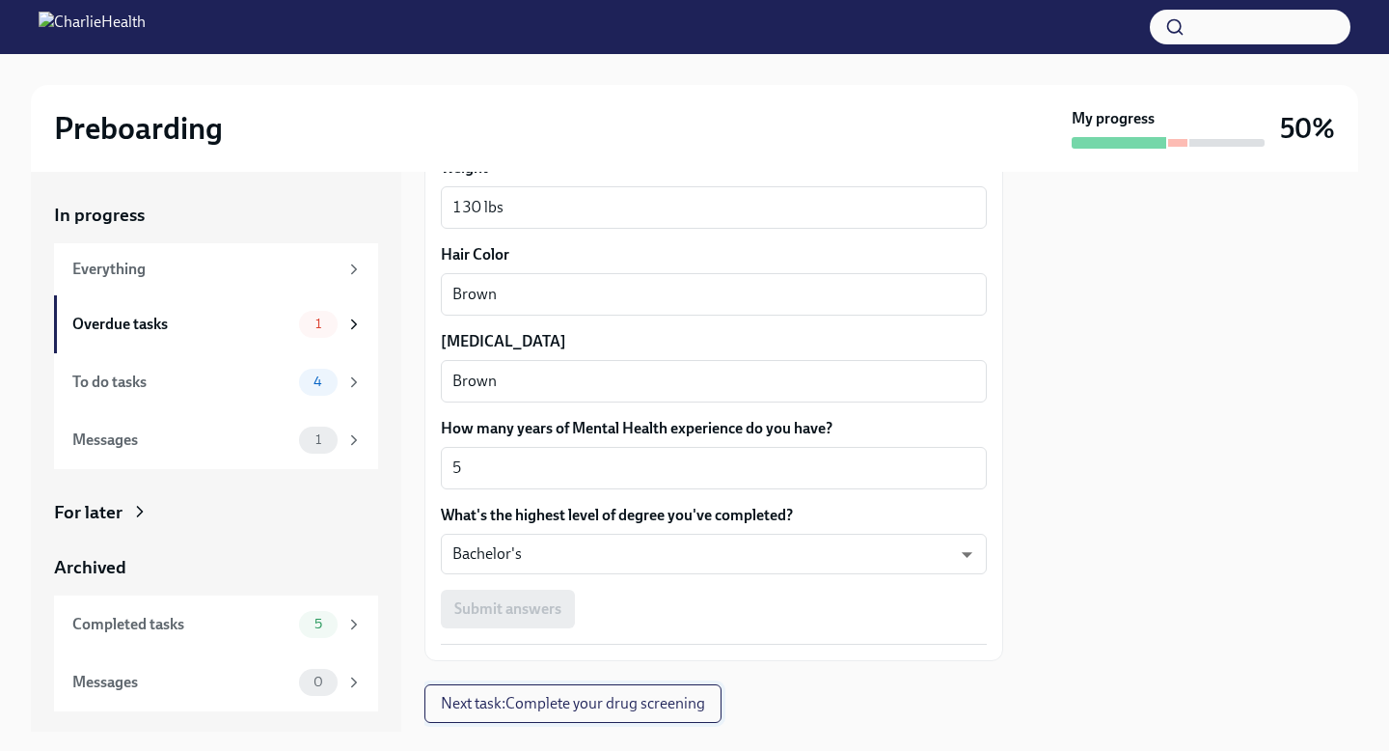
click at [640, 709] on span "Next task : Complete your drug screening" at bounding box center [573, 703] width 264 height 19
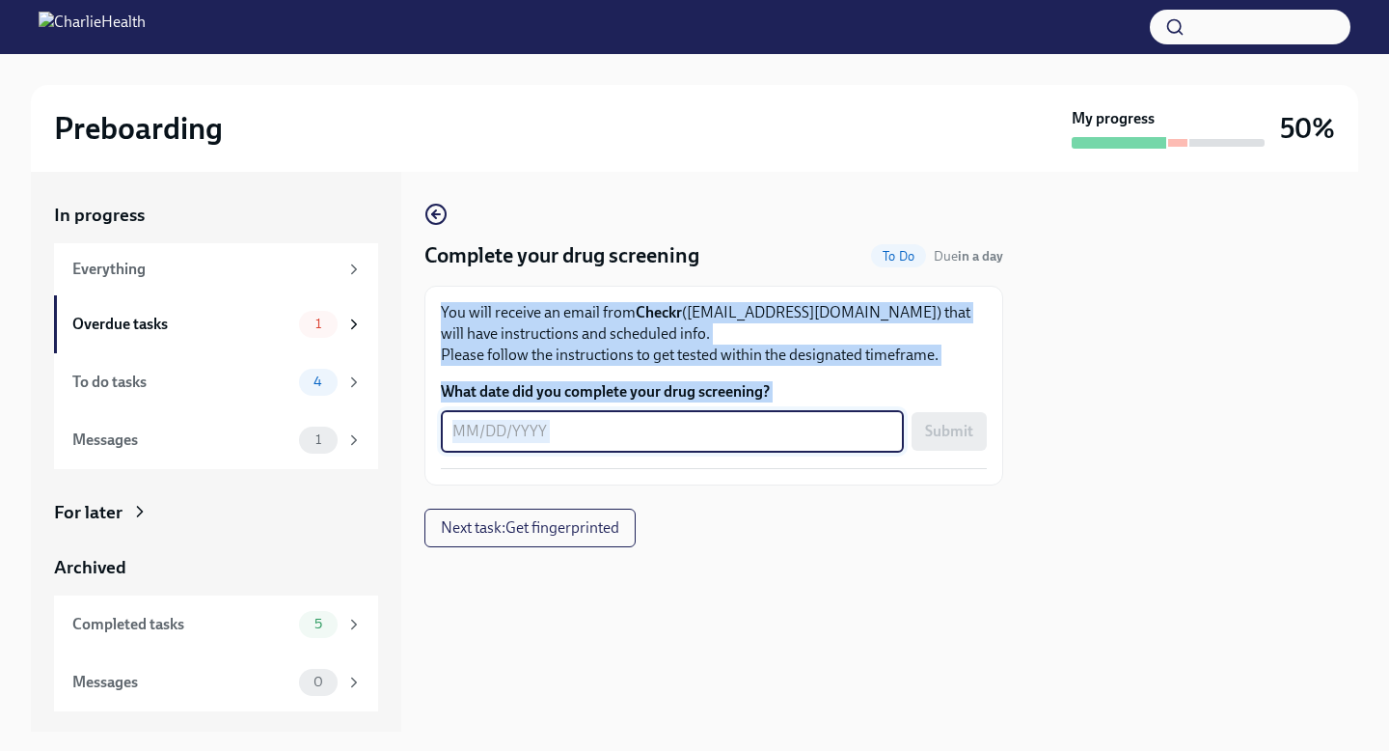
click at [655, 430] on textarea "What date did you complete your drug screening?" at bounding box center [672, 431] width 440 height 23
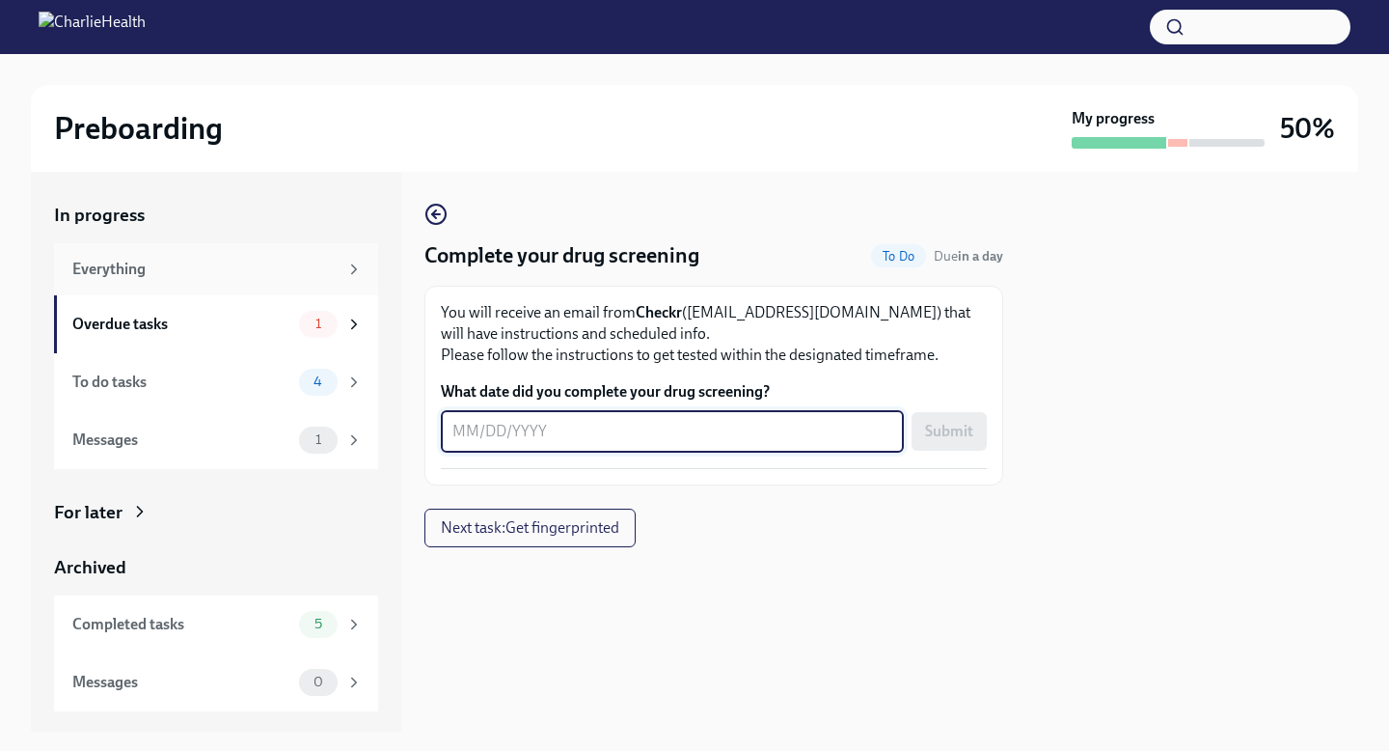
click at [154, 279] on div "Everything" at bounding box center [216, 269] width 324 height 52
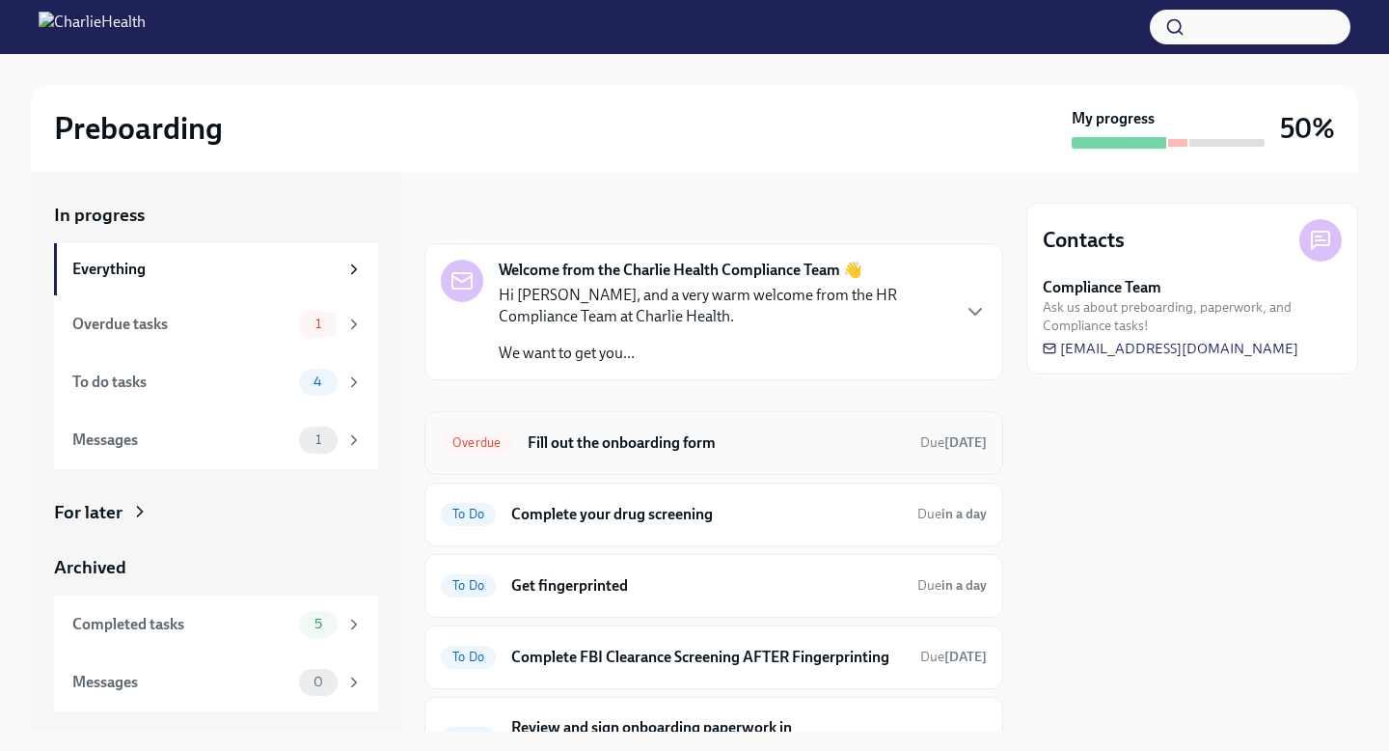
click at [603, 442] on h6 "Fill out the onboarding form" at bounding box center [716, 442] width 377 height 21
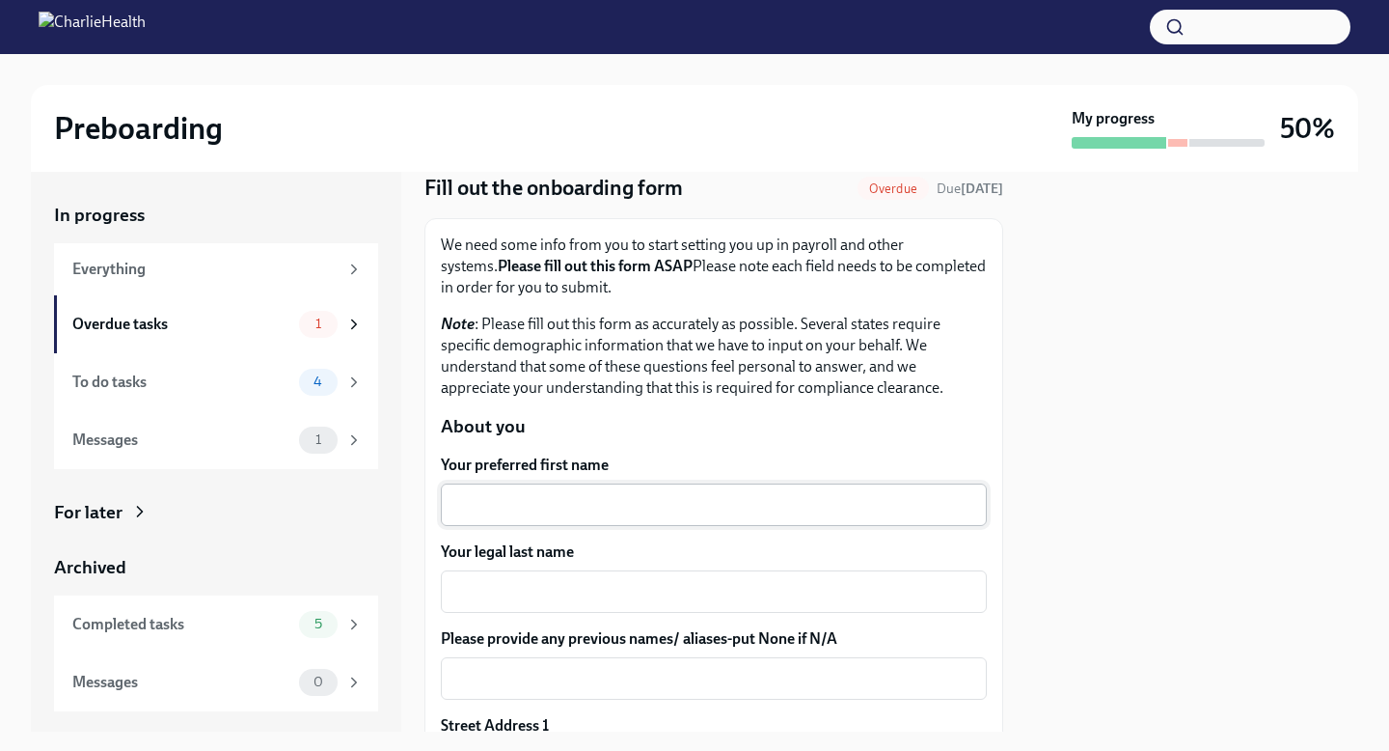
scroll to position [118, 0]
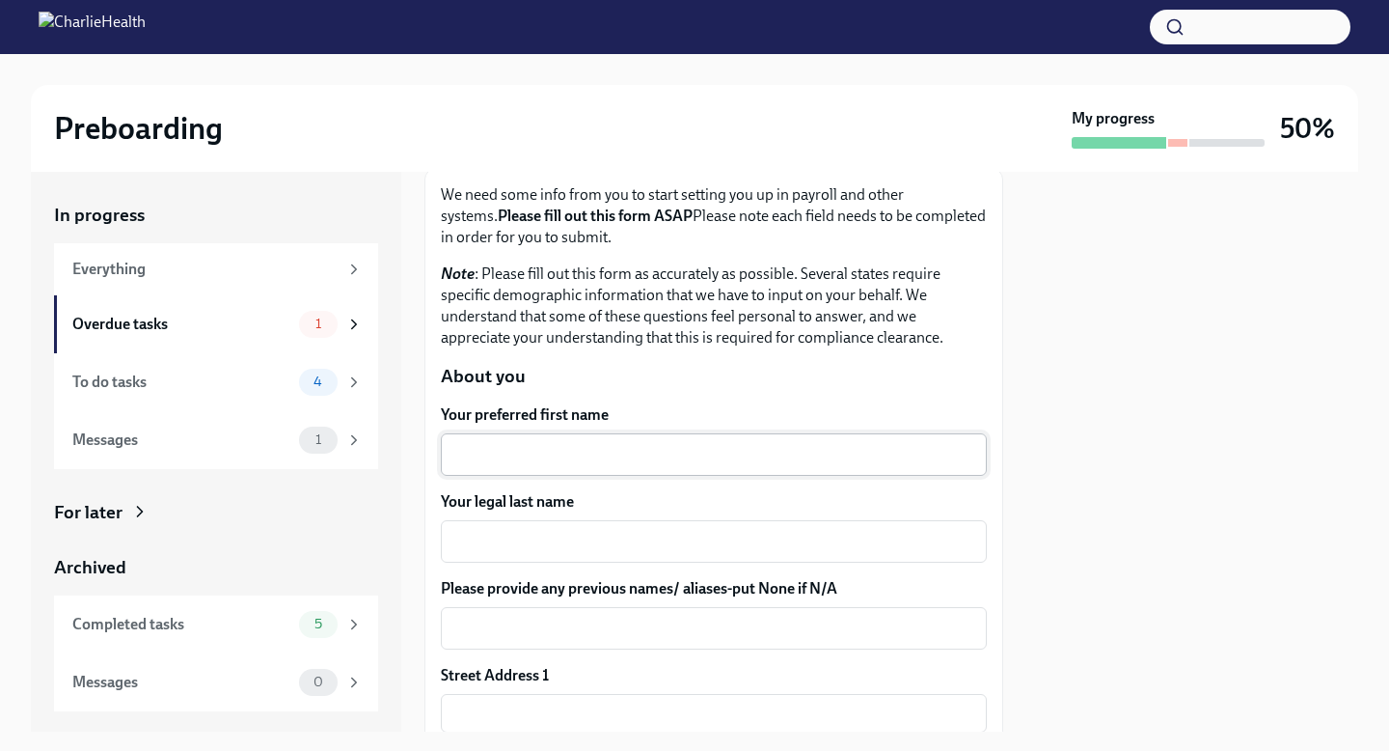
click at [637, 467] on div "x ​" at bounding box center [714, 454] width 546 height 42
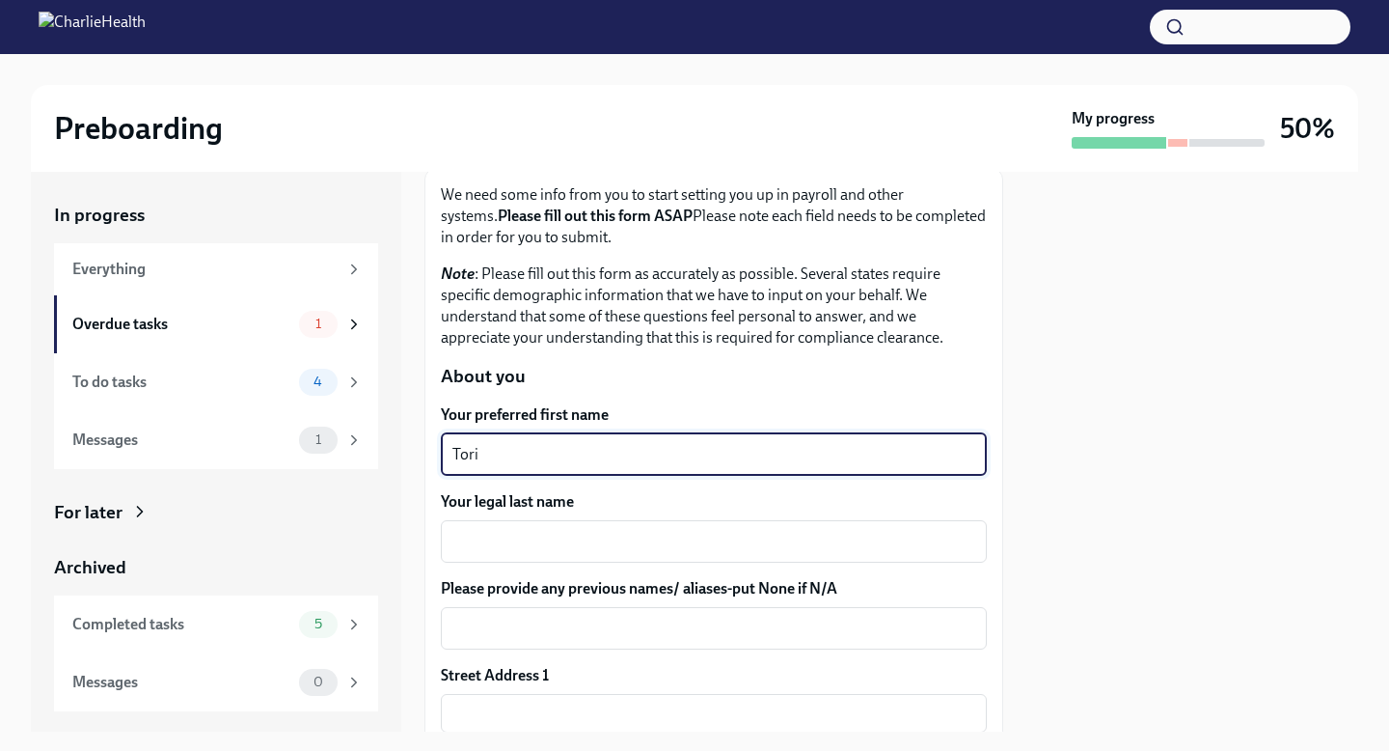
type textarea "Tori"
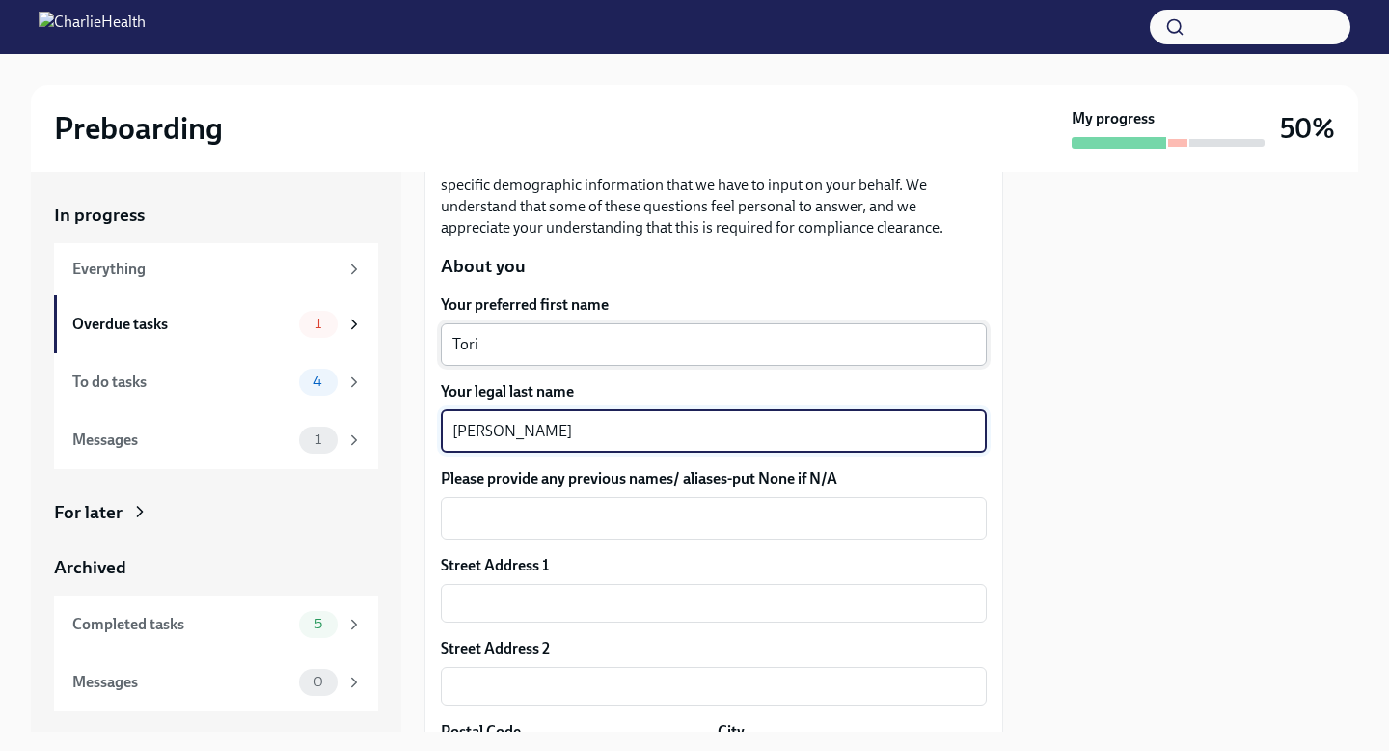
scroll to position [231, 0]
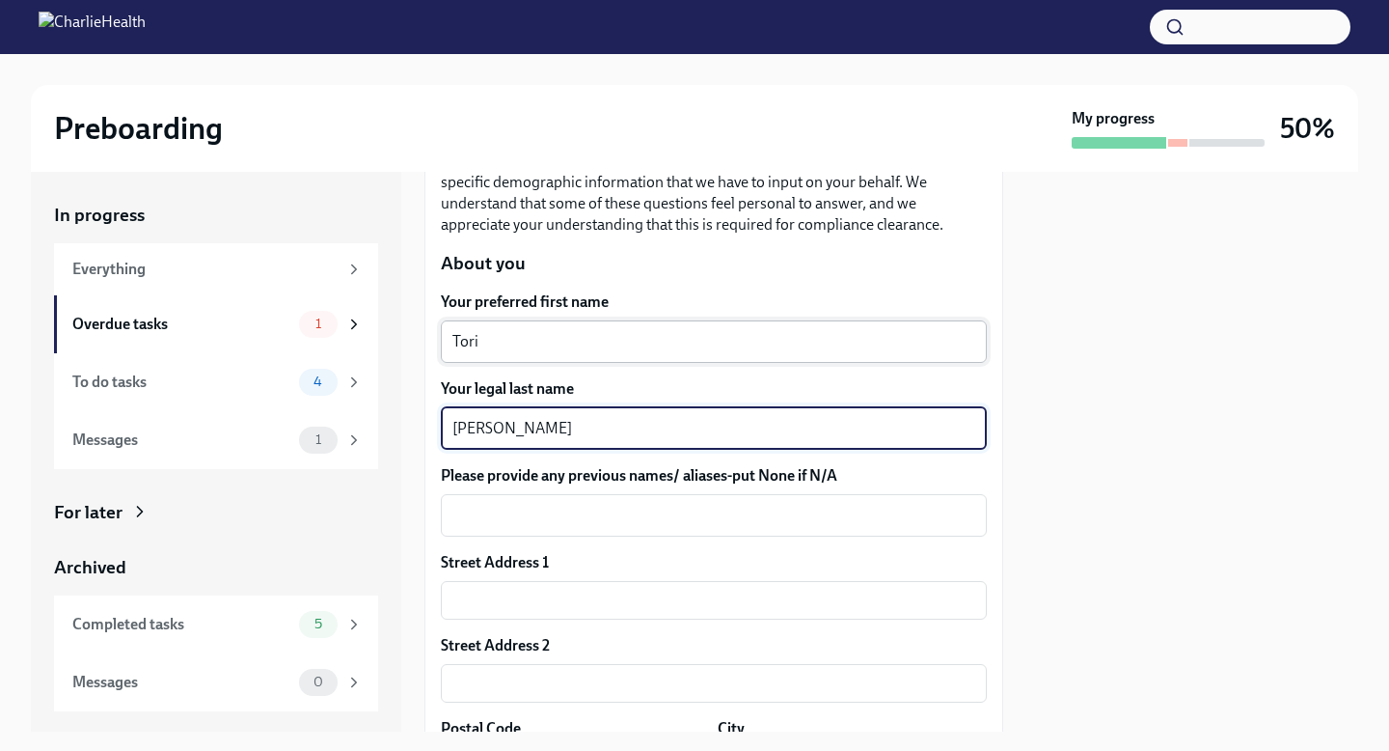
type textarea "[PERSON_NAME]"
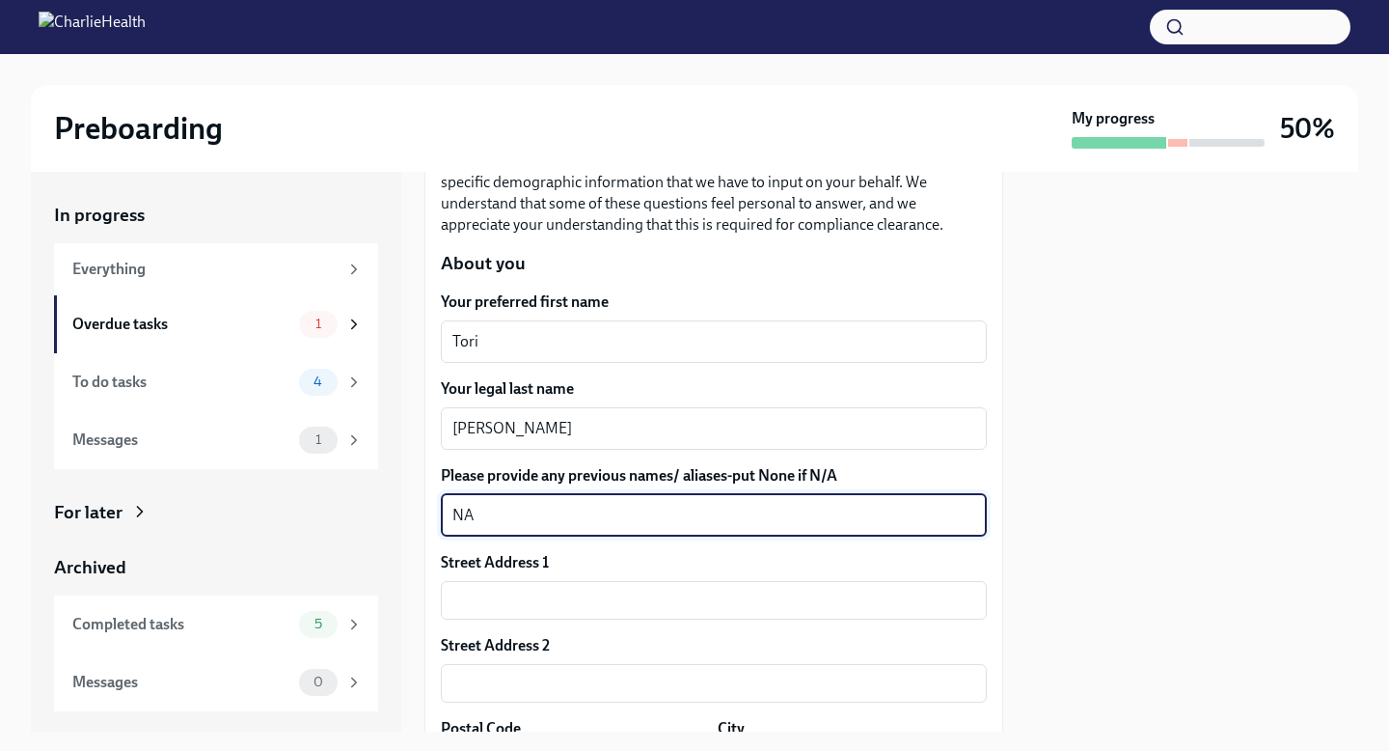
click at [574, 517] on textarea "NA" at bounding box center [713, 515] width 523 height 23
type textarea "N/A"
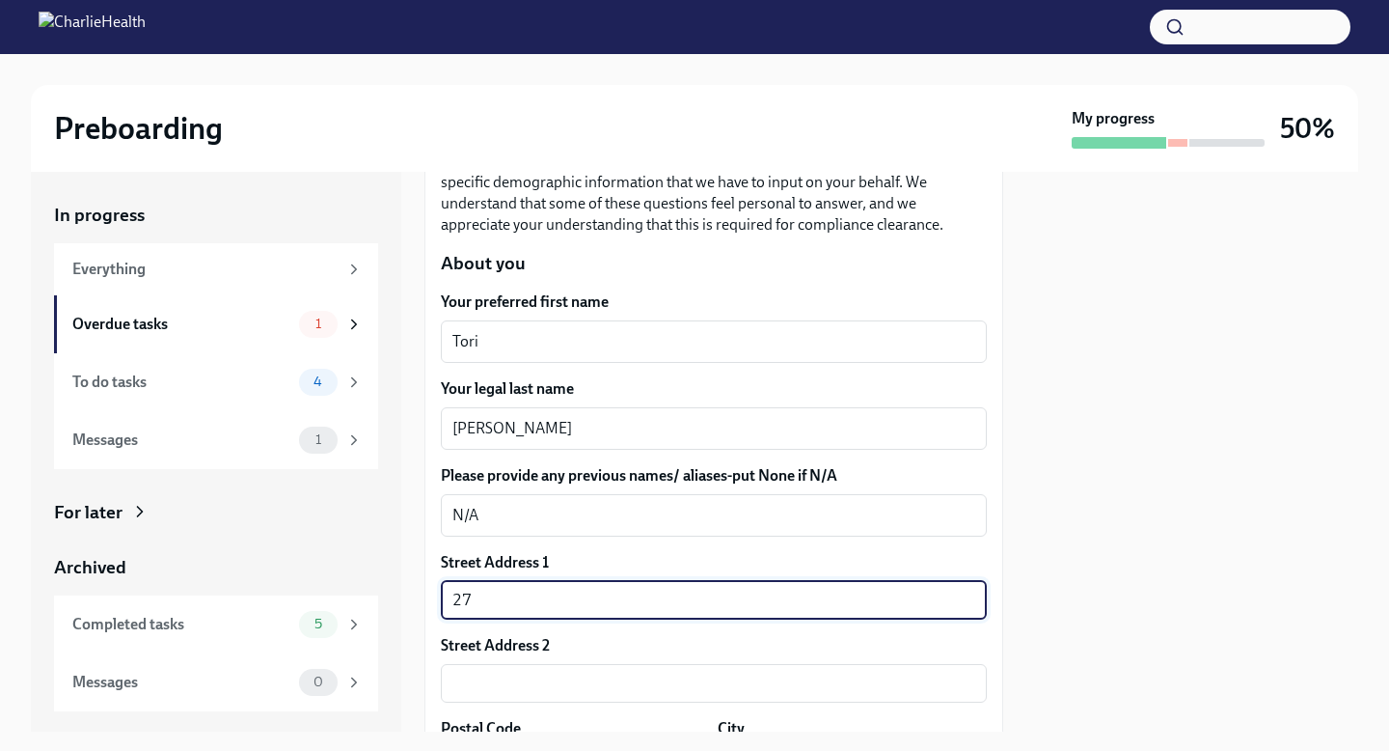
type input "[STREET_ADDRESS]"
type input "316"
type input "37214-2545"
type input "[GEOGRAPHIC_DATA]"
type input "[US_STATE]"
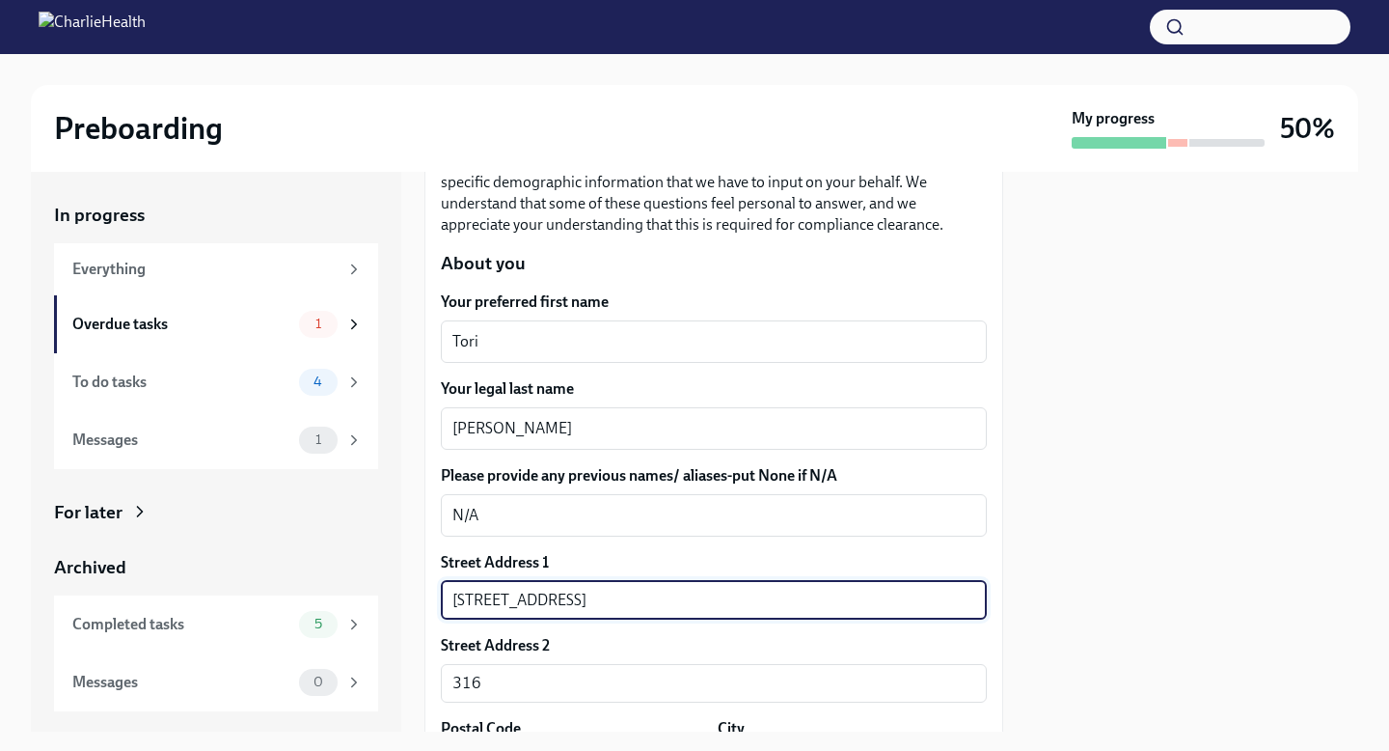
type input "US"
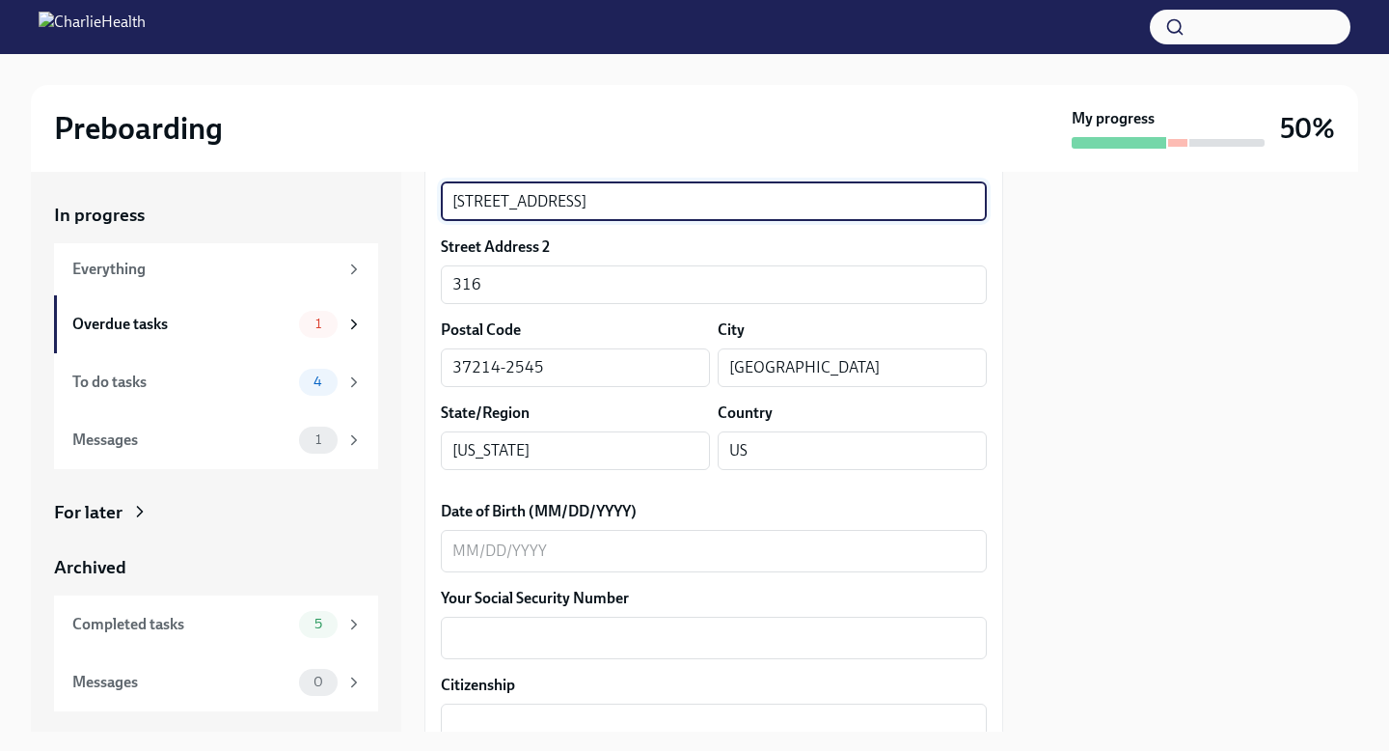
scroll to position [714, 0]
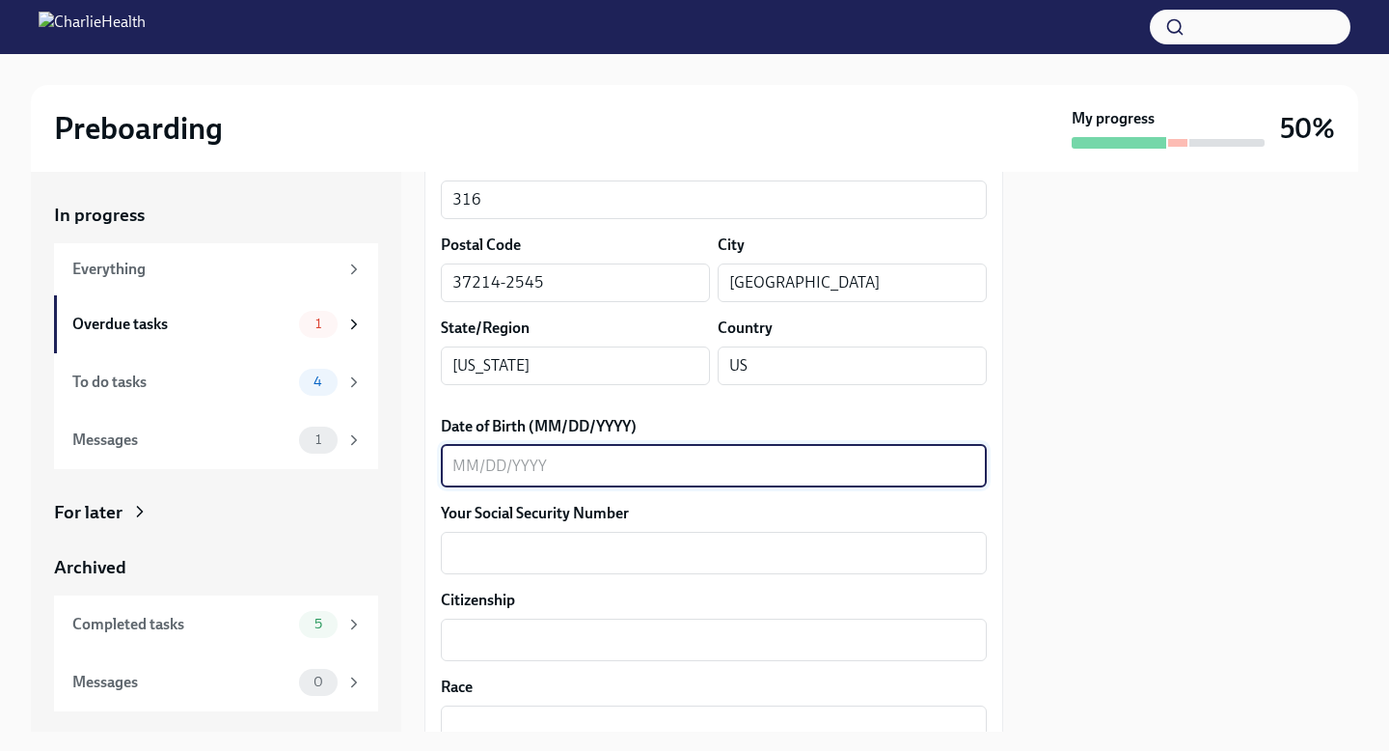
click at [624, 472] on textarea "Date of Birth (MM/DD/YYYY)" at bounding box center [713, 465] width 523 height 23
type textarea "[DATE]"
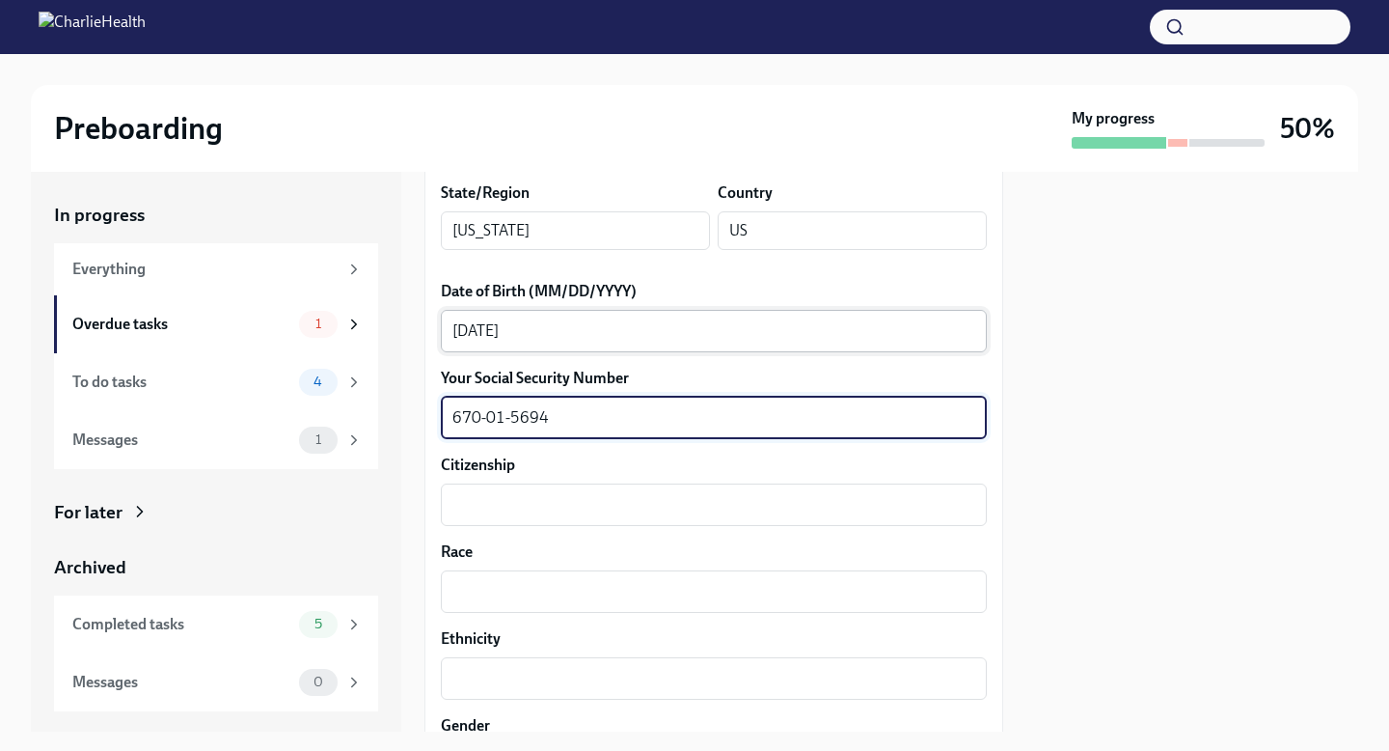
scroll to position [875, 0]
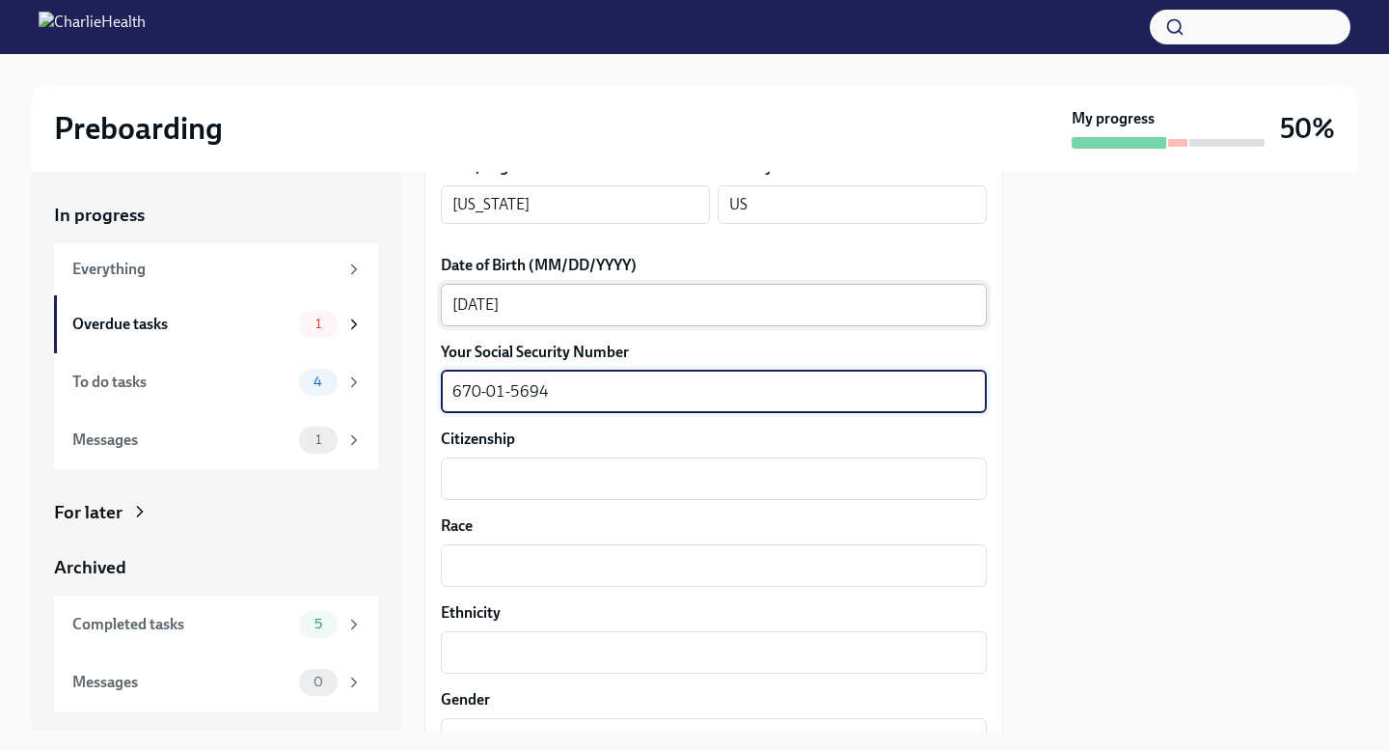
type textarea "670-01-5694"
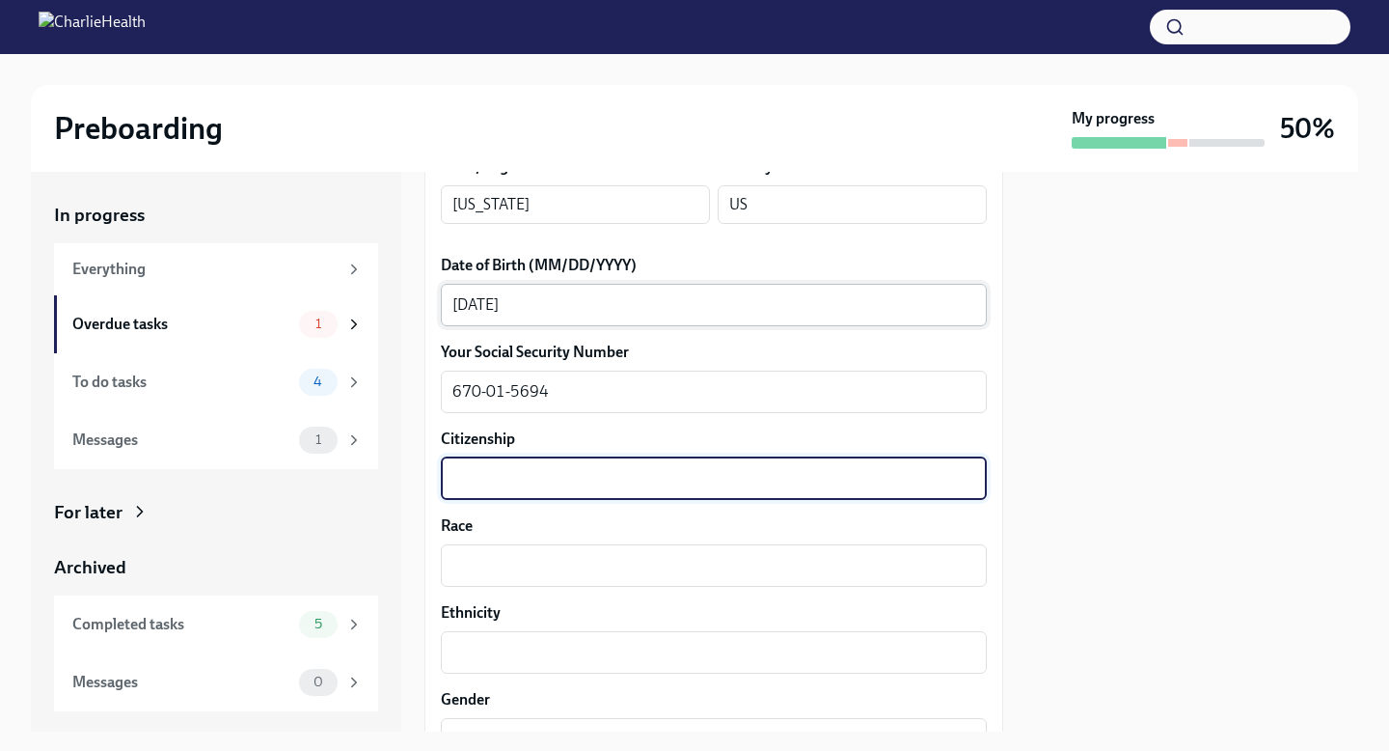
type textarea "A"
type textarea "U"
type textarea "US"
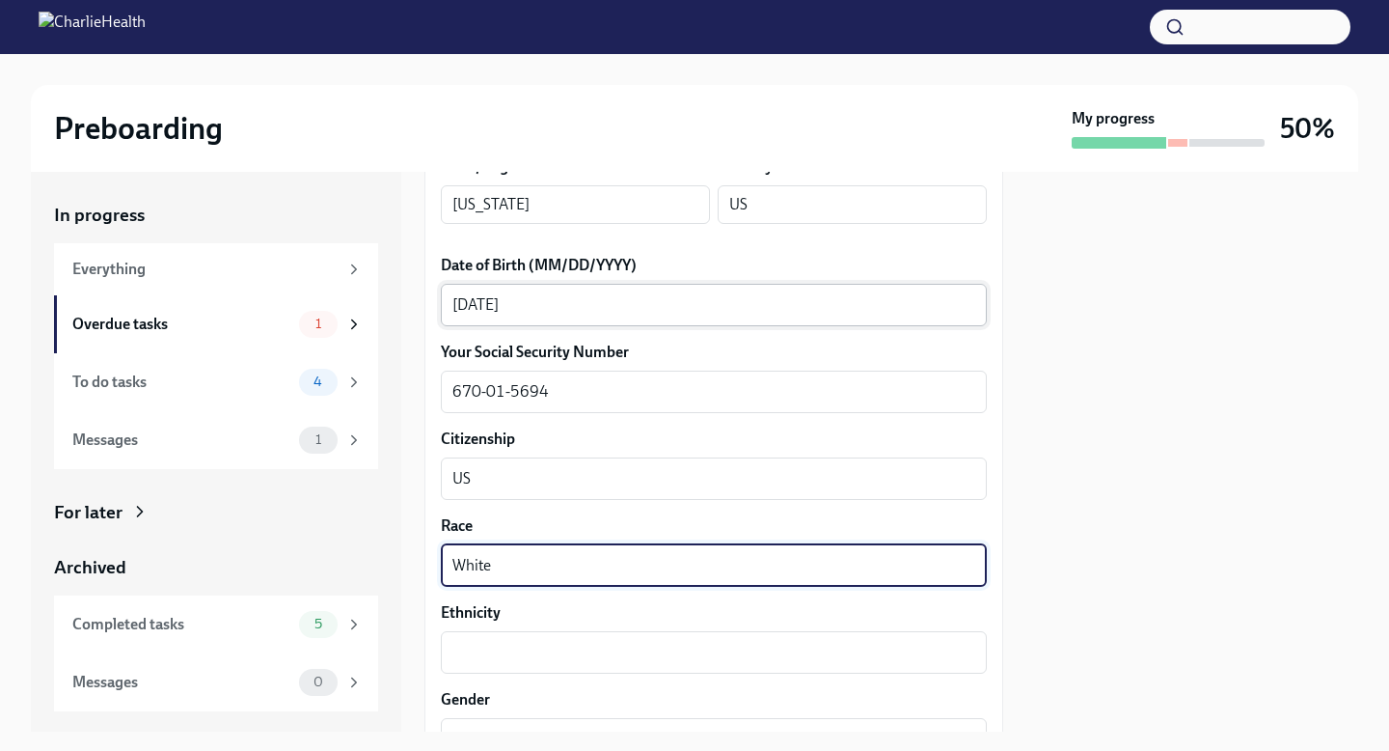
type textarea "White"
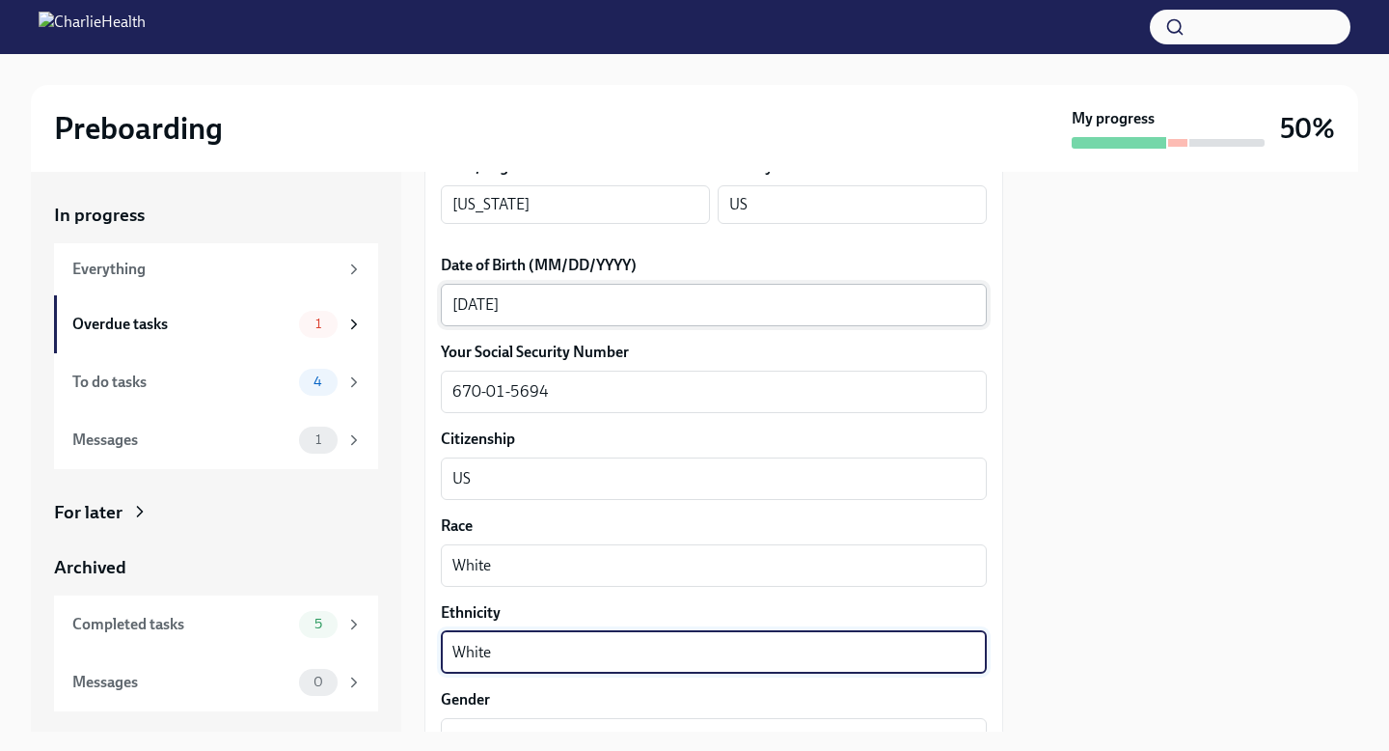
type textarea "White"
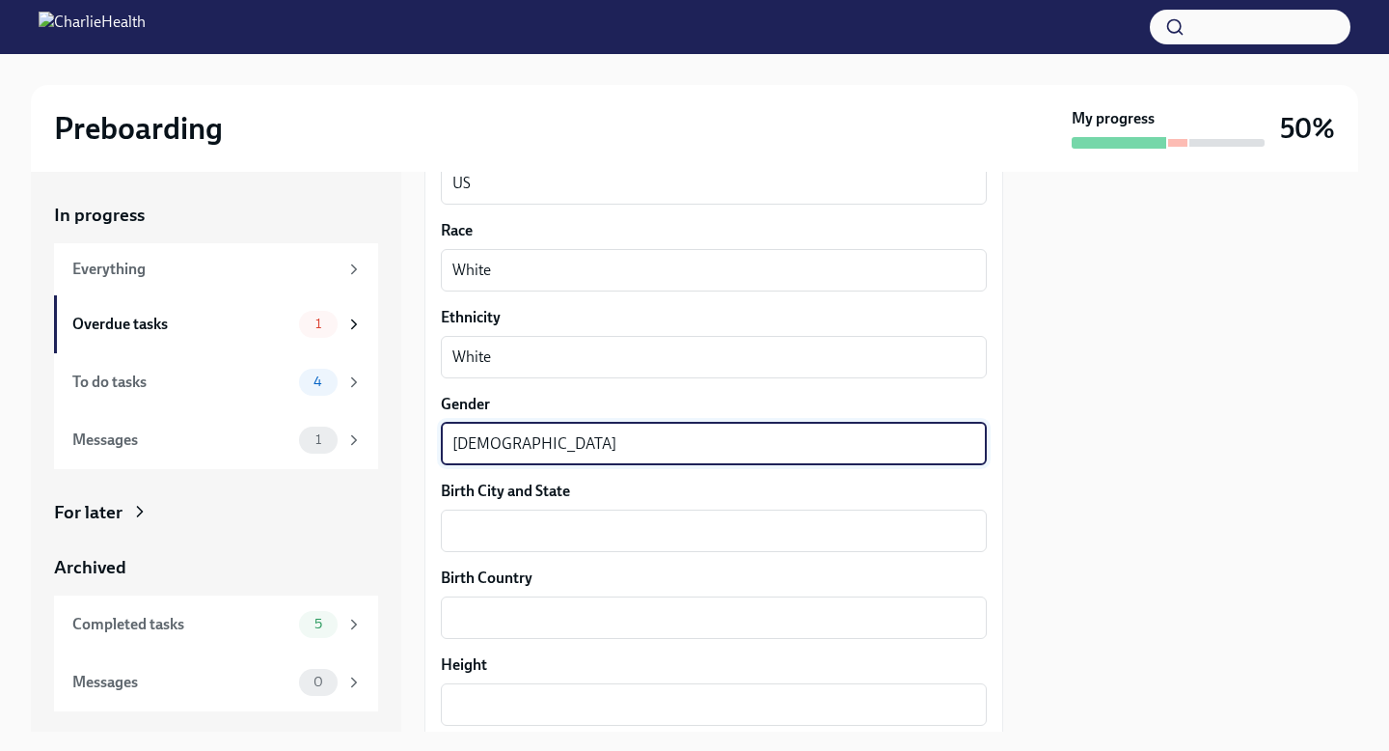
type textarea "[DEMOGRAPHIC_DATA]"
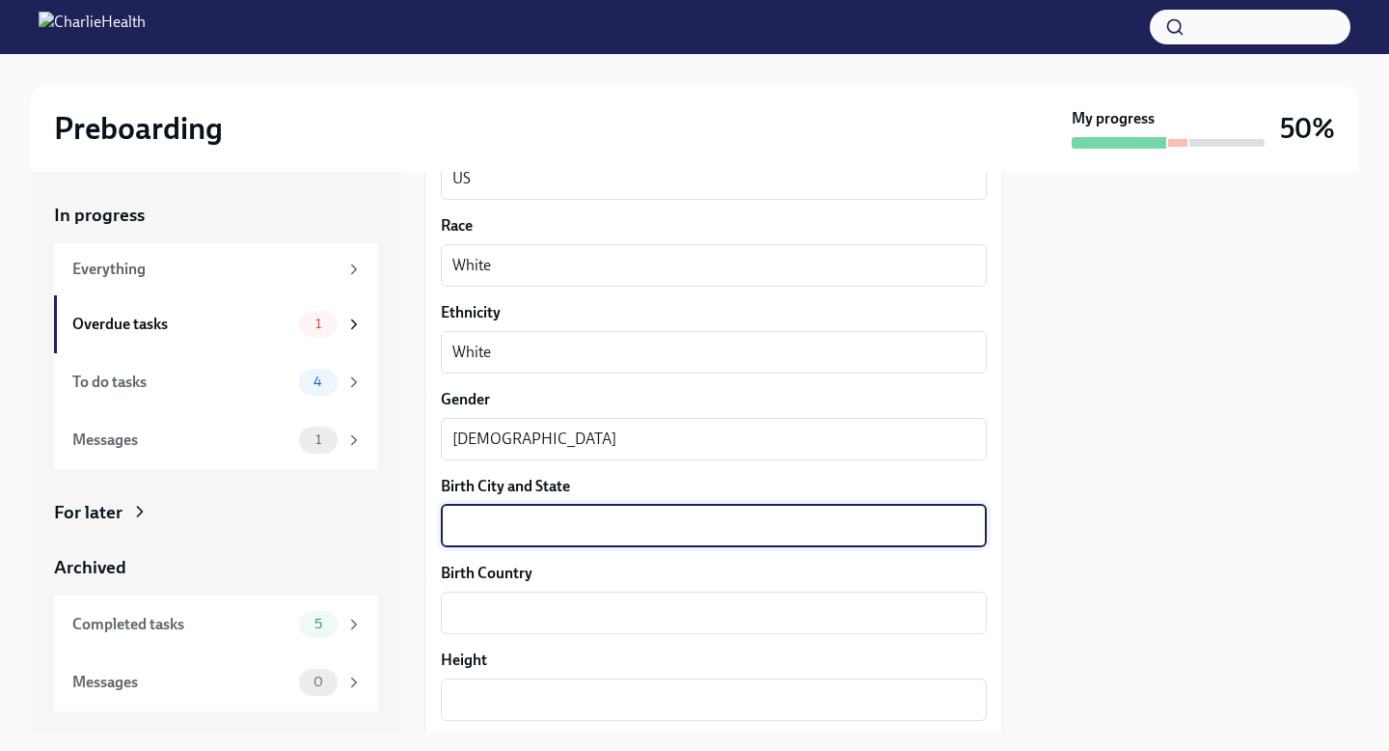
scroll to position [1178, 0]
type textarea "Augusta"
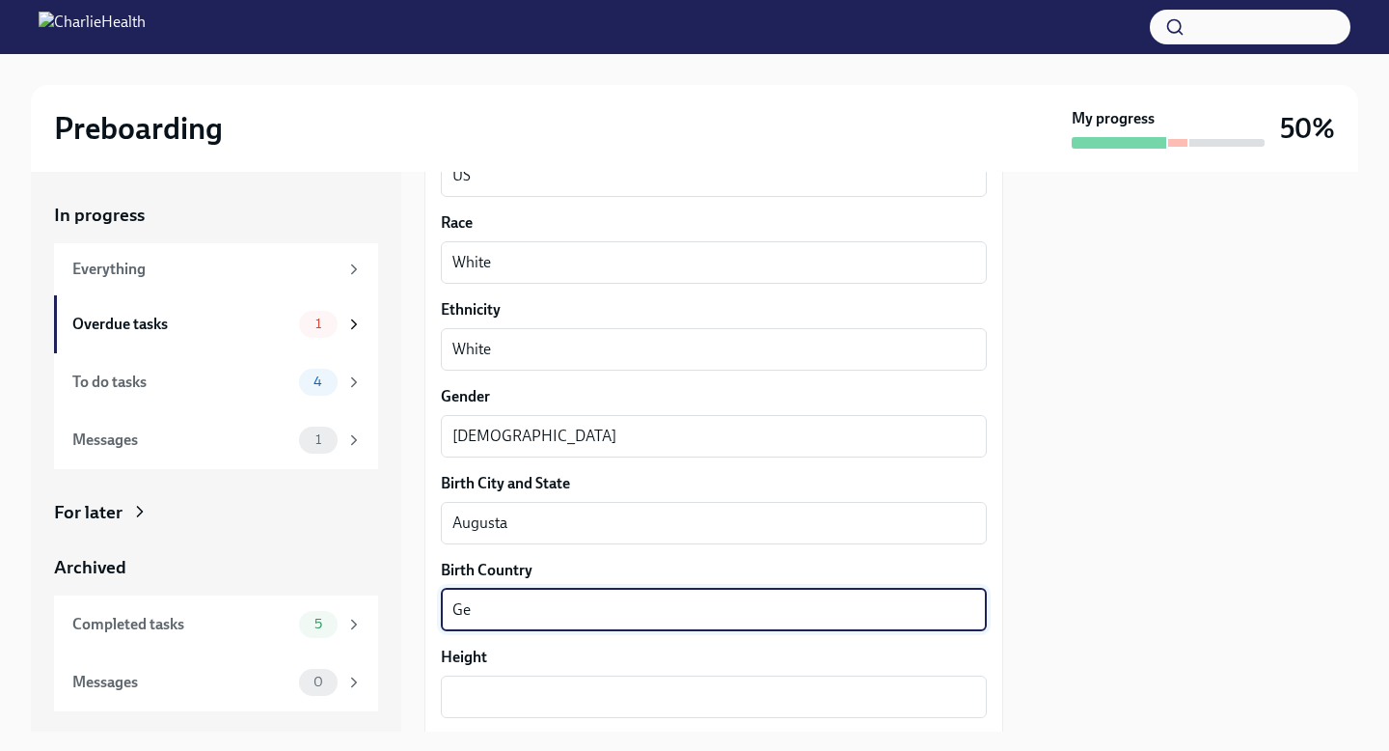
type textarea "G"
type textarea "US"
click at [623, 531] on textarea "Augusta" at bounding box center [713, 522] width 523 height 23
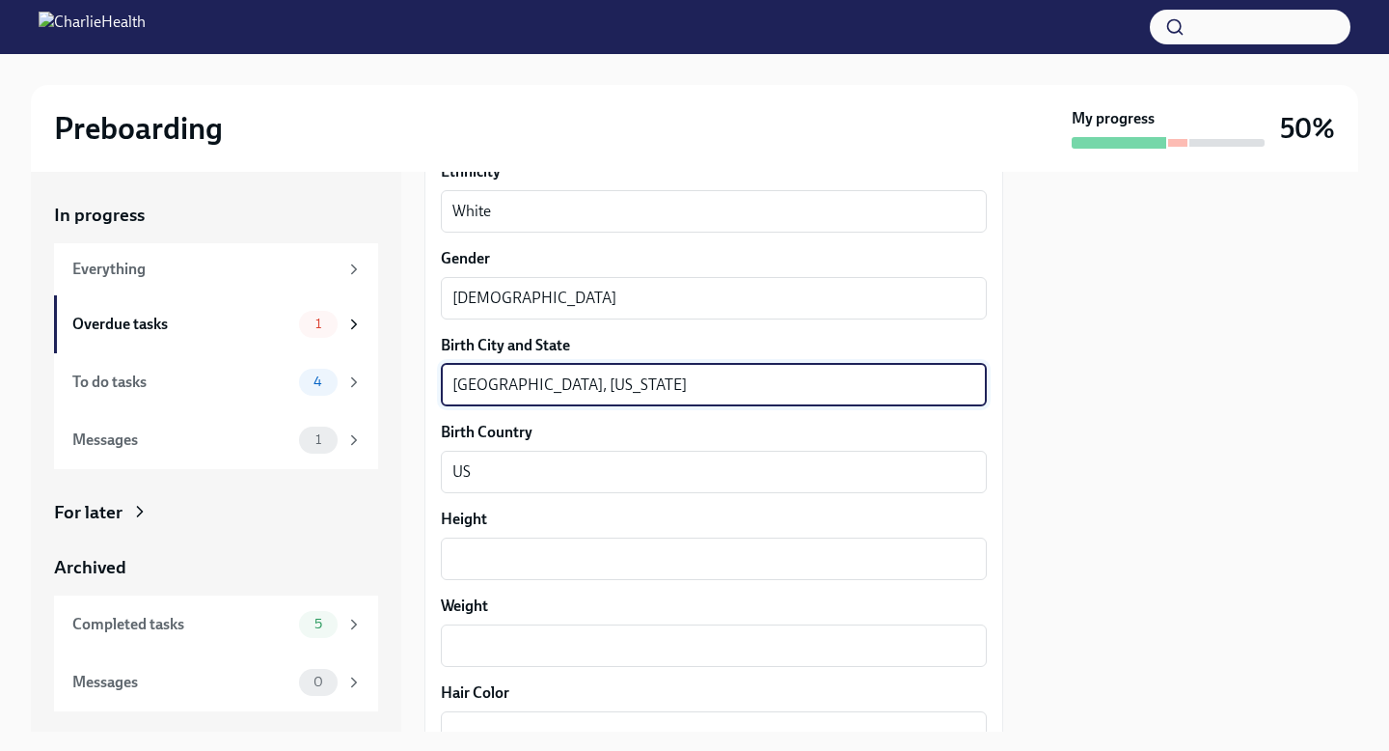
scroll to position [1451, 0]
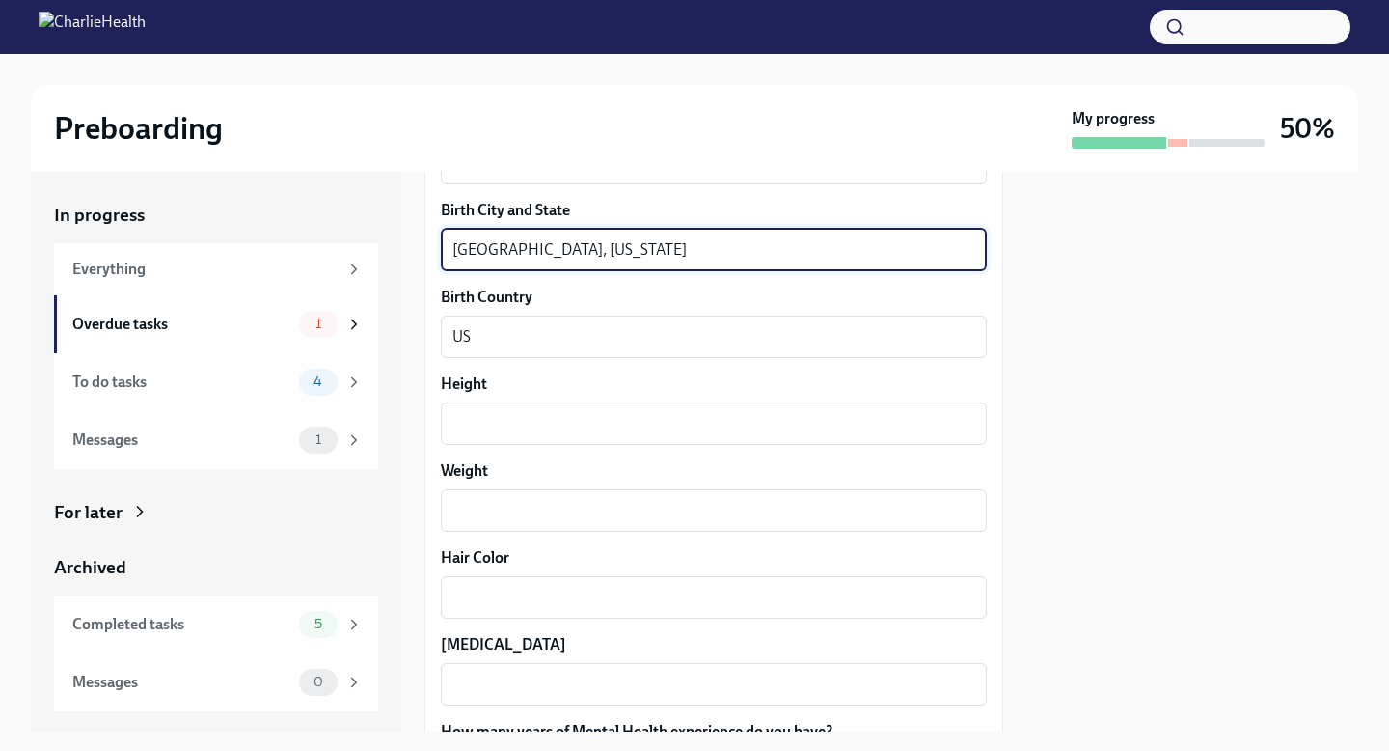
type textarea "[GEOGRAPHIC_DATA], [US_STATE]"
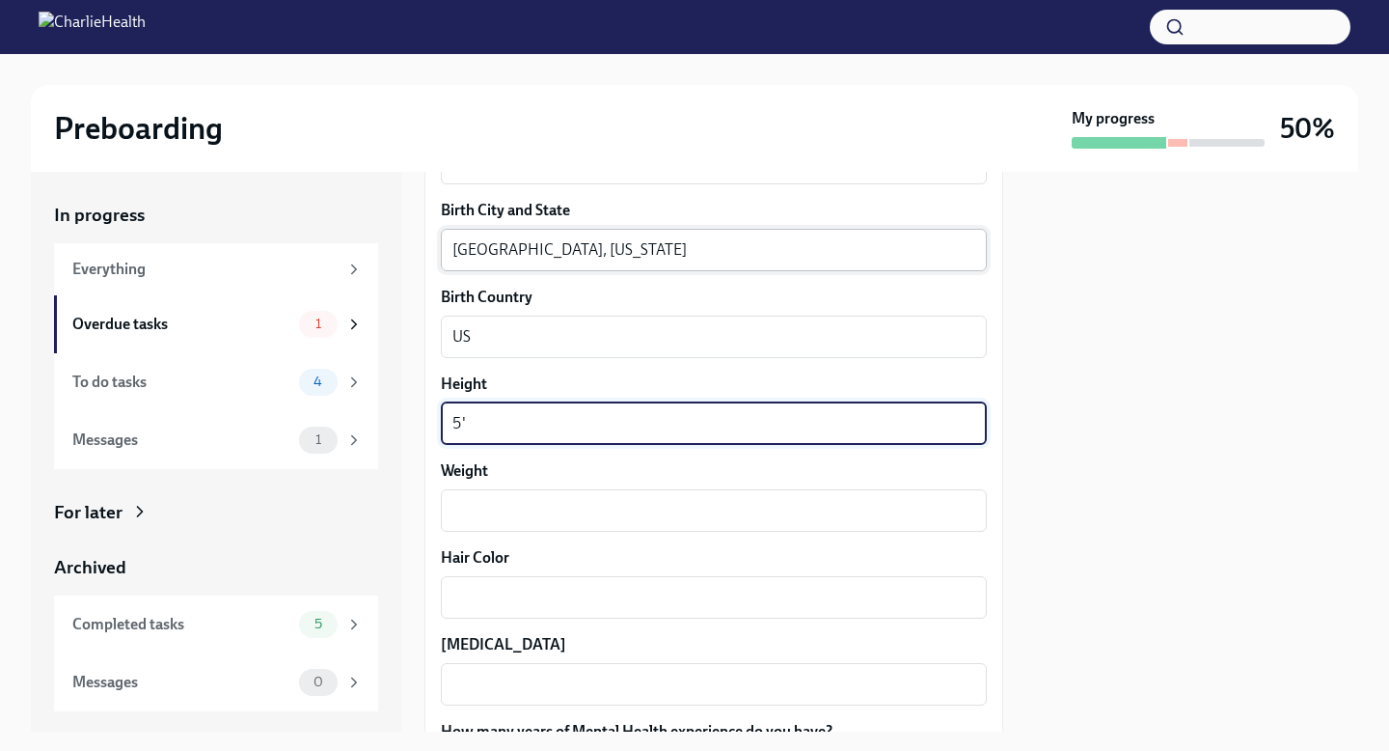
type textarea "5'"
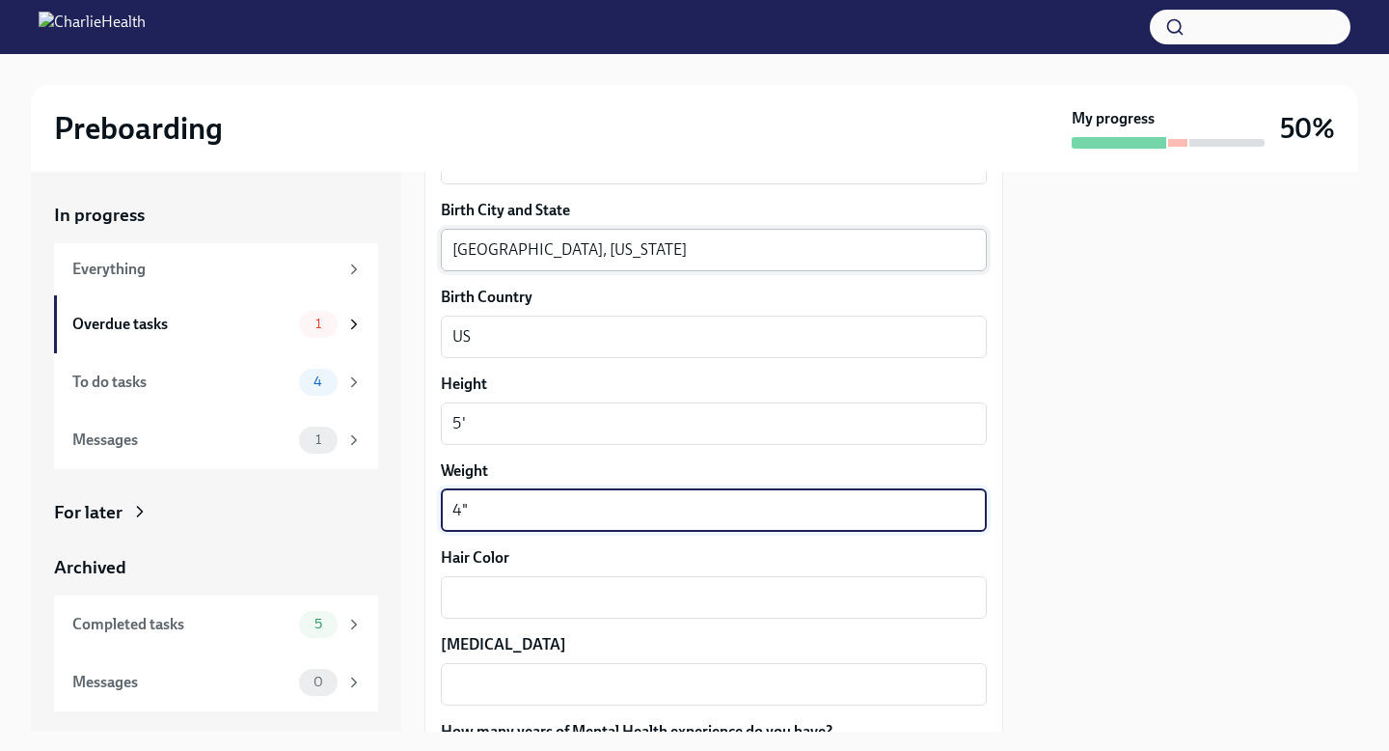
type textarea "4""
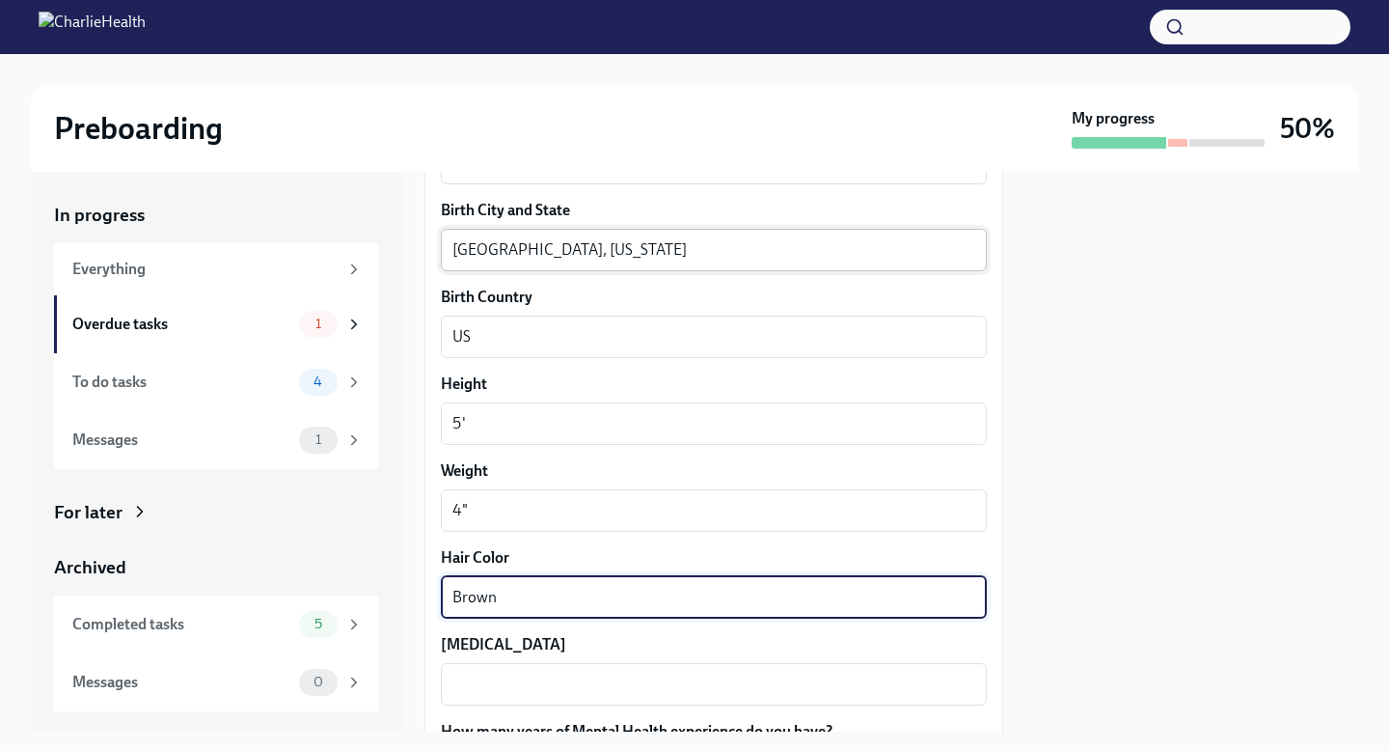
type textarea "Brown"
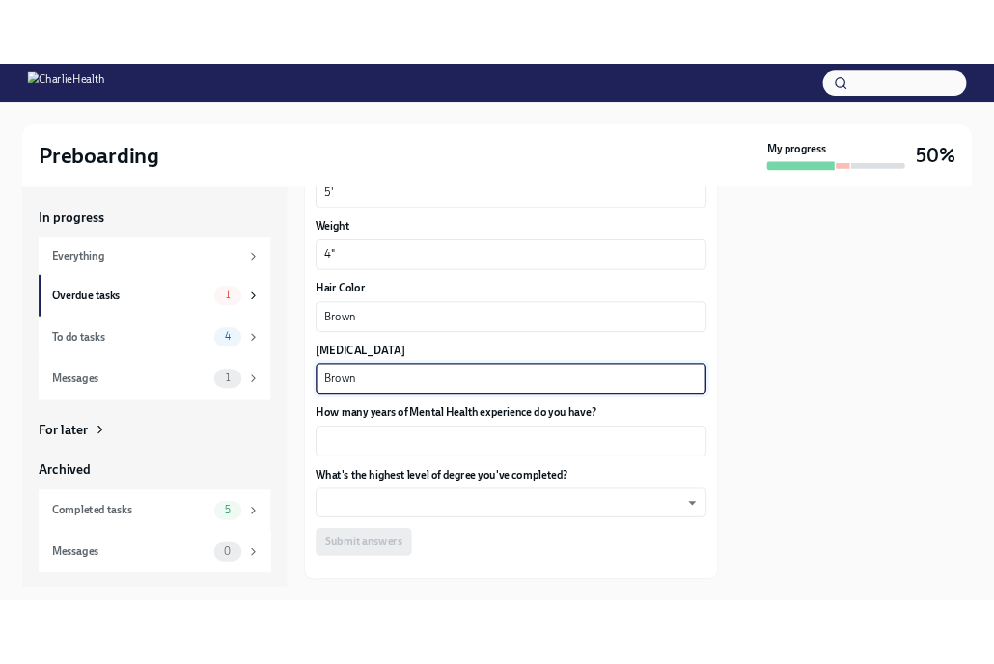
scroll to position [1807, 0]
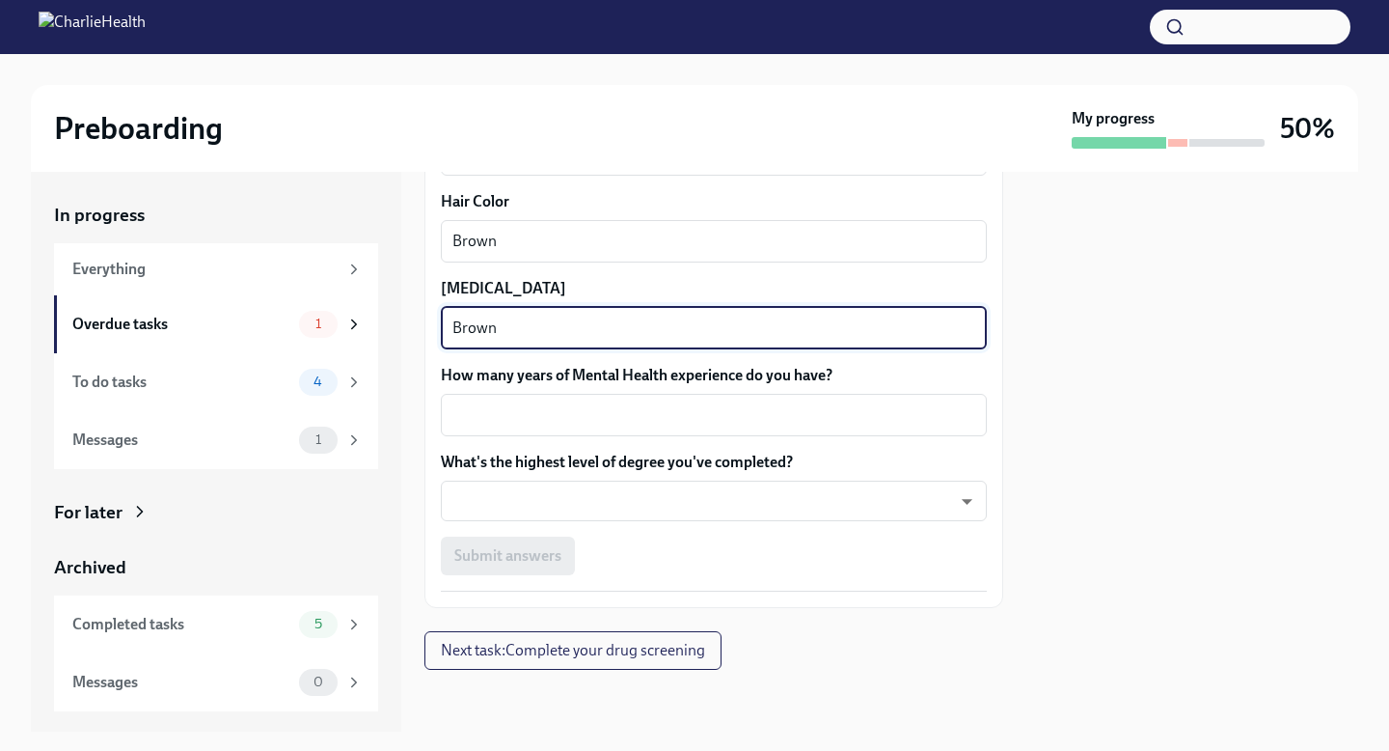
type textarea "Brown"
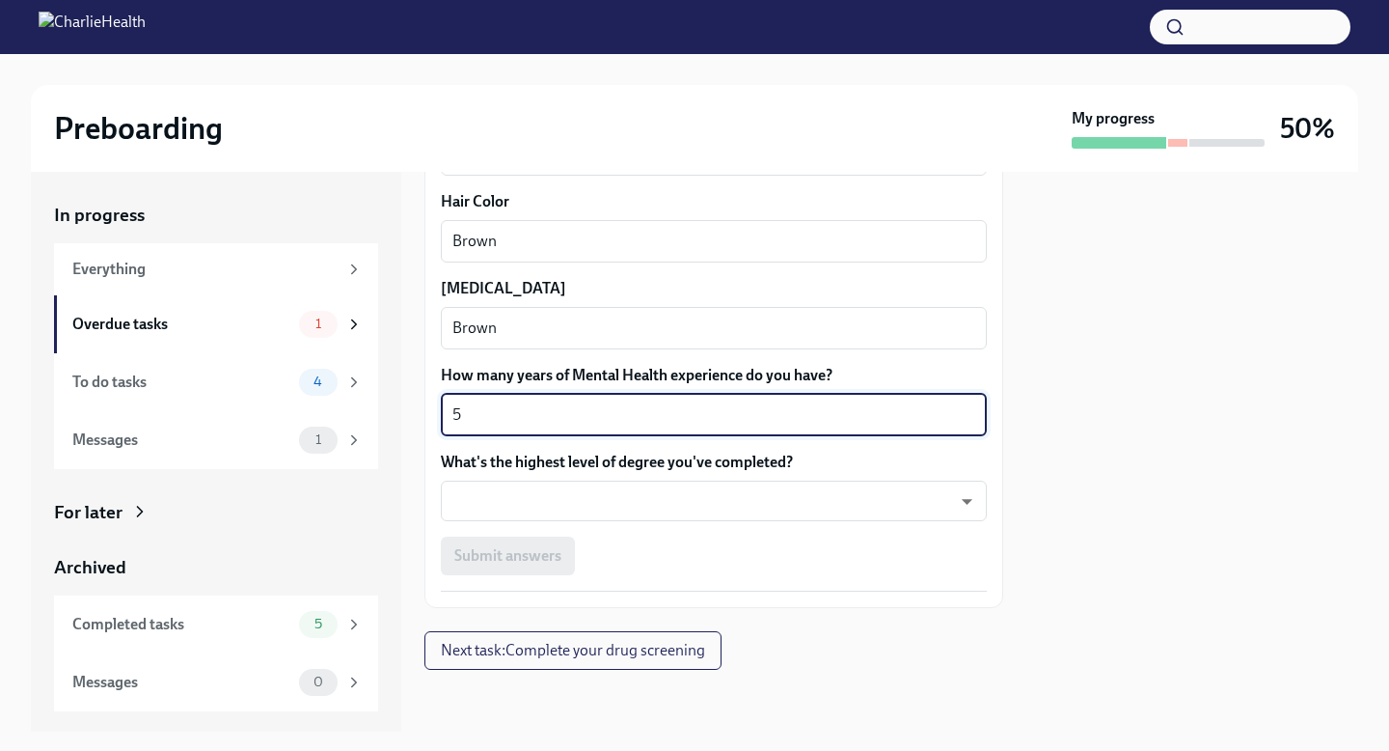
type textarea "5"
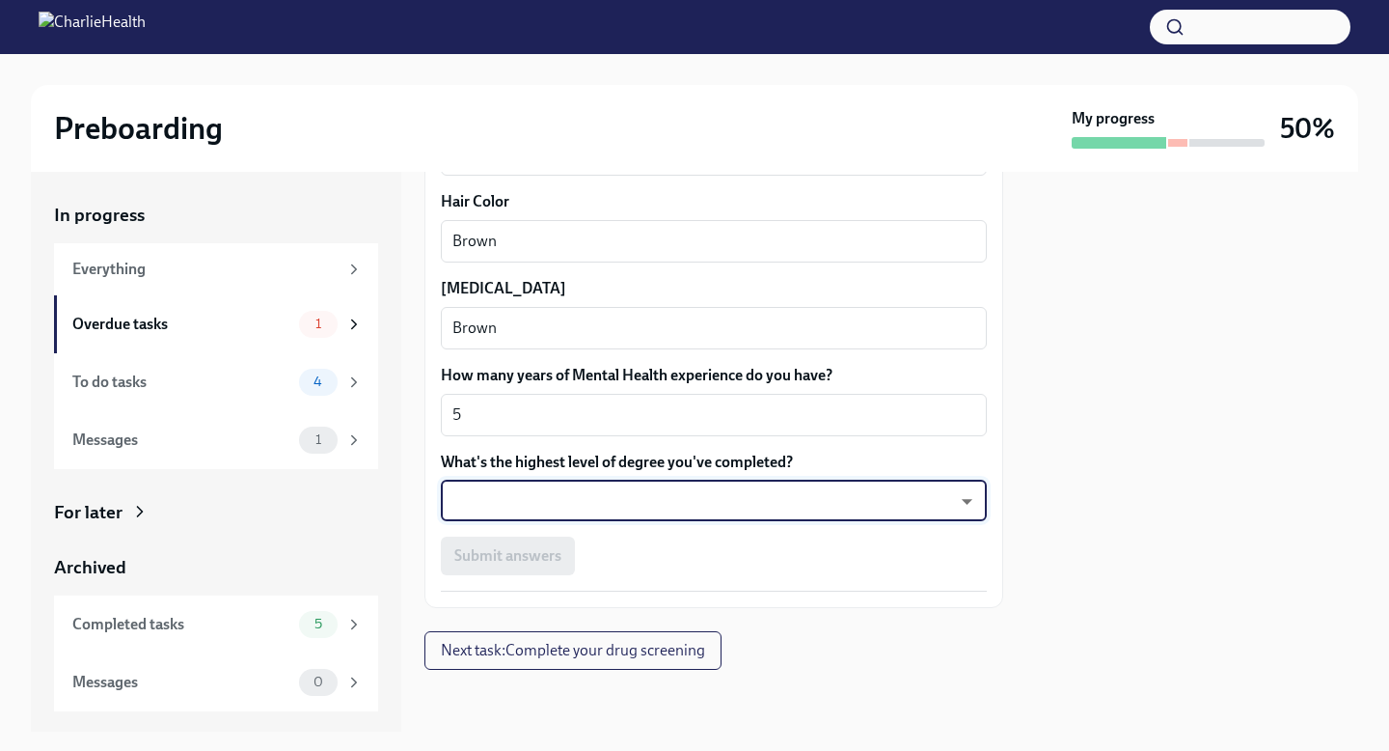
click at [699, 504] on body "Preboarding My progress 50% In progress Everything Overdue tasks 1 To do tasks …" at bounding box center [694, 375] width 1389 height 751
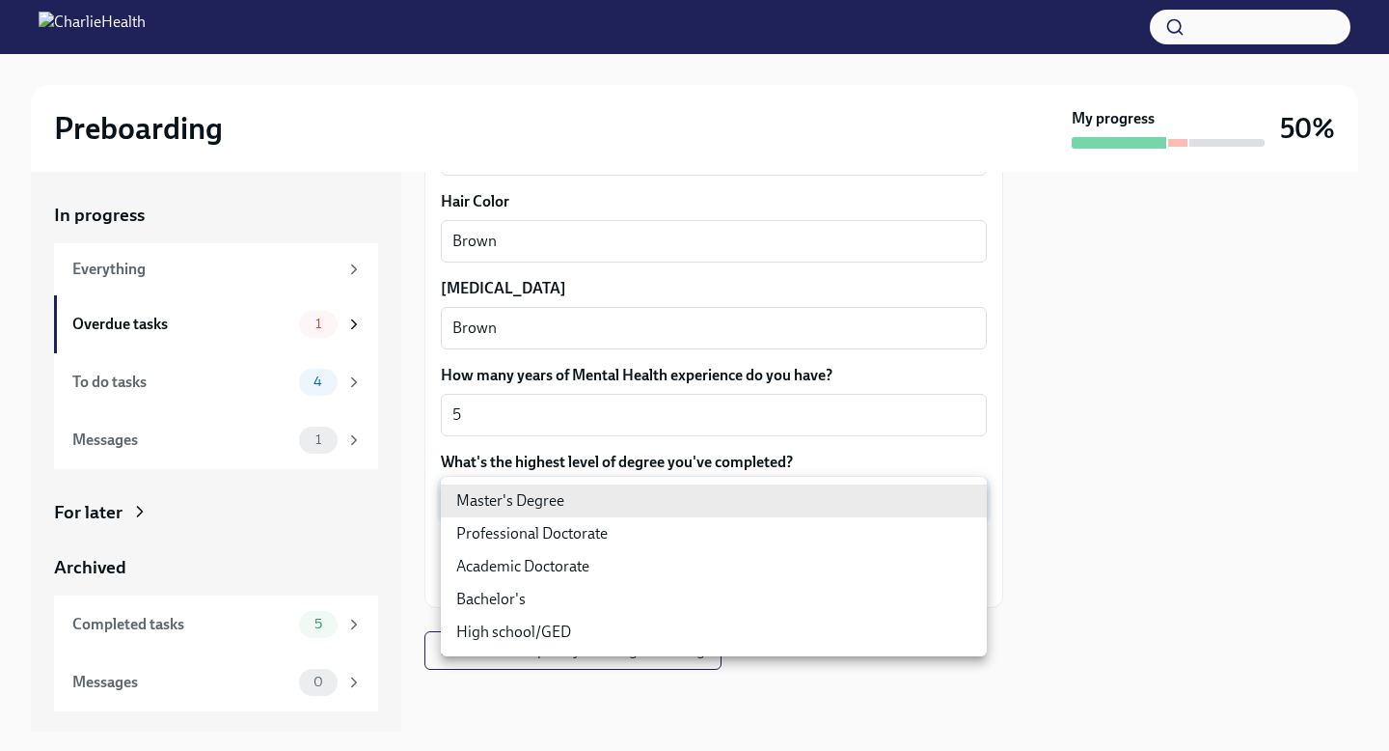
click at [680, 598] on li "Bachelor's" at bounding box center [714, 599] width 546 height 33
type input "oQxEXK86X"
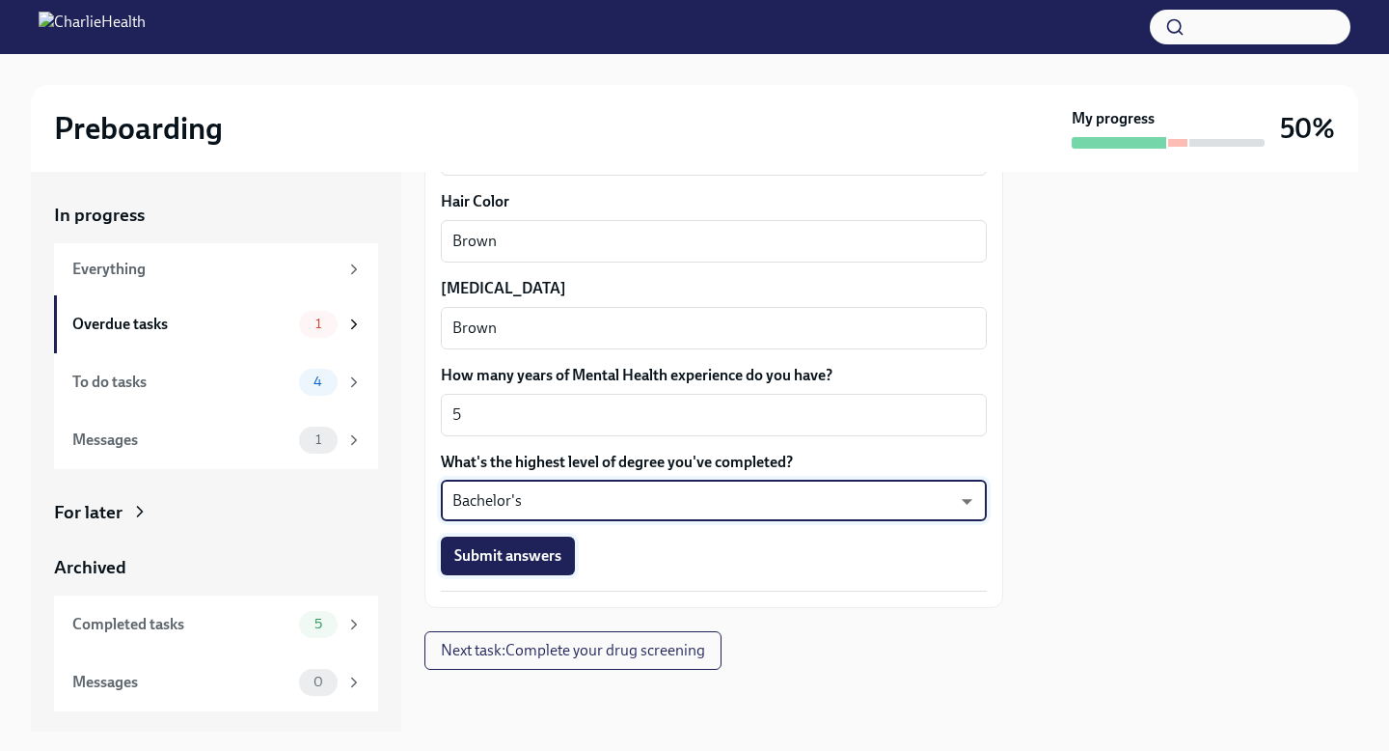
click at [561, 558] on button "Submit answers" at bounding box center [508, 555] width 134 height 39
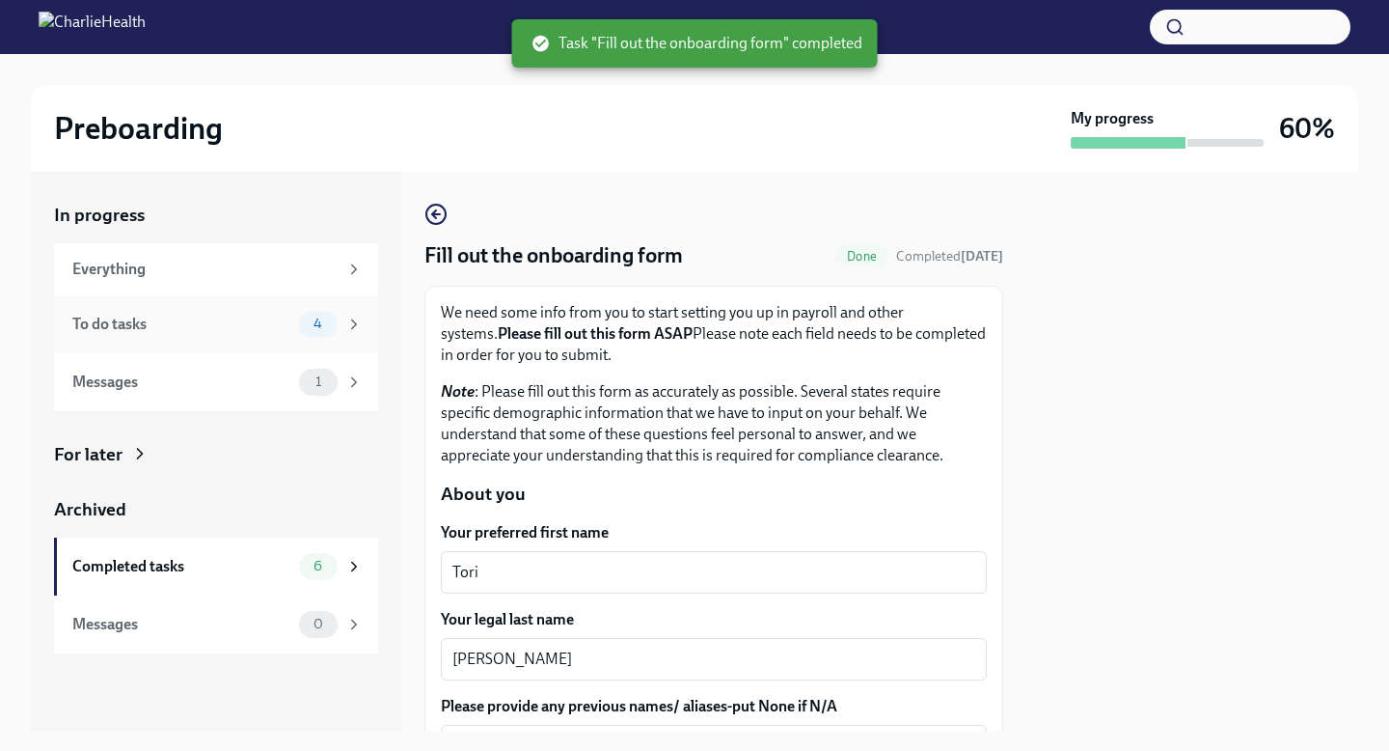
click at [182, 341] on div "To do tasks 4" at bounding box center [216, 324] width 324 height 58
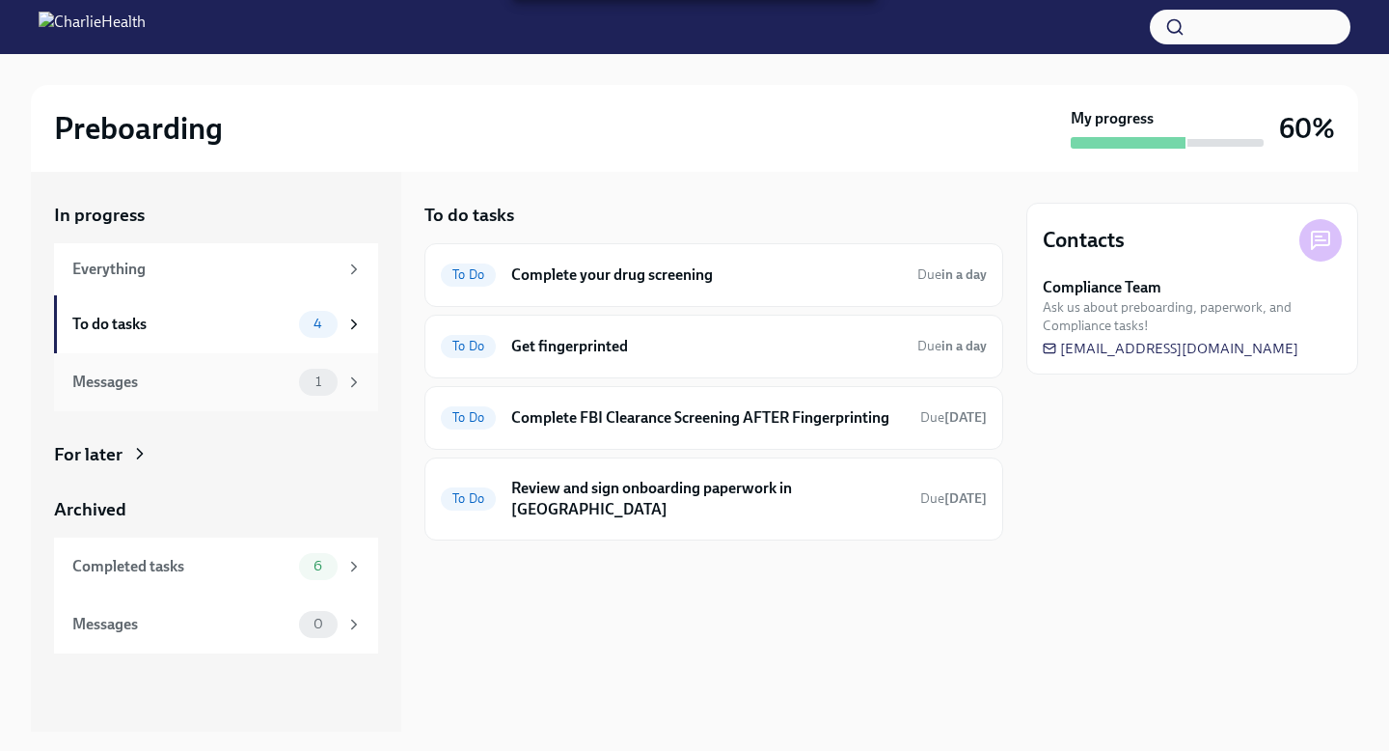
click at [182, 388] on div "Messages" at bounding box center [181, 381] width 219 height 21
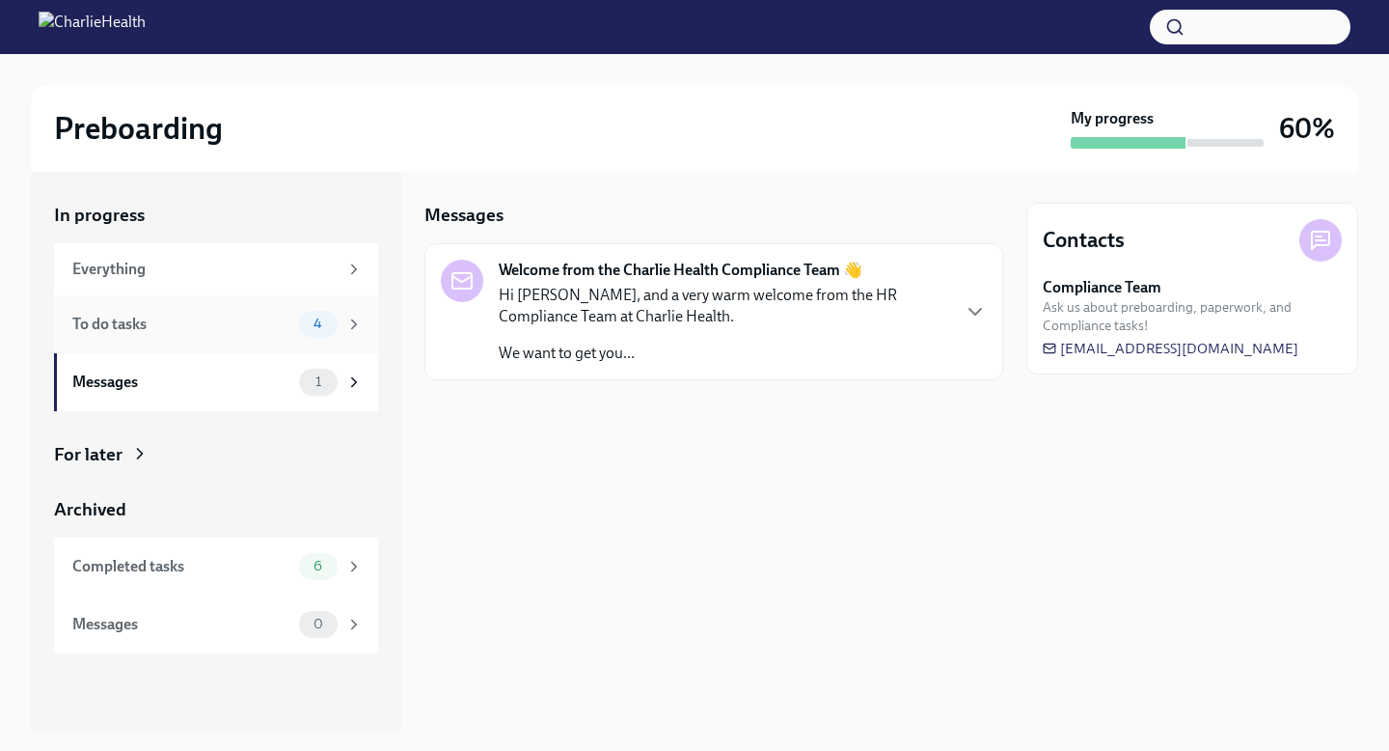
click at [201, 342] on div "To do tasks 4" at bounding box center [216, 324] width 324 height 58
